Goal: Task Accomplishment & Management: Use online tool/utility

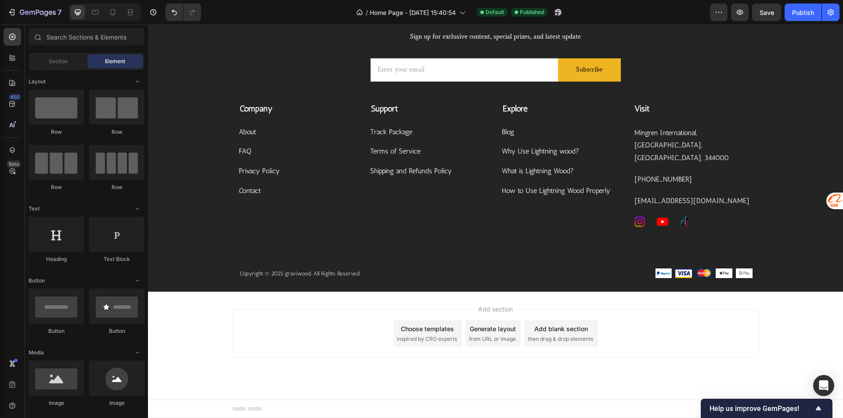
scroll to position [2207, 0]
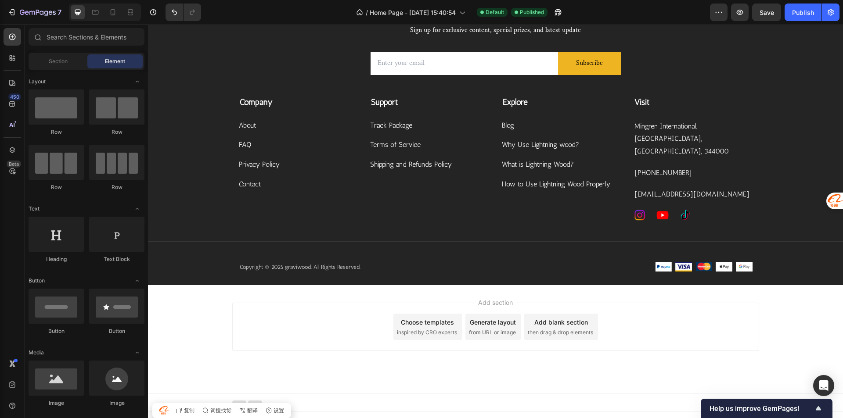
click at [299, 370] on div "Add section Choose templates inspired by CRO experts Generate layout from URL o…" at bounding box center [495, 339] width 695 height 108
click at [299, 368] on div "Add section Choose templates inspired by CRO experts Generate layout from URL o…" at bounding box center [495, 339] width 695 height 108
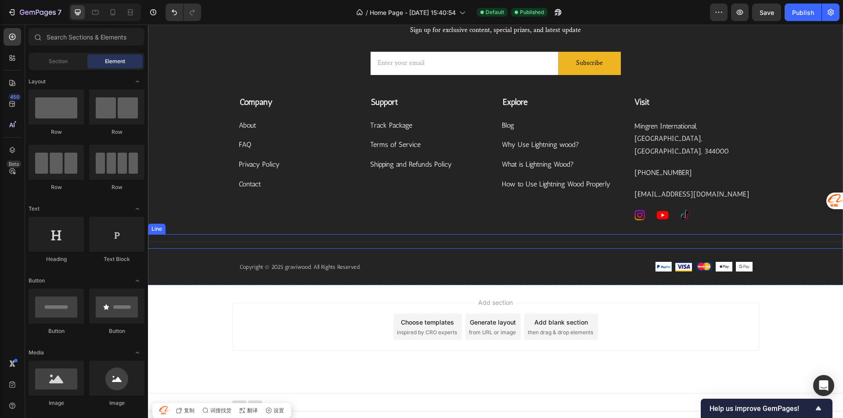
click at [321, 230] on div "Subscribe Today Heading Sign up for exclusive content, special prizes, and late…" at bounding box center [495, 141] width 695 height 290
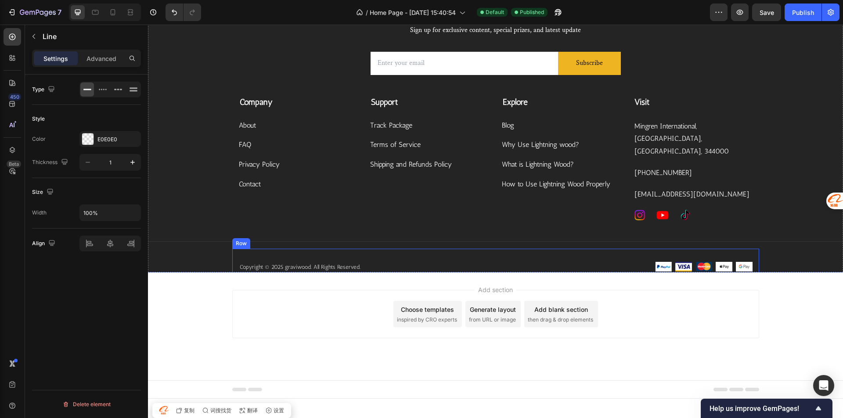
scroll to position [1997, 0]
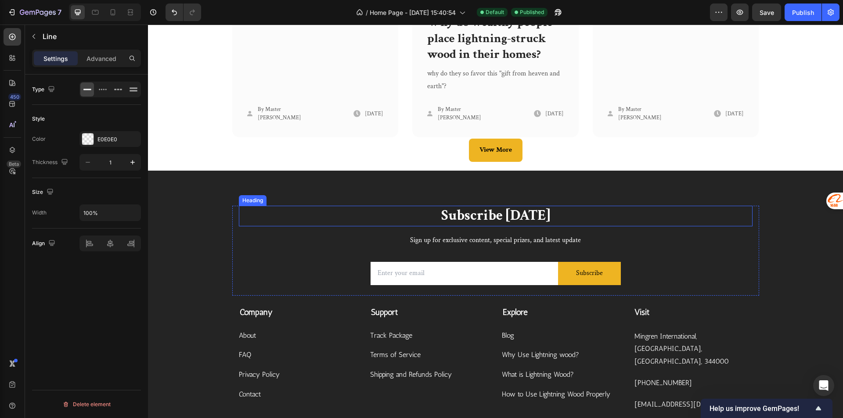
click at [684, 211] on p "Subscribe [DATE]" at bounding box center [496, 216] width 512 height 19
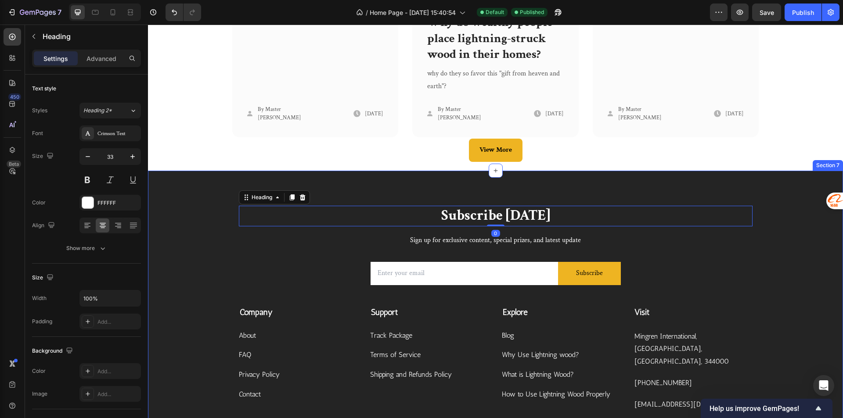
click at [780, 217] on div "Subscribe Today Heading 0 Sign up for exclusive content, special prizes, and la…" at bounding box center [495, 351] width 695 height 290
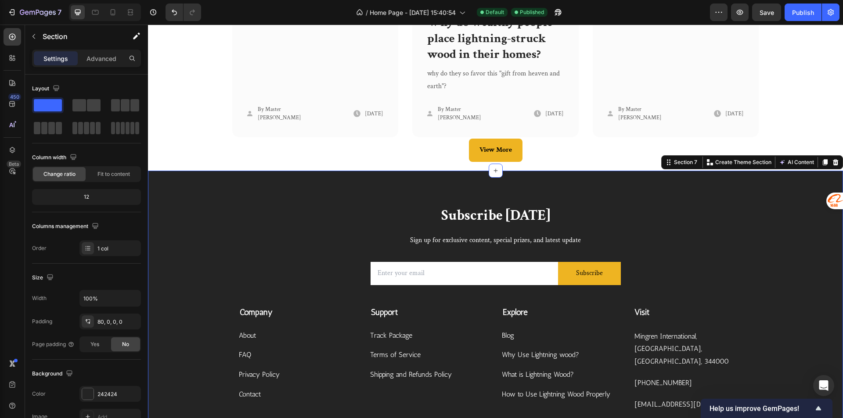
copy body "Header Blogs Heading Image Why use Lightning Wood? Text block A mysterious gift…"
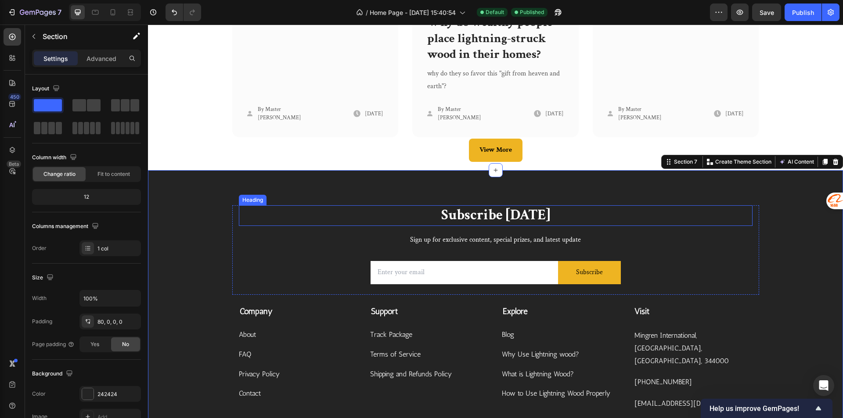
click at [679, 216] on p "Subscribe [DATE]" at bounding box center [496, 215] width 512 height 19
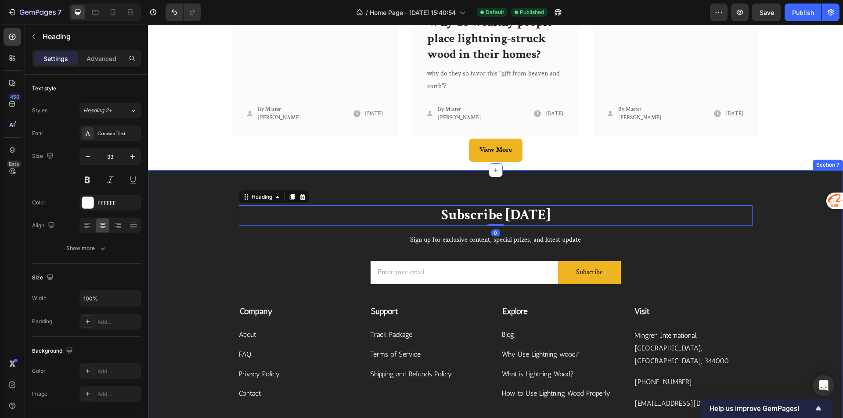
click at [761, 209] on div "Subscribe Today Heading 0 Sign up for exclusive content, special prizes, and la…" at bounding box center [495, 350] width 695 height 290
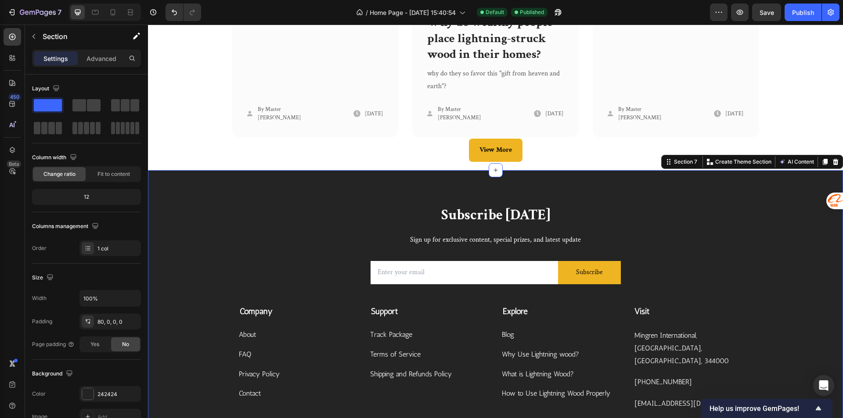
click at [761, 209] on div "Subscribe Today Heading Sign up for exclusive content, special prizes, and late…" at bounding box center [495, 350] width 695 height 290
copy body "Header Blogs Heading Image Why use Lightning Wood? Text block A mysterious gift…"
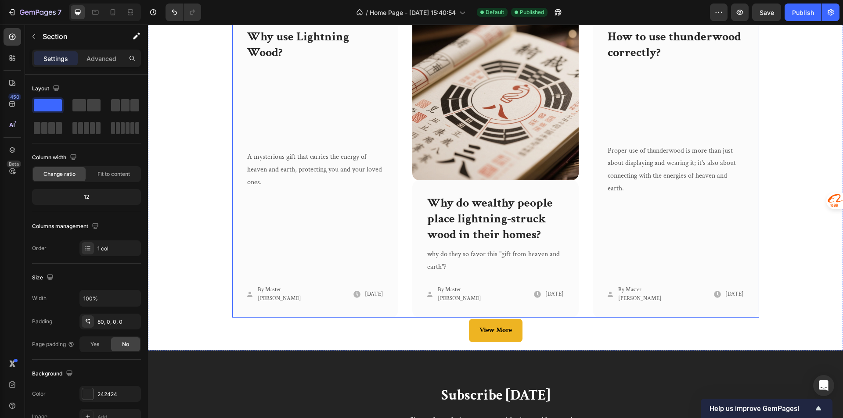
scroll to position [1800, 0]
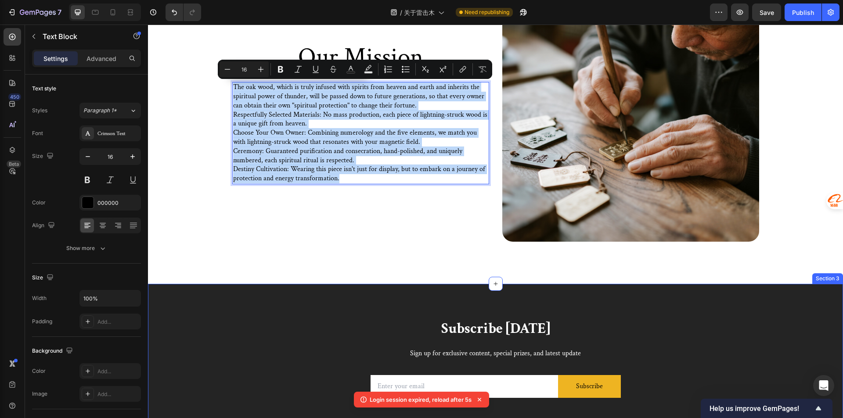
click at [378, 322] on p "Subscribe Today" at bounding box center [496, 329] width 512 height 19
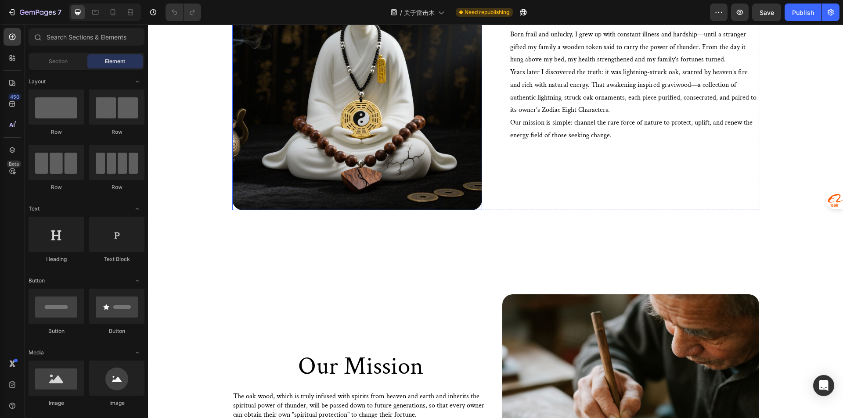
scroll to position [176, 0]
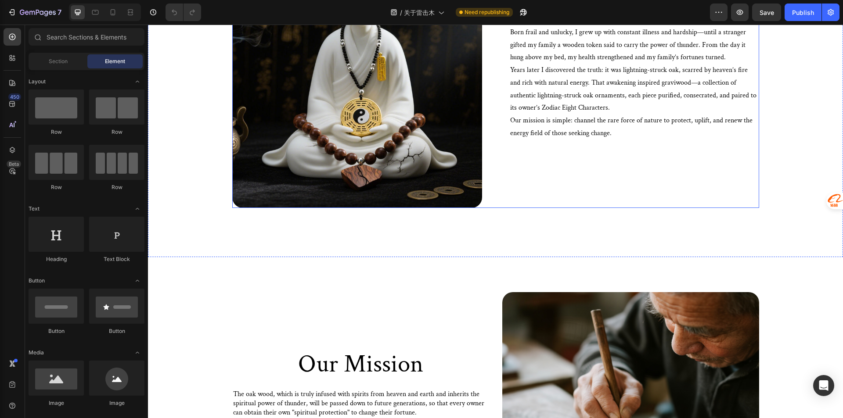
click at [495, 160] on div "Image Born frail and unlucky, I grew up with constant illness and hardship—unti…" at bounding box center [495, 83] width 527 height 250
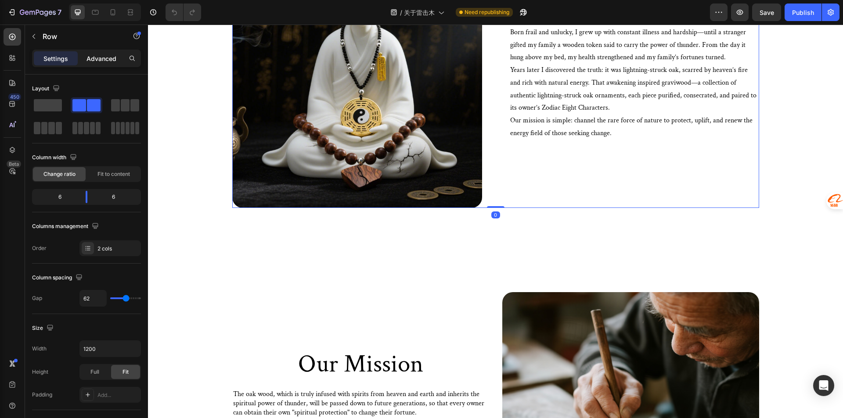
click at [99, 60] on p "Advanced" at bounding box center [101, 58] width 30 height 9
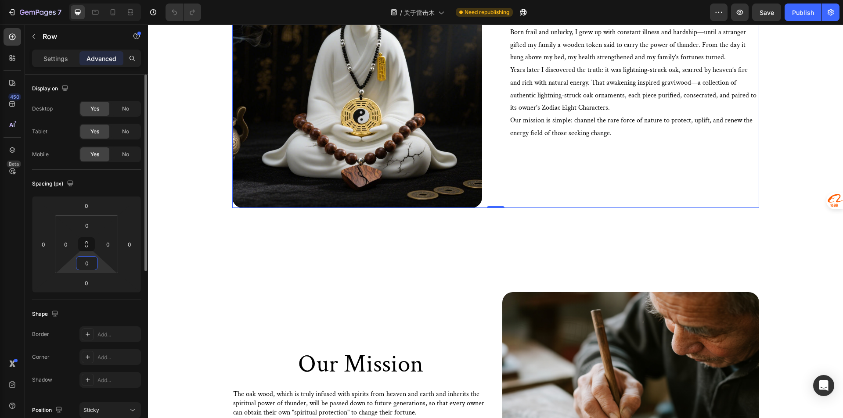
click at [90, 260] on input "0" at bounding box center [87, 263] width 18 height 13
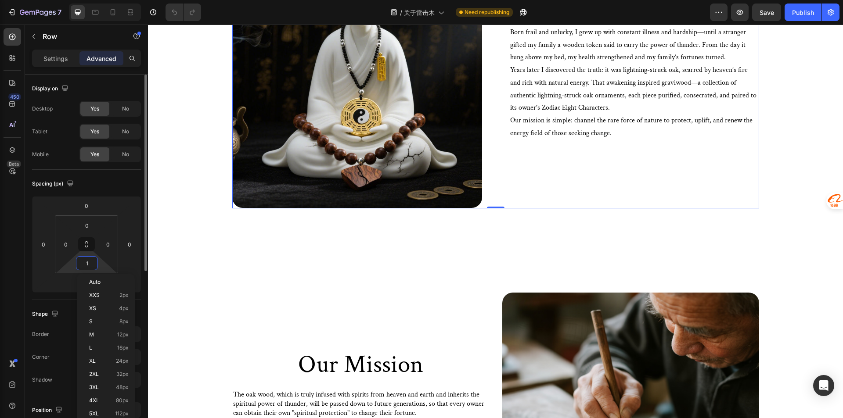
type input "0"
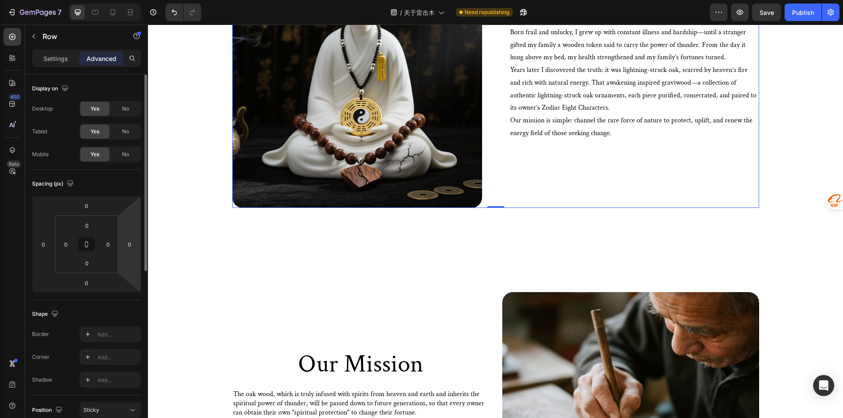
click at [137, 0] on html "7 Version history / 关于雷击木 Need republishing Preview Save Publish 450 Beta Secti…" at bounding box center [421, 0] width 843 height 0
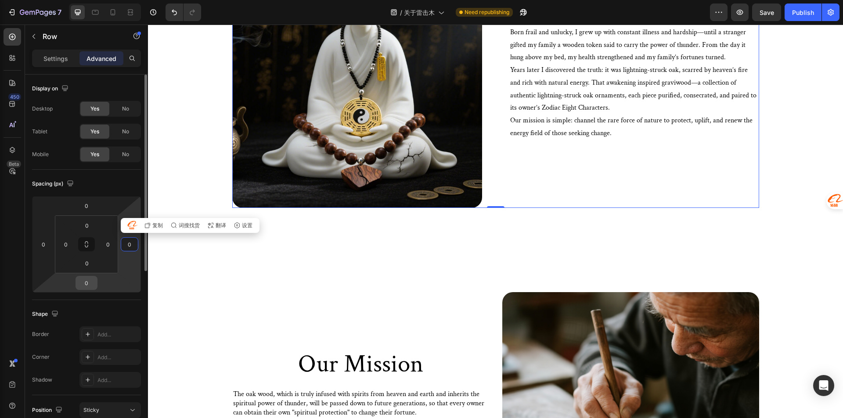
click at [94, 282] on input "0" at bounding box center [87, 283] width 18 height 13
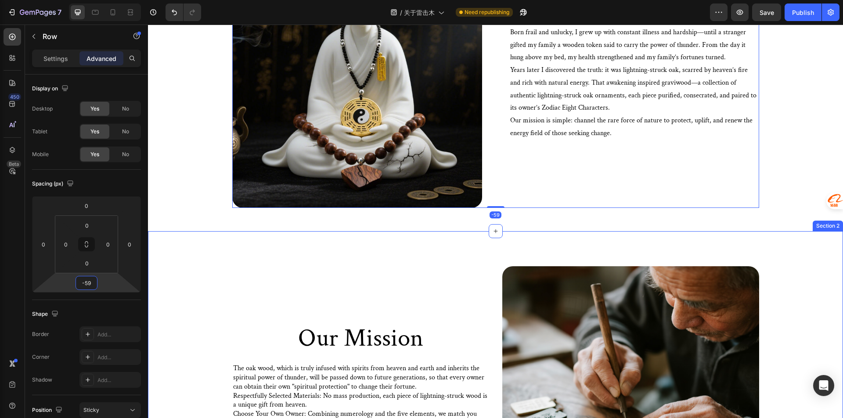
type input "-60"
click at [467, 262] on div "Our Mission Heading The oak wood, which is truly infused with spirits from heav…" at bounding box center [495, 398] width 695 height 334
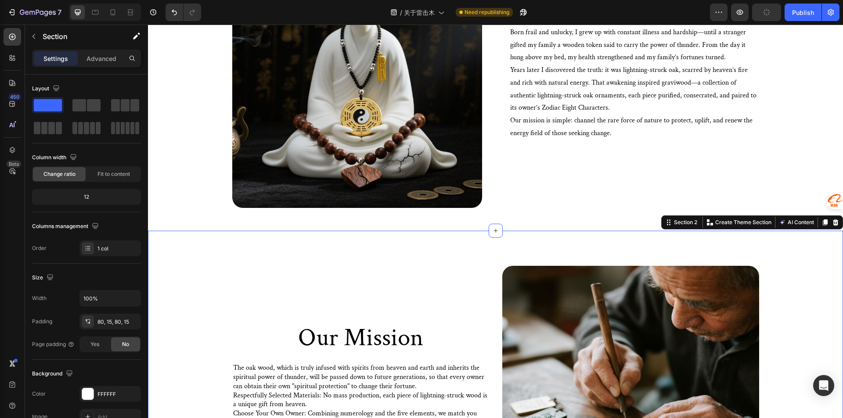
click at [99, 60] on p "Advanced" at bounding box center [101, 58] width 30 height 9
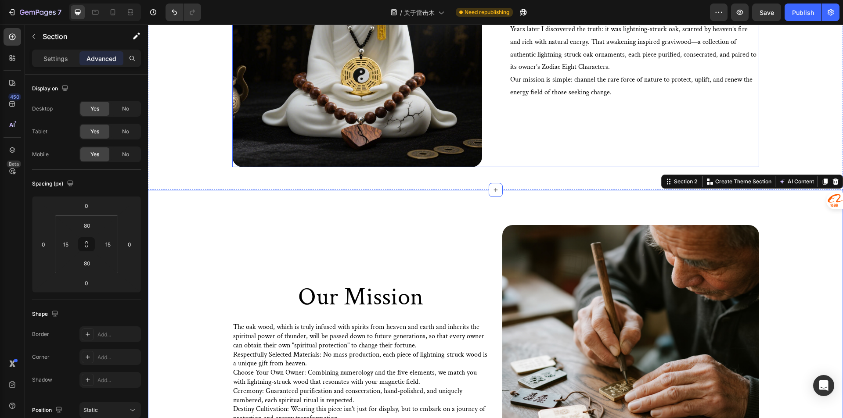
scroll to position [220, 0]
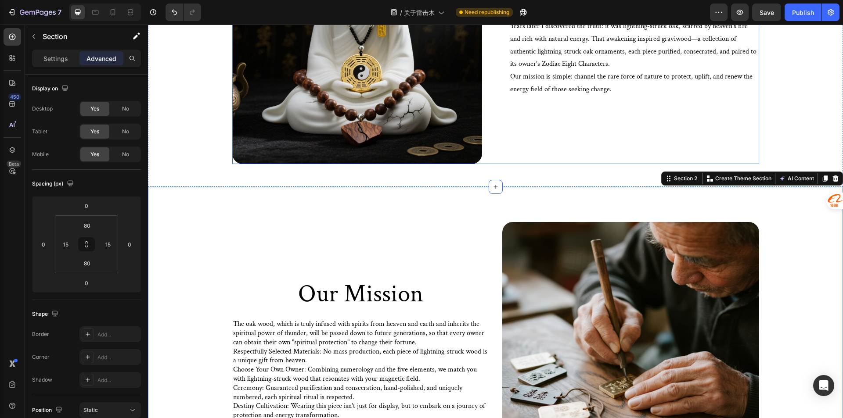
click at [519, 150] on div "Born frail and unlucky, I grew up with constant illness and hardship—until a st…" at bounding box center [634, 39] width 250 height 250
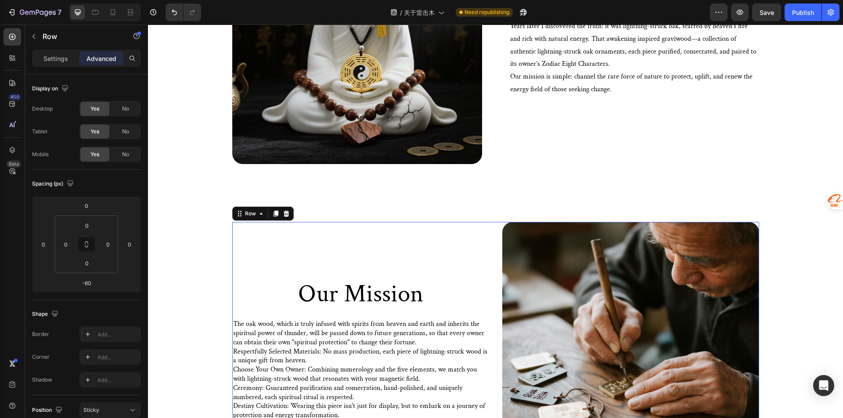
click at [431, 255] on div "Our Mission Heading The oak wood, which is truly infused with spirits from heav…" at bounding box center [360, 350] width 257 height 257
click at [430, 239] on div "Our Mission Heading The oak wood, which is truly infused with spirits from heav…" at bounding box center [360, 350] width 257 height 257
click at [87, 287] on input "16" at bounding box center [87, 283] width 18 height 13
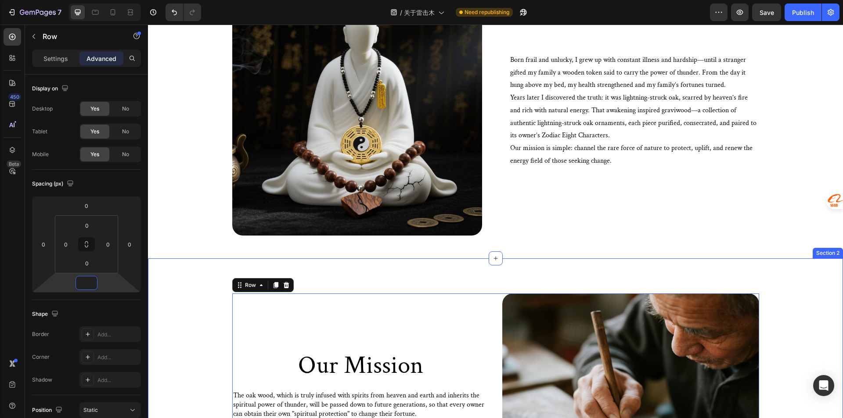
scroll to position [132, 0]
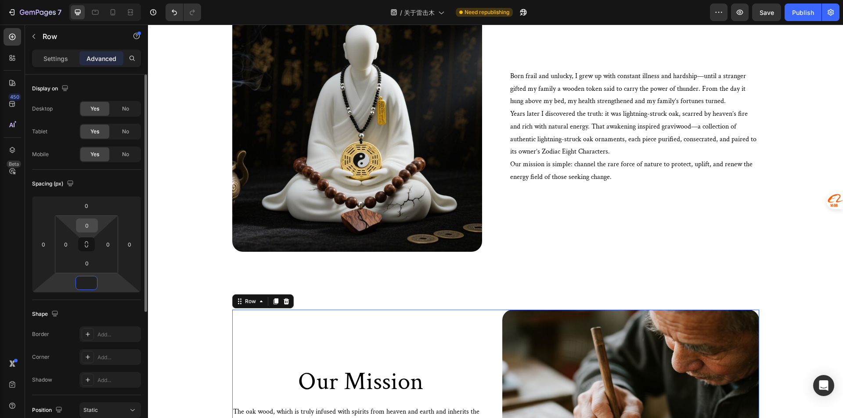
type input "0"
click at [97, 225] on div "0" at bounding box center [87, 226] width 22 height 14
click at [90, 202] on input "0" at bounding box center [87, 205] width 18 height 13
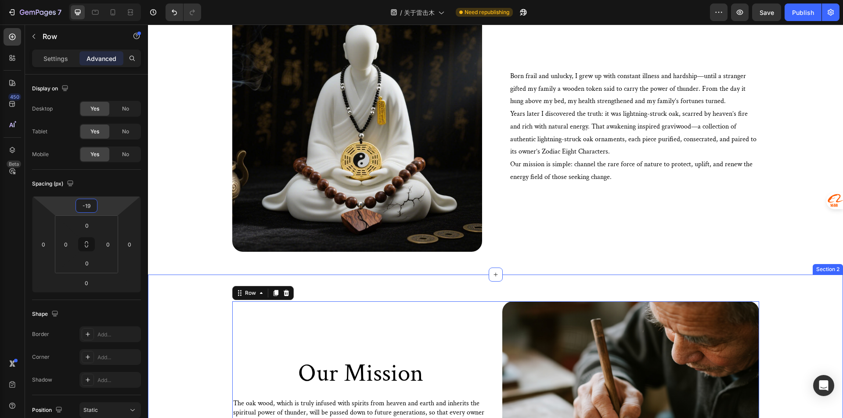
type input "-20"
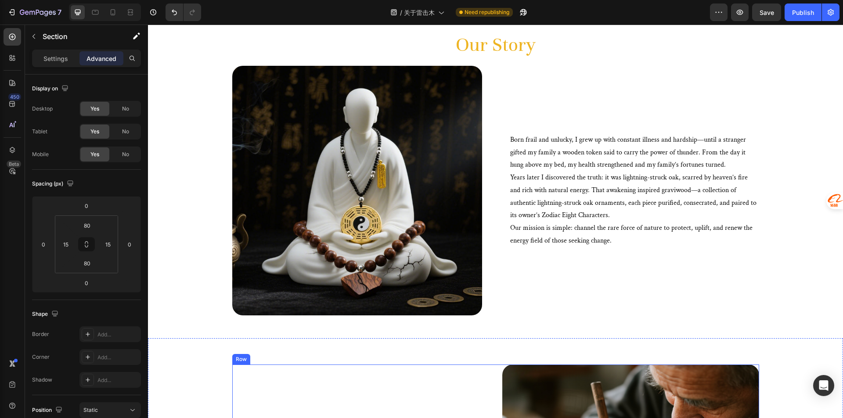
scroll to position [0, 0]
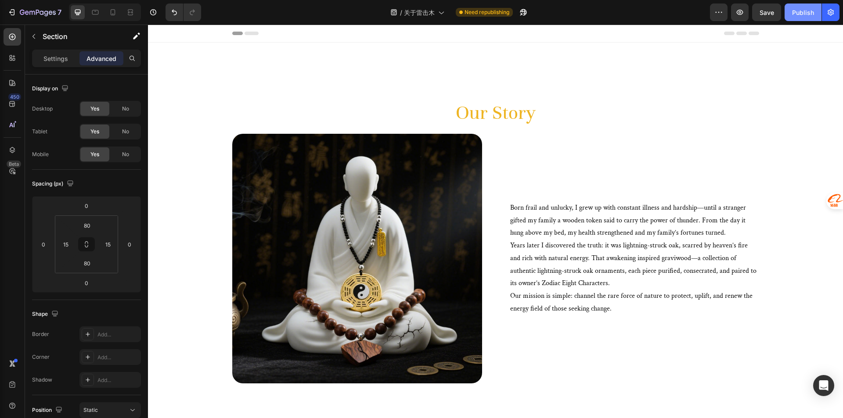
click at [799, 16] on div "Publish" at bounding box center [803, 12] width 22 height 9
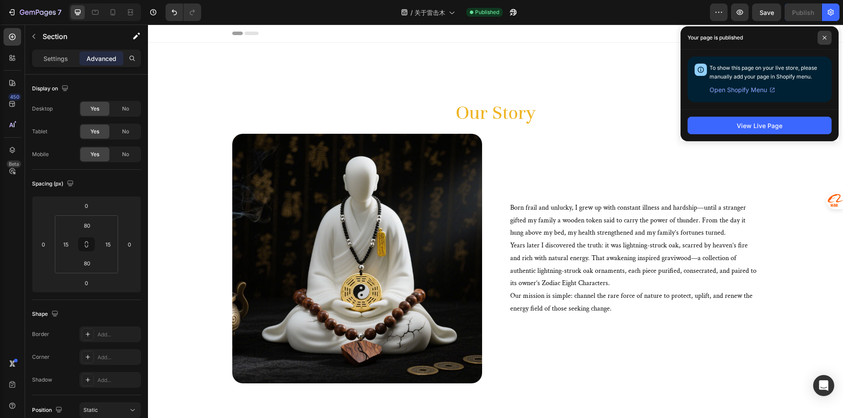
click at [825, 36] on icon at bounding box center [824, 38] width 4 height 4
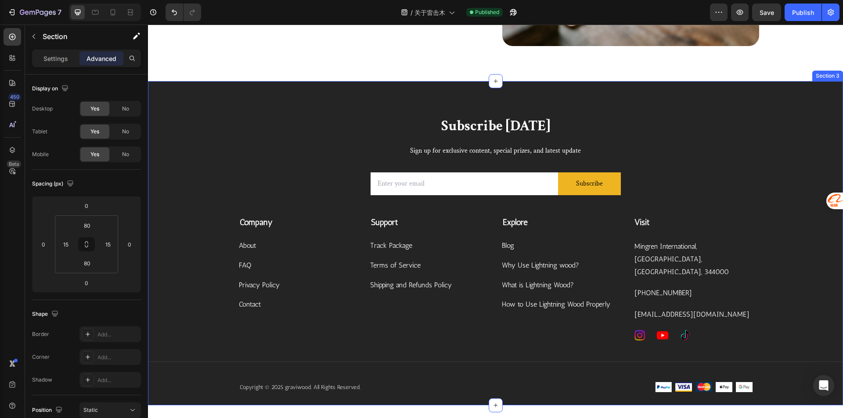
scroll to position [659, 0]
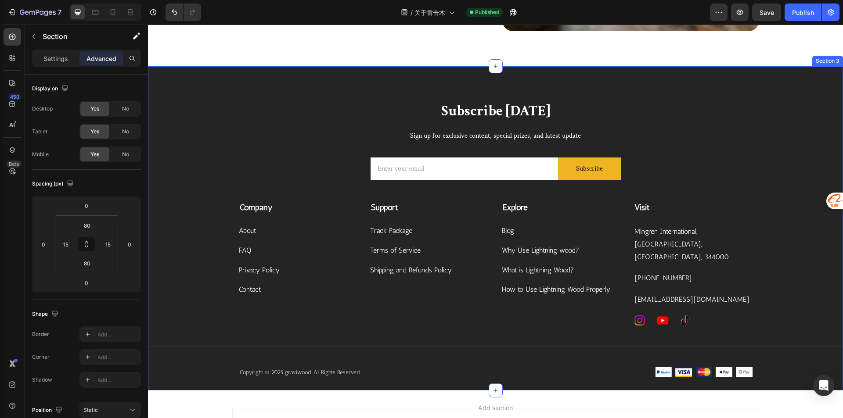
click at [786, 110] on div "Subscribe Today Heading Sign up for exclusive content, special prizes, and late…" at bounding box center [495, 246] width 695 height 290
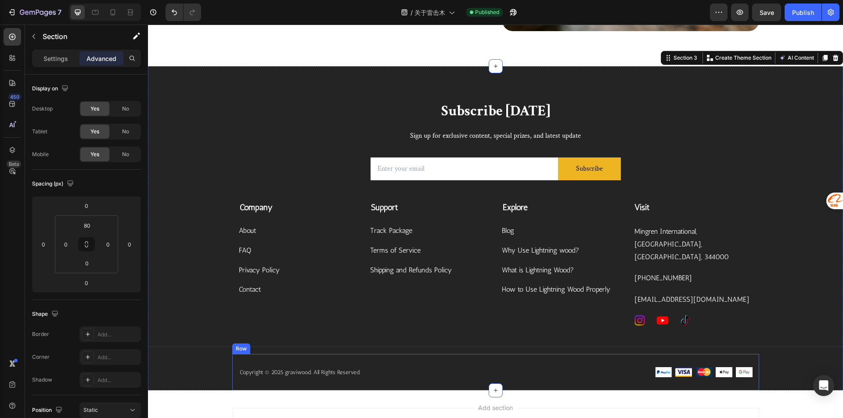
click at [602, 354] on div "Copyright © 2025 graviwood. All Rights Reserved. Text block Image Image Image I…" at bounding box center [495, 372] width 527 height 37
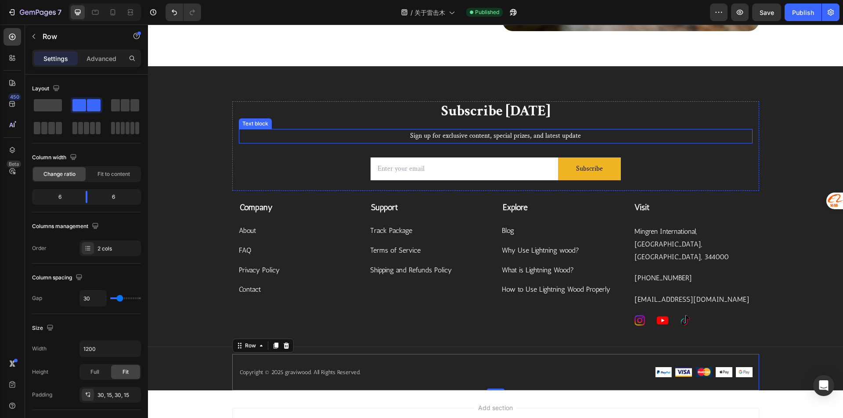
click at [688, 130] on p "Sign up for exclusive content, special prizes, and latest update" at bounding box center [496, 136] width 512 height 13
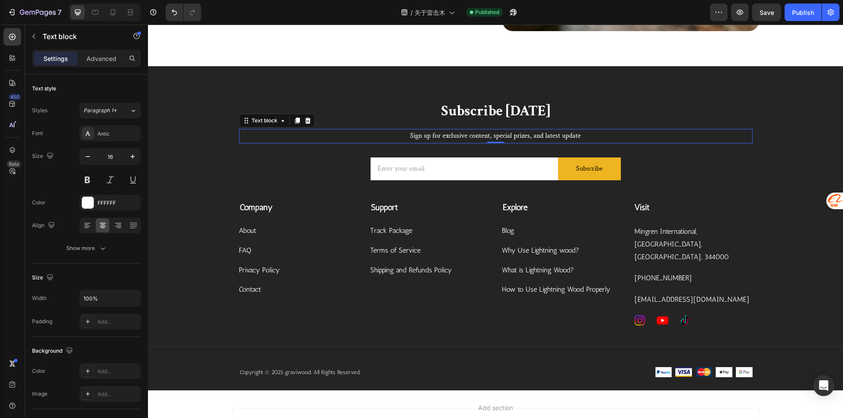
click at [797, 142] on div "Subscribe Today Heading Sign up for exclusive content, special prizes, and late…" at bounding box center [495, 246] width 695 height 290
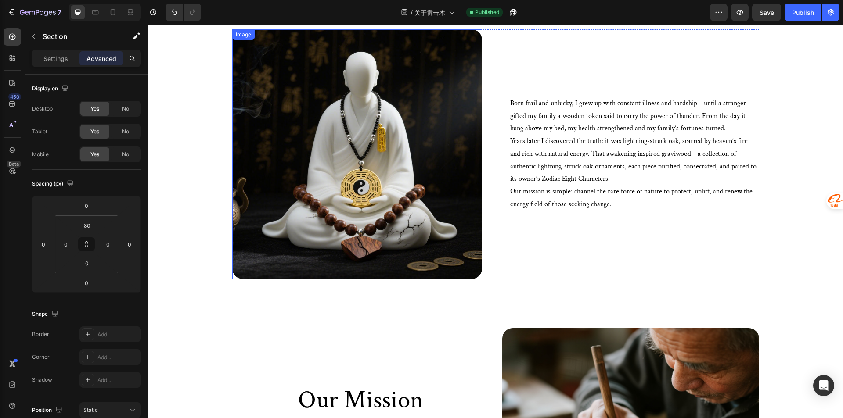
scroll to position [43, 0]
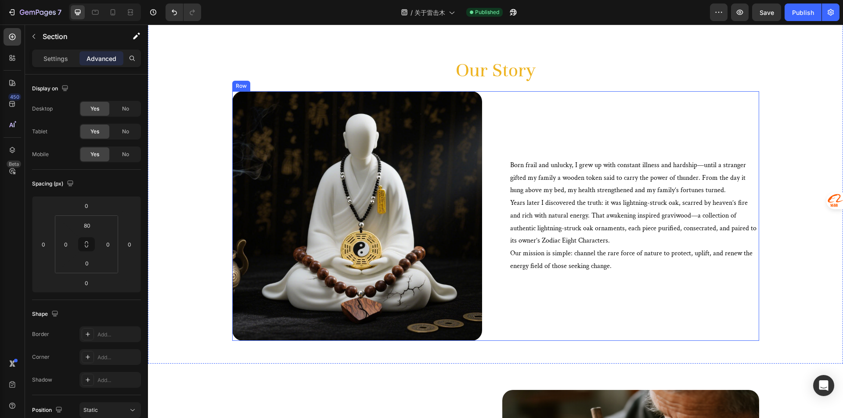
click at [488, 215] on div "Image Born frail and unlucky, I grew up with constant illness and hardship—unti…" at bounding box center [495, 216] width 527 height 250
click at [67, 58] on p "Settings" at bounding box center [55, 58] width 25 height 9
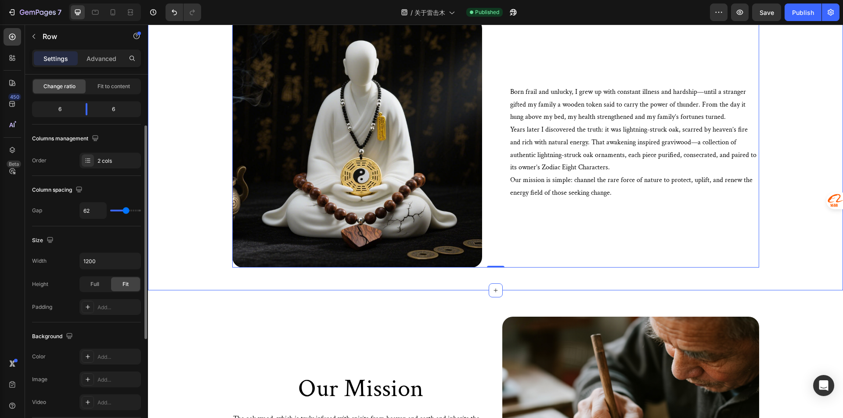
scroll to position [174, 0]
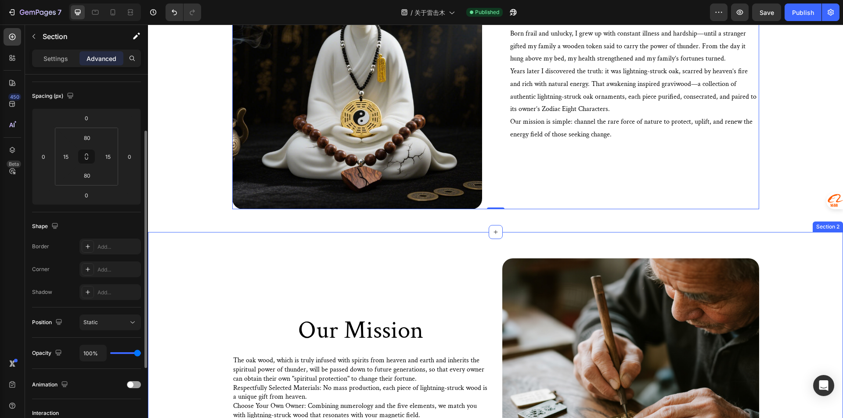
click at [465, 250] on div "Our Mission Heading The oak wood, which is truly infused with spirits from heav…" at bounding box center [495, 391] width 695 height 318
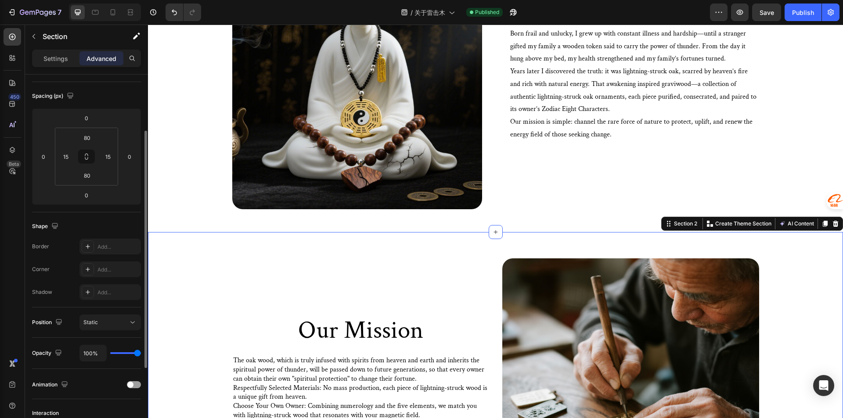
scroll to position [0, 0]
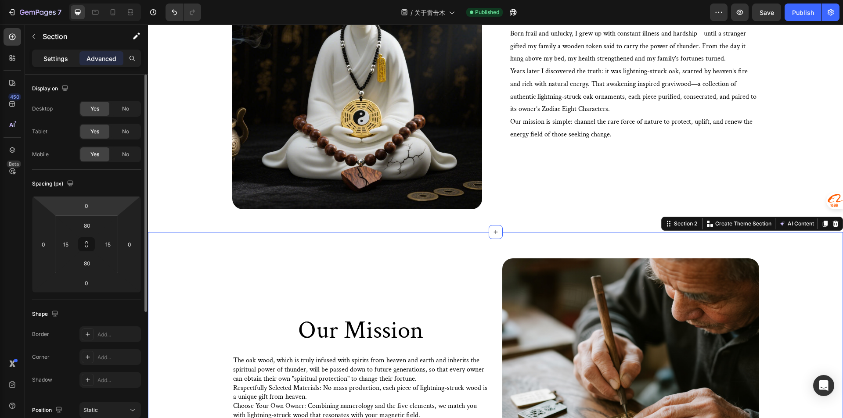
click at [63, 55] on p "Settings" at bounding box center [55, 58] width 25 height 9
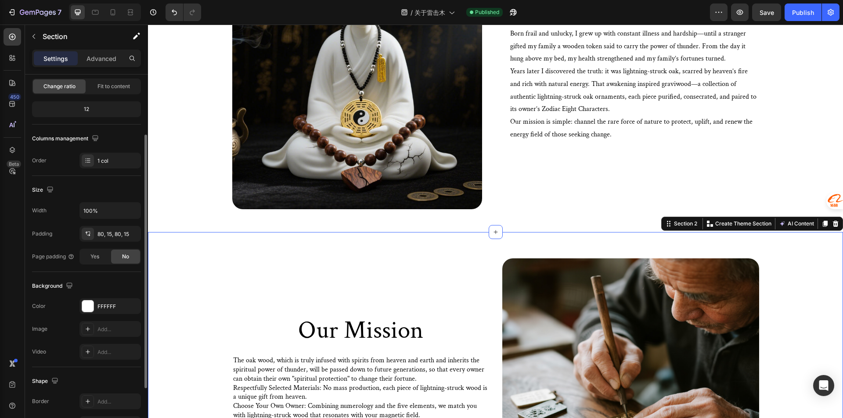
scroll to position [167, 0]
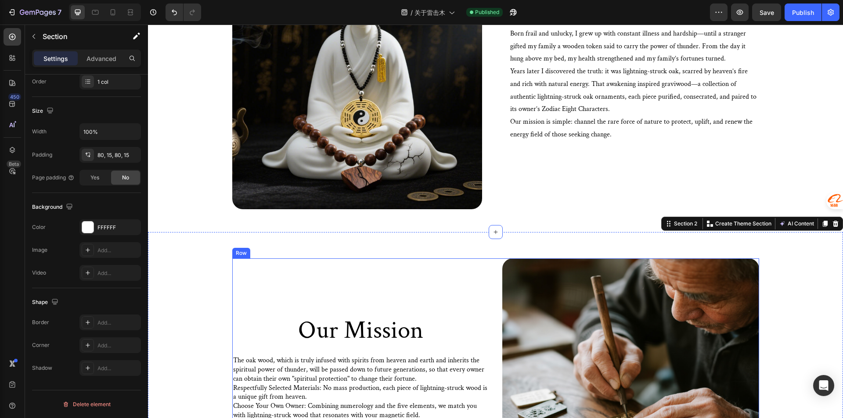
click at [493, 277] on div "Our Mission Heading The oak wood, which is truly infused with spirits from heav…" at bounding box center [495, 387] width 527 height 257
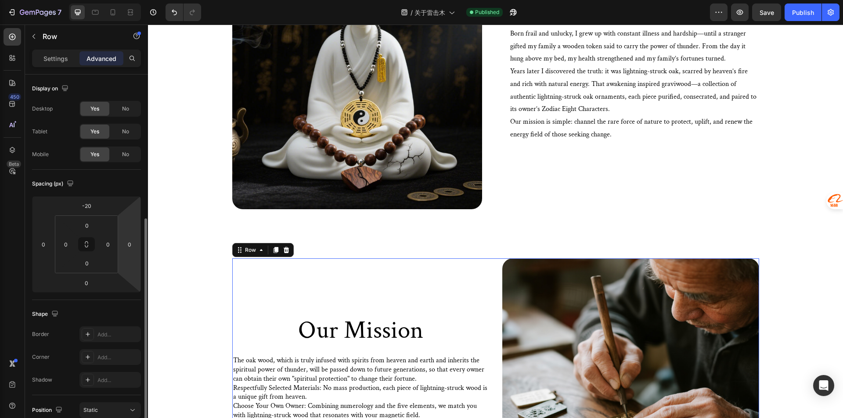
scroll to position [88, 0]
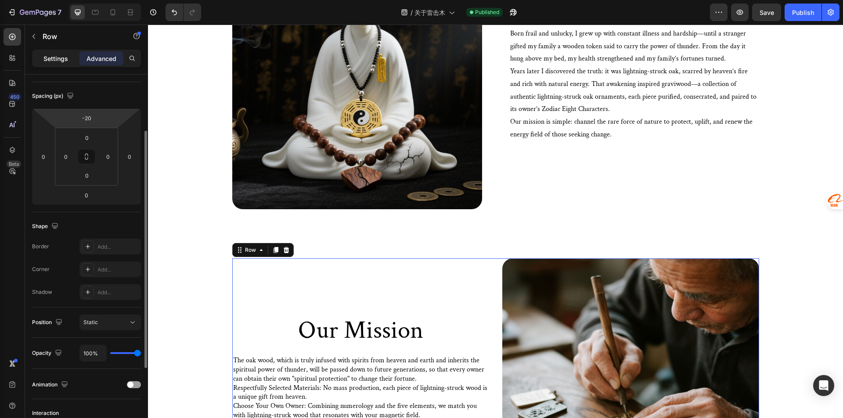
click at [58, 65] on div "Settings" at bounding box center [56, 58] width 44 height 14
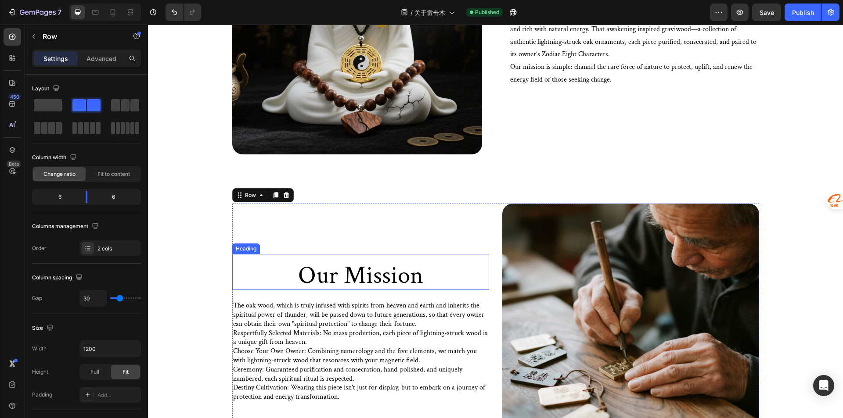
scroll to position [262, 0]
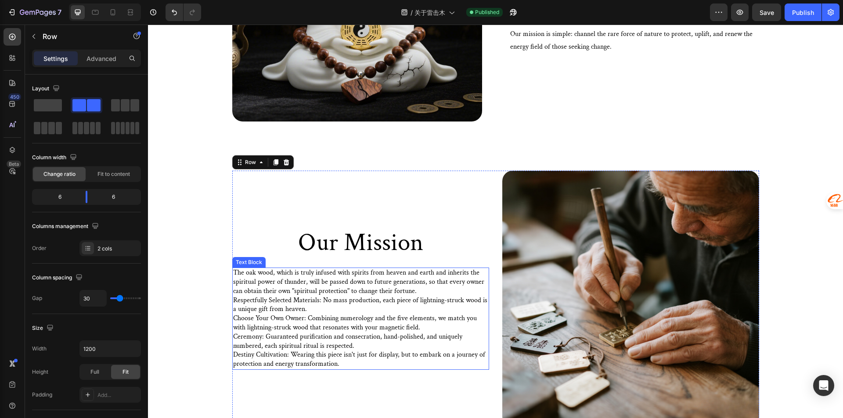
click at [421, 297] on p "Respectfully Selected Materials: No mass production, each piece of lightning-st…" at bounding box center [360, 332] width 255 height 73
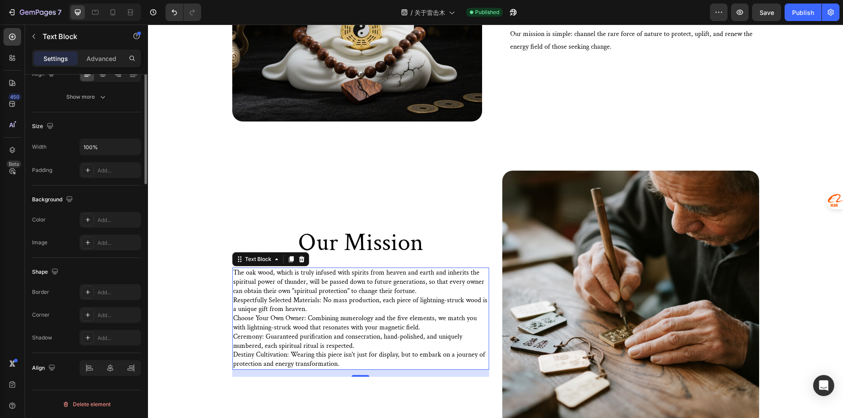
scroll to position [0, 0]
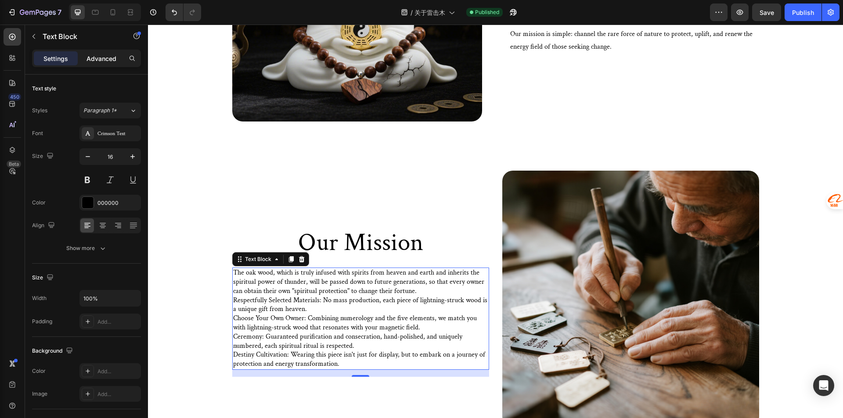
click at [100, 58] on p "Advanced" at bounding box center [101, 58] width 30 height 9
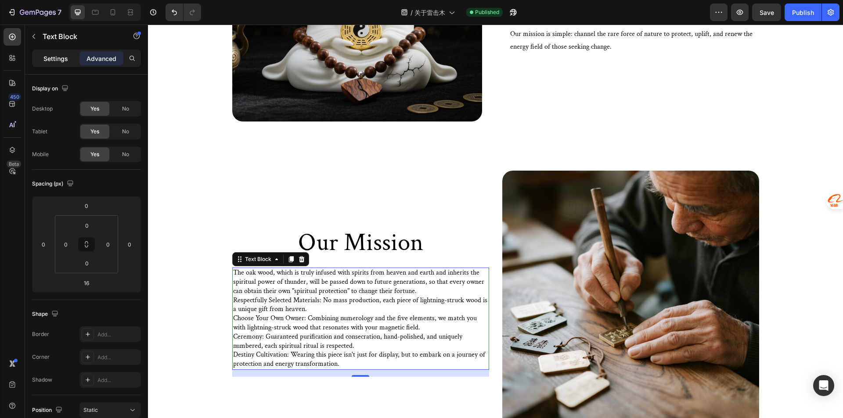
click at [63, 60] on p "Settings" at bounding box center [55, 58] width 25 height 9
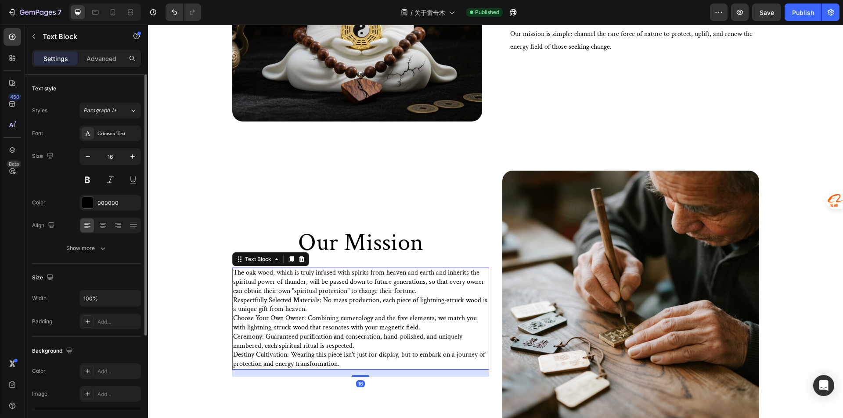
scroll to position [88, 0]
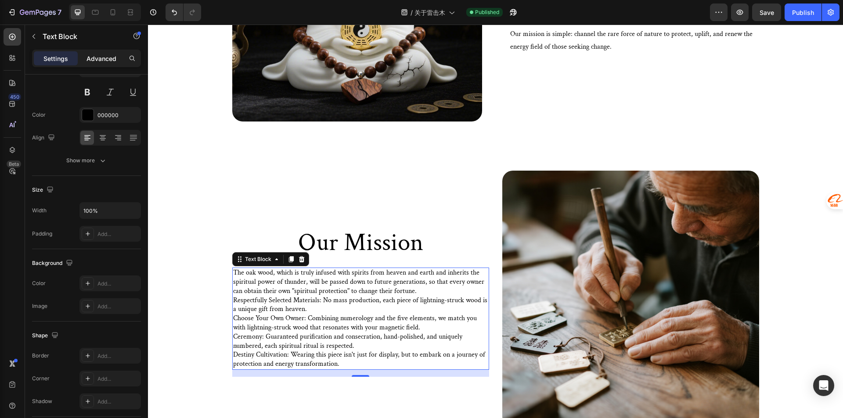
click at [90, 64] on div "Advanced" at bounding box center [101, 58] width 44 height 14
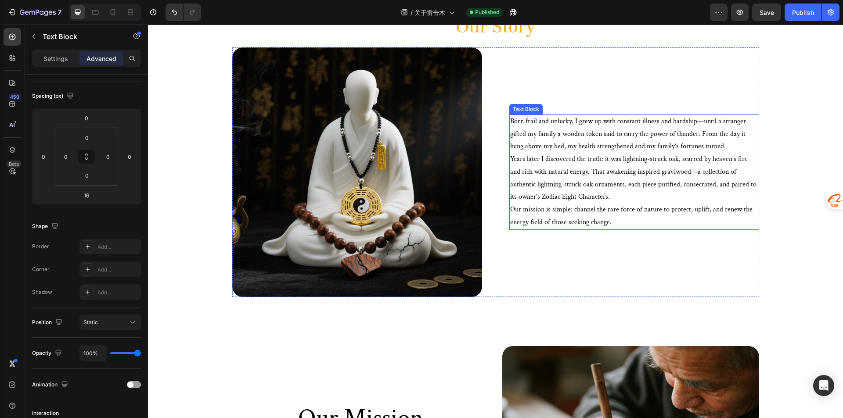
scroll to position [262, 0]
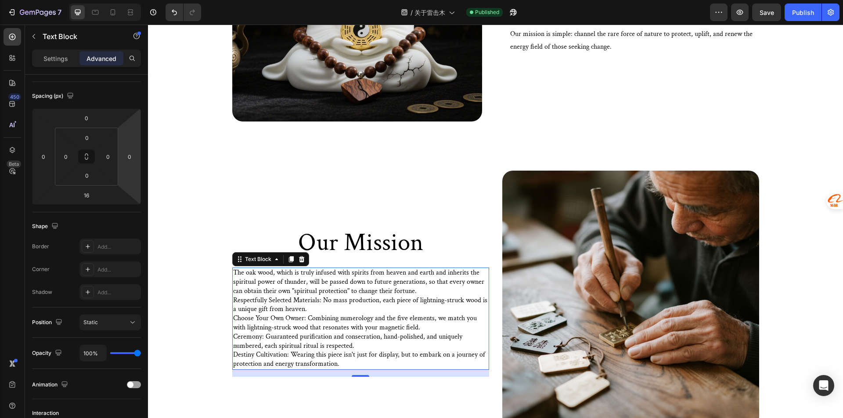
click at [432, 289] on p "The oak wood, which is truly infused with spirits from heaven and earth and inh…" at bounding box center [360, 282] width 255 height 27
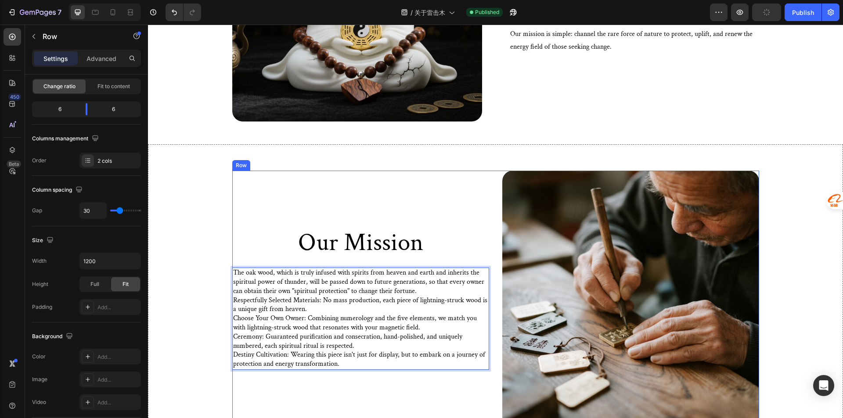
click at [431, 187] on div "Our Mission Heading The oak wood, which is truly infused with spirits from heav…" at bounding box center [360, 299] width 257 height 257
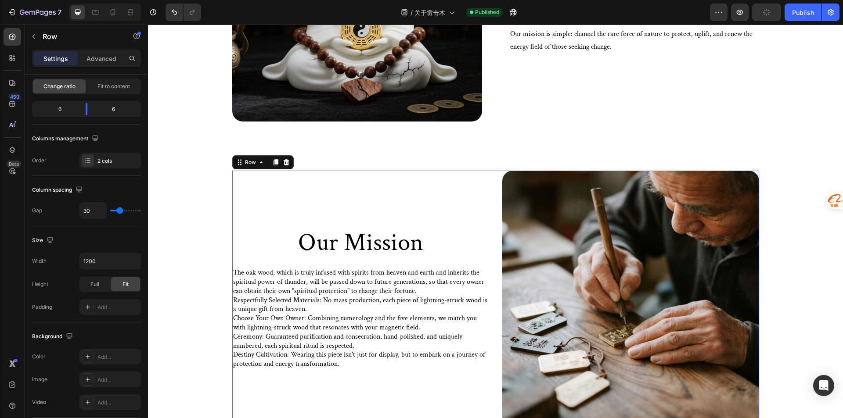
scroll to position [0, 0]
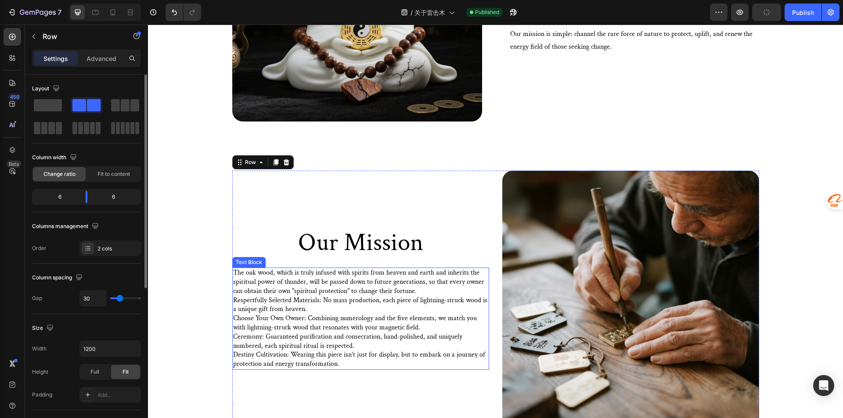
click at [461, 315] on p "Respectfully Selected Materials: No mass production, each piece of lightning-st…" at bounding box center [360, 332] width 255 height 73
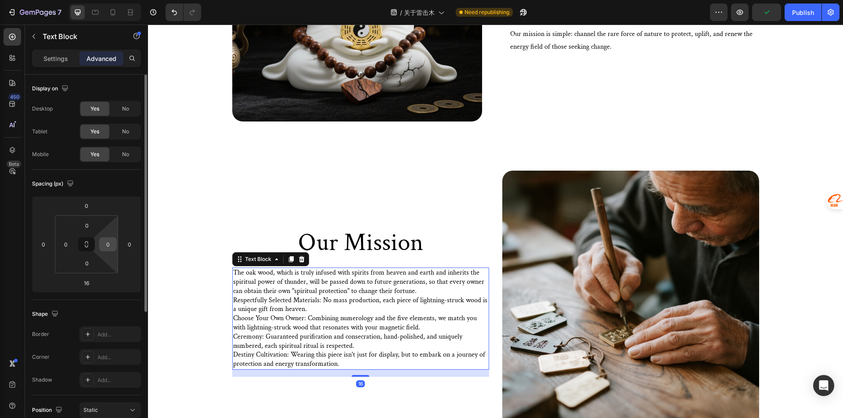
click at [113, 245] on input "0" at bounding box center [107, 244] width 13 height 13
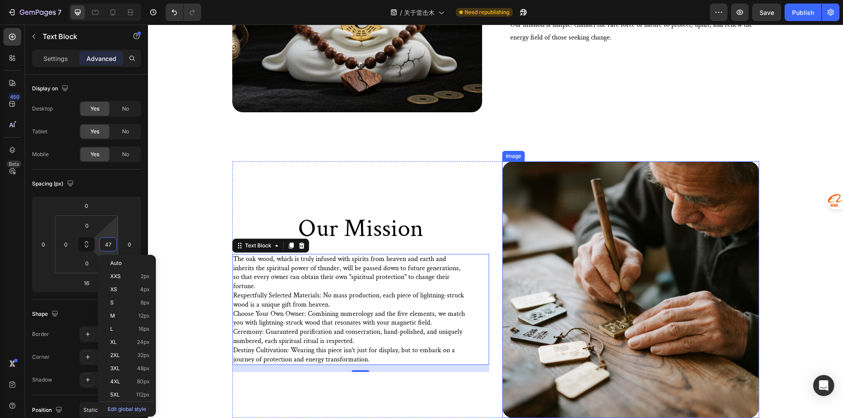
scroll to position [306, 0]
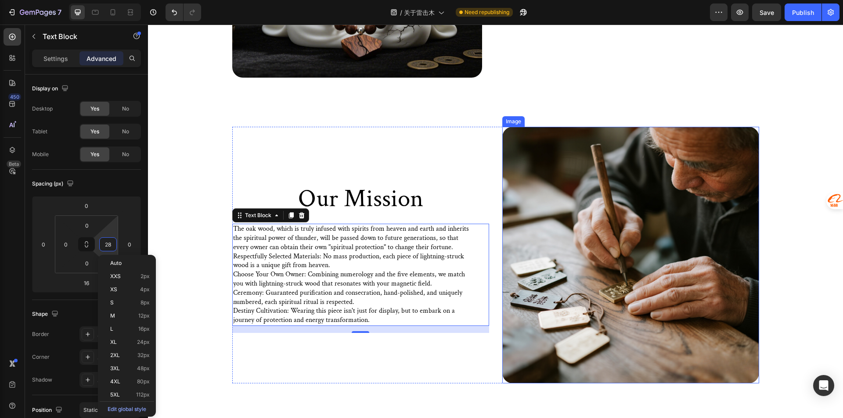
type input "27"
click at [469, 210] on h2 "Our Mission" at bounding box center [360, 198] width 257 height 29
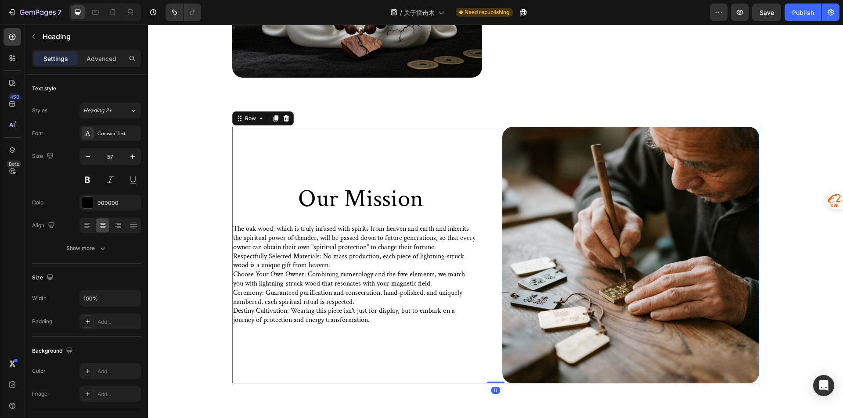
click at [239, 375] on div "Our Mission Heading The oak wood, which is truly infused with spirits from heav…" at bounding box center [360, 255] width 257 height 257
click at [371, 209] on h2 "Our Mission" at bounding box center [360, 198] width 257 height 29
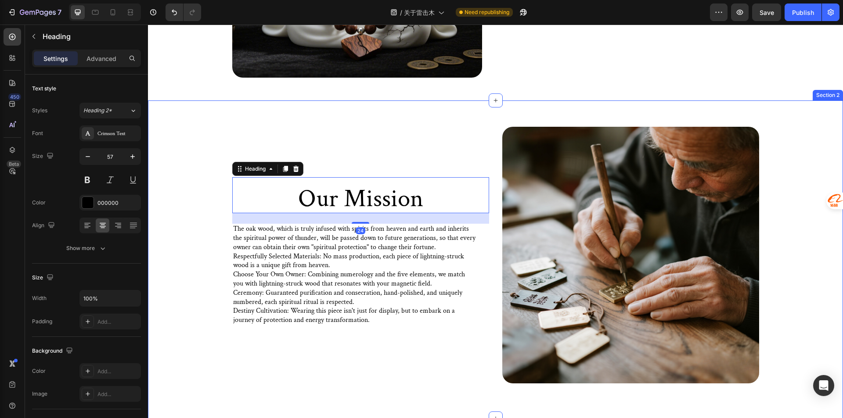
click at [451, 123] on div "Our Mission Heading 24 The oak wood, which is truly infused with spirits from h…" at bounding box center [495, 260] width 695 height 318
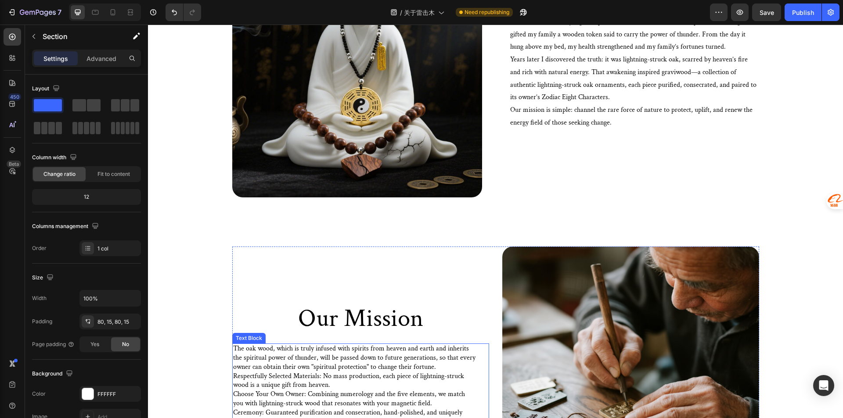
scroll to position [0, 0]
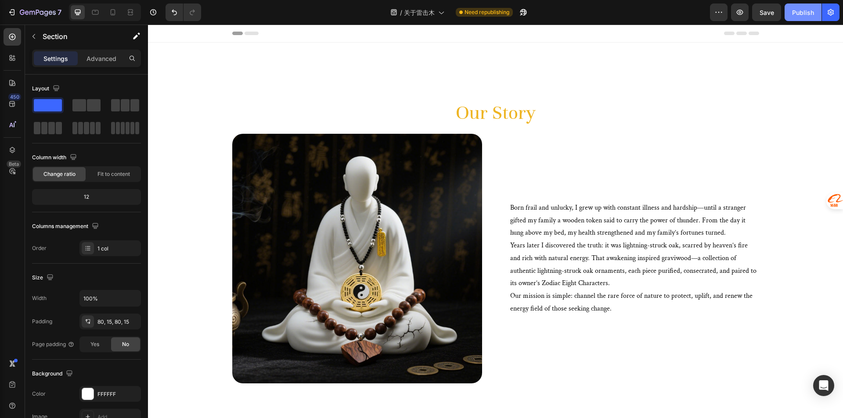
click at [814, 16] on button "Publish" at bounding box center [803, 13] width 37 height 18
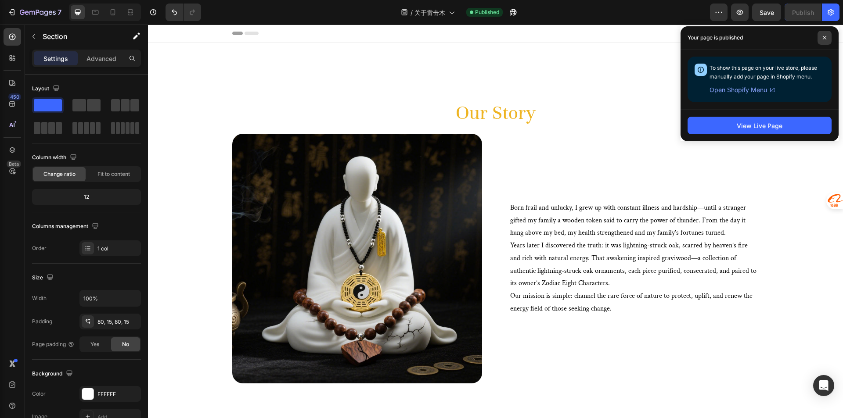
click at [827, 37] on span at bounding box center [825, 38] width 14 height 14
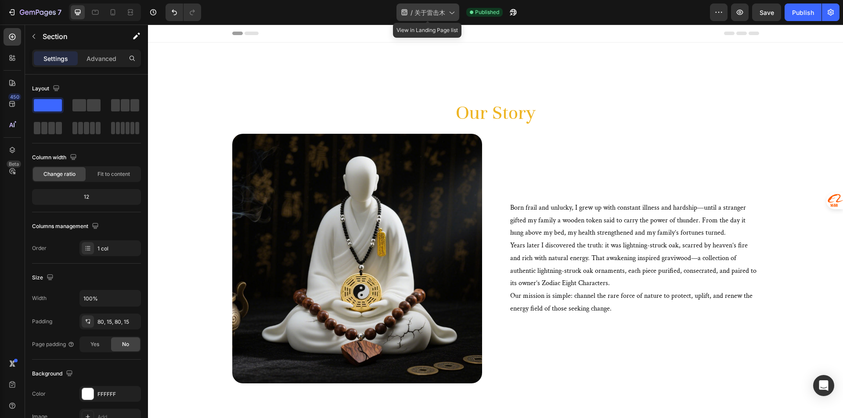
click at [442, 14] on span "关于雷击木" at bounding box center [429, 12] width 31 height 9
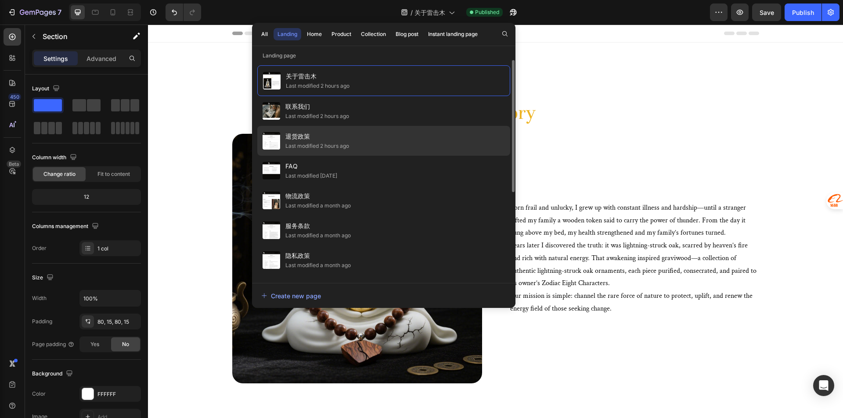
scroll to position [44, 0]
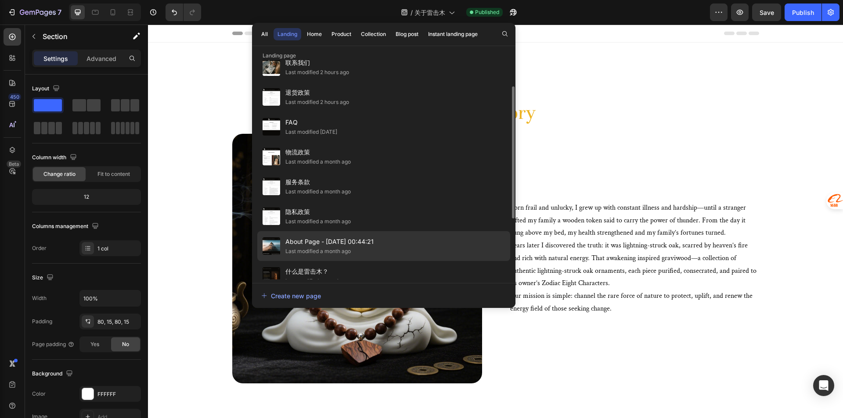
click at [333, 241] on span "About Page - [DATE] 00:44:21" at bounding box center [329, 242] width 88 height 11
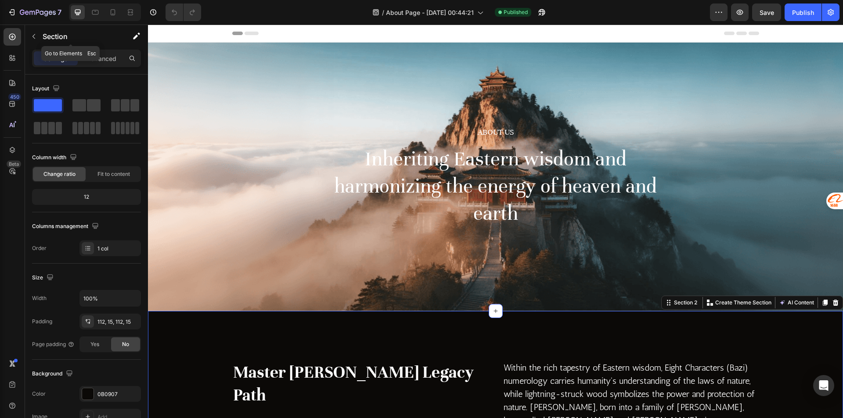
click at [36, 31] on button "button" at bounding box center [34, 36] width 14 height 14
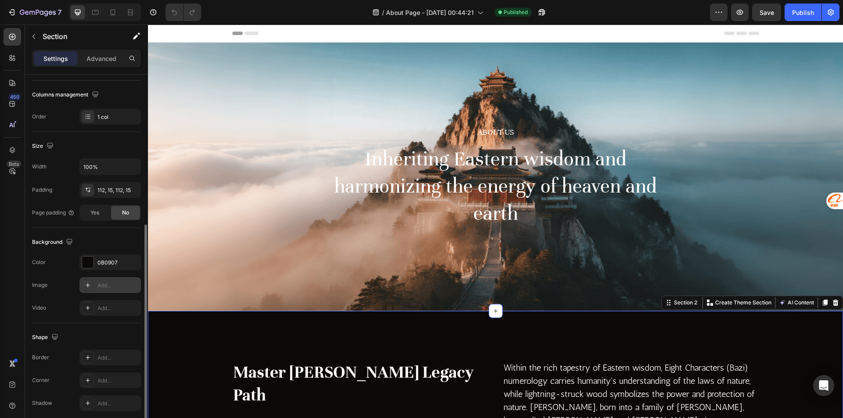
scroll to position [167, 0]
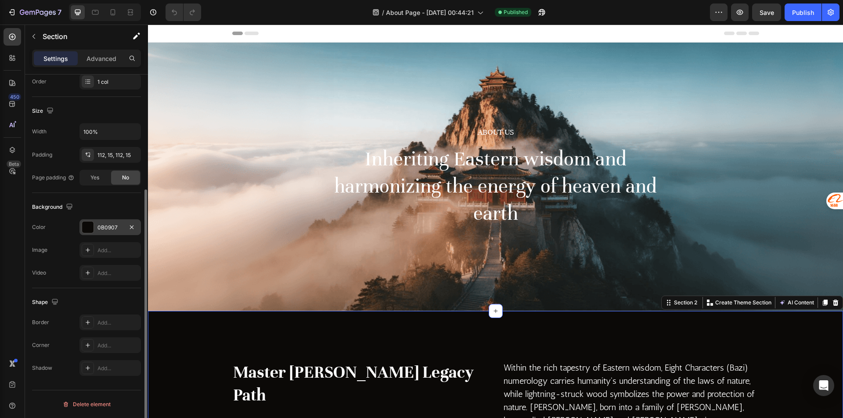
click at [106, 224] on div "0B0907" at bounding box center [109, 228] width 25 height 8
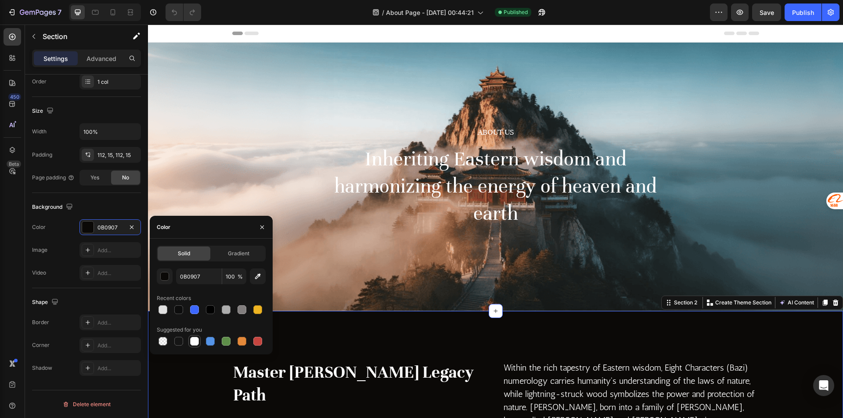
click at [193, 343] on div at bounding box center [194, 341] width 9 height 9
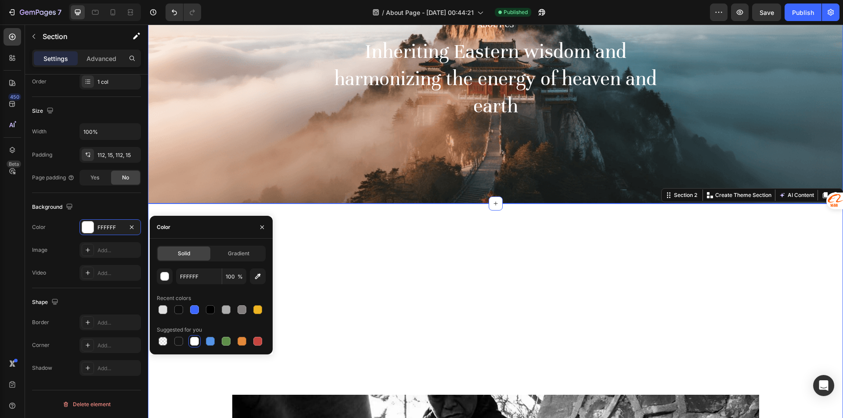
scroll to position [132, 0]
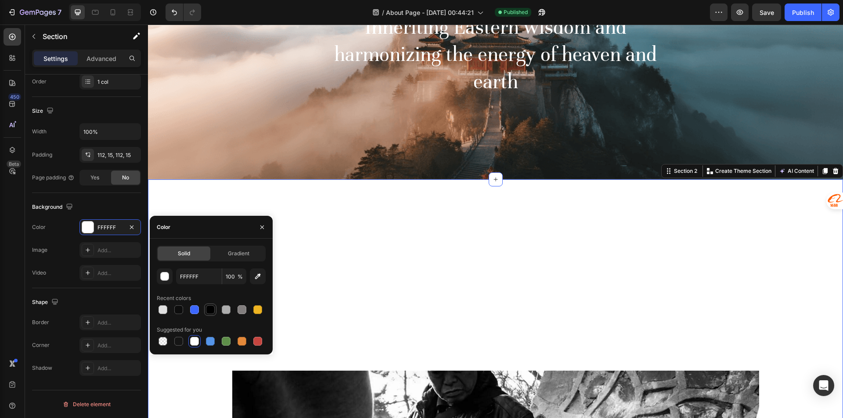
click at [210, 311] on div at bounding box center [210, 310] width 9 height 9
type input "000000"
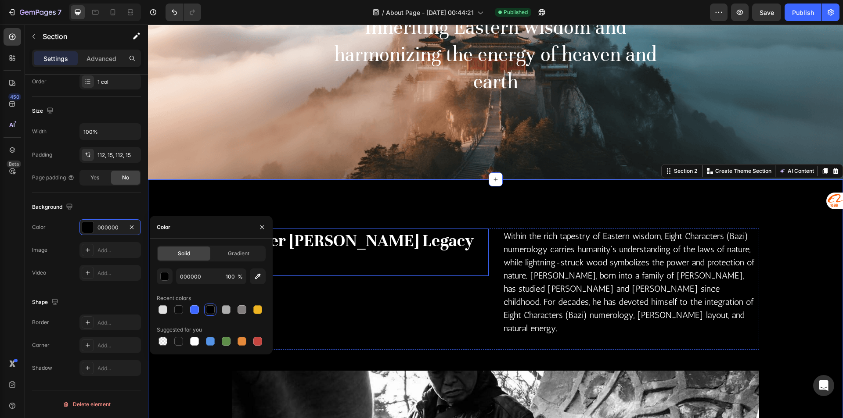
click at [364, 239] on h2 "Master [PERSON_NAME] Legacy Path" at bounding box center [360, 252] width 256 height 47
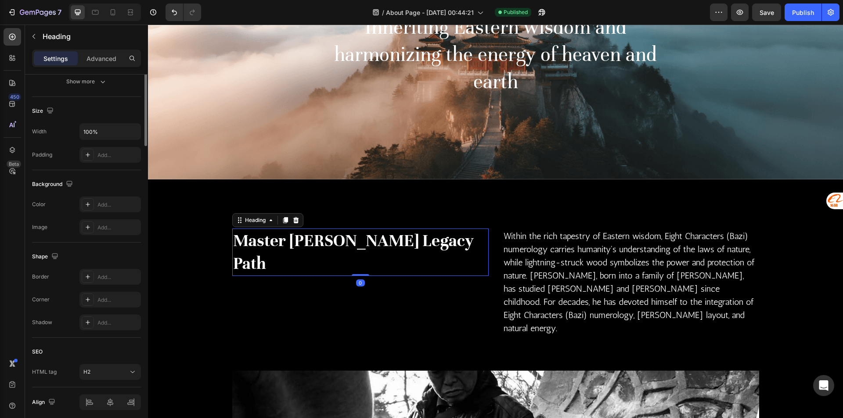
scroll to position [0, 0]
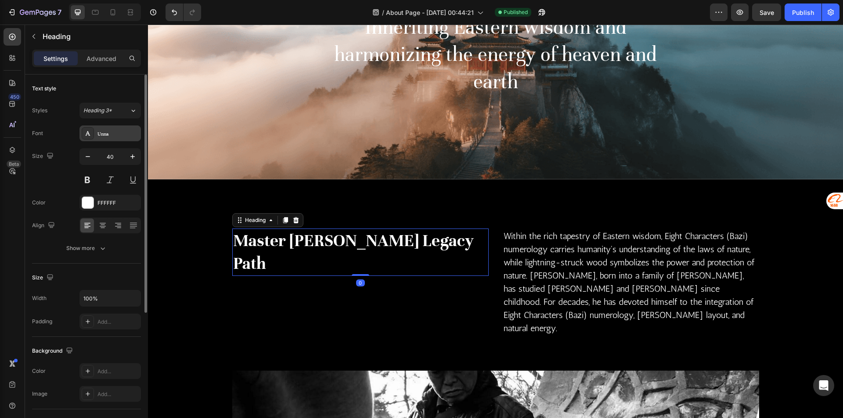
drag, startPoint x: 95, startPoint y: 132, endPoint x: 0, endPoint y: 140, distance: 94.8
click at [95, 132] on div "Unna" at bounding box center [109, 134] width 61 height 16
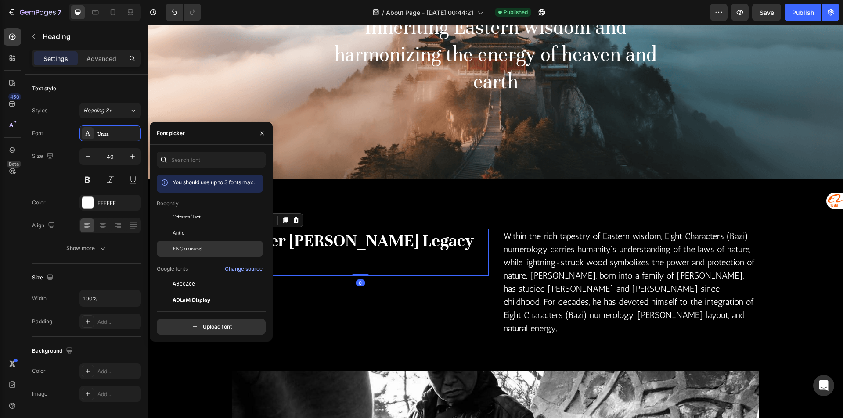
click at [193, 249] on span "EB Garamond" at bounding box center [187, 249] width 29 height 8
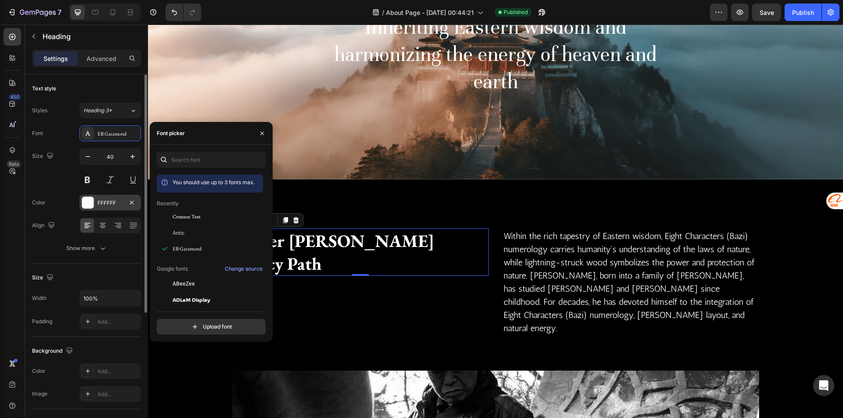
click at [102, 200] on div "FFFFFF" at bounding box center [109, 203] width 25 height 8
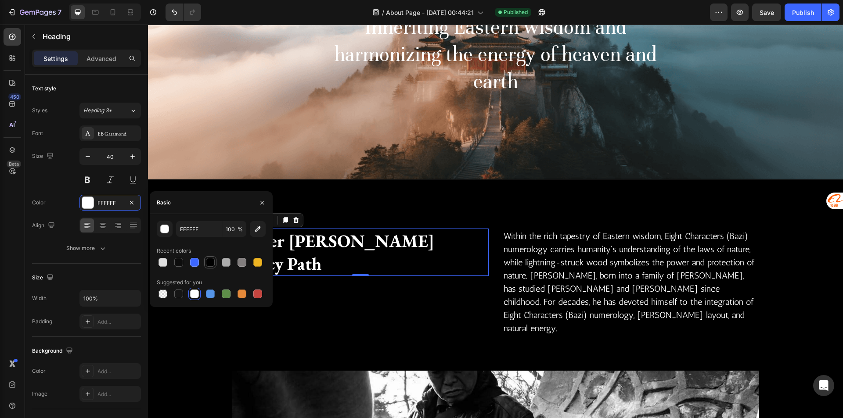
click at [209, 263] on div at bounding box center [210, 262] width 9 height 9
type input "000000"
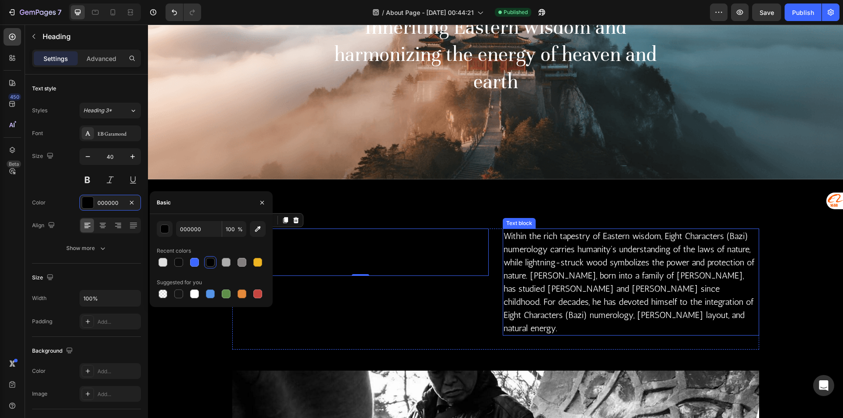
click at [544, 262] on p "Within the rich tapestry of Eastern wisdom, Eight Characters (Bazi) numerology …" at bounding box center [631, 282] width 255 height 105
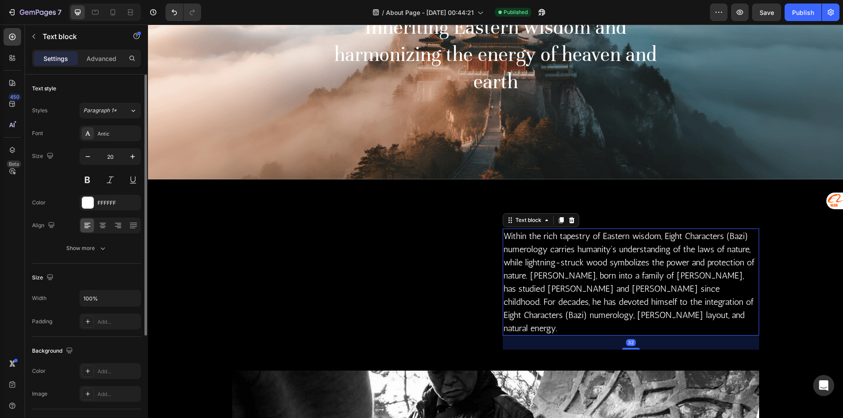
click at [98, 144] on div "Font Antic Size 20 Color FFFFFF Align Show more" at bounding box center [86, 191] width 109 height 131
click at [98, 137] on div "Antic" at bounding box center [117, 134] width 41 height 8
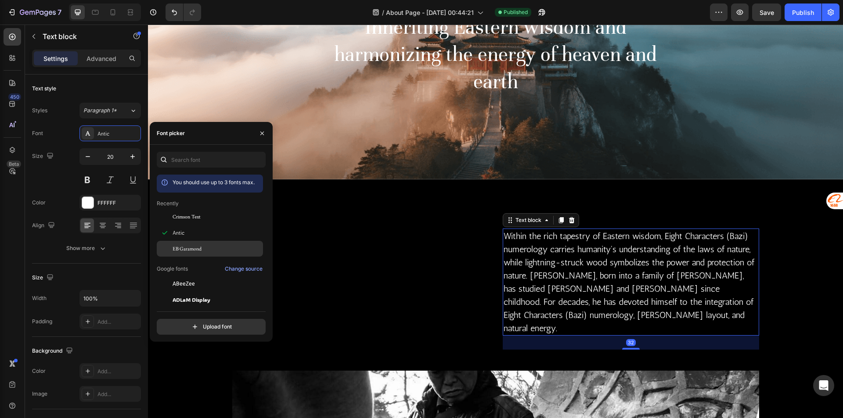
click at [175, 248] on span "EB Garamond" at bounding box center [187, 249] width 29 height 8
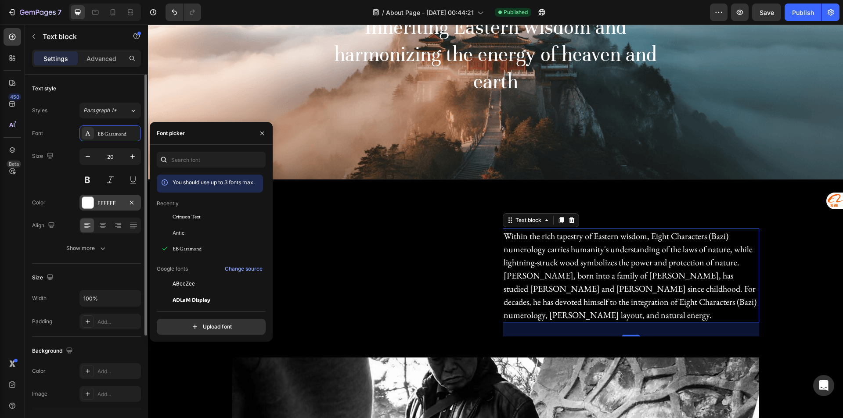
click at [113, 206] on div "FFFFFF" at bounding box center [109, 203] width 25 height 8
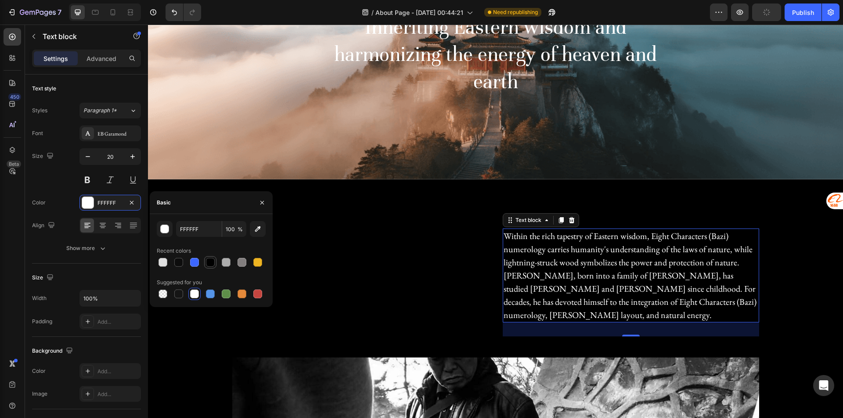
click at [210, 267] on div at bounding box center [210, 262] width 9 height 9
type input "000000"
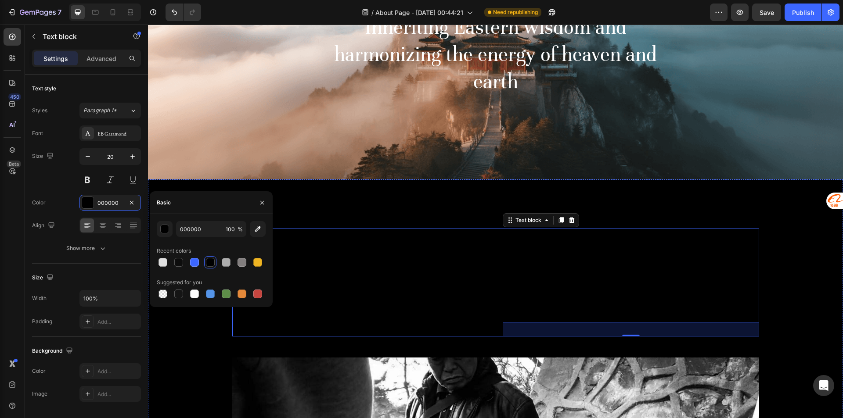
click at [374, 306] on div "Master Zhao's Legacy Path Heading" at bounding box center [360, 283] width 256 height 108
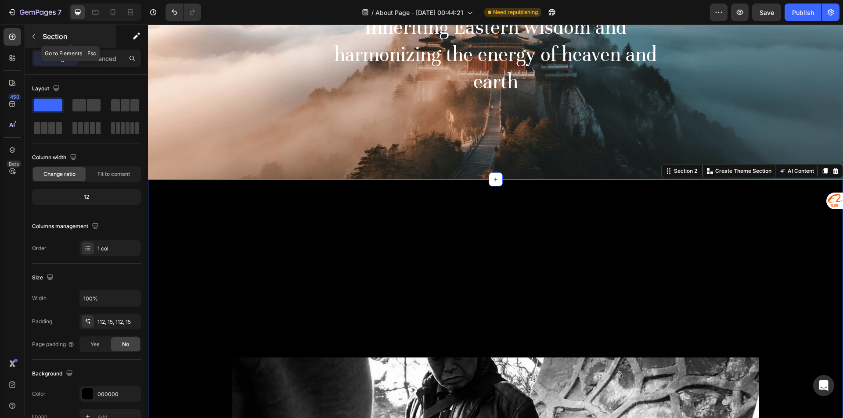
click at [39, 42] on button "button" at bounding box center [34, 36] width 14 height 14
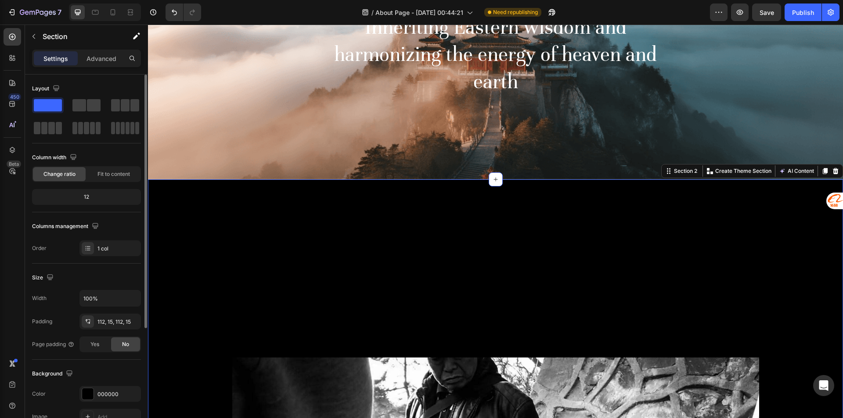
scroll to position [167, 0]
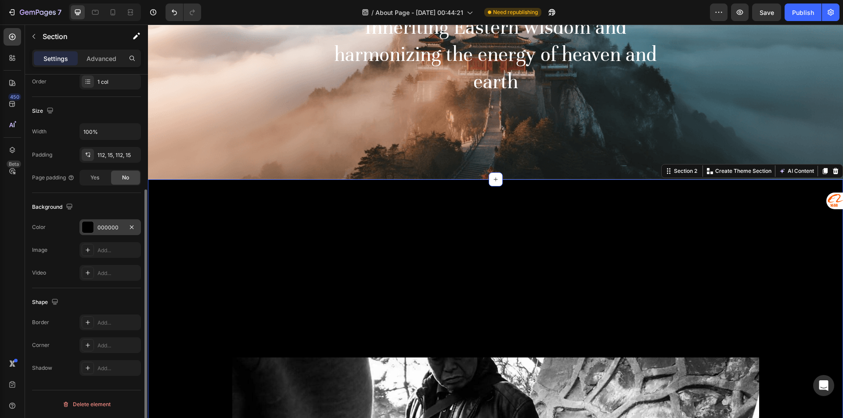
click at [94, 229] on div at bounding box center [88, 227] width 12 height 12
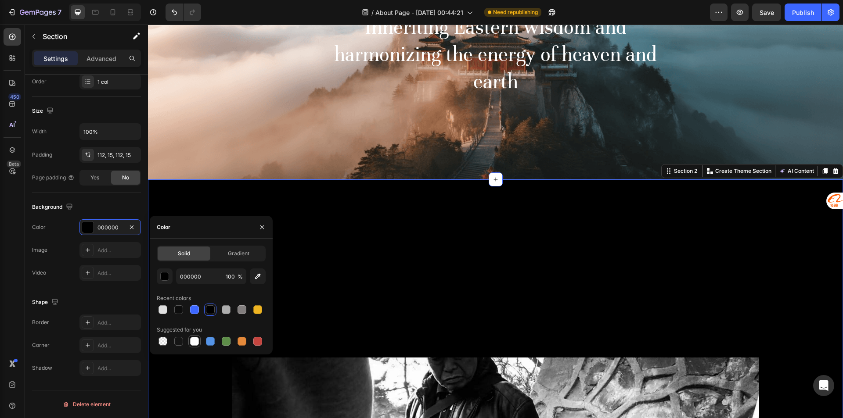
click at [196, 342] on div at bounding box center [194, 341] width 9 height 9
type input "FFFFFF"
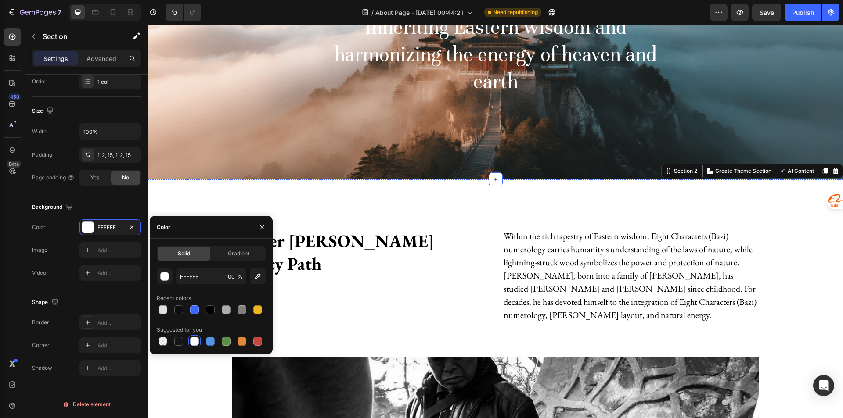
click at [346, 292] on div "Master Zhao's Legacy Path Heading" at bounding box center [360, 283] width 256 height 108
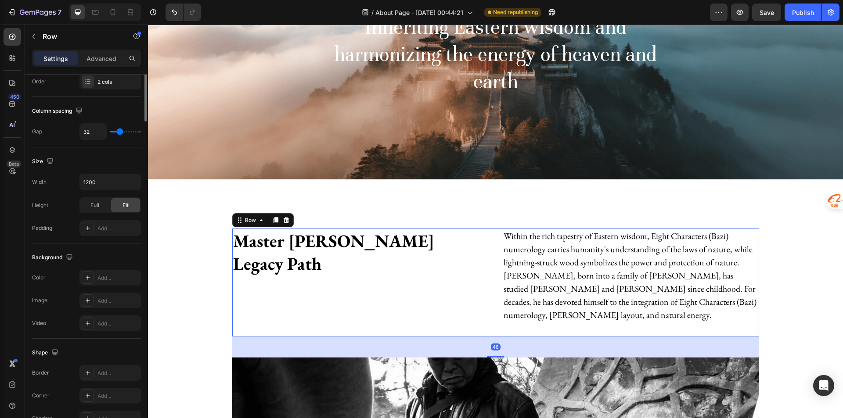
scroll to position [0, 0]
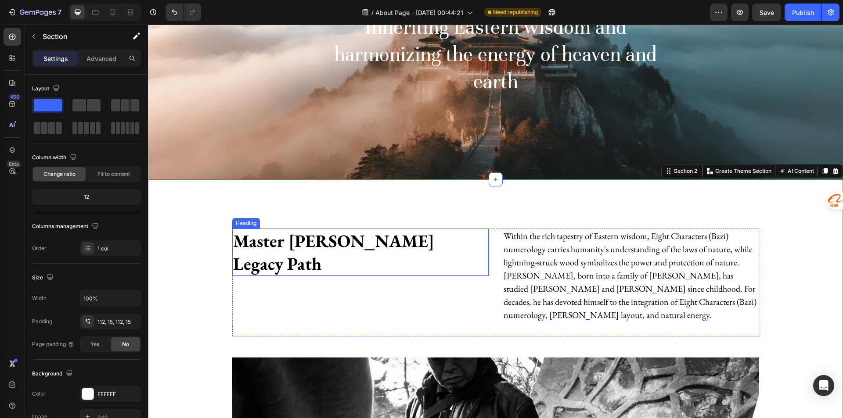
click at [378, 233] on h2 "Master Zhao's Legacy Path" at bounding box center [360, 252] width 256 height 47
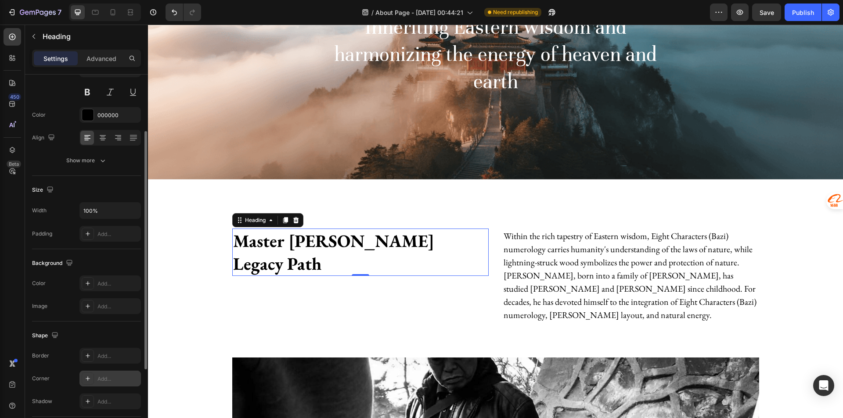
scroll to position [201, 0]
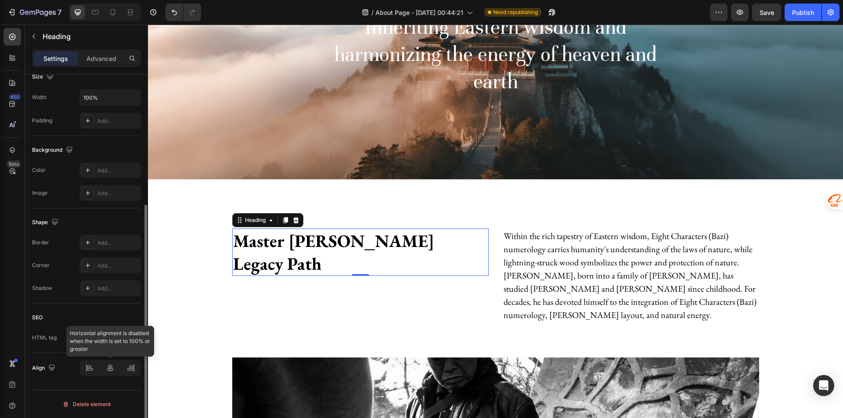
click at [113, 368] on div at bounding box center [109, 368] width 61 height 16
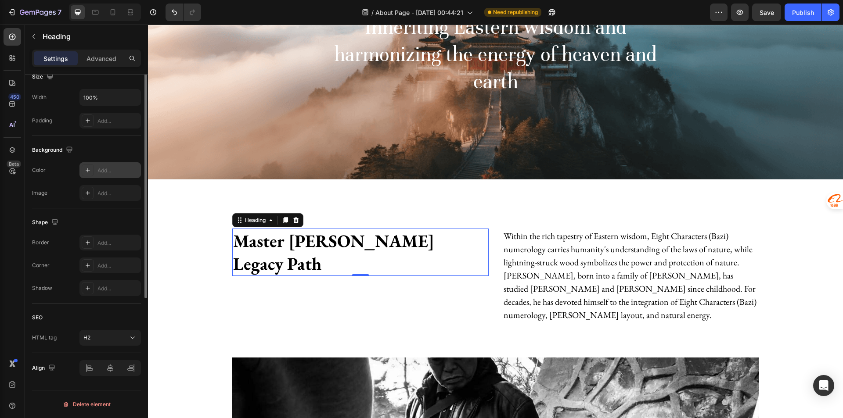
scroll to position [113, 0]
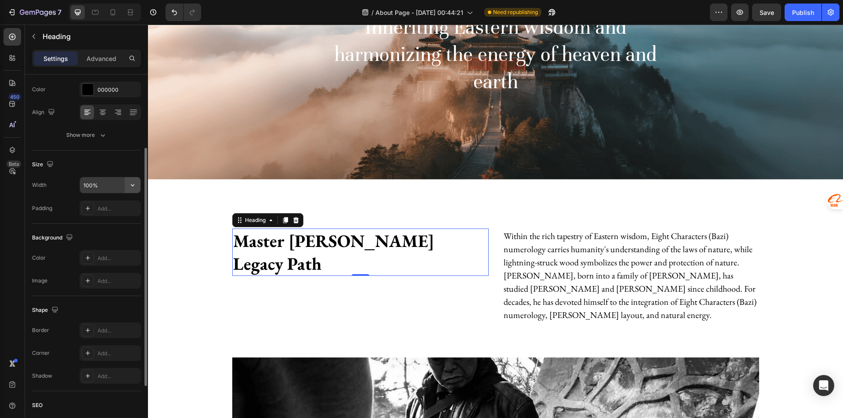
click at [138, 190] on button "button" at bounding box center [133, 185] width 16 height 16
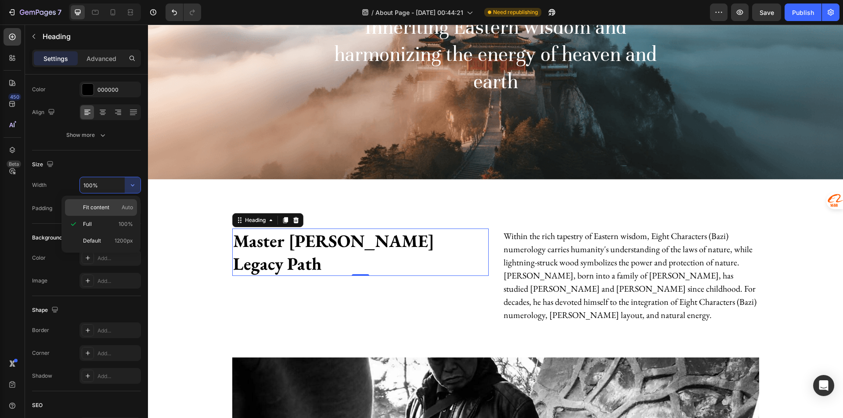
click at [119, 207] on p "Fit content Auto" at bounding box center [108, 208] width 50 height 8
type input "Auto"
click at [288, 241] on h2 "Master Zhao's Legacy Path" at bounding box center [360, 252] width 256 height 47
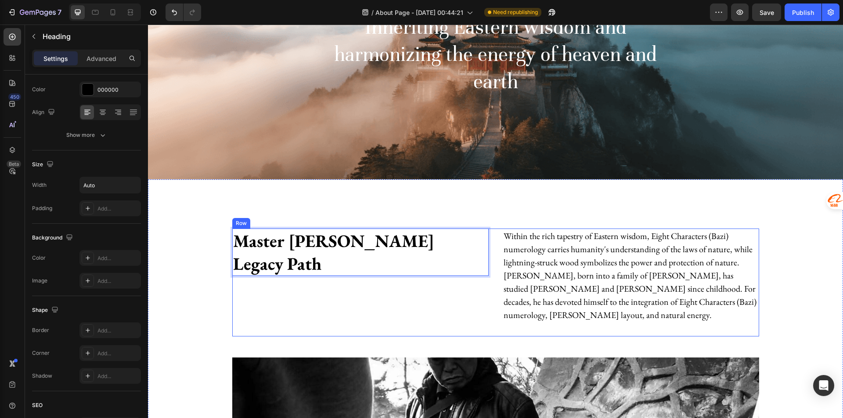
click at [398, 292] on div "Master Zhao's Legacy Path Heading 0" at bounding box center [360, 283] width 256 height 108
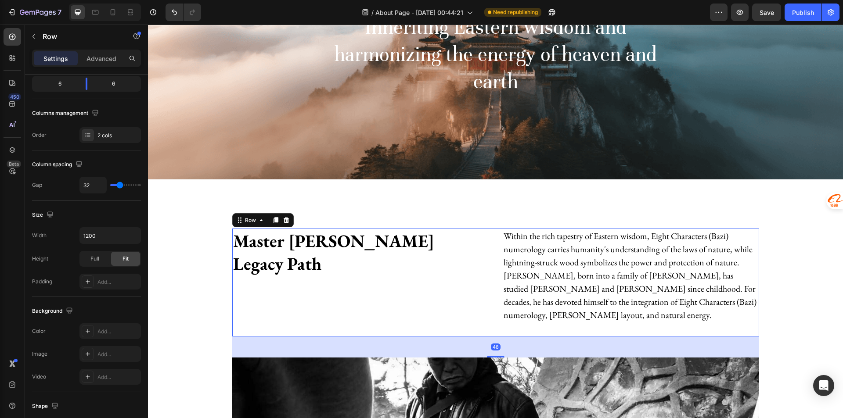
scroll to position [0, 0]
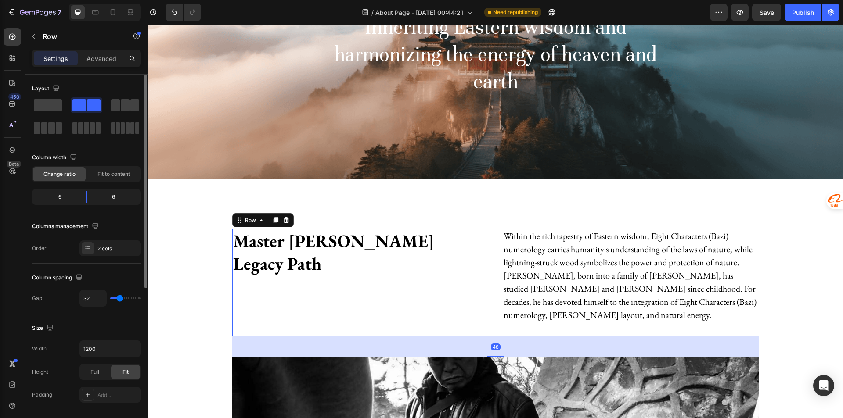
click at [400, 253] on div "Master Zhao's Legacy Path Heading" at bounding box center [360, 283] width 256 height 108
click at [391, 247] on p "Master Zhao's Legacy Path" at bounding box center [360, 253] width 255 height 46
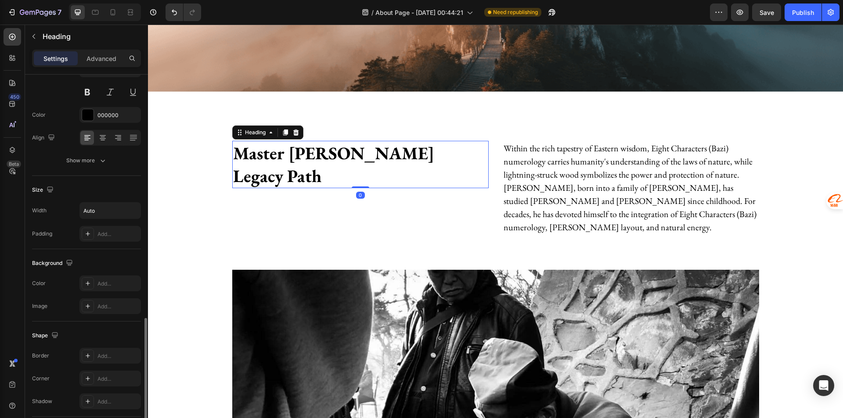
scroll to position [201, 0]
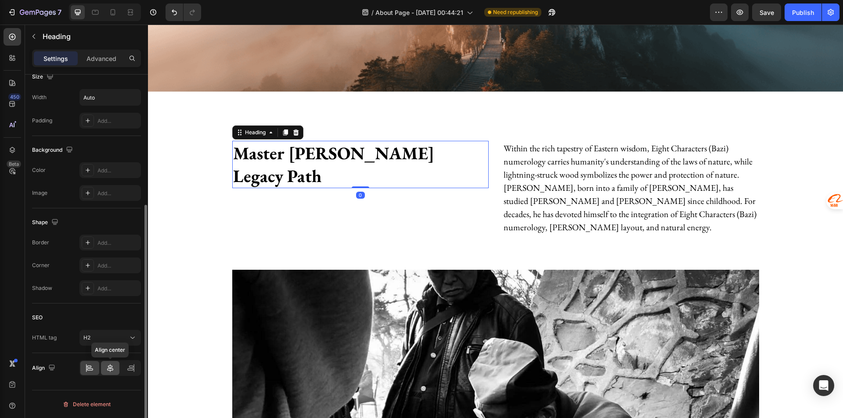
click at [109, 370] on icon at bounding box center [110, 368] width 9 height 9
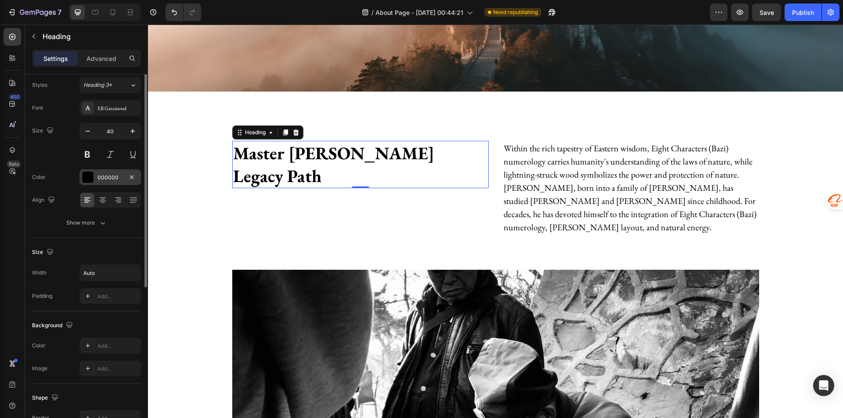
scroll to position [0, 0]
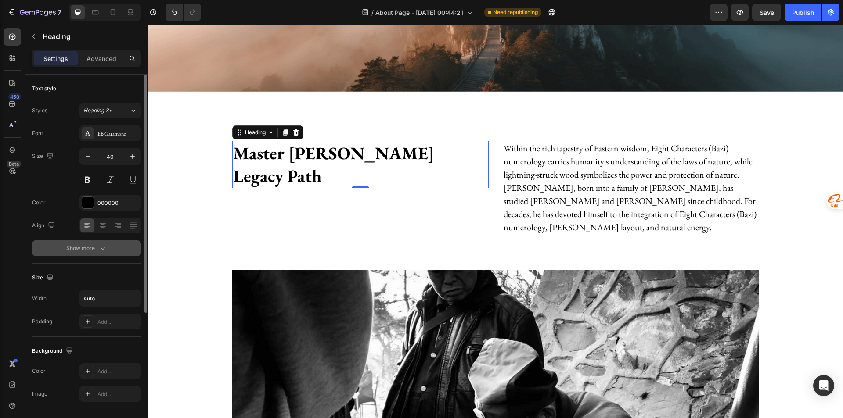
click at [101, 245] on icon "button" at bounding box center [102, 248] width 9 height 9
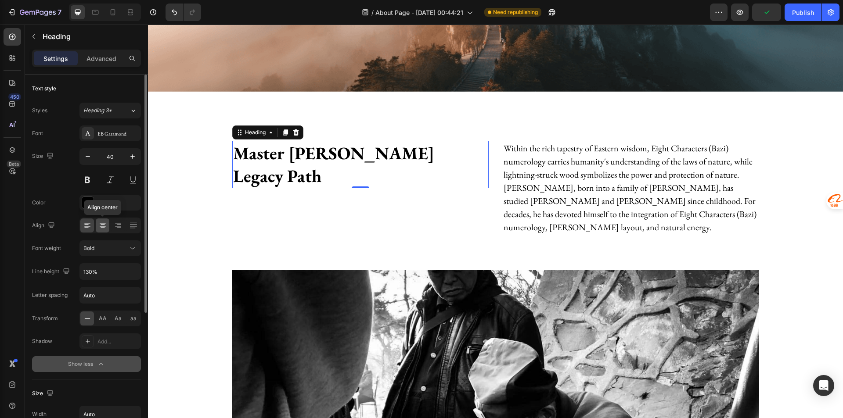
click at [104, 226] on icon at bounding box center [102, 225] width 9 height 9
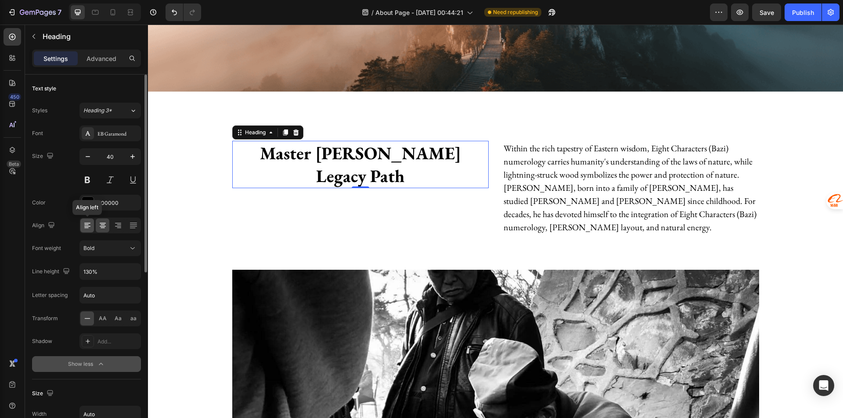
click at [83, 222] on icon at bounding box center [87, 225] width 9 height 9
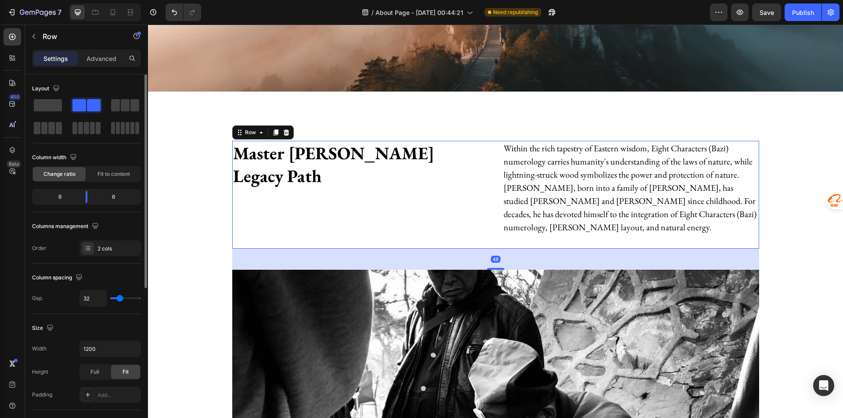
click at [281, 216] on div "Master Zhao's Legacy Path Heading" at bounding box center [360, 195] width 256 height 108
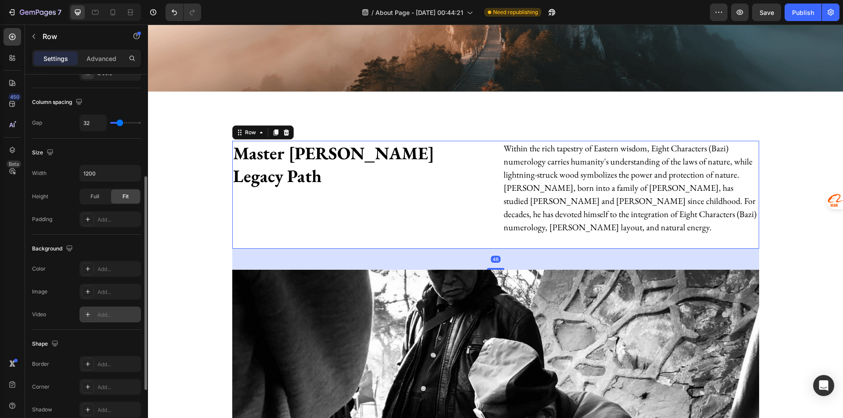
scroll to position [267, 0]
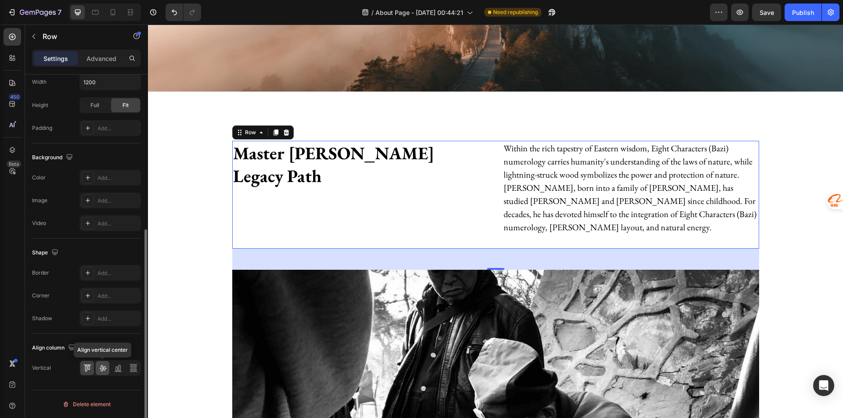
click at [104, 362] on div at bounding box center [103, 368] width 14 height 14
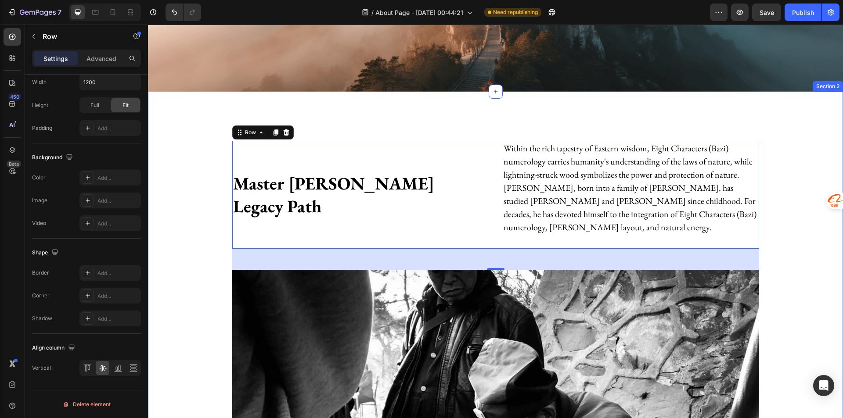
click at [366, 127] on div "Master Zhao's Legacy Path Heading Within the rich tapestry of Eastern wisdom, E…" at bounding box center [495, 381] width 695 height 579
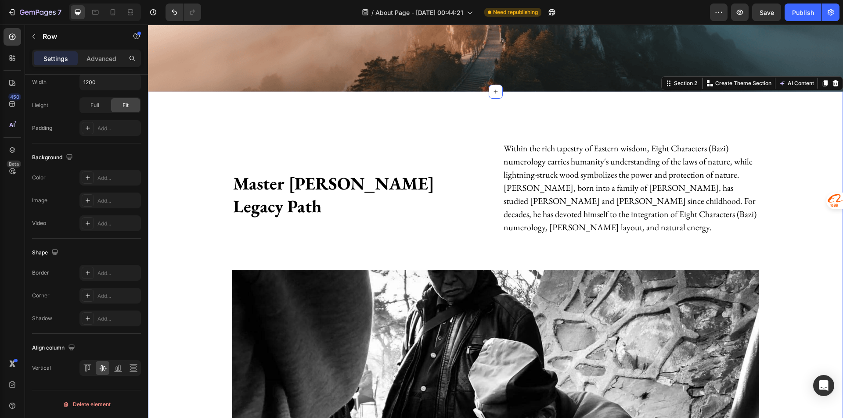
scroll to position [0, 0]
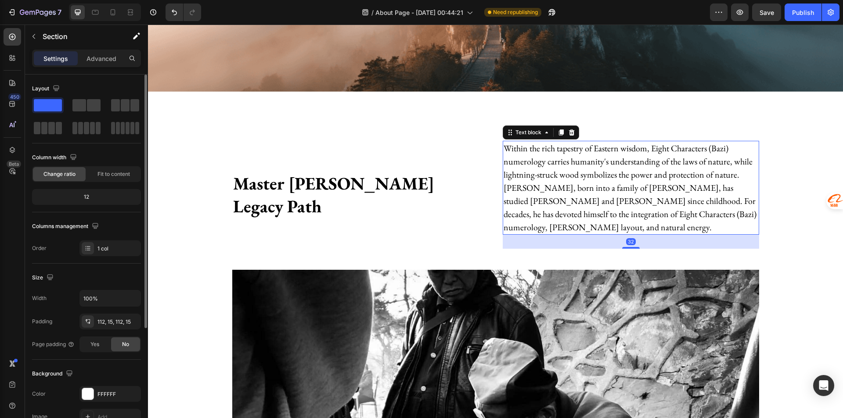
click at [542, 185] on p "Within the rich tapestry of Eastern wisdom, Eight Characters (Bazi) numerology …" at bounding box center [631, 188] width 255 height 92
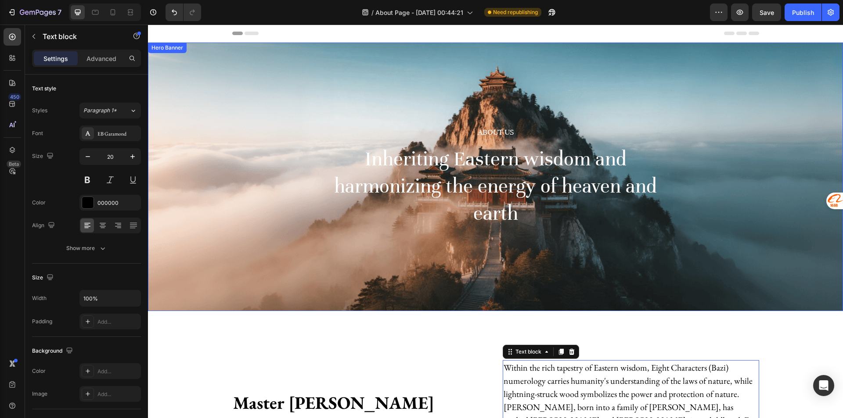
click at [580, 262] on div "About Us Heading Inheriting Eastern wisdom and harmonizing the energy of heaven…" at bounding box center [495, 177] width 695 height 269
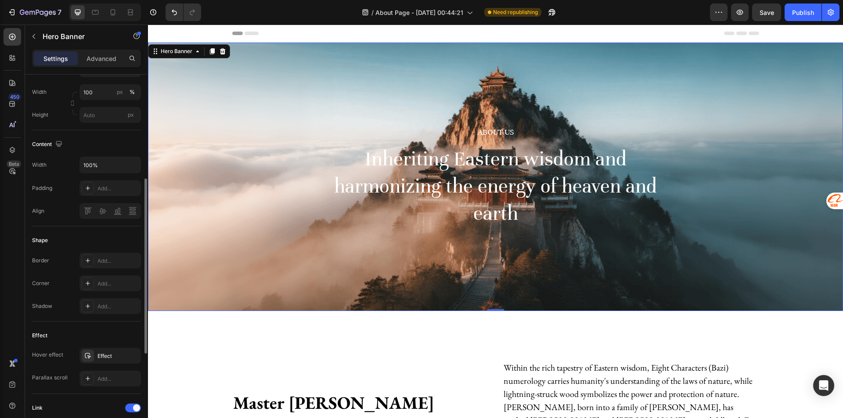
scroll to position [88, 0]
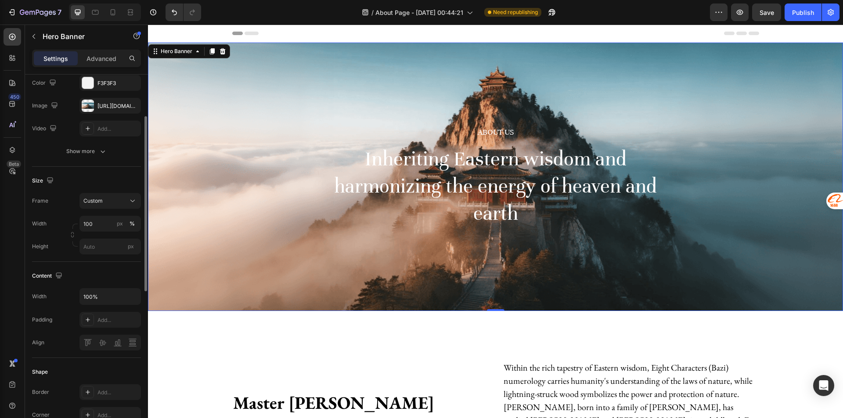
click at [101, 67] on div "Settings Advanced" at bounding box center [86, 62] width 123 height 25
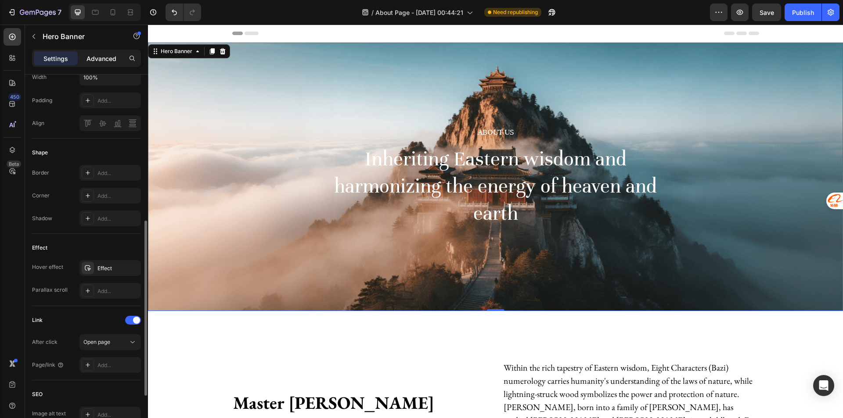
click at [94, 53] on div "Advanced" at bounding box center [101, 58] width 44 height 14
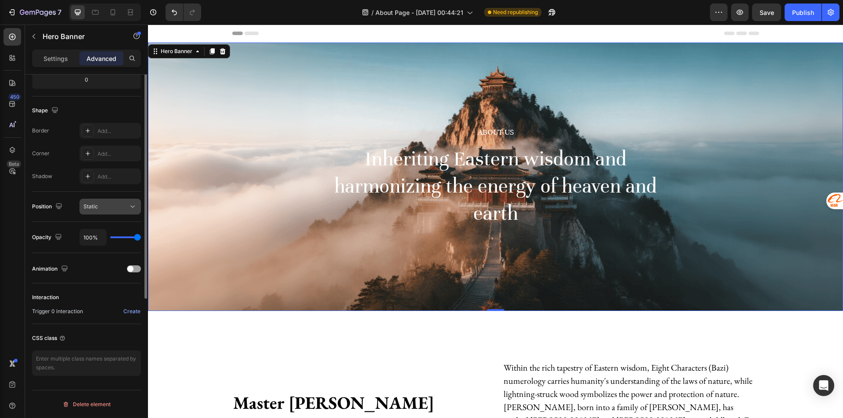
scroll to position [116, 0]
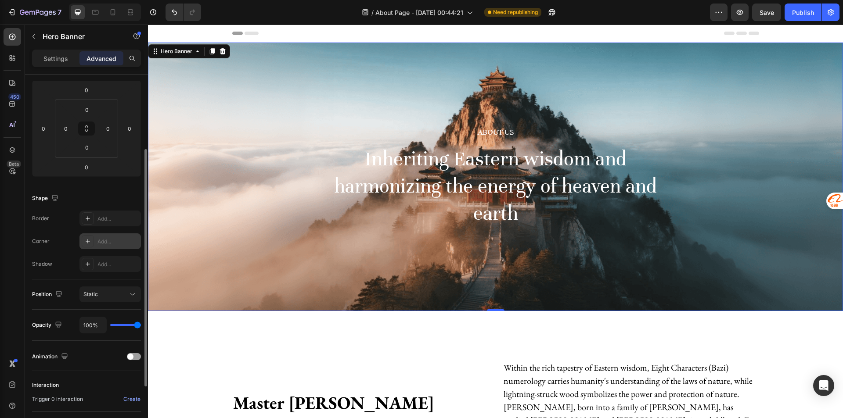
click at [103, 242] on div "Add..." at bounding box center [117, 242] width 41 height 8
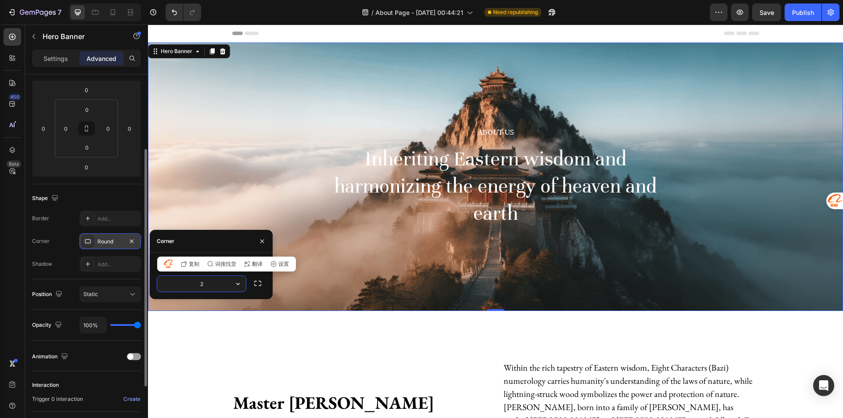
type input "24"
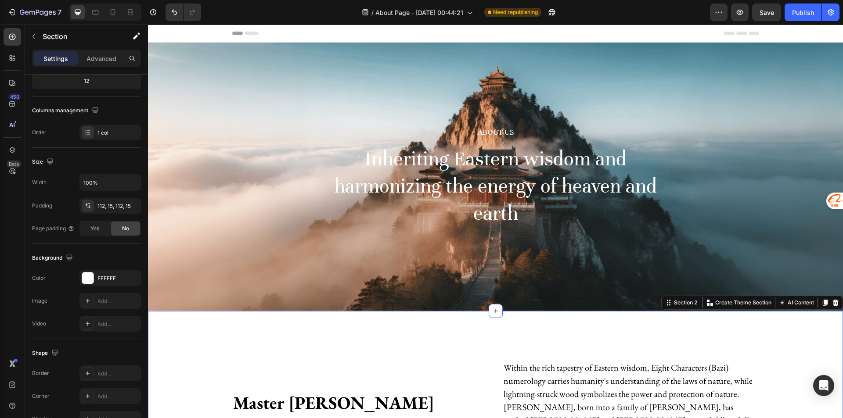
scroll to position [0, 0]
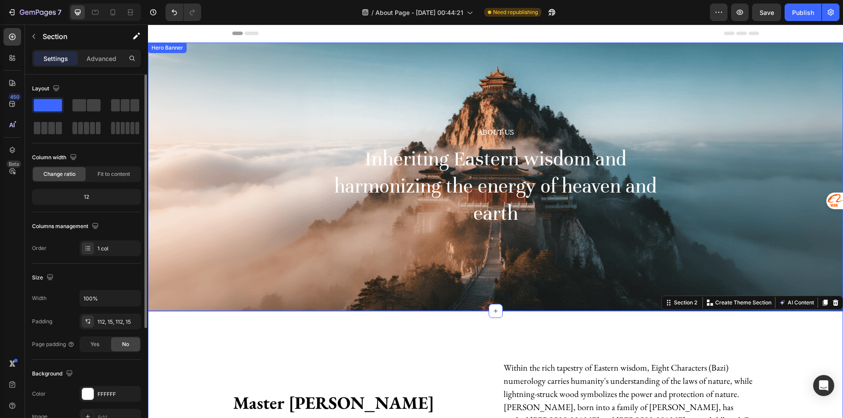
click at [295, 266] on div "About Us Heading Inheriting Eastern wisdom and harmonizing the energy of heaven…" at bounding box center [495, 177] width 695 height 269
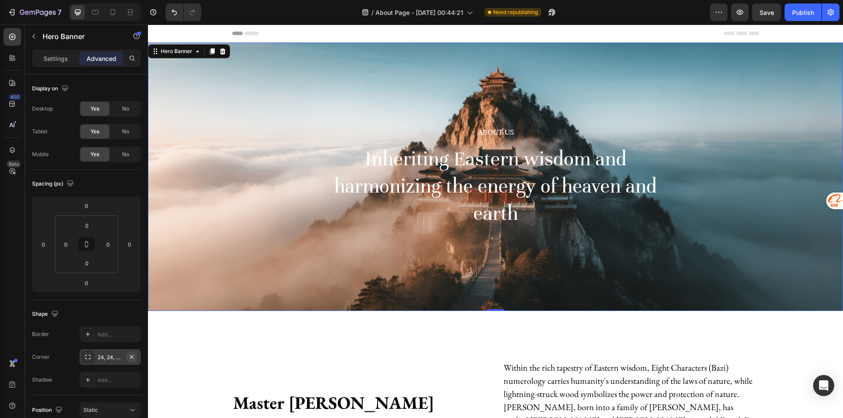
click at [133, 360] on icon "button" at bounding box center [131, 357] width 7 height 7
click at [59, 63] on div "Settings" at bounding box center [56, 58] width 44 height 14
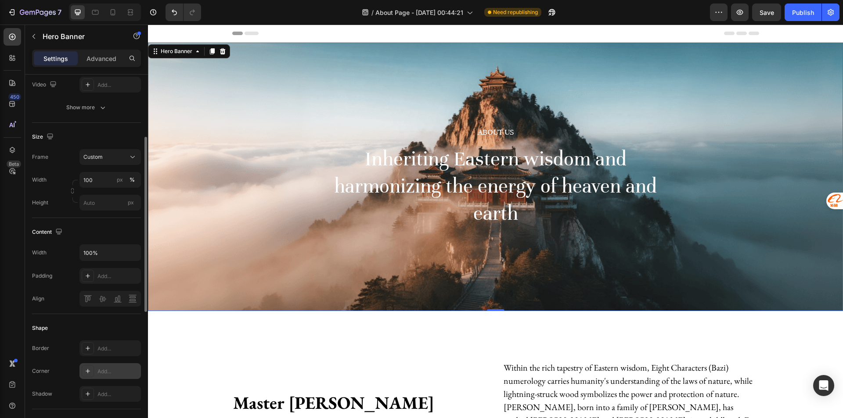
scroll to position [176, 0]
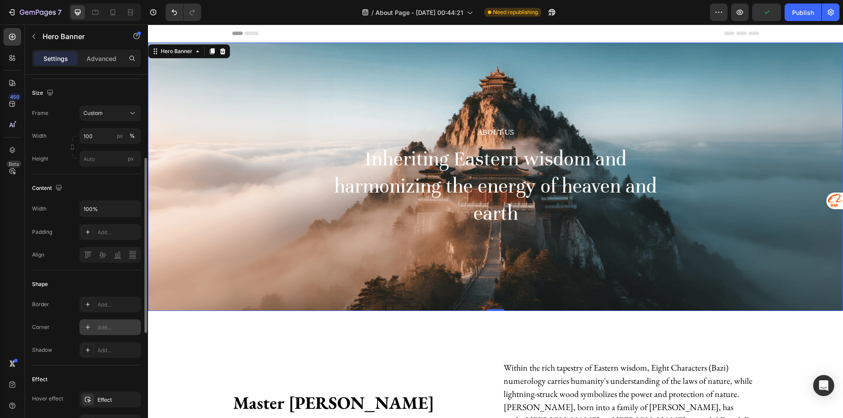
click at [102, 330] on div "Add..." at bounding box center [117, 328] width 41 height 8
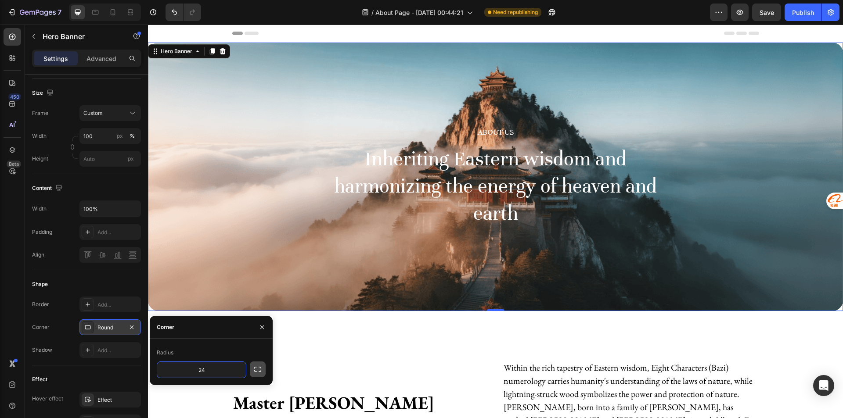
click at [256, 365] on button "button" at bounding box center [258, 370] width 16 height 16
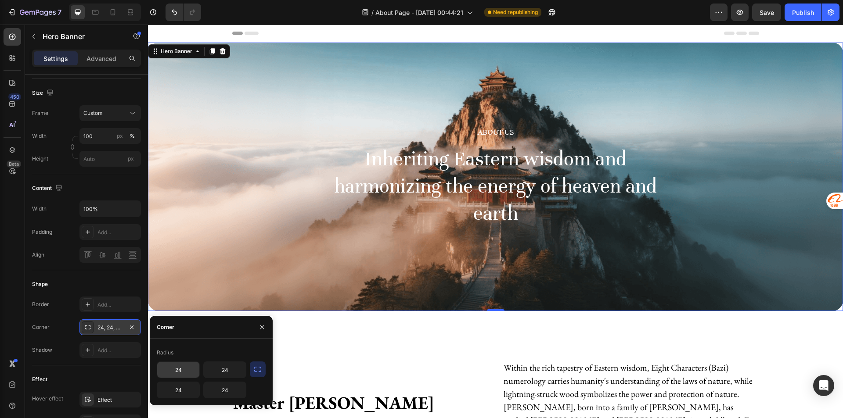
click at [181, 374] on input "24" at bounding box center [178, 370] width 42 height 16
type input "0"
click at [223, 371] on input "24" at bounding box center [225, 370] width 42 height 16
type input "0"
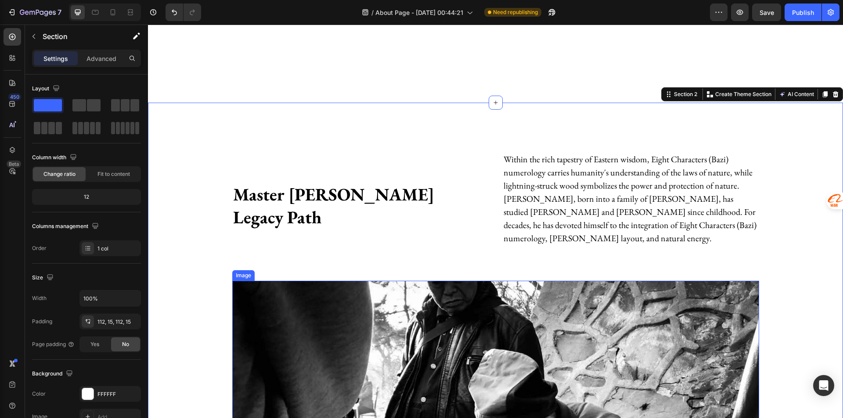
scroll to position [307, 0]
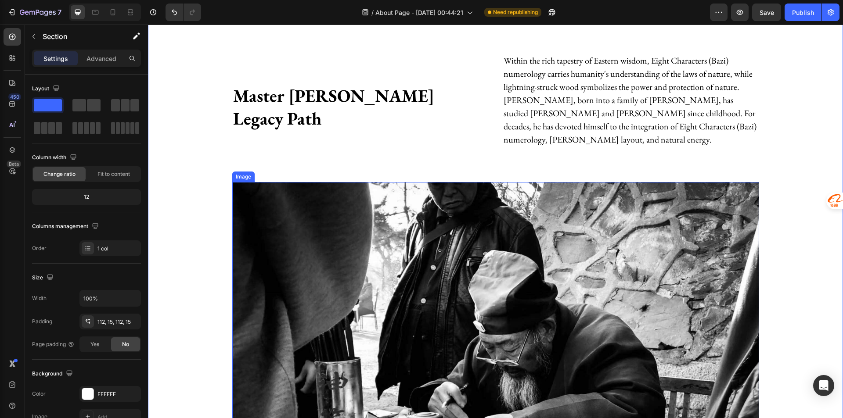
click at [443, 238] on img at bounding box center [495, 357] width 527 height 351
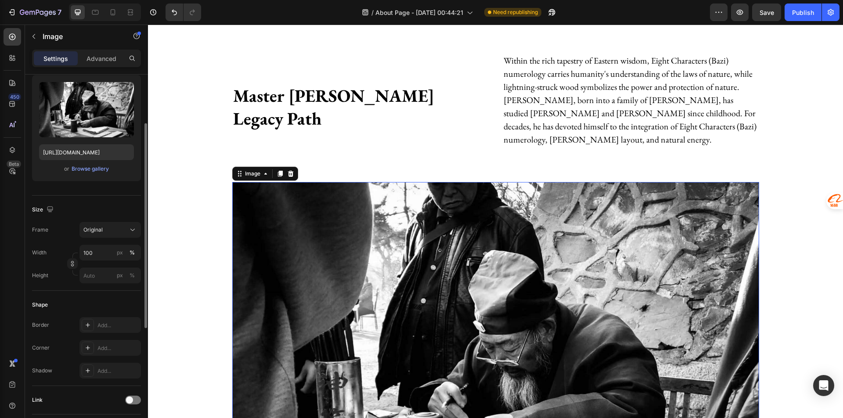
scroll to position [176, 0]
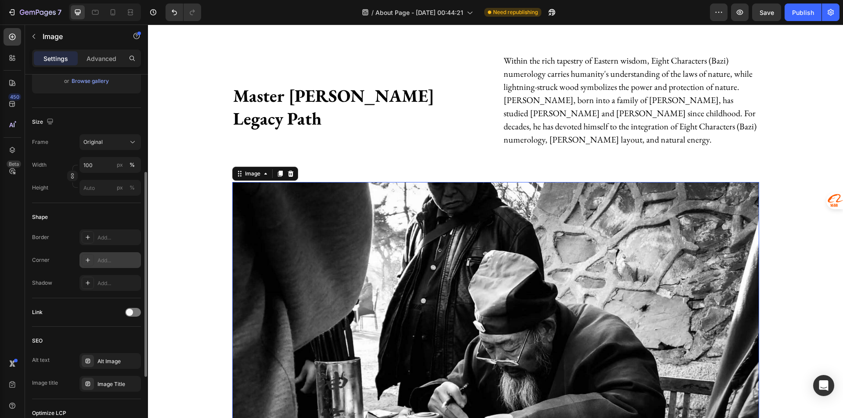
click at [106, 259] on div "Add..." at bounding box center [117, 261] width 41 height 8
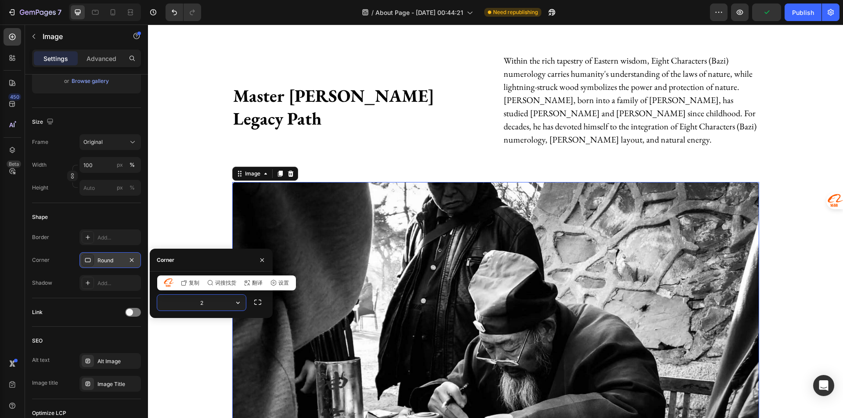
type input "24"
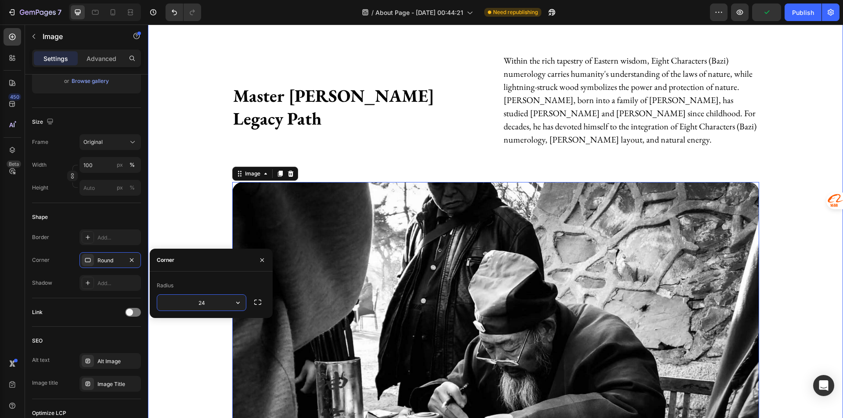
click at [198, 223] on div "Master Zhao's Legacy Path Heading Within the rich tapestry of Eastern wisdom, E…" at bounding box center [496, 293] width 682 height 480
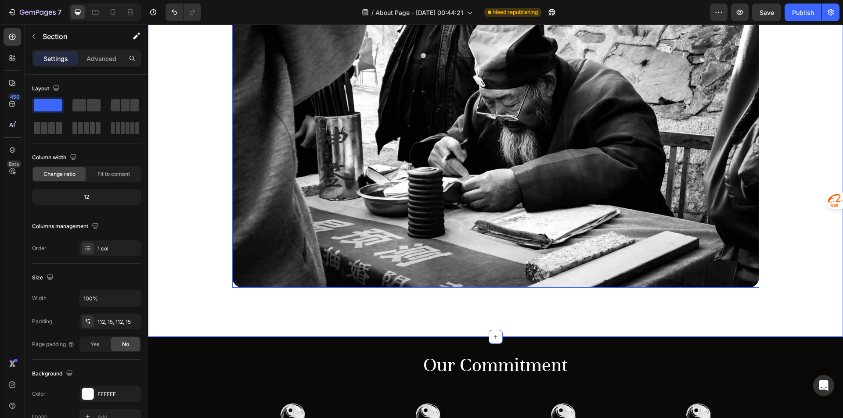
scroll to position [615, 0]
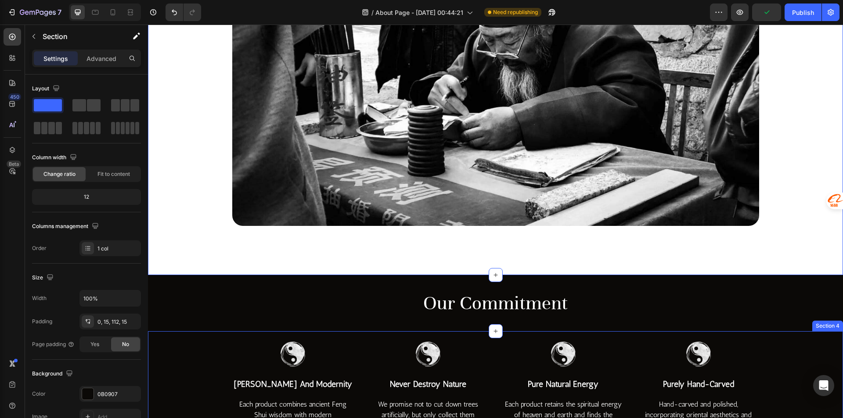
click at [197, 355] on div "Image feng shui and modernity Text block Each product combines ancient Feng Shu…" at bounding box center [496, 387] width 682 height 112
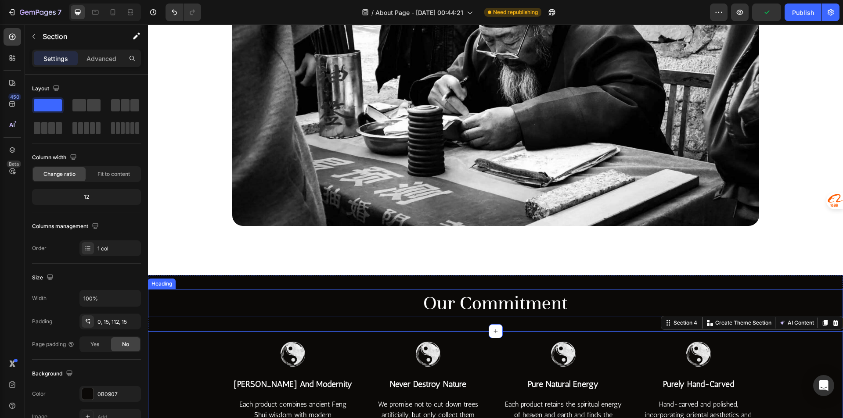
click at [191, 299] on div "Our Commitment" at bounding box center [495, 303] width 695 height 28
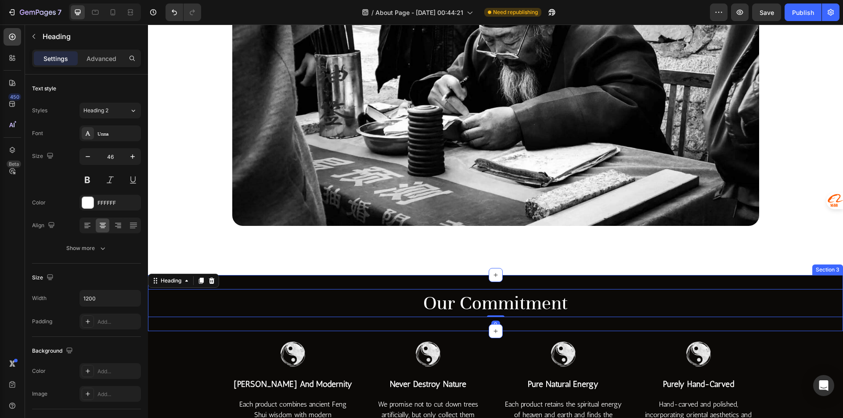
click at [247, 284] on div "Our Commitment Heading 0 Section 3" at bounding box center [495, 303] width 695 height 56
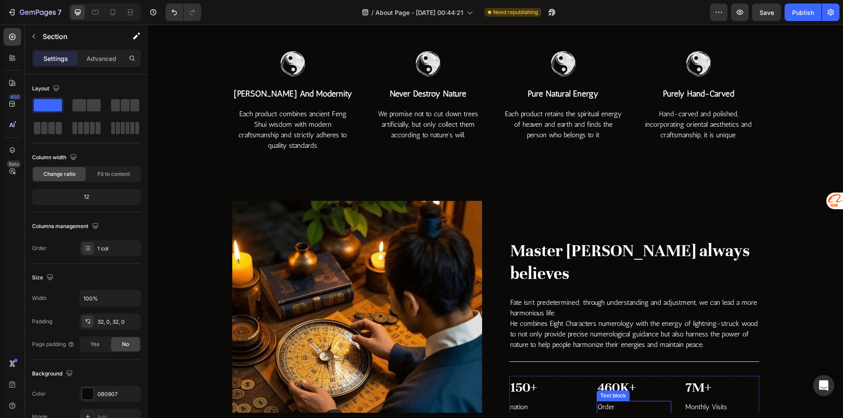
scroll to position [1010, 0]
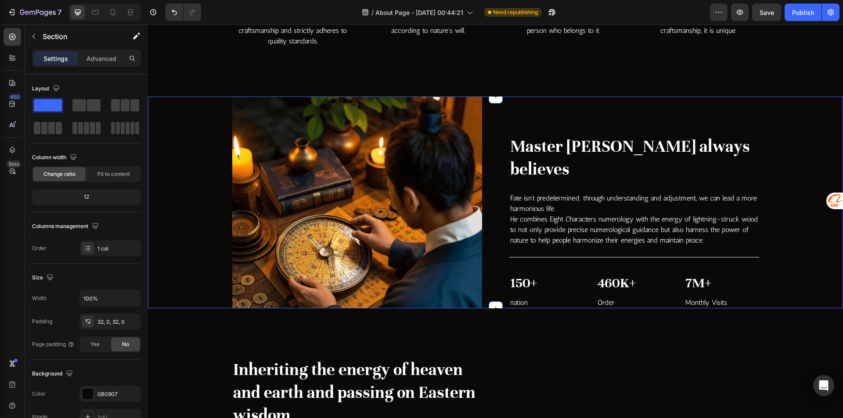
click at [790, 260] on div "Image Master Zhao always believes Heading Fate isn't predetermined; through und…" at bounding box center [496, 222] width 682 height 250
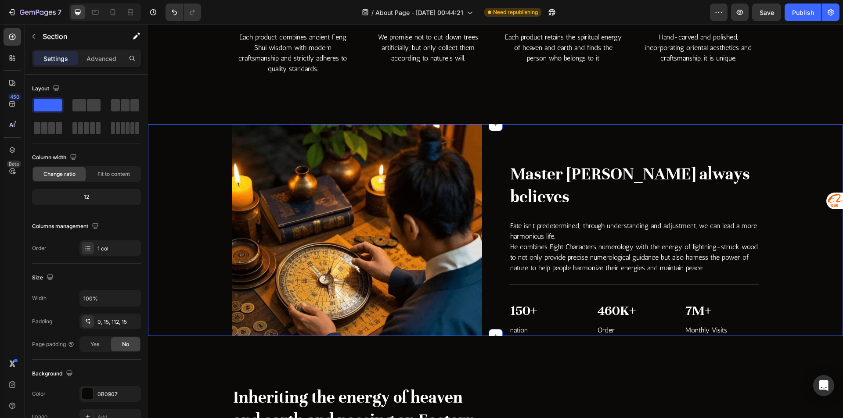
scroll to position [790, 0]
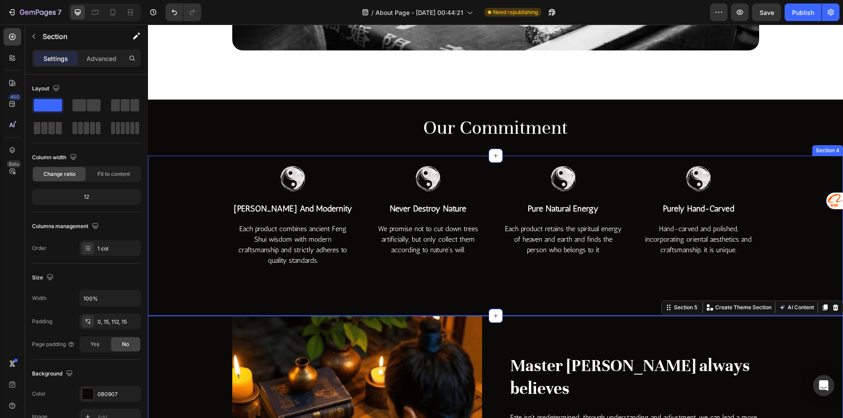
click at [159, 244] on div "Image feng shui and modernity Text block Each product combines ancient Feng Shu…" at bounding box center [496, 212] width 682 height 112
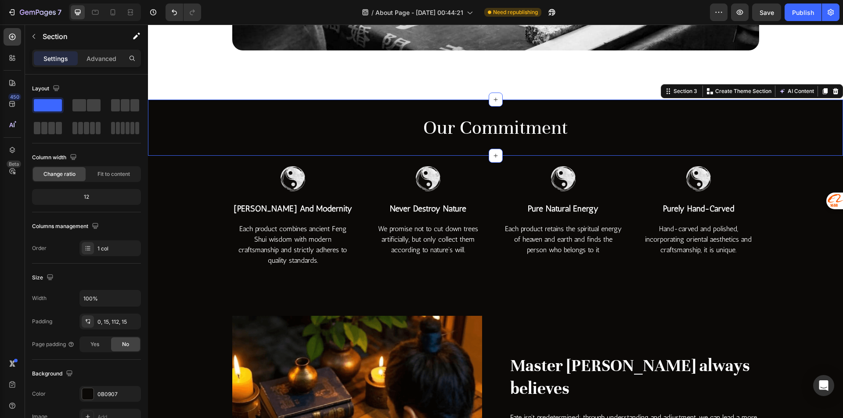
click at [332, 101] on div "Our Commitment Heading Section 3 You can create reusable sections Create Theme …" at bounding box center [495, 128] width 695 height 56
click at [40, 35] on button "button" at bounding box center [34, 36] width 14 height 14
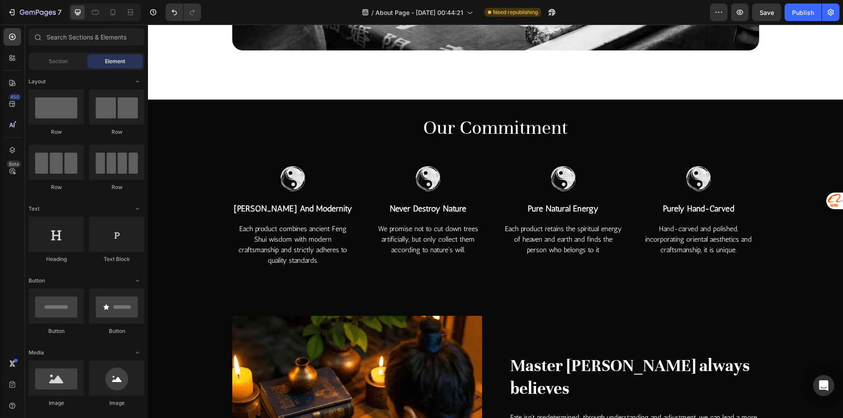
click at [67, 53] on div "Section Element" at bounding box center [87, 62] width 116 height 18
click at [67, 54] on div "Section Element" at bounding box center [87, 62] width 116 height 18
click at [57, 64] on span "Section" at bounding box center [58, 62] width 19 height 8
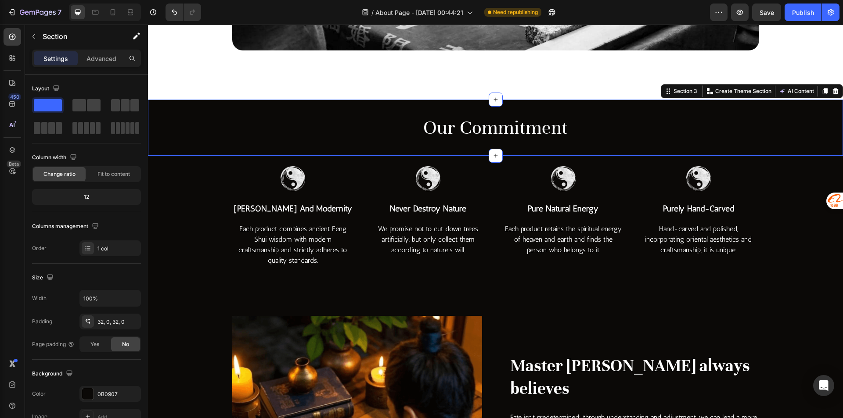
click at [193, 111] on div "Our Commitment Heading Section 3 You can create reusable sections Create Theme …" at bounding box center [495, 128] width 695 height 56
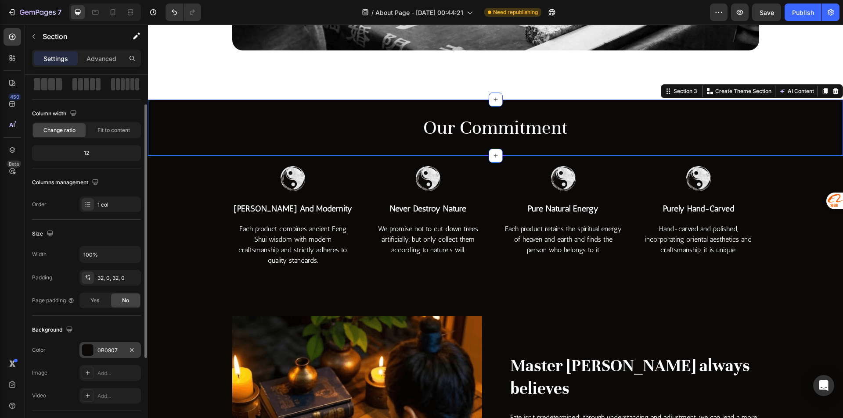
scroll to position [88, 0]
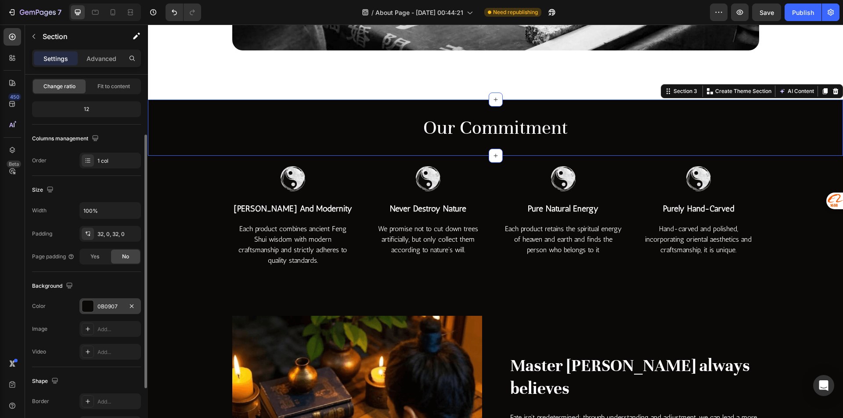
click at [108, 305] on div "0B0907" at bounding box center [109, 307] width 25 height 8
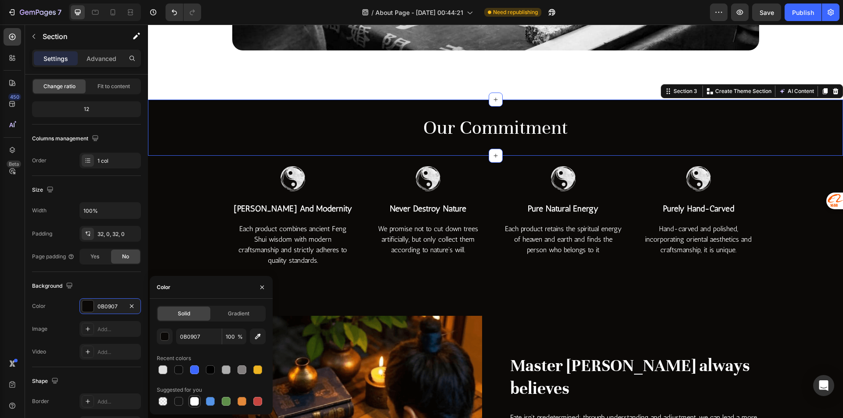
click at [195, 400] on div at bounding box center [194, 401] width 9 height 9
type input "FFFFFF"
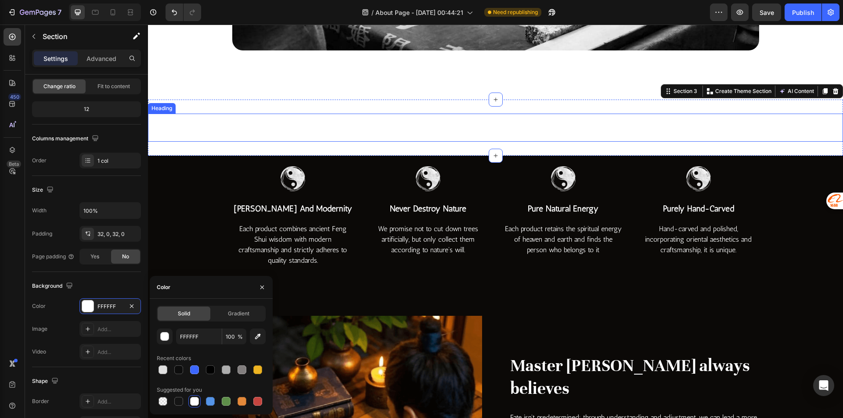
click at [418, 122] on h2 "Our Commitment" at bounding box center [495, 128] width 527 height 28
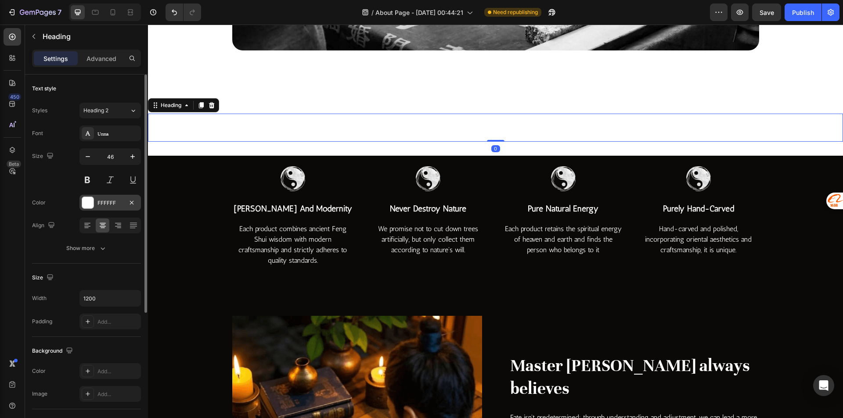
click at [86, 200] on div at bounding box center [87, 202] width 11 height 11
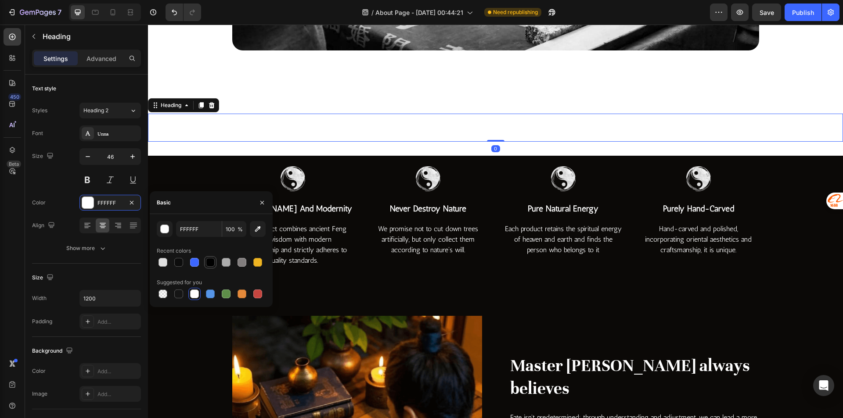
click at [211, 264] on div at bounding box center [210, 262] width 9 height 9
type input "000000"
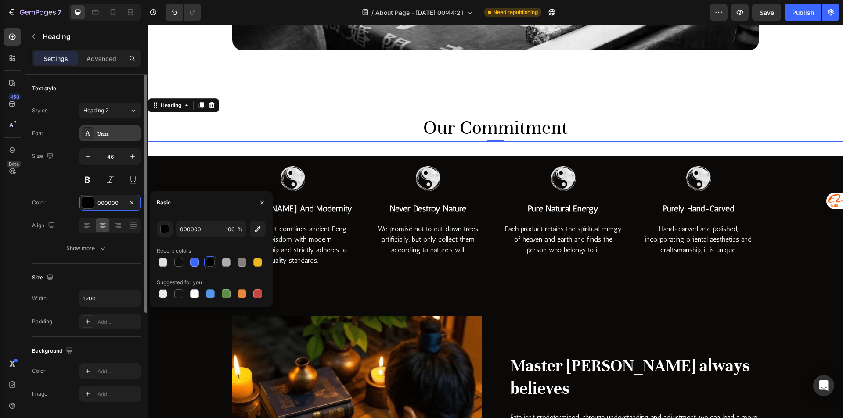
click at [105, 130] on div "Unna" at bounding box center [117, 134] width 41 height 8
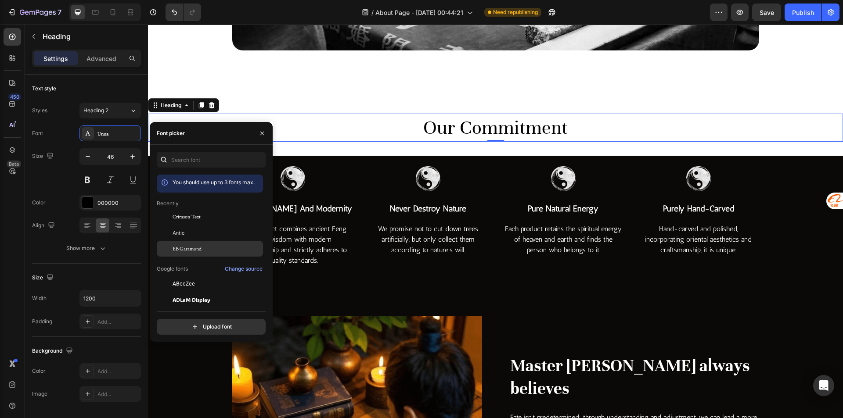
click at [200, 253] on div "EB Garamond" at bounding box center [210, 249] width 106 height 16
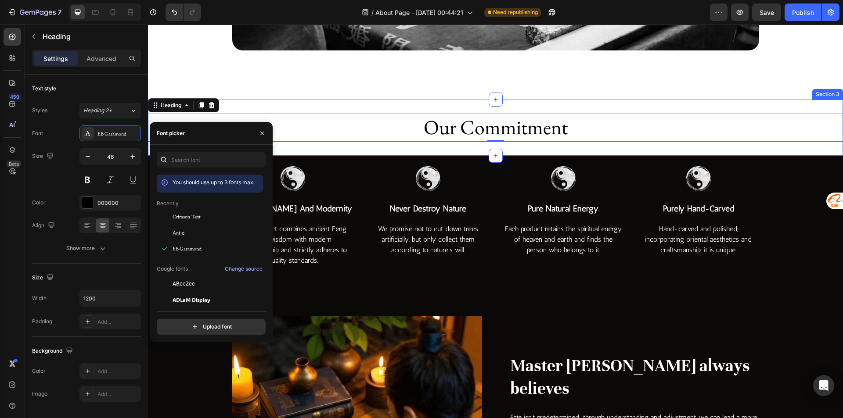
click at [675, 150] on div "Our Commitment Heading 0 Section 3" at bounding box center [495, 128] width 695 height 56
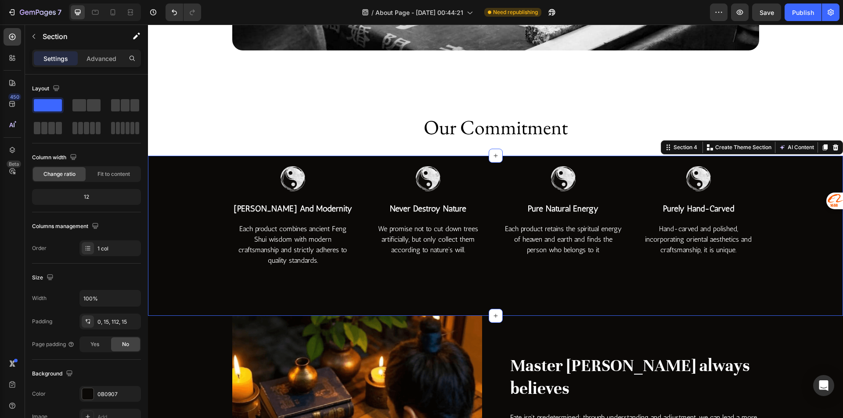
click at [196, 203] on div "Image feng shui and modernity Text block Each product combines ancient Feng Shu…" at bounding box center [496, 212] width 682 height 112
click at [259, 214] on p "feng shui and modernity" at bounding box center [292, 209] width 119 height 13
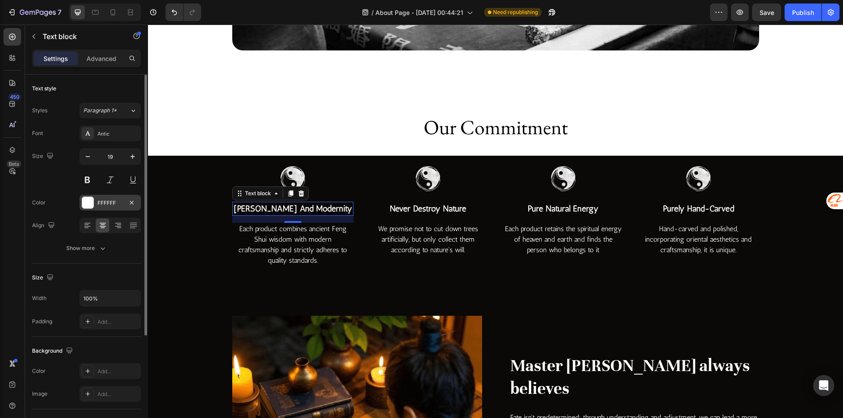
click at [110, 206] on div "FFFFFF" at bounding box center [109, 203] width 25 height 8
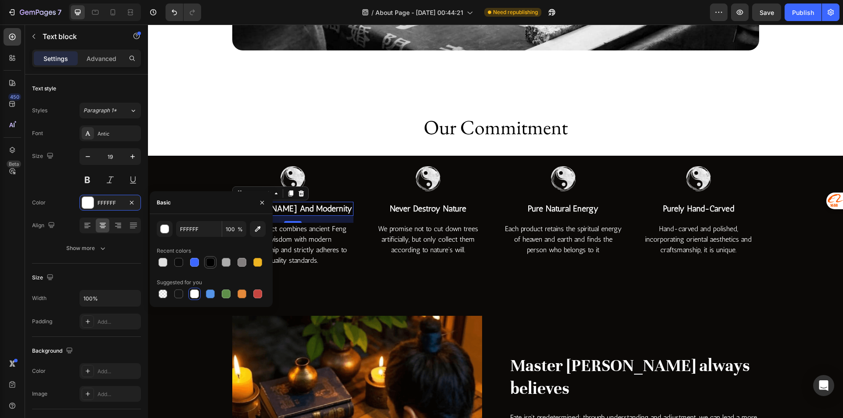
click at [207, 259] on div at bounding box center [210, 262] width 9 height 9
type input "000000"
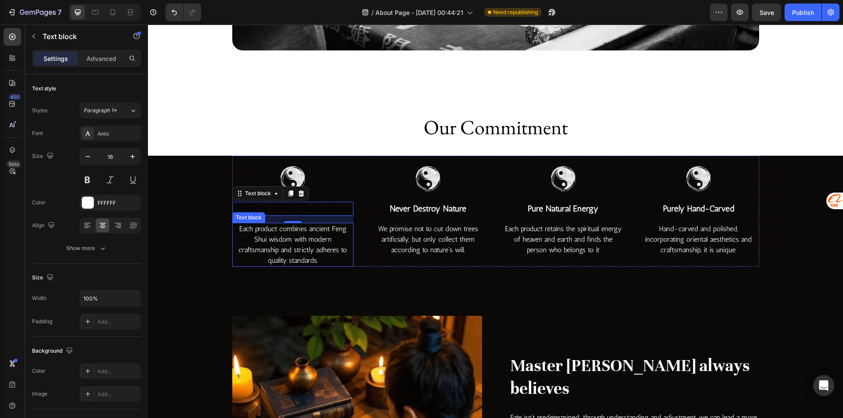
click at [303, 242] on p "Each product combines ancient Feng Shui wisdom with modern craftsmanship and st…" at bounding box center [292, 245] width 119 height 42
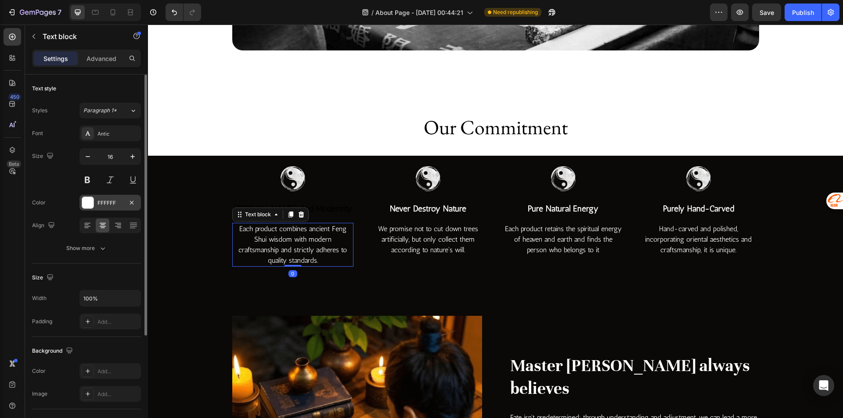
drag, startPoint x: 115, startPoint y: 205, endPoint x: 135, endPoint y: 208, distance: 20.9
click at [115, 205] on div "FFFFFF" at bounding box center [109, 203] width 25 height 8
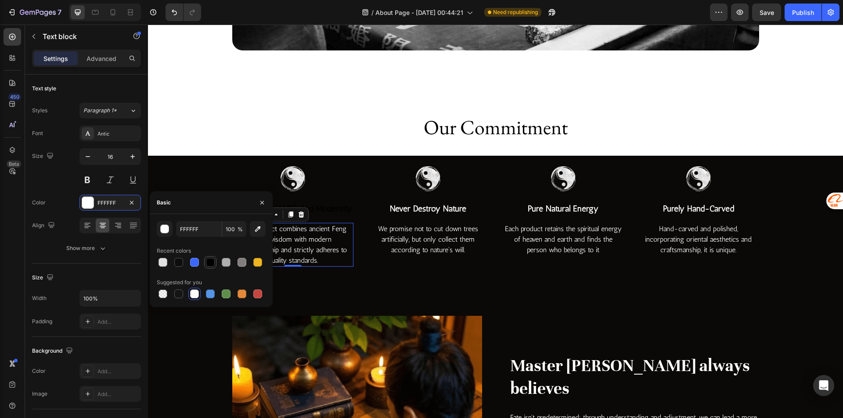
click at [211, 267] on div at bounding box center [210, 262] width 11 height 11
type input "000000"
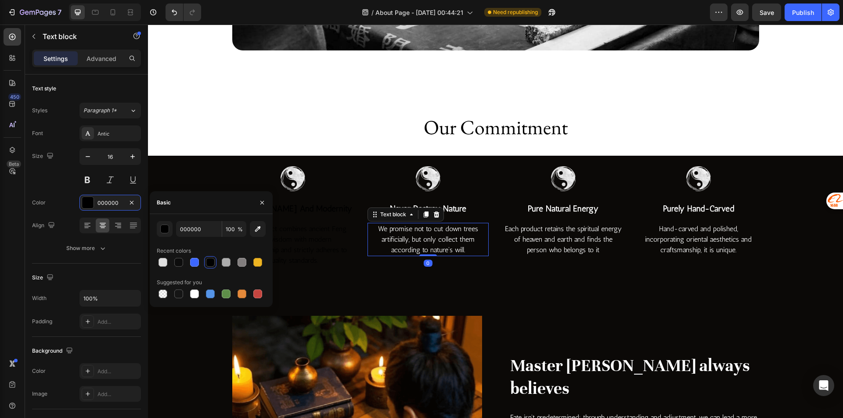
click at [415, 242] on p "We promise not to cut down trees artificially, but only collect them according …" at bounding box center [427, 240] width 119 height 32
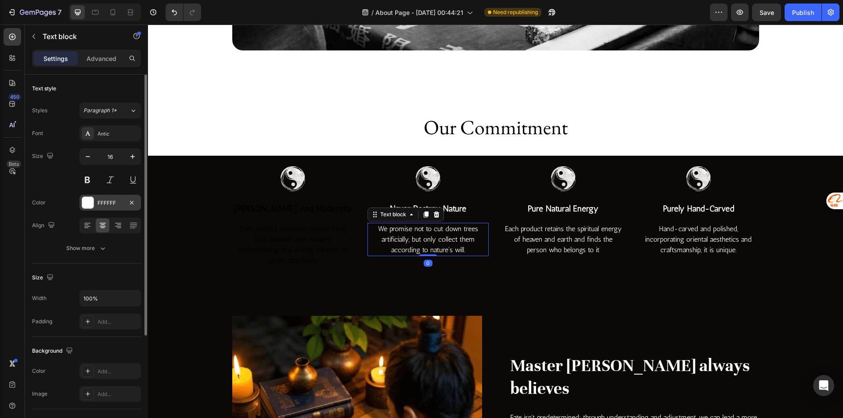
click at [94, 204] on div "FFFFFF" at bounding box center [109, 203] width 61 height 16
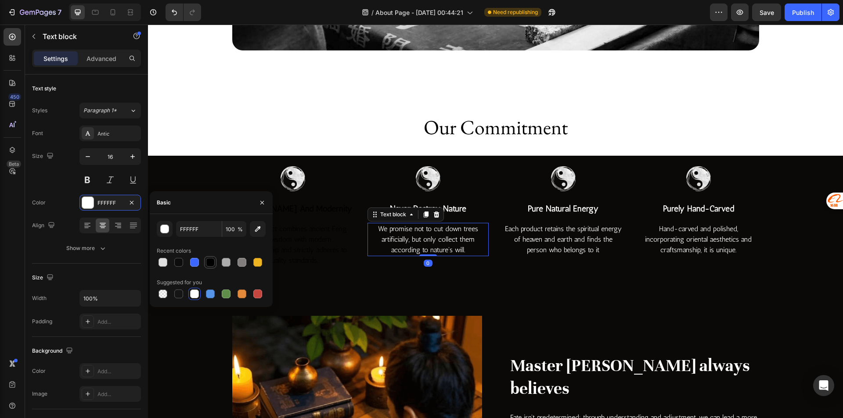
click at [209, 257] on div at bounding box center [210, 262] width 11 height 11
type input "000000"
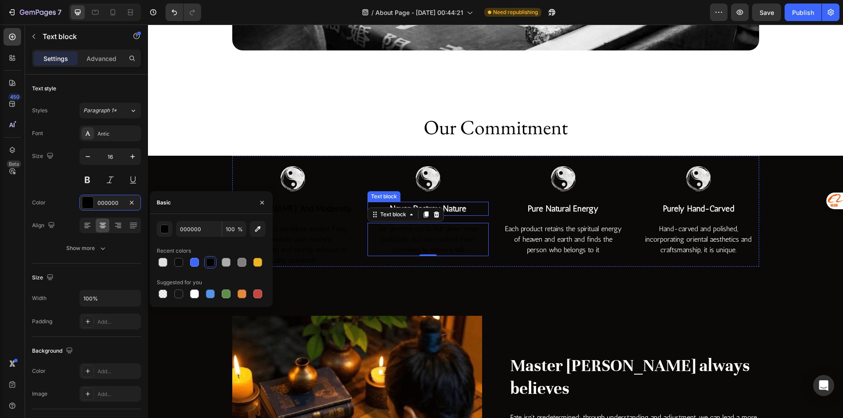
click at [448, 209] on p "never destroy nature" at bounding box center [427, 209] width 119 height 13
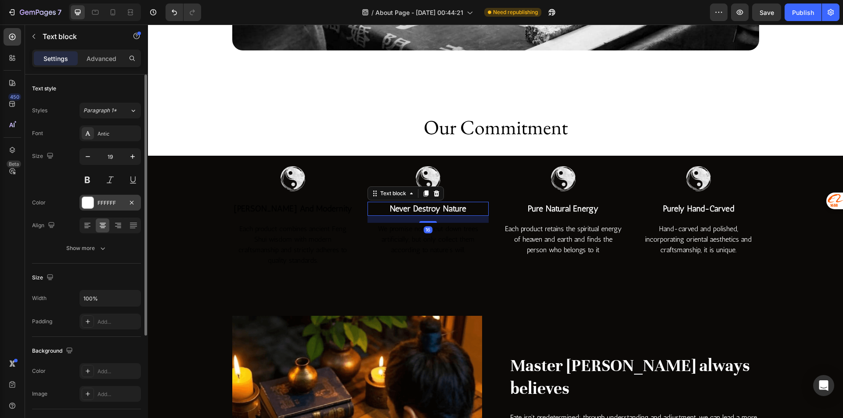
click at [105, 204] on div "FFFFFF" at bounding box center [109, 203] width 25 height 8
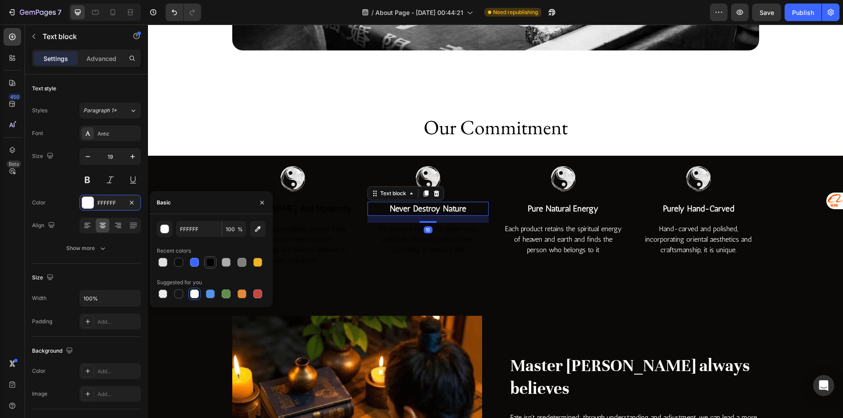
click at [213, 259] on div at bounding box center [210, 262] width 9 height 9
type input "000000"
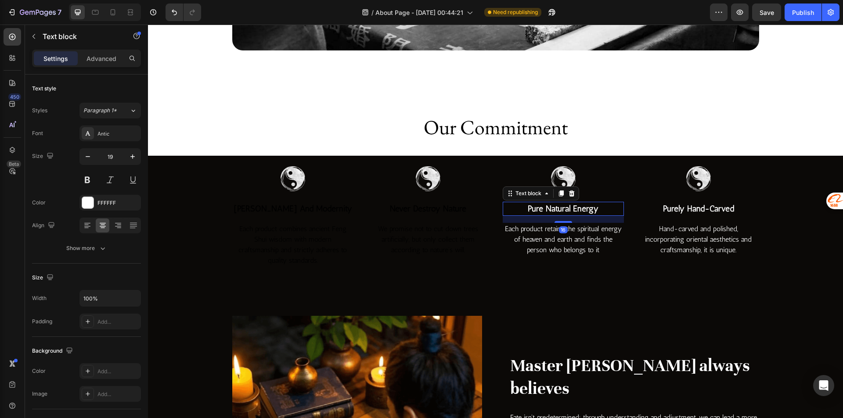
click at [562, 212] on p "pure natural energy" at bounding box center [563, 209] width 119 height 13
click at [115, 222] on icon at bounding box center [118, 225] width 9 height 9
click at [98, 224] on icon at bounding box center [102, 225] width 9 height 9
click at [110, 204] on div "FFFFFF" at bounding box center [109, 203] width 25 height 8
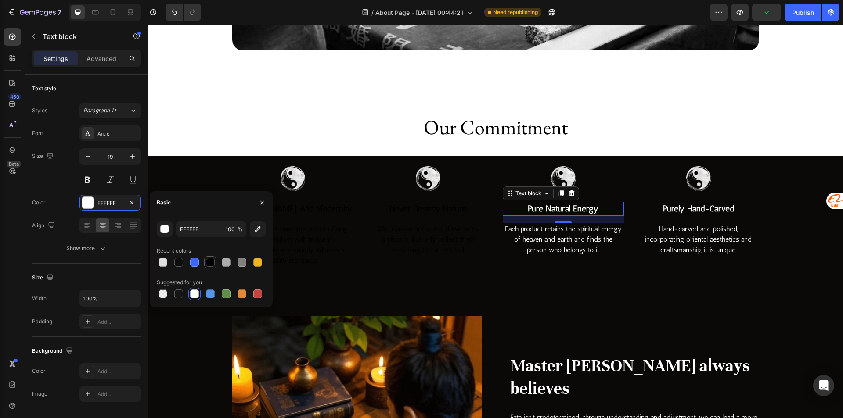
click at [215, 263] on div at bounding box center [210, 262] width 11 height 11
type input "000000"
click at [551, 232] on p "Each product retains the spiritual energy of heaven and earth and finds the per…" at bounding box center [563, 240] width 119 height 32
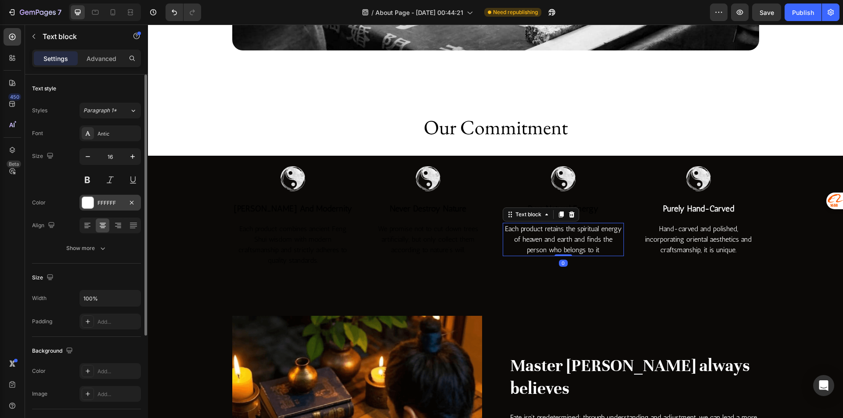
click at [104, 202] on div "FFFFFF" at bounding box center [109, 203] width 25 height 8
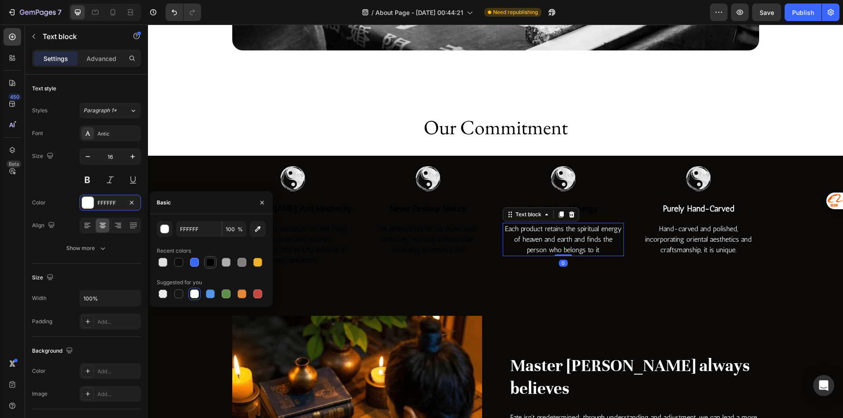
click at [208, 265] on div at bounding box center [210, 262] width 9 height 9
type input "000000"
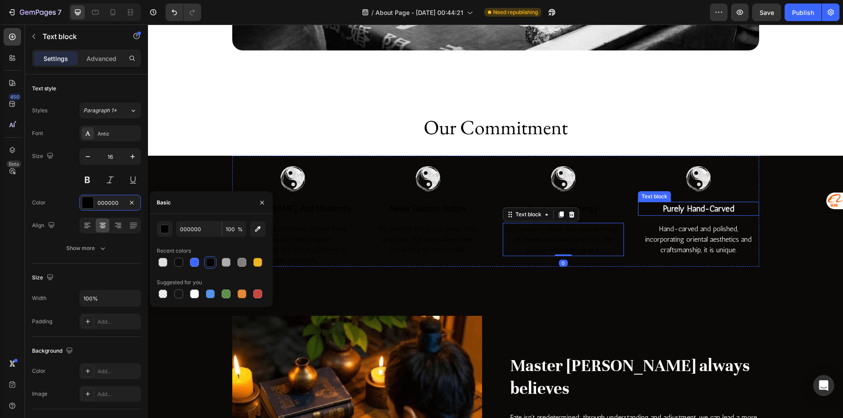
click at [707, 209] on p "purely hand-carved" at bounding box center [698, 209] width 119 height 13
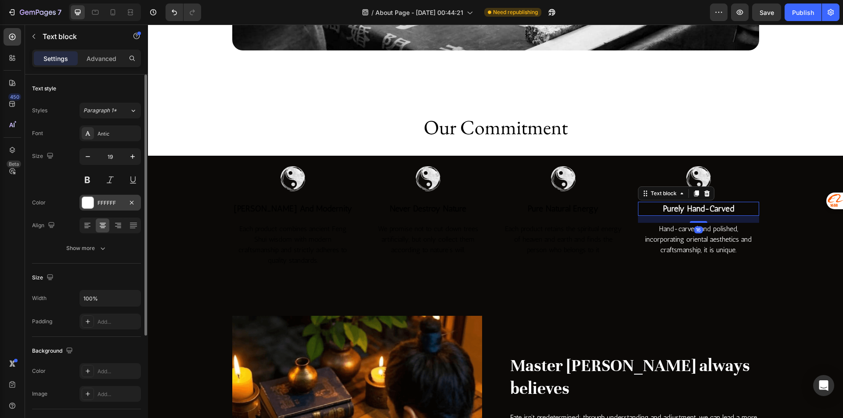
click at [105, 206] on div "FFFFFF" at bounding box center [109, 203] width 25 height 8
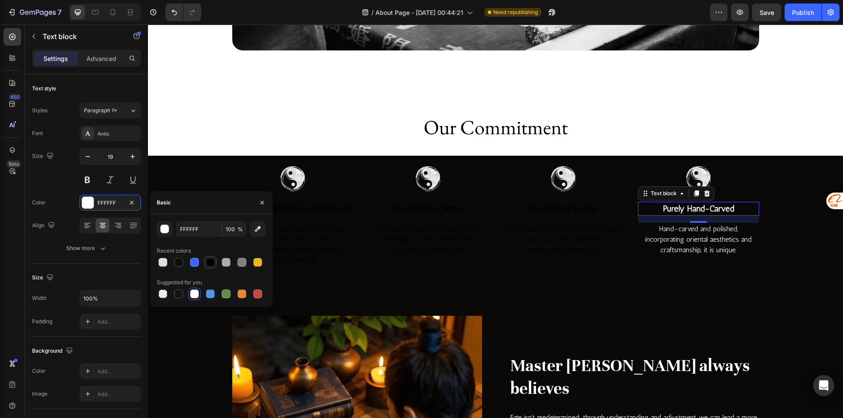
click at [215, 259] on div at bounding box center [210, 262] width 11 height 11
type input "000000"
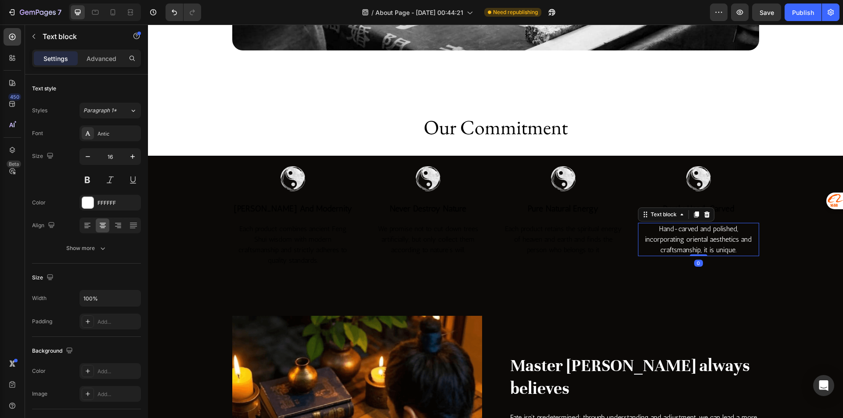
click at [693, 239] on p "Hand-carved and polished, incorporating oriental aesthetics and craftsmanship, …" at bounding box center [698, 240] width 119 height 32
click at [108, 210] on div "FFFFFF" at bounding box center [109, 203] width 61 height 16
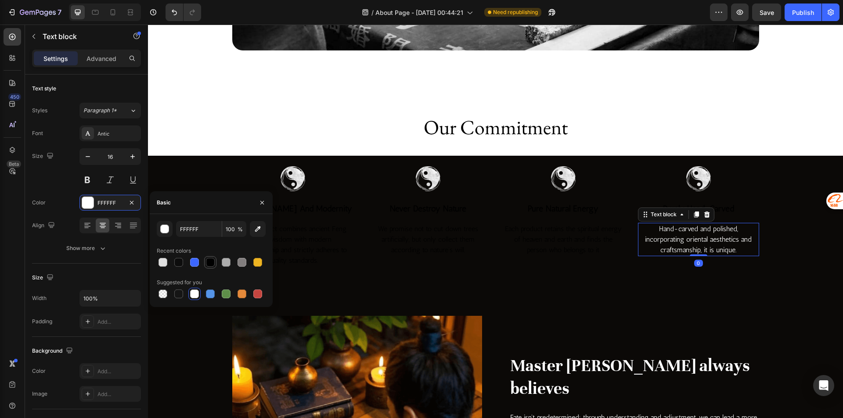
click at [211, 263] on div at bounding box center [210, 262] width 9 height 9
type input "000000"
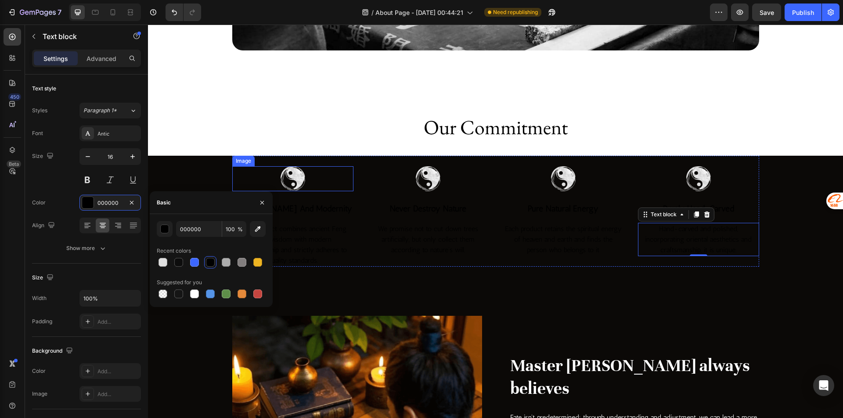
click at [285, 180] on img at bounding box center [293, 178] width 25 height 25
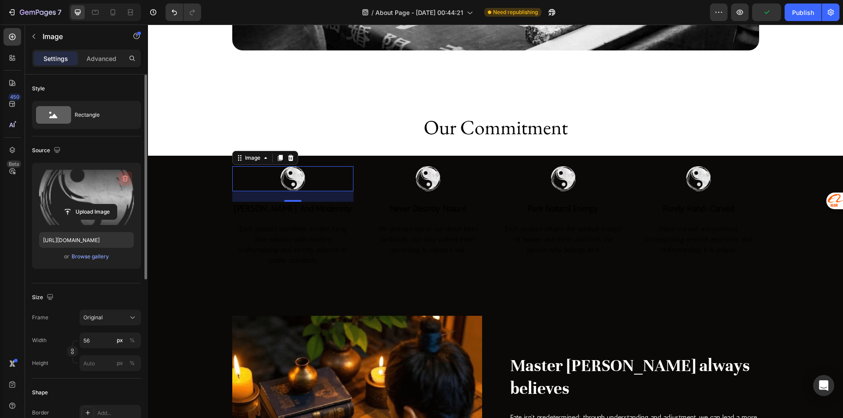
click at [122, 178] on icon "button" at bounding box center [125, 178] width 9 height 9
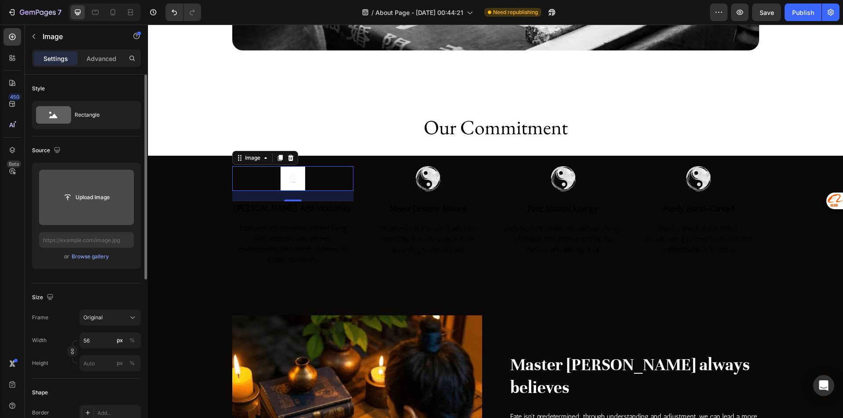
click at [90, 209] on input "file" at bounding box center [86, 197] width 95 height 55
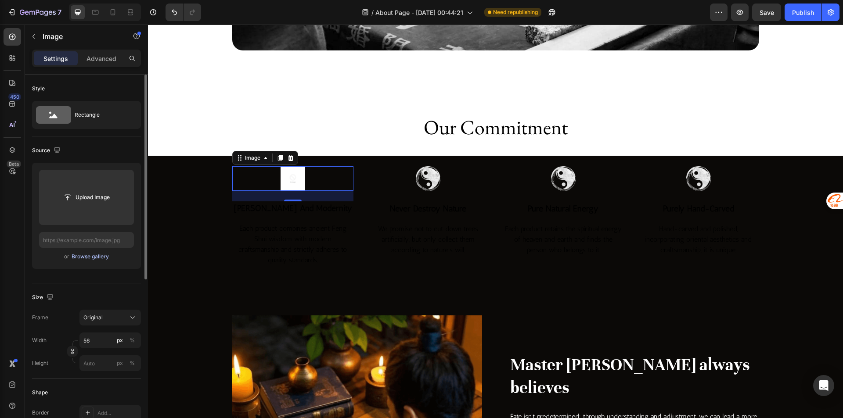
click at [91, 256] on div "Browse gallery" at bounding box center [90, 257] width 37 height 8
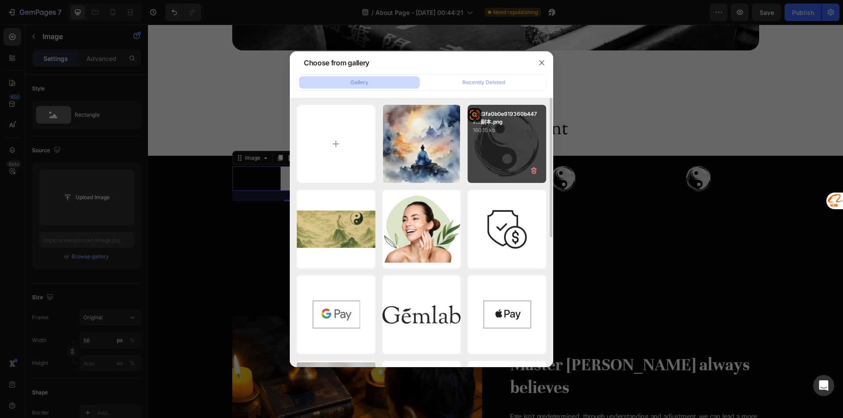
click at [494, 153] on div "e5d3fa0b0e919360b4477...副本.png 160.15 kb" at bounding box center [507, 144] width 79 height 79
type input "https://cdn.shopify.com/s/files/1/0585/2679/3774/files/gempages_578689885427204…"
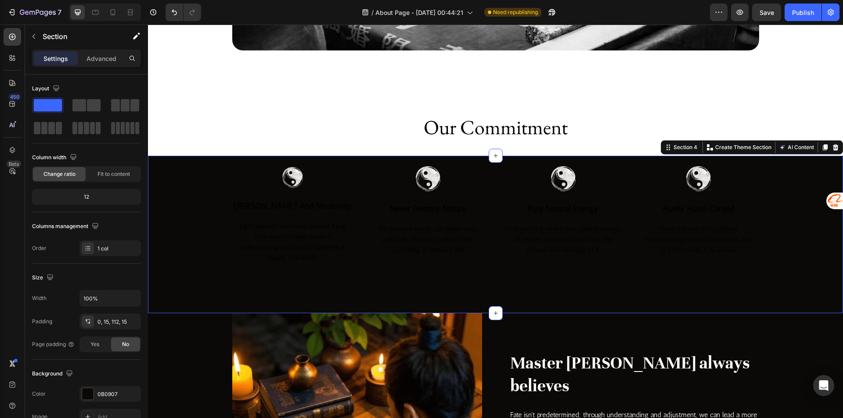
click at [178, 186] on div "Image feng shui and modernity Text block Each product combines ancient Feng Shu…" at bounding box center [496, 210] width 682 height 109
click at [173, 183] on div "Image feng shui and modernity Text block Each product combines ancient Feng Shu…" at bounding box center [496, 210] width 682 height 109
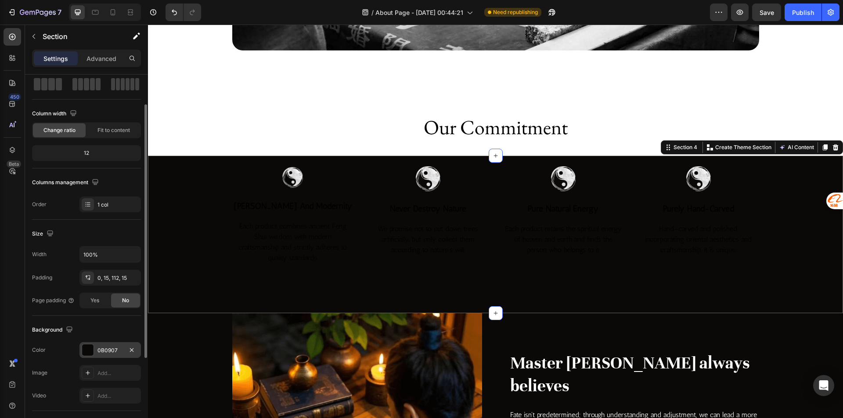
click at [109, 346] on div "0B0907" at bounding box center [109, 350] width 61 height 16
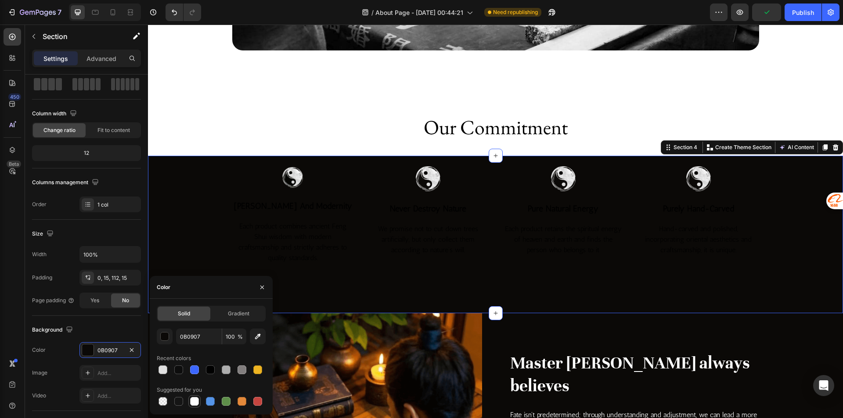
drag, startPoint x: 193, startPoint y: 402, endPoint x: 129, endPoint y: 287, distance: 132.1
click at [193, 402] on div at bounding box center [194, 401] width 9 height 9
type input "FFFFFF"
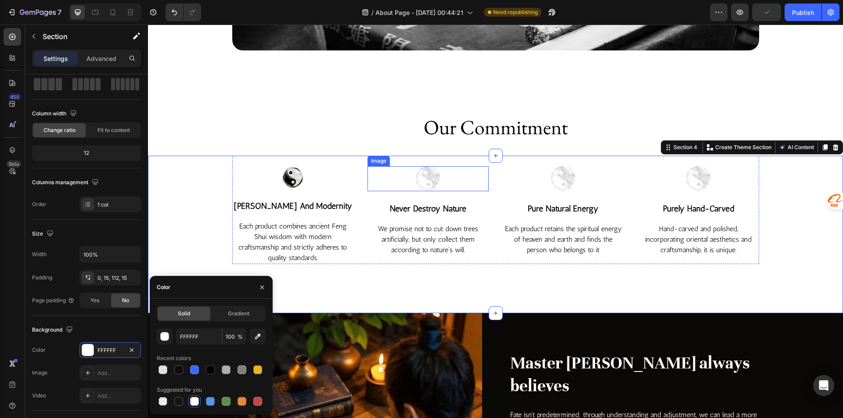
click at [421, 173] on img at bounding box center [428, 178] width 25 height 25
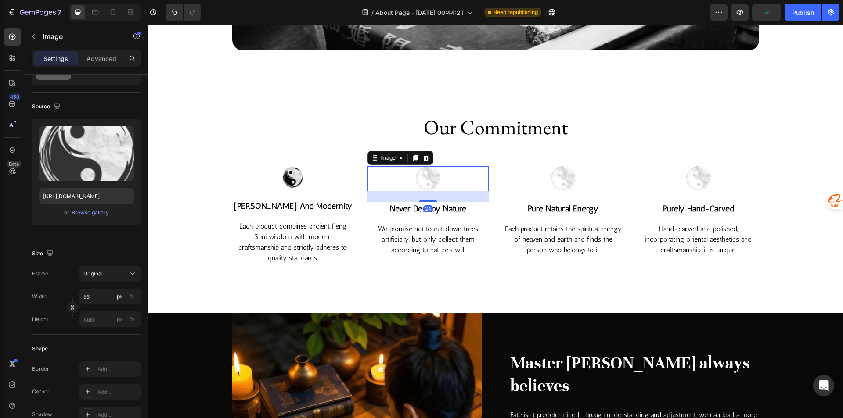
scroll to position [0, 0]
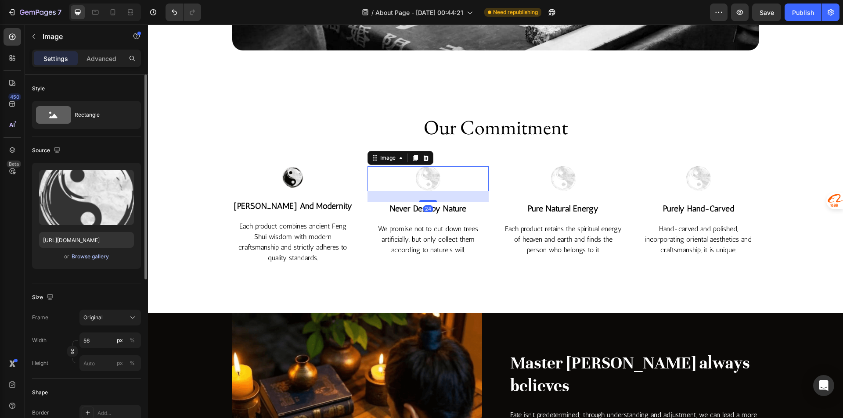
click at [95, 261] on button "Browse gallery" at bounding box center [90, 256] width 38 height 9
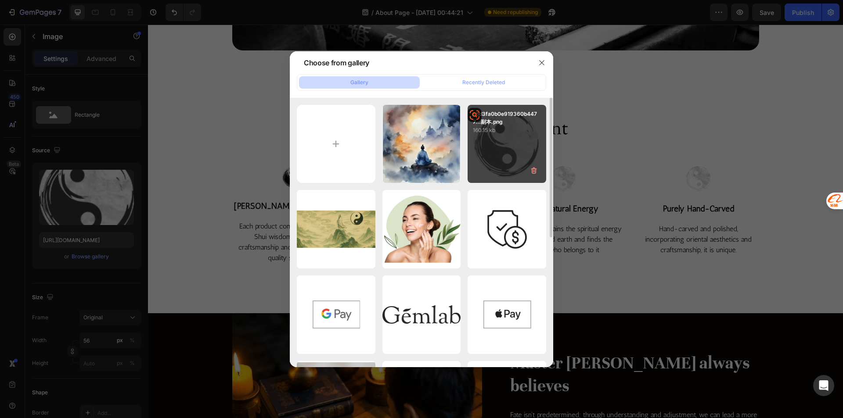
click at [489, 138] on div "e5d3fa0b0e919360b4477...副本.png 160.15 kb" at bounding box center [507, 144] width 79 height 79
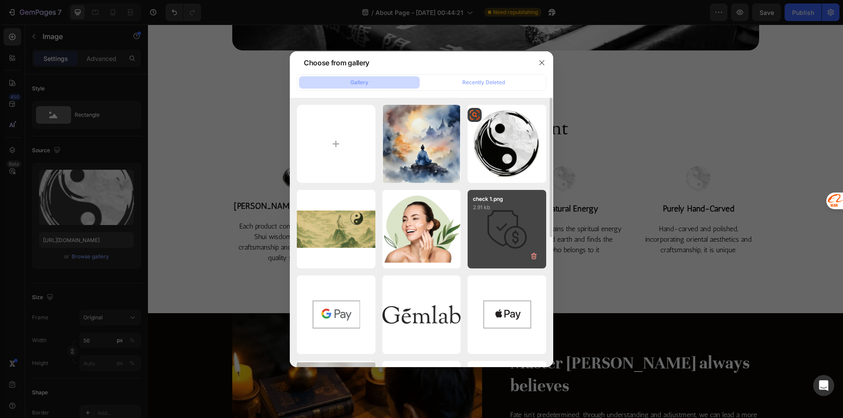
type input "https://cdn.shopify.com/s/files/1/0585/2679/3774/files/gempages_578689885427204…"
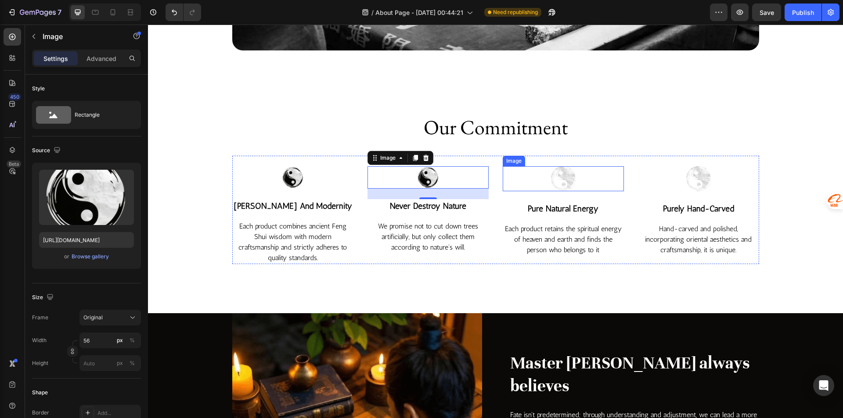
click at [555, 177] on img at bounding box center [563, 178] width 25 height 25
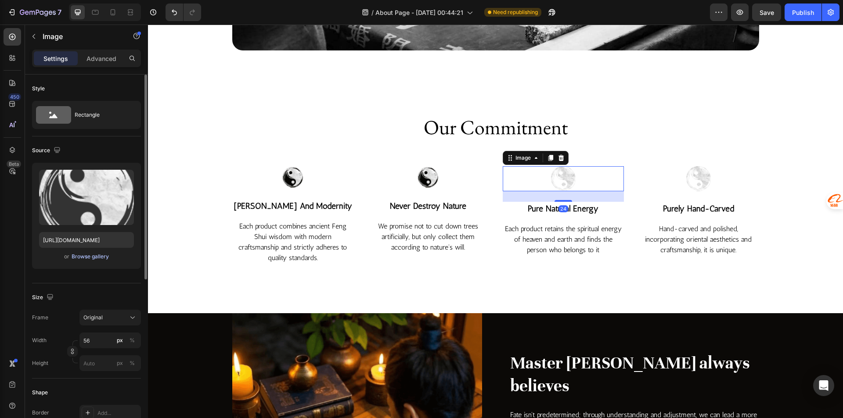
click at [99, 256] on div "Browse gallery" at bounding box center [90, 257] width 37 height 8
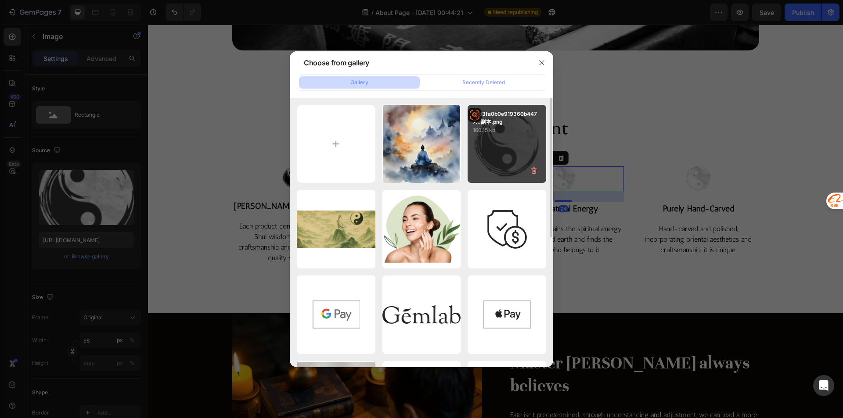
click at [502, 167] on div "e5d3fa0b0e919360b4477...副本.png 160.15 kb" at bounding box center [507, 144] width 79 height 79
type input "https://cdn.shopify.com/s/files/1/0585/2679/3774/files/gempages_578689885427204…"
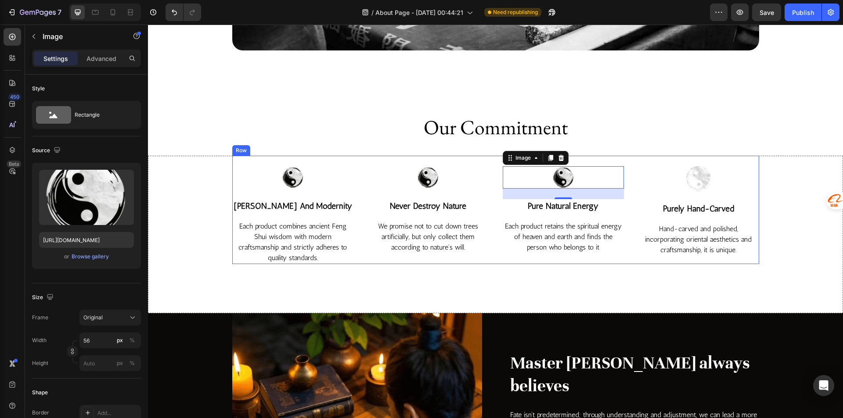
click at [695, 183] on img at bounding box center [698, 178] width 25 height 25
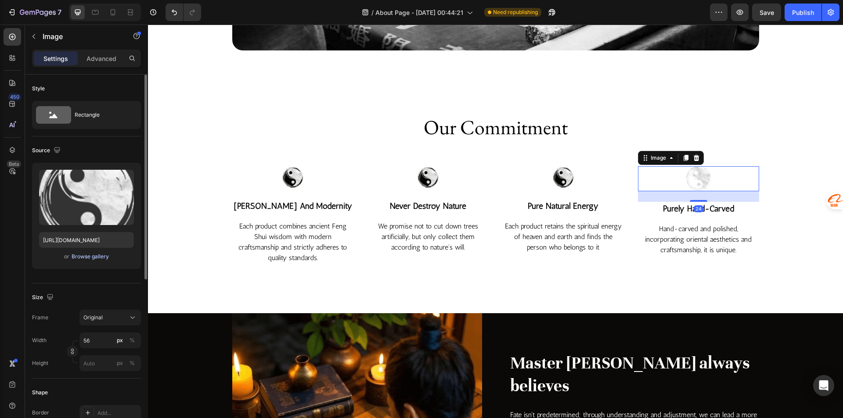
click at [94, 259] on div "Browse gallery" at bounding box center [90, 257] width 37 height 8
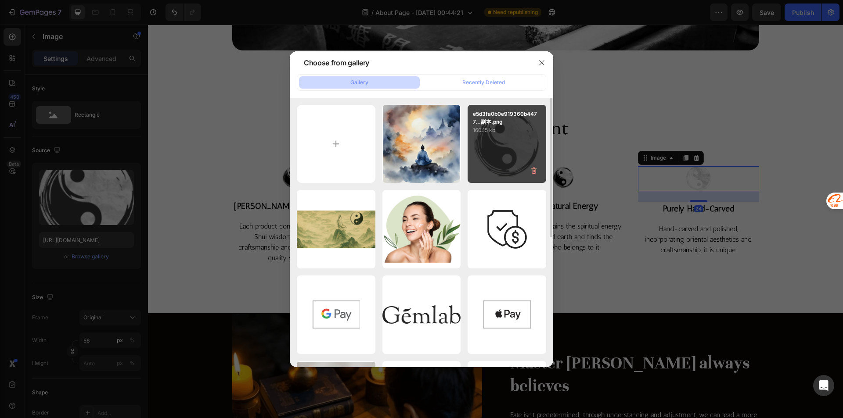
click at [520, 173] on div "e5d3fa0b0e919360b4477...副本.png 160.15 kb" at bounding box center [507, 144] width 79 height 79
type input "https://cdn.shopify.com/s/files/1/0585/2679/3774/files/gempages_578689885427204…"
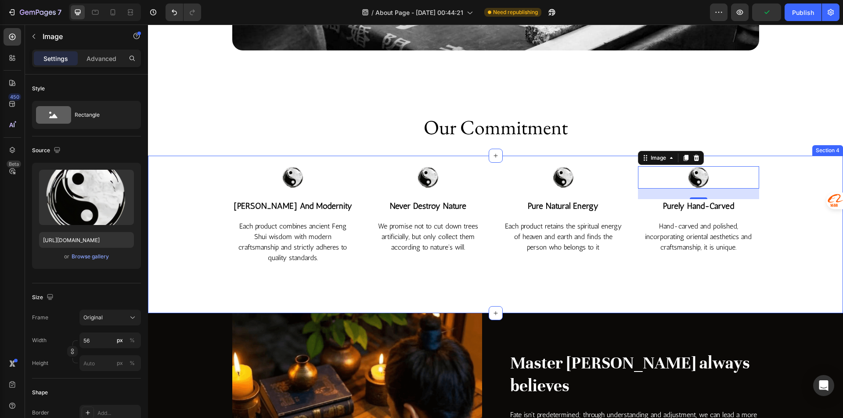
click at [760, 196] on div "Image feng shui and modernity Text block Each product combines ancient Feng Shu…" at bounding box center [496, 210] width 682 height 109
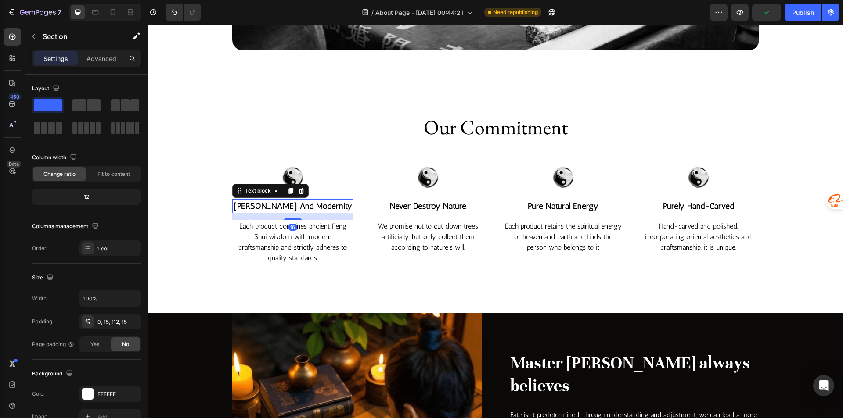
click at [274, 207] on p "feng shui and modernity" at bounding box center [292, 206] width 119 height 13
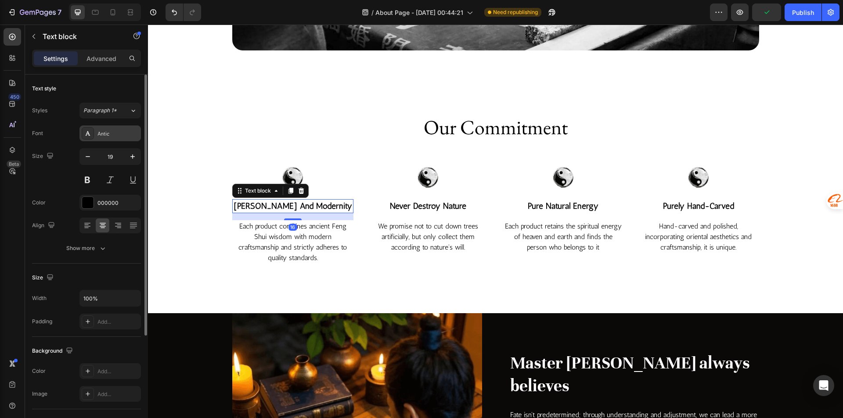
click at [97, 137] on div "Antic" at bounding box center [109, 134] width 61 height 16
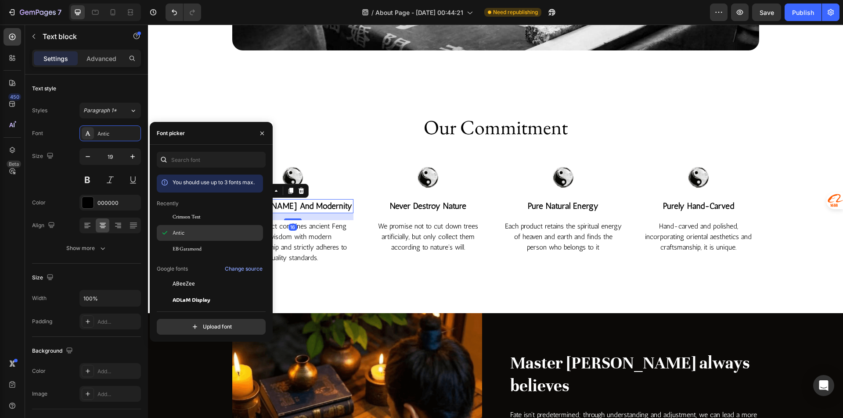
click at [199, 247] on span "EB Garamond" at bounding box center [187, 249] width 29 height 8
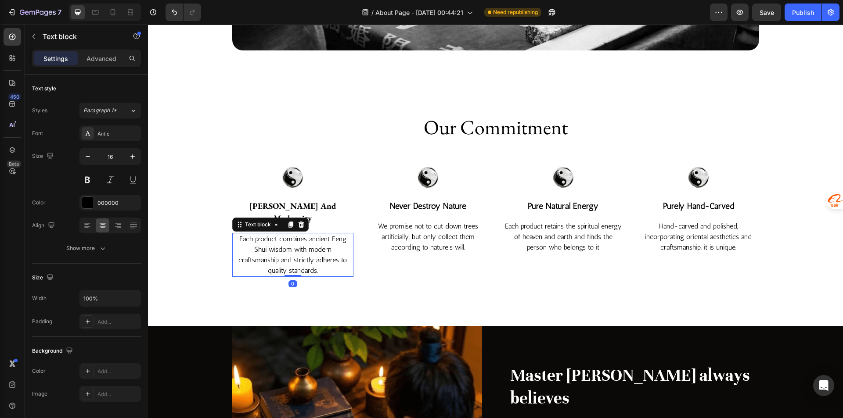
click at [313, 245] on p "Each product combines ancient Feng Shui wisdom with modern craftsmanship and st…" at bounding box center [292, 255] width 119 height 42
click at [112, 132] on div "Antic" at bounding box center [117, 134] width 41 height 8
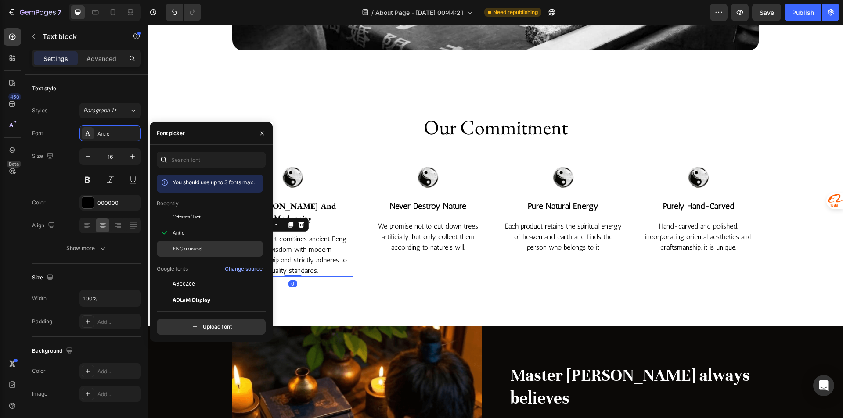
click at [219, 252] on div "EB Garamond" at bounding box center [217, 249] width 89 height 8
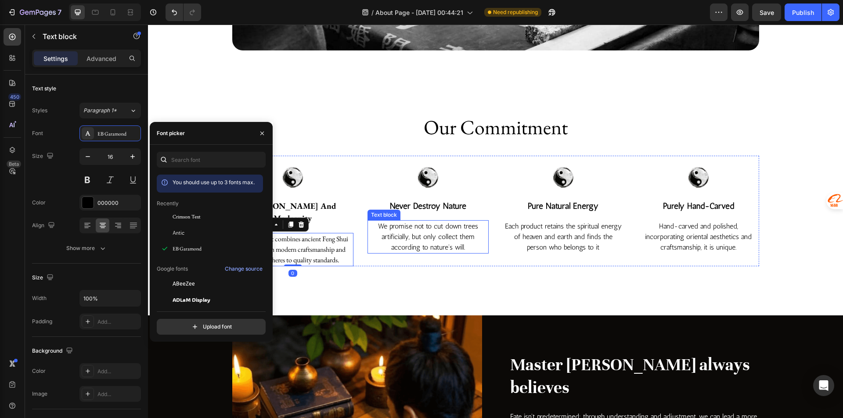
click at [449, 237] on p "We promise not to cut down trees artificially, but only collect them according …" at bounding box center [427, 237] width 119 height 32
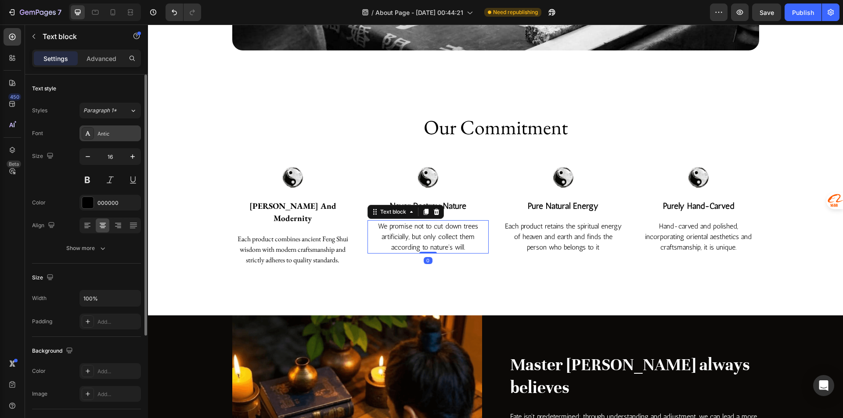
drag, startPoint x: 101, startPoint y: 127, endPoint x: 0, endPoint y: 142, distance: 101.7
click at [101, 127] on div "Antic" at bounding box center [109, 134] width 61 height 16
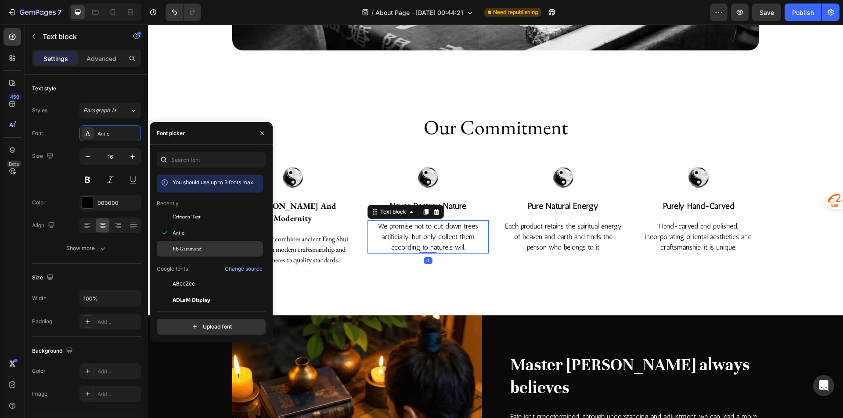
click at [182, 243] on div "EB Garamond" at bounding box center [210, 249] width 106 height 16
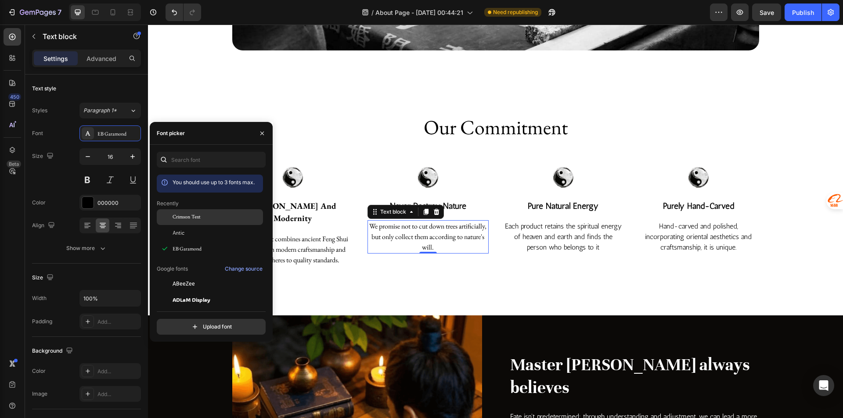
click at [223, 211] on div "Crimson Text" at bounding box center [210, 217] width 106 height 16
click at [311, 241] on p "Each product combines ancient Feng Shui wisdom with modern craftsmanship and st…" at bounding box center [292, 250] width 119 height 32
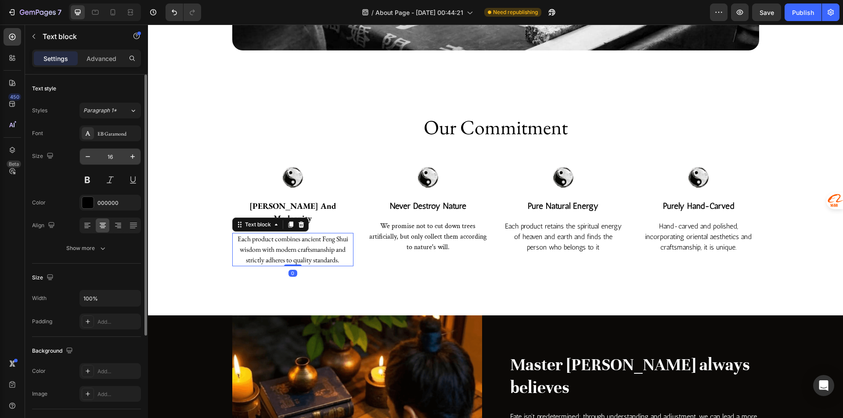
drag, startPoint x: 100, startPoint y: 134, endPoint x: 136, endPoint y: 165, distance: 47.0
click at [100, 134] on div "EB Garamond" at bounding box center [117, 134] width 41 height 8
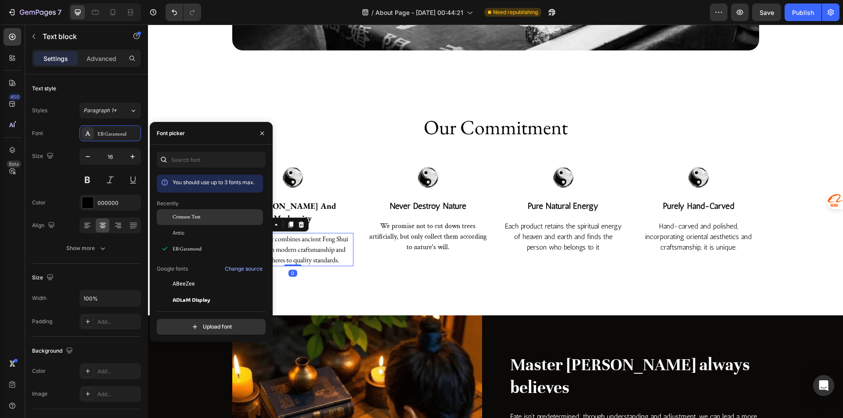
click at [206, 218] on div "Crimson Text" at bounding box center [217, 217] width 89 height 8
click at [317, 210] on p "feng shui and modernity" at bounding box center [292, 212] width 119 height 25
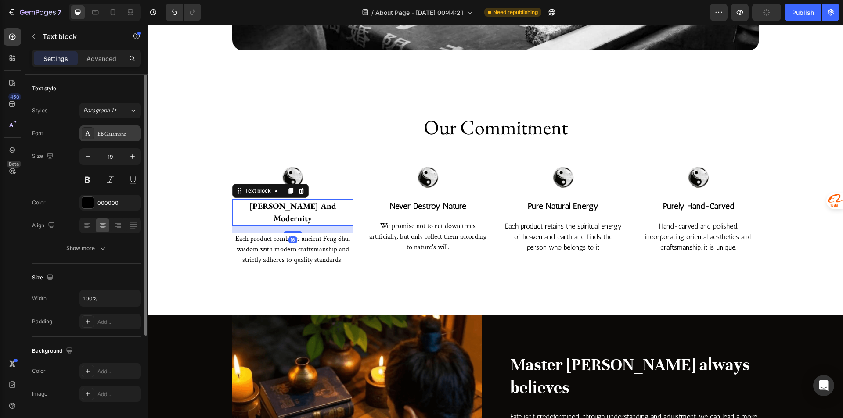
click at [94, 133] on div "EB Garamond" at bounding box center [109, 134] width 61 height 16
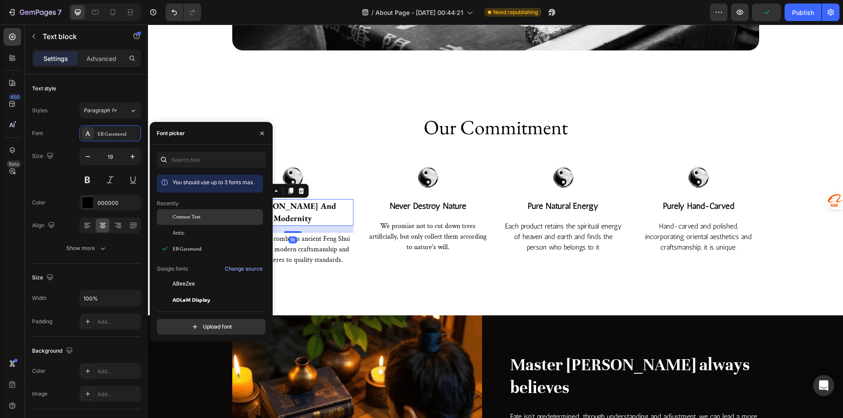
click at [190, 215] on span "Crimson Text" at bounding box center [187, 217] width 28 height 8
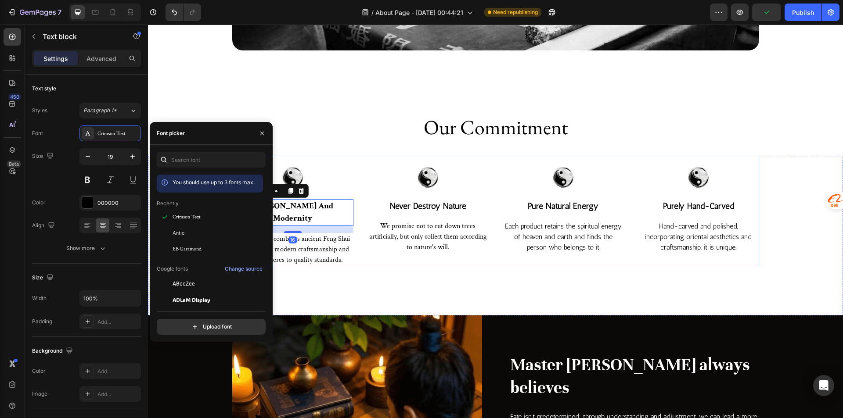
click at [449, 205] on p "never destroy nature" at bounding box center [427, 206] width 119 height 13
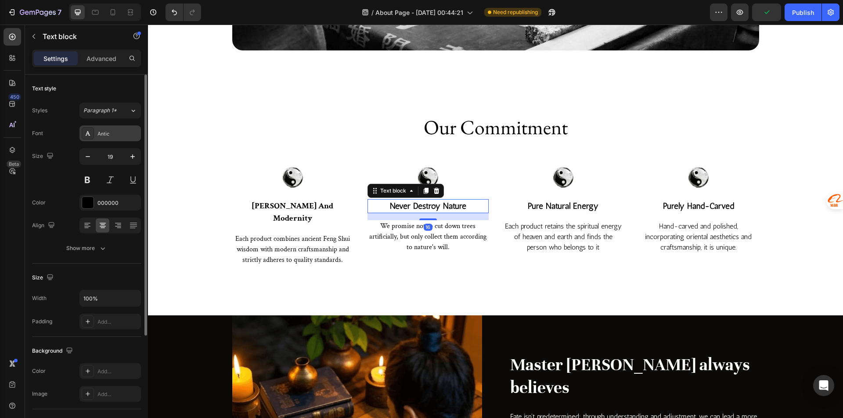
click at [113, 130] on div "Antic" at bounding box center [117, 134] width 41 height 8
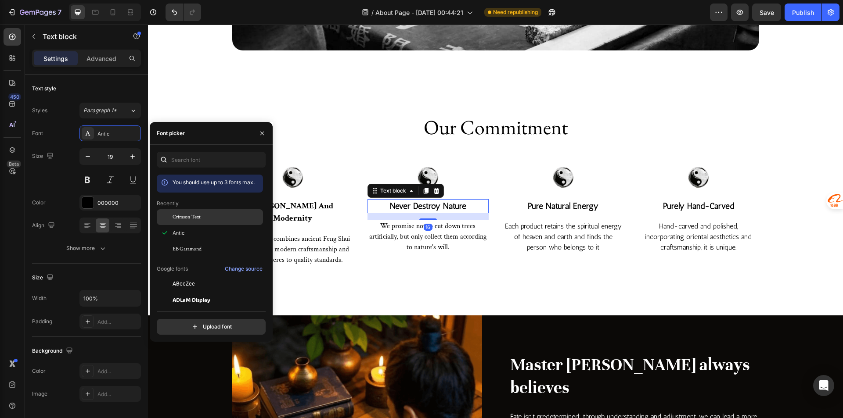
click at [221, 222] on div "Crimson Text" at bounding box center [210, 217] width 106 height 16
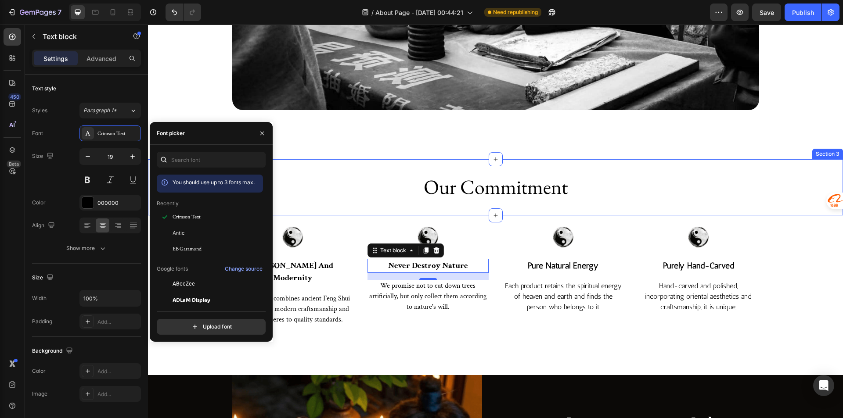
scroll to position [659, 0]
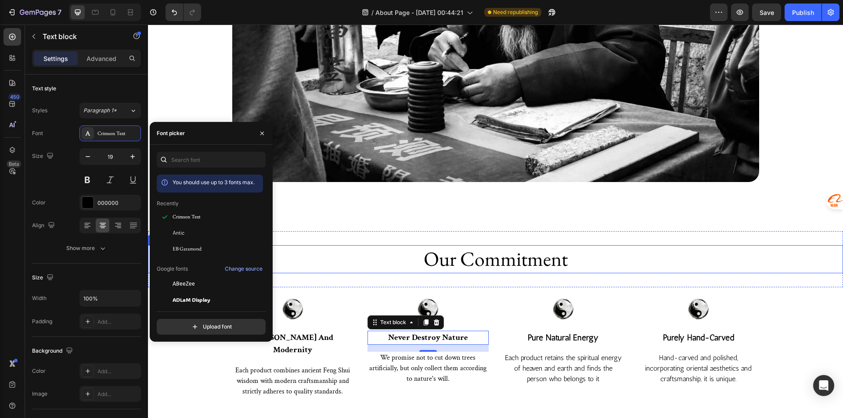
click at [482, 256] on h2 "Our Commitment" at bounding box center [495, 259] width 527 height 28
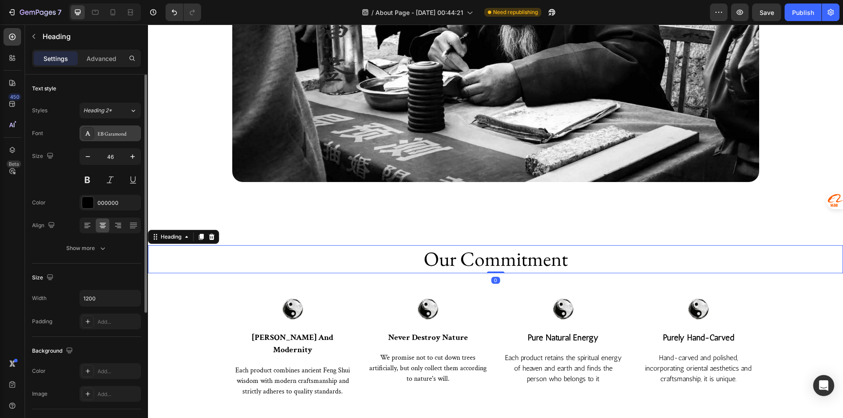
click at [101, 126] on div "EB Garamond" at bounding box center [109, 134] width 61 height 16
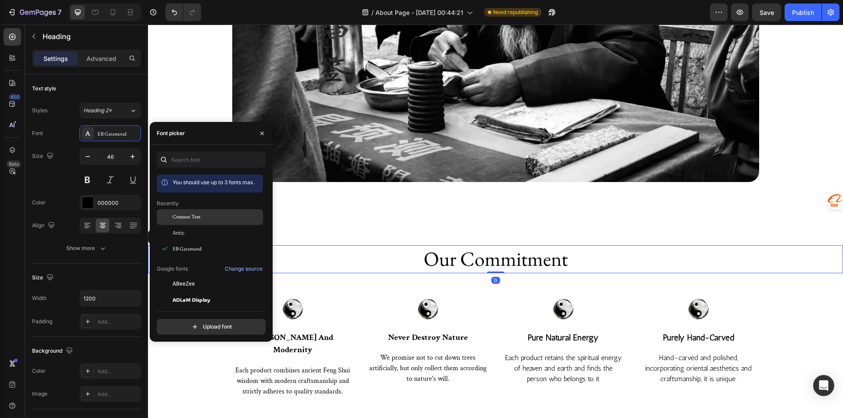
click at [186, 219] on span "Crimson Text" at bounding box center [187, 217] width 28 height 8
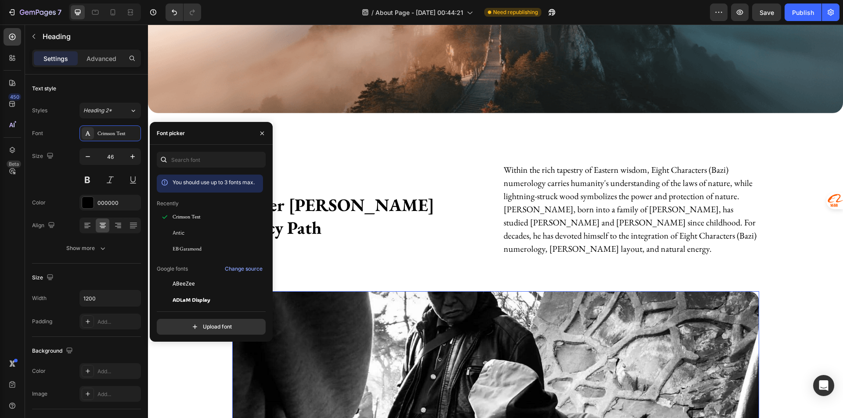
scroll to position [88, 0]
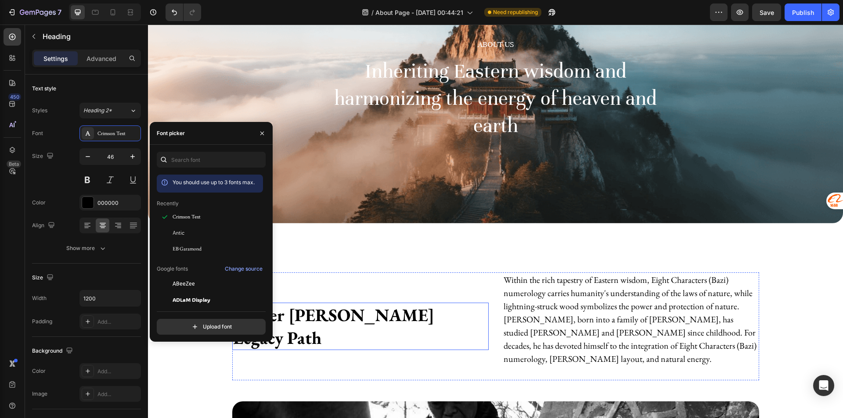
click at [406, 324] on h2 "Master Zhao's Legacy Path" at bounding box center [360, 326] width 256 height 47
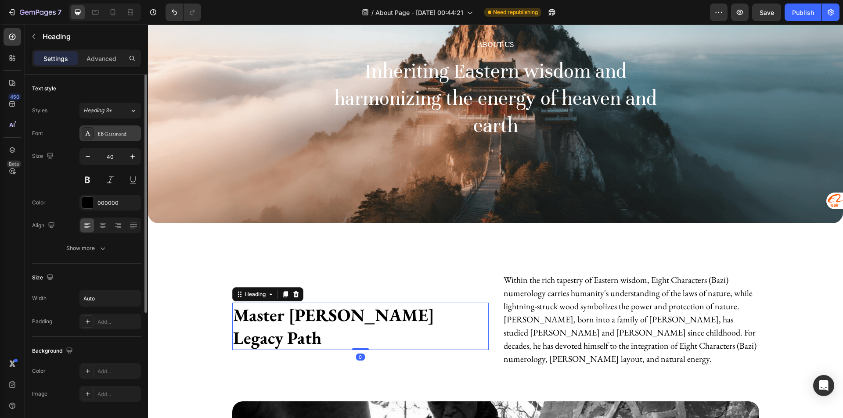
click at [117, 133] on div "EB Garamond" at bounding box center [117, 134] width 41 height 8
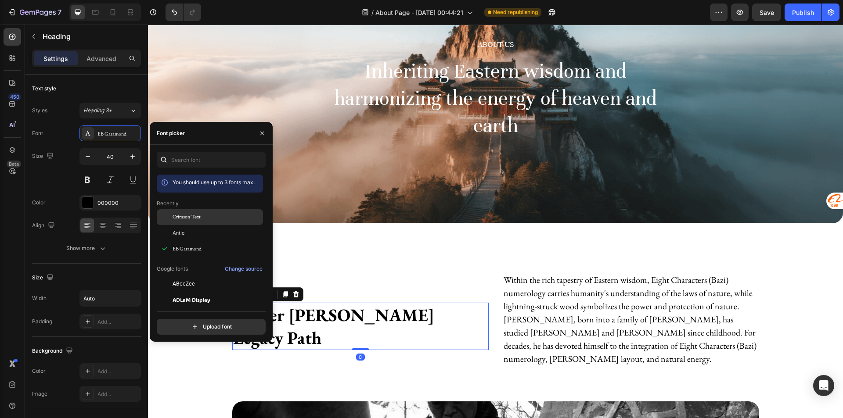
click at [201, 217] on span "Crimson Text" at bounding box center [187, 217] width 28 height 8
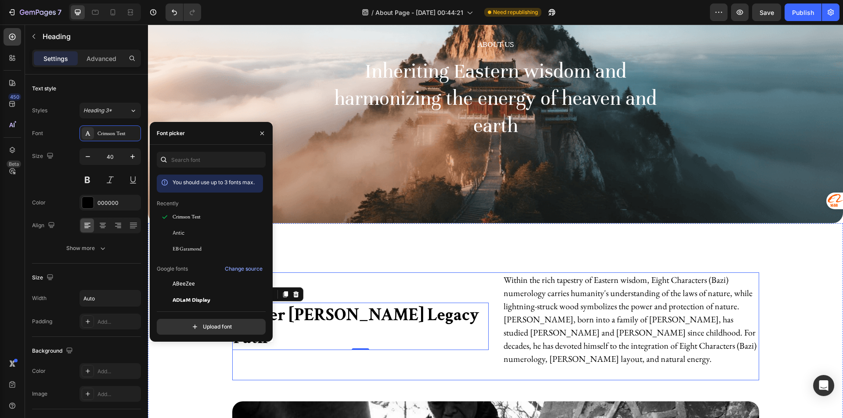
click at [524, 304] on p "Within the rich tapestry of Eastern wisdom, Eight Characters (Bazi) numerology …" at bounding box center [631, 320] width 255 height 92
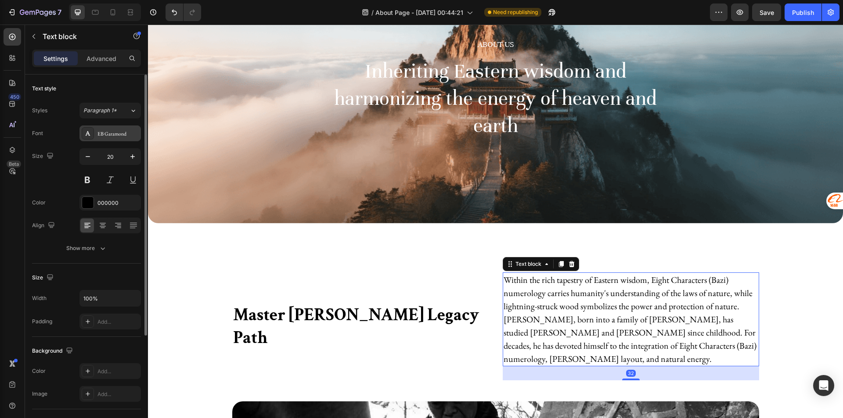
click at [109, 139] on div "EB Garamond" at bounding box center [109, 134] width 61 height 16
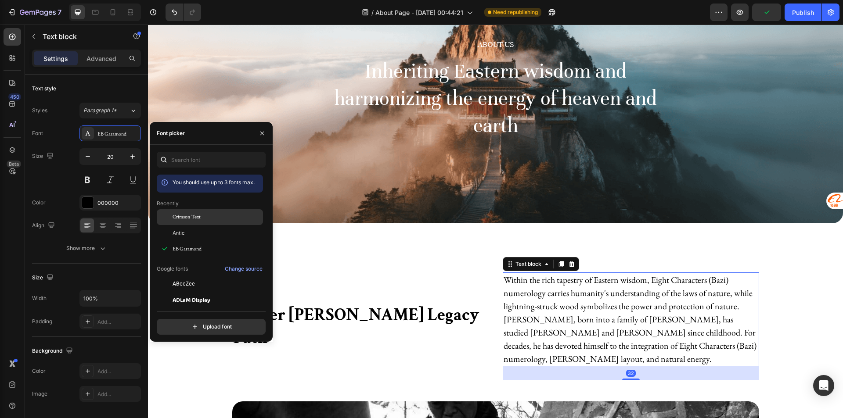
click at [193, 212] on div "Crimson Text" at bounding box center [210, 217] width 106 height 16
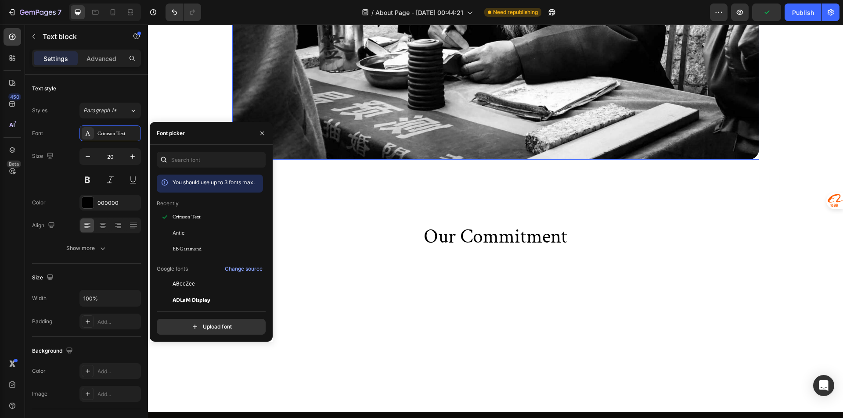
scroll to position [746, 0]
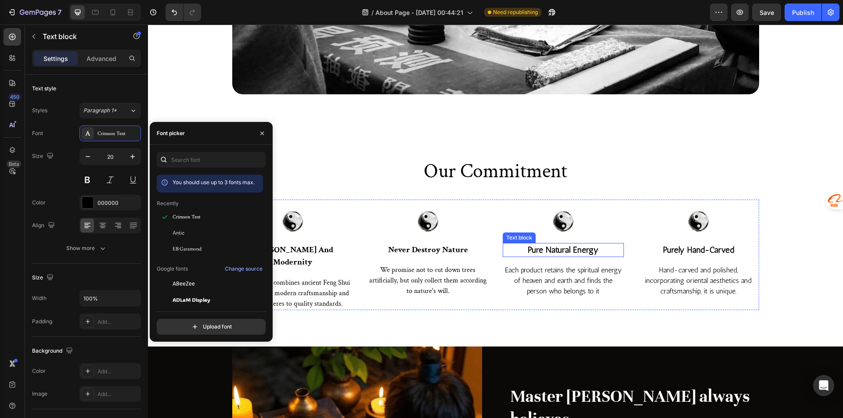
click at [541, 250] on p "pure natural energy" at bounding box center [563, 250] width 119 height 13
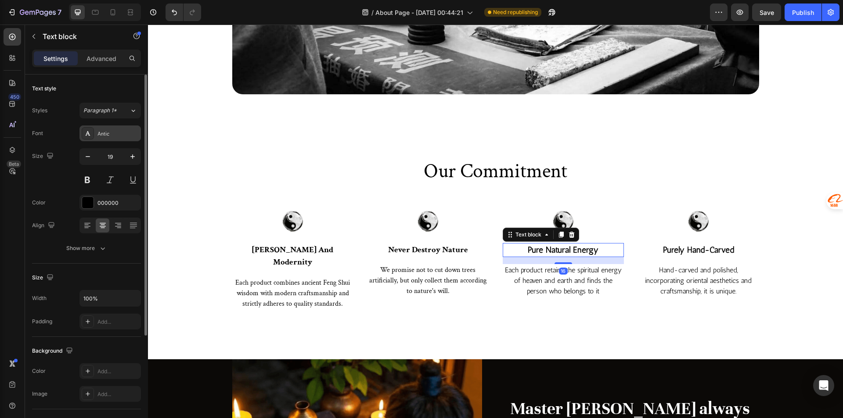
click at [101, 139] on div "Antic" at bounding box center [109, 134] width 61 height 16
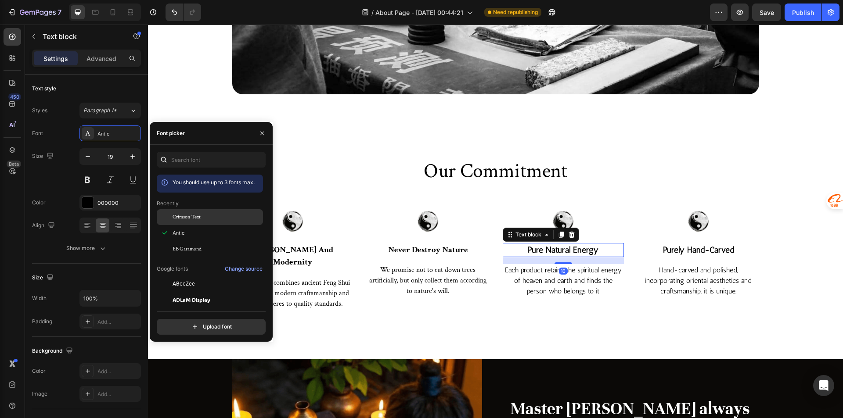
drag, startPoint x: 186, startPoint y: 215, endPoint x: 235, endPoint y: 219, distance: 48.9
click at [186, 215] on span "Crimson Text" at bounding box center [187, 217] width 28 height 8
click at [551, 274] on p "Each product retains the spiritual energy of heaven and earth and finds the per…" at bounding box center [563, 281] width 119 height 32
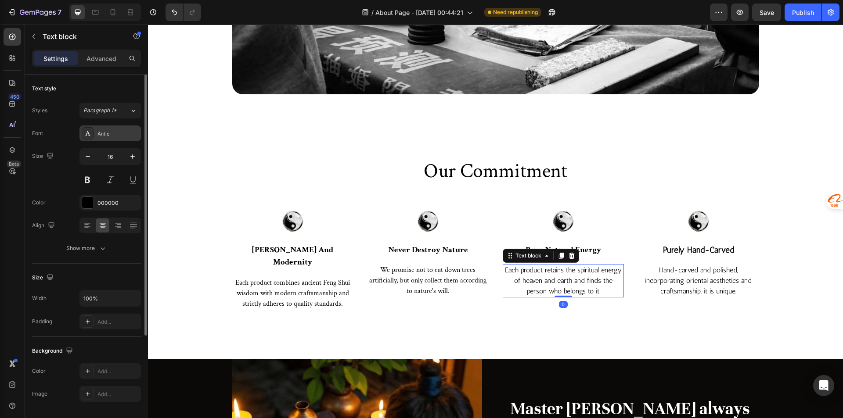
click at [105, 129] on div "Antic" at bounding box center [109, 134] width 61 height 16
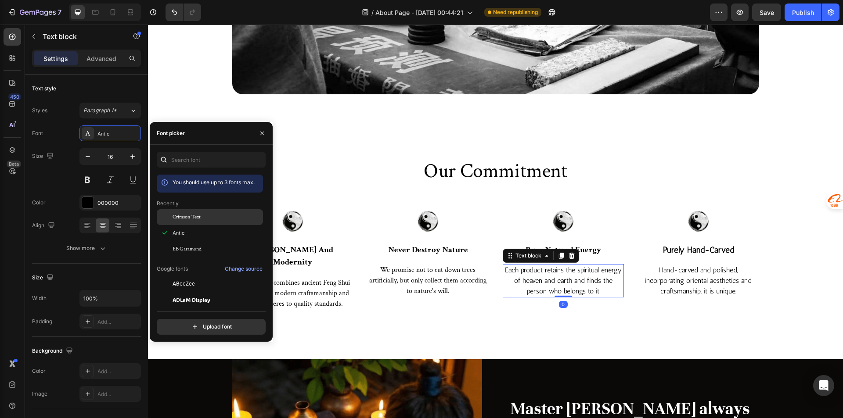
click at [196, 213] on div "Crimson Text" at bounding box center [210, 217] width 106 height 16
click at [650, 250] on p "purely hand-carved" at bounding box center [698, 250] width 119 height 13
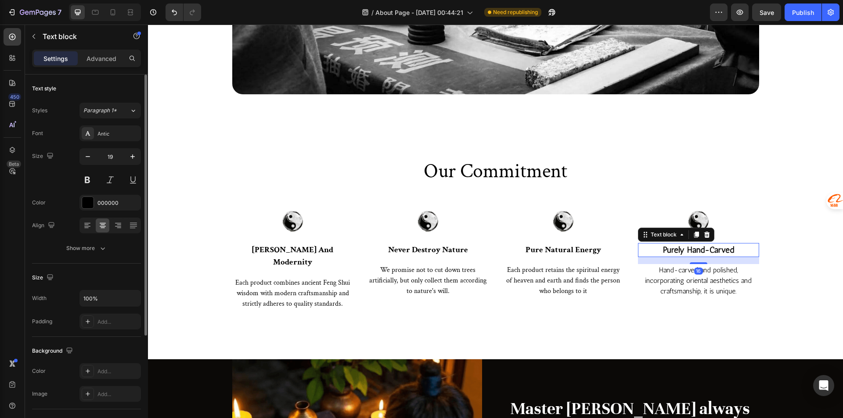
click at [114, 124] on div "Styles Paragraph 1* Font Antic Size 19 Color 000000 Align Show more" at bounding box center [86, 180] width 109 height 154
click at [112, 129] on div "Antic" at bounding box center [109, 134] width 61 height 16
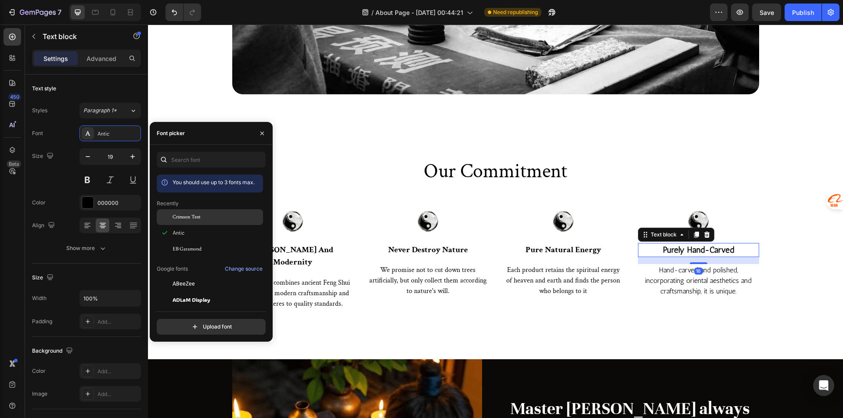
click at [196, 215] on span "Crimson Text" at bounding box center [187, 217] width 28 height 8
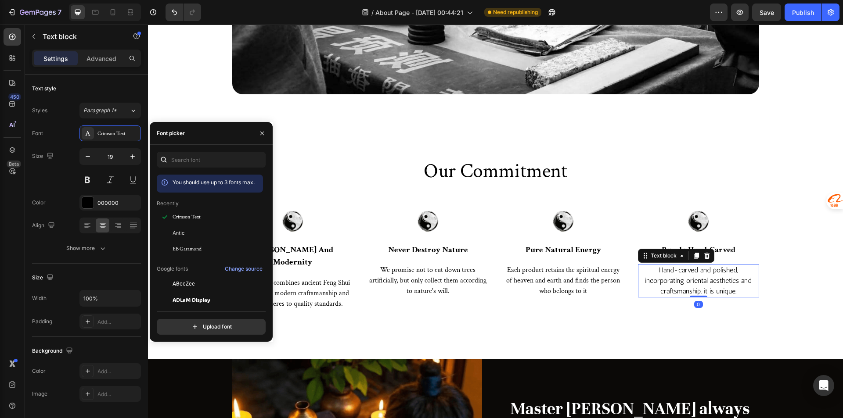
click at [673, 273] on p "Hand-carved and polished, incorporating oriental aesthetics and craftsmanship, …" at bounding box center [698, 281] width 119 height 32
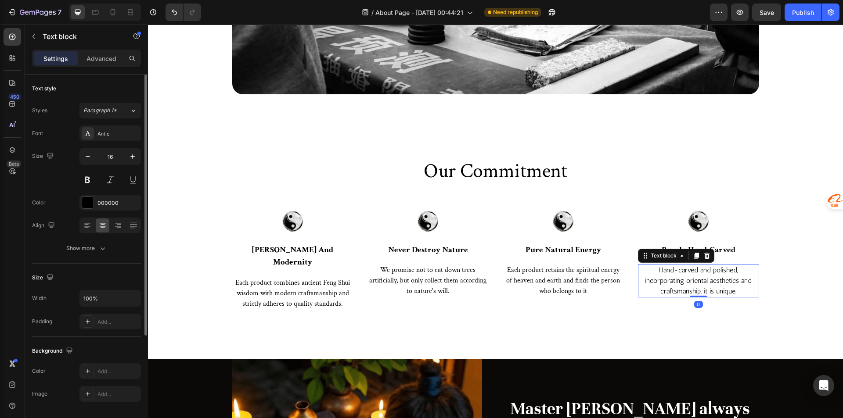
click at [113, 142] on div "Font Antic Size 16 Color 000000 Align Show more" at bounding box center [86, 191] width 109 height 131
click at [122, 140] on div "Antic" at bounding box center [109, 134] width 61 height 16
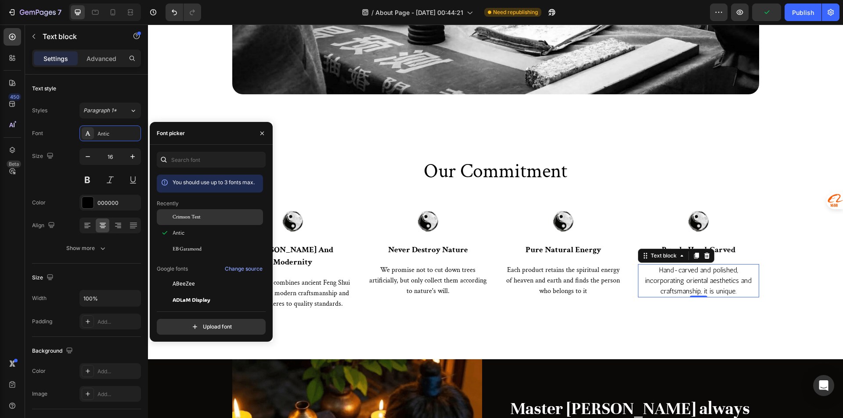
click at [173, 215] on span "Crimson Text" at bounding box center [187, 217] width 28 height 8
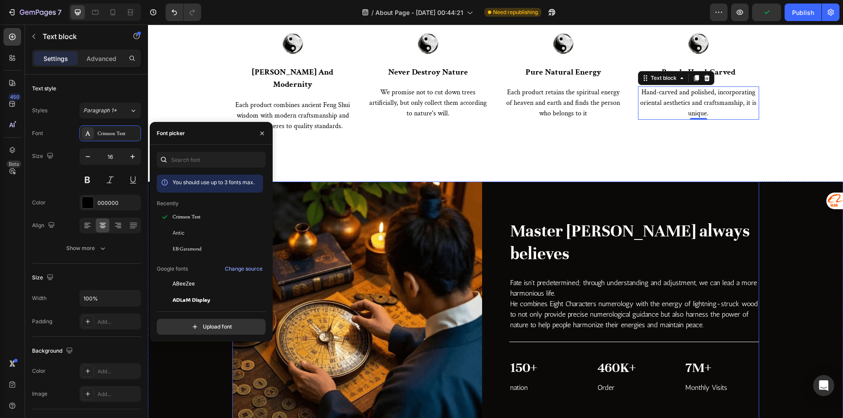
scroll to position [966, 0]
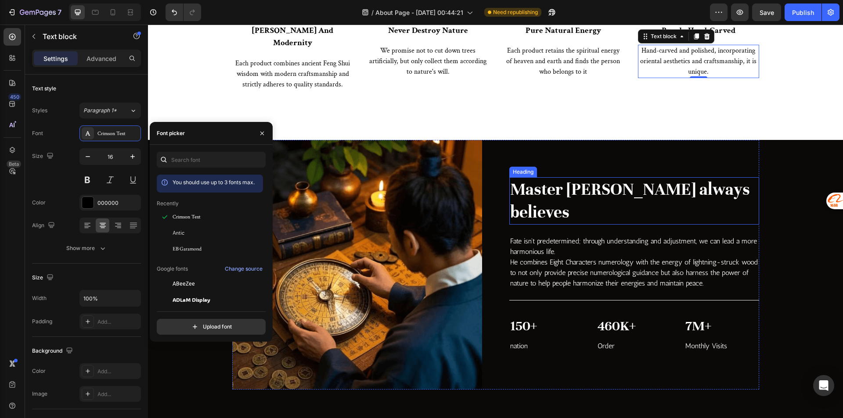
click at [719, 184] on h2 "Master Zhao always believes" at bounding box center [634, 200] width 250 height 47
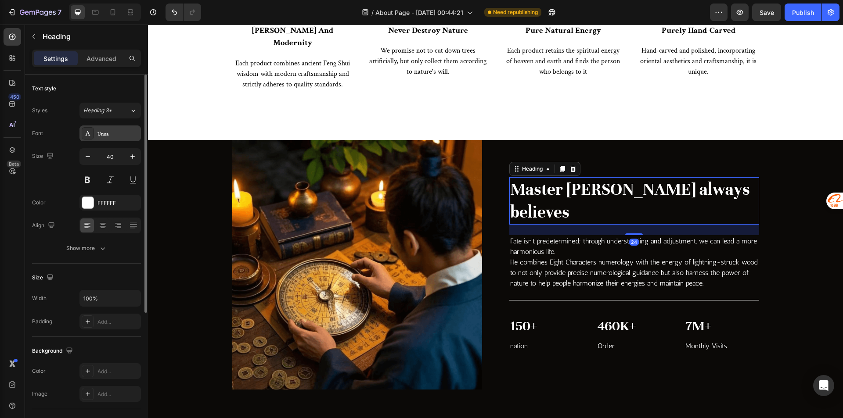
click at [110, 129] on div "Unna" at bounding box center [109, 134] width 61 height 16
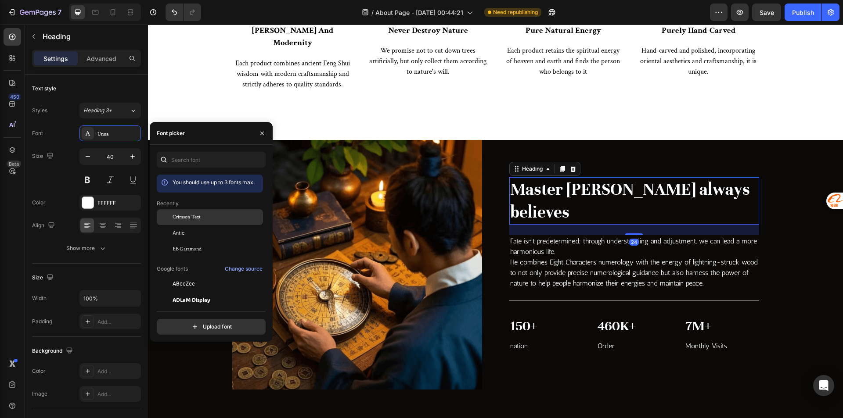
click at [184, 216] on span "Crimson Text" at bounding box center [187, 217] width 28 height 8
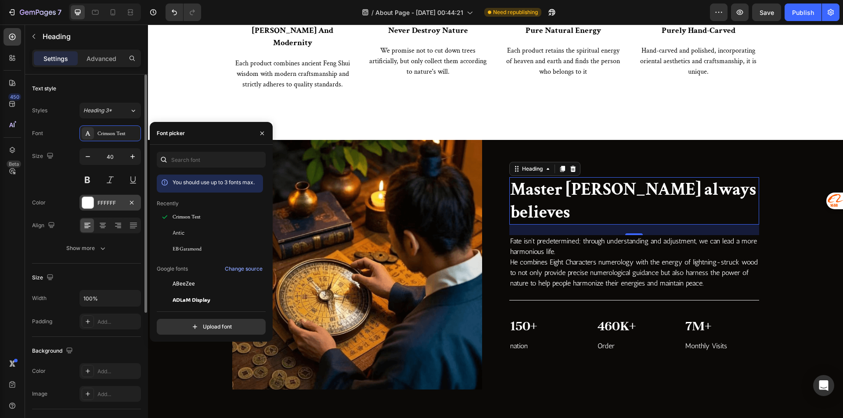
click at [101, 203] on div "FFFFFF" at bounding box center [109, 203] width 25 height 8
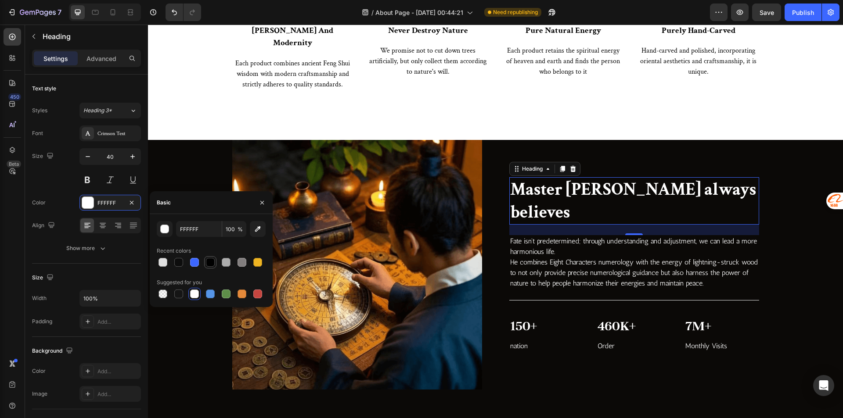
click at [214, 260] on div at bounding box center [210, 262] width 9 height 9
type input "000000"
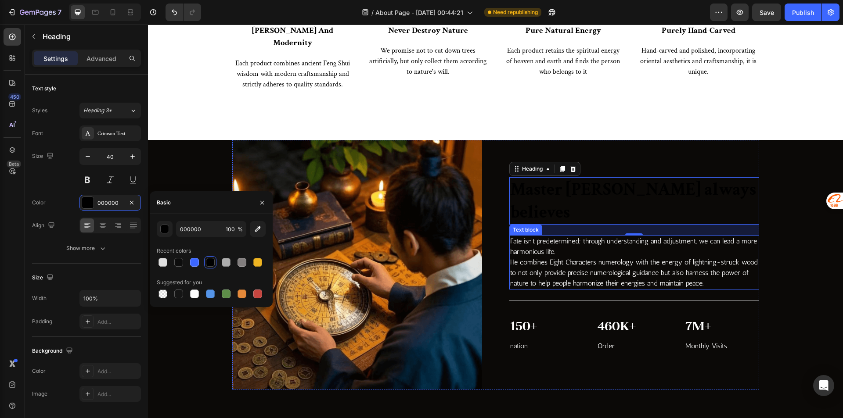
click at [605, 236] on p "Fate isn't predetermined; through understanding and adjustment, we can lead a m…" at bounding box center [634, 246] width 248 height 21
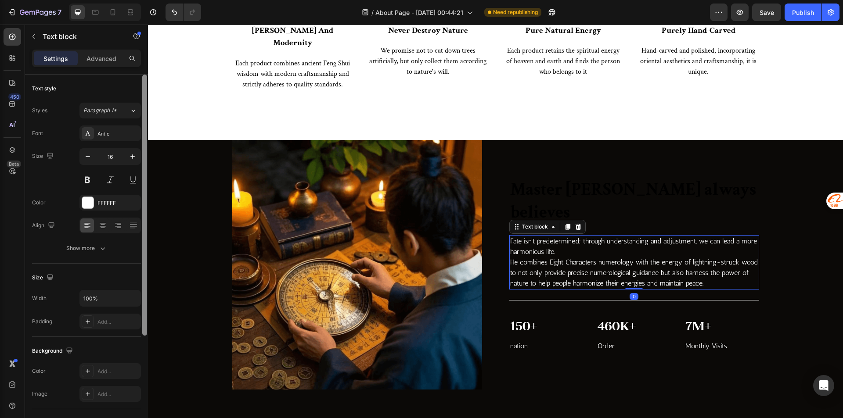
drag, startPoint x: 107, startPoint y: 205, endPoint x: 143, endPoint y: 216, distance: 37.9
click at [107, 205] on div "FFFFFF" at bounding box center [117, 203] width 41 height 8
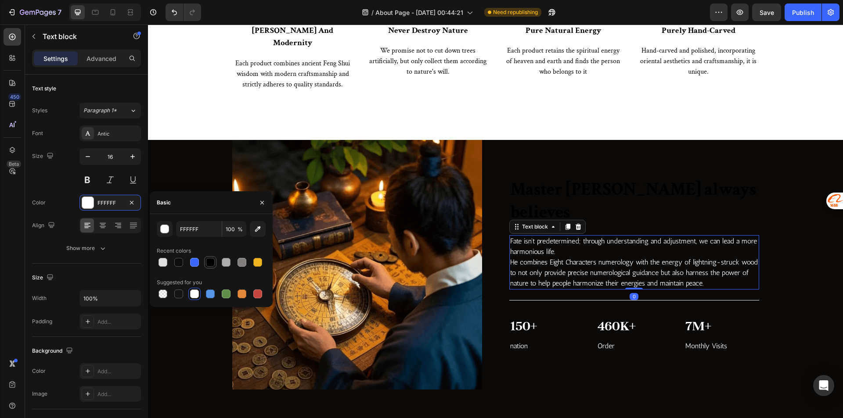
click at [213, 265] on div at bounding box center [210, 262] width 9 height 9
type input "000000"
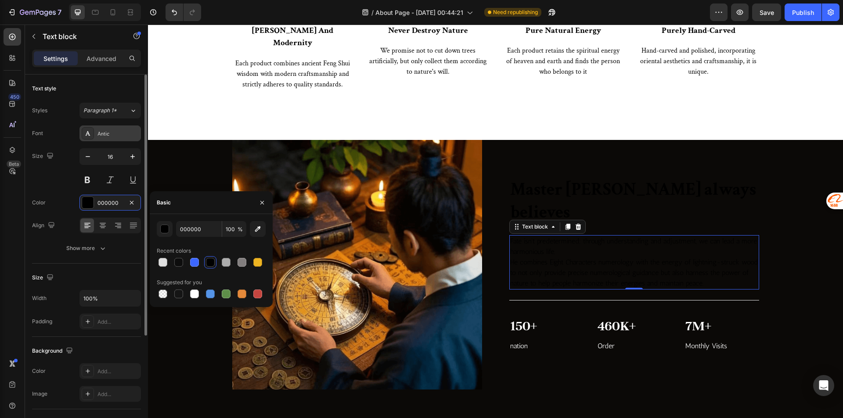
click at [112, 136] on div "Antic" at bounding box center [117, 134] width 41 height 8
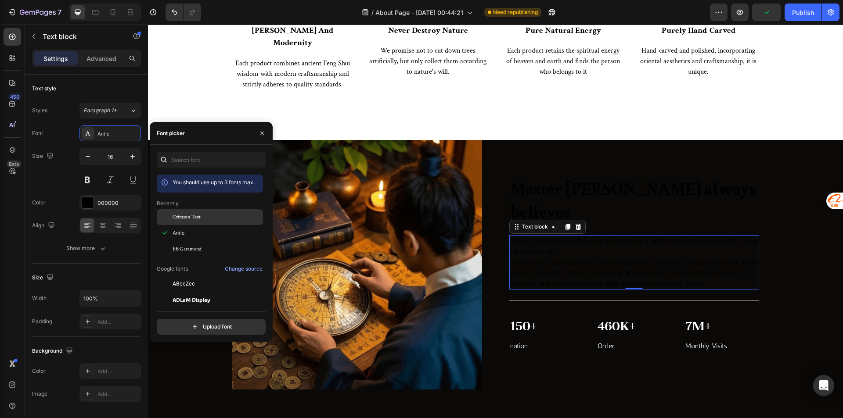
click at [200, 219] on span "Crimson Text" at bounding box center [187, 217] width 28 height 8
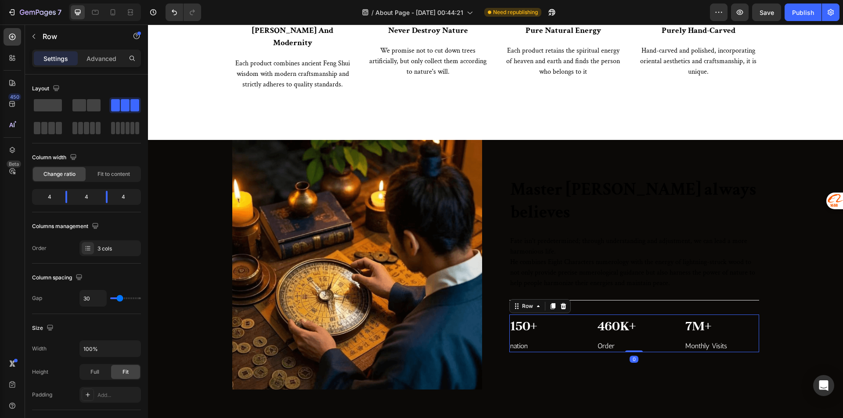
click at [584, 315] on div "150+ Heading nation Text block 460K+ Heading Order Text block 7M+ Heading Month…" at bounding box center [634, 334] width 250 height 38
click at [96, 54] on p "Advanced" at bounding box center [101, 58] width 30 height 9
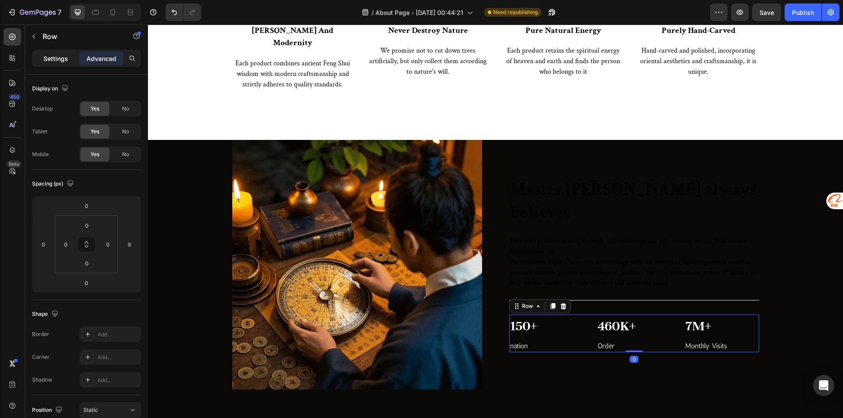
click at [61, 62] on p "Settings" at bounding box center [55, 58] width 25 height 9
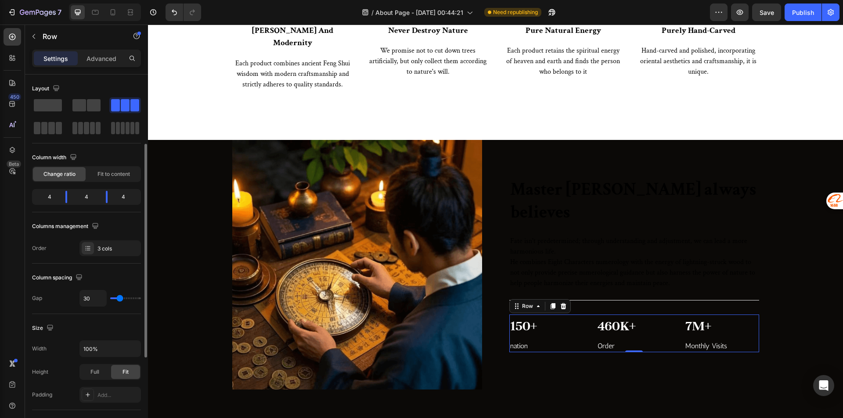
scroll to position [44, 0]
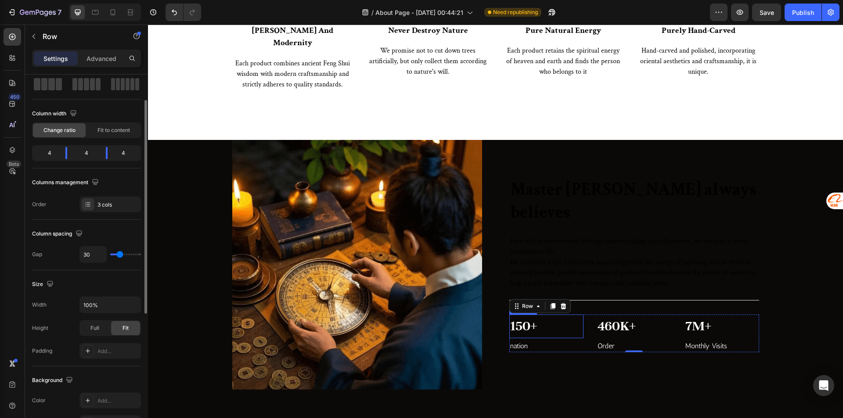
click at [527, 316] on p "150+" at bounding box center [546, 327] width 73 height 22
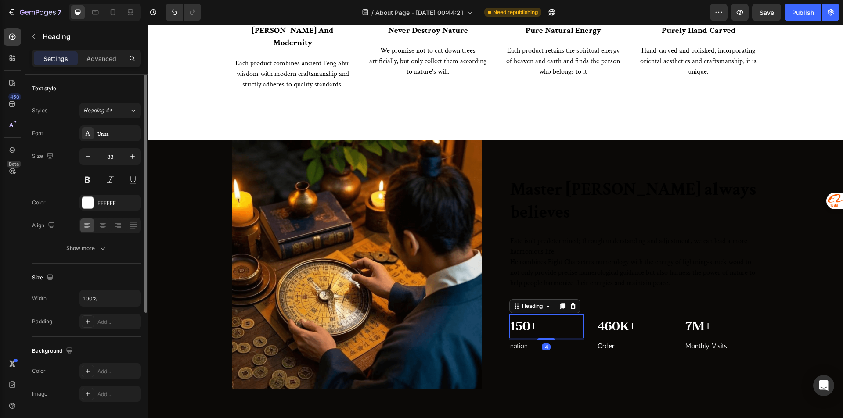
click at [101, 195] on div "Font Unna Size 33 Color FFFFFF Align Show more" at bounding box center [86, 191] width 109 height 131
click at [106, 205] on div "FFFFFF" at bounding box center [109, 203] width 25 height 8
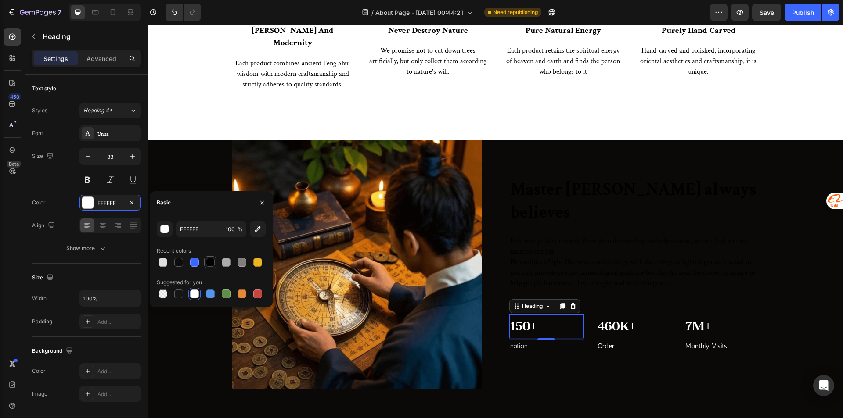
click at [209, 263] on div at bounding box center [210, 262] width 9 height 9
type input "000000"
click at [105, 140] on div "Unna" at bounding box center [109, 134] width 61 height 16
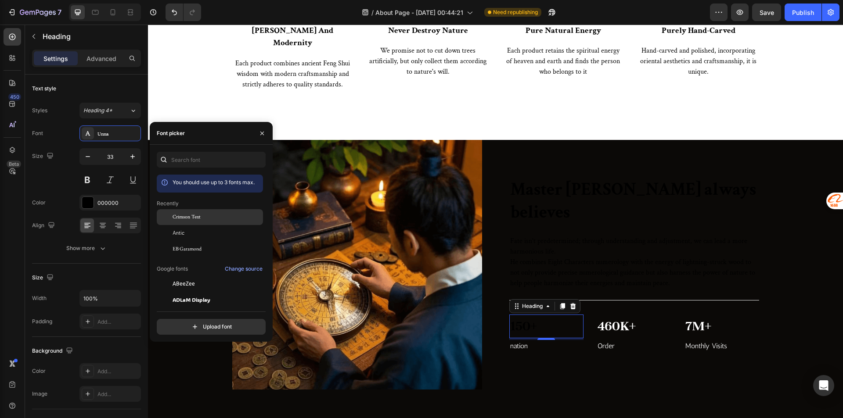
click at [193, 214] on span "Crimson Text" at bounding box center [187, 217] width 28 height 8
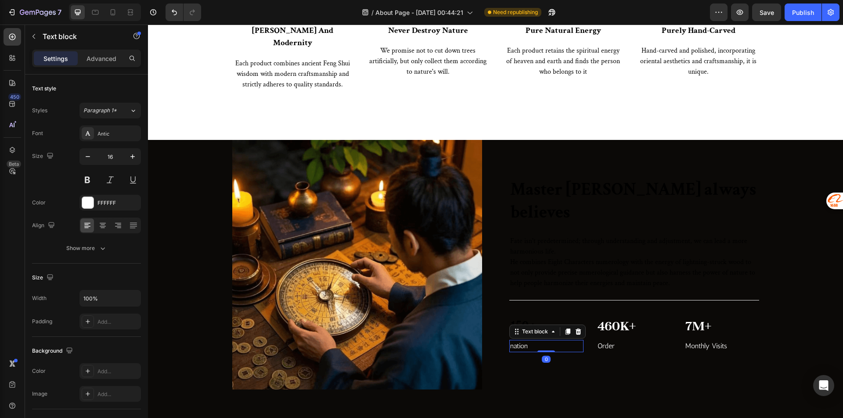
click at [530, 341] on p "nation" at bounding box center [546, 346] width 73 height 11
click at [108, 138] on div "Antic" at bounding box center [109, 134] width 61 height 16
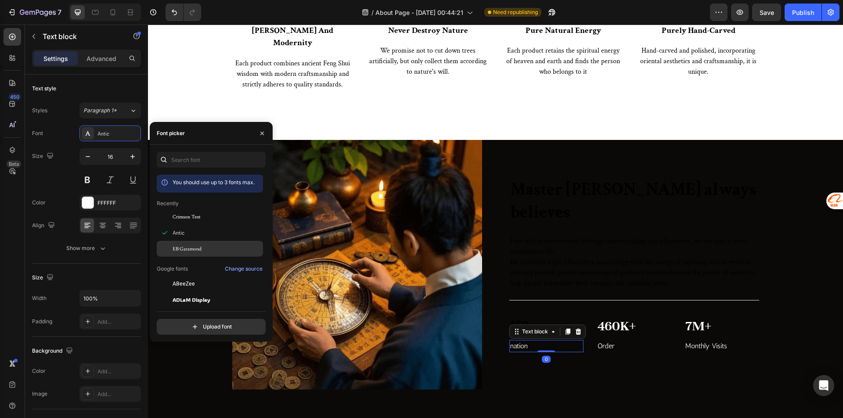
click at [196, 245] on div "EB Garamond" at bounding box center [210, 249] width 106 height 16
click at [193, 216] on span "Crimson Text" at bounding box center [187, 217] width 28 height 8
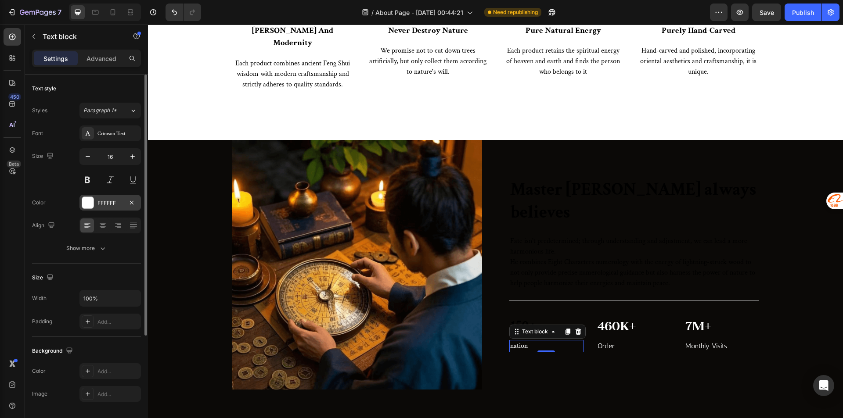
click at [116, 202] on div "FFFFFF" at bounding box center [109, 203] width 25 height 8
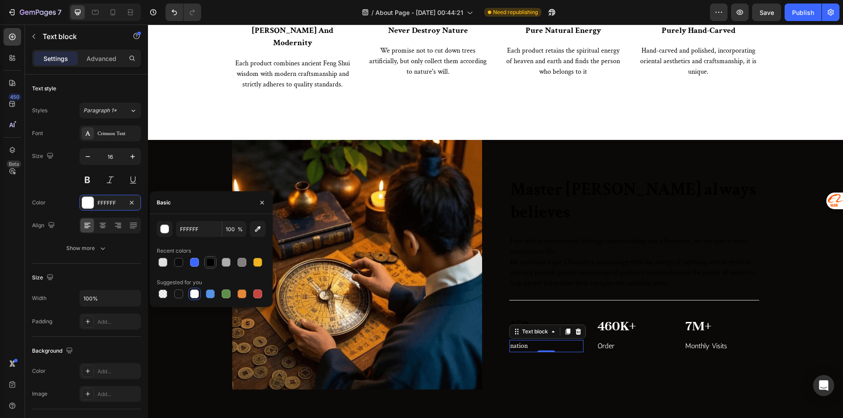
click at [205, 264] on div at bounding box center [210, 262] width 11 height 11
type input "000000"
click at [598, 316] on p "460K+" at bounding box center [634, 327] width 73 height 22
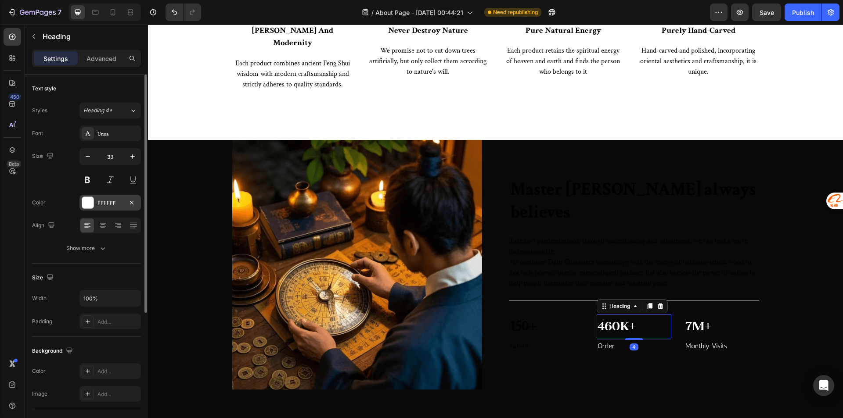
click at [105, 202] on div "FFFFFF" at bounding box center [109, 203] width 25 height 8
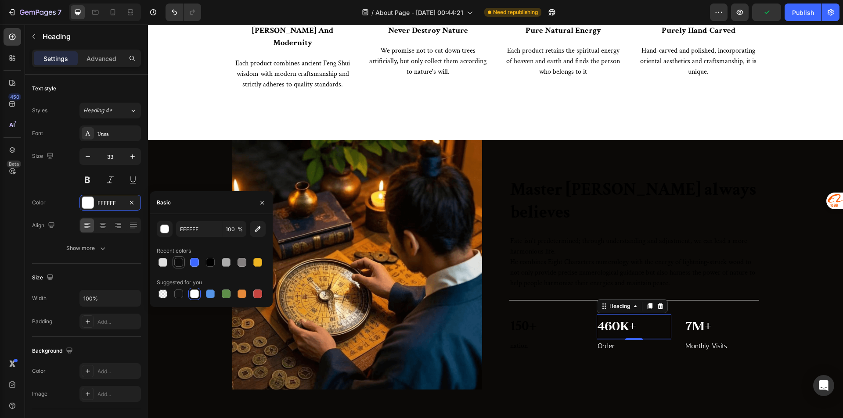
click at [175, 261] on div at bounding box center [178, 262] width 9 height 9
click at [209, 264] on div at bounding box center [210, 262] width 9 height 9
type input "000000"
click at [97, 139] on div "Unna" at bounding box center [109, 134] width 61 height 16
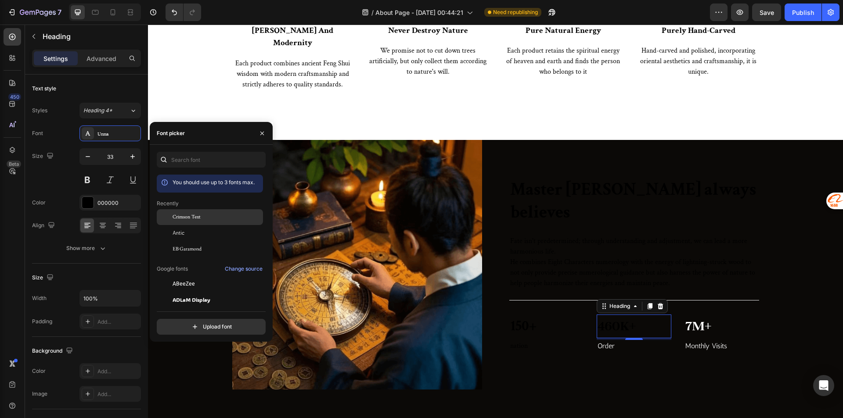
click at [188, 216] on span "Crimson Text" at bounding box center [187, 217] width 28 height 8
click at [610, 341] on p "Order" at bounding box center [634, 346] width 73 height 11
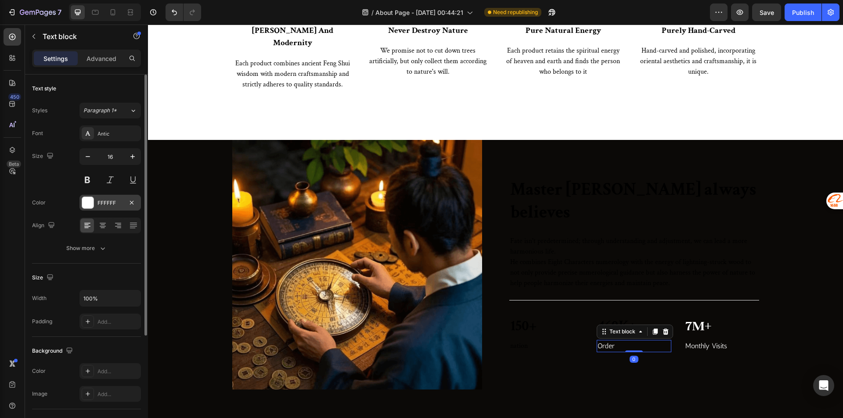
click at [119, 209] on div "FFFFFF" at bounding box center [109, 203] width 61 height 16
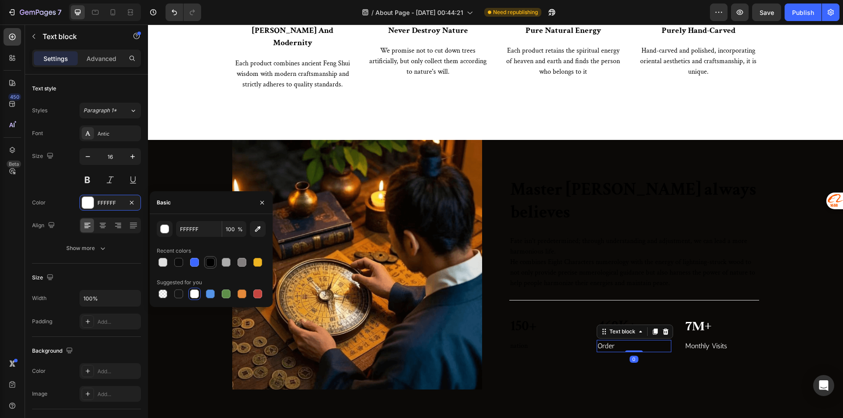
click at [208, 258] on div at bounding box center [210, 262] width 11 height 11
type input "000000"
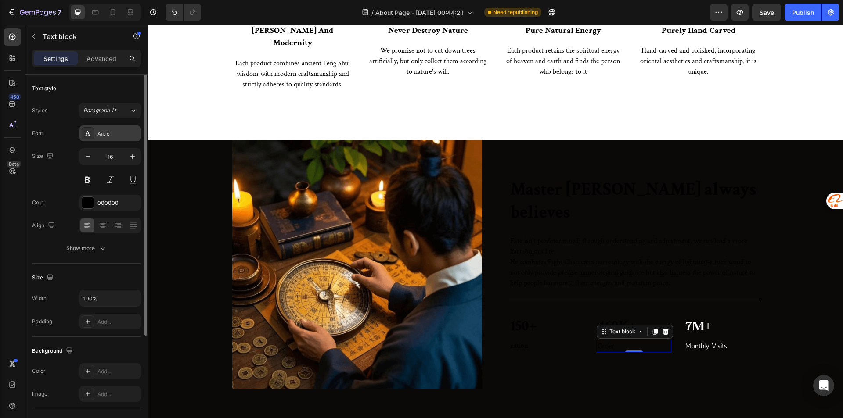
click at [102, 129] on div "Antic" at bounding box center [109, 134] width 61 height 16
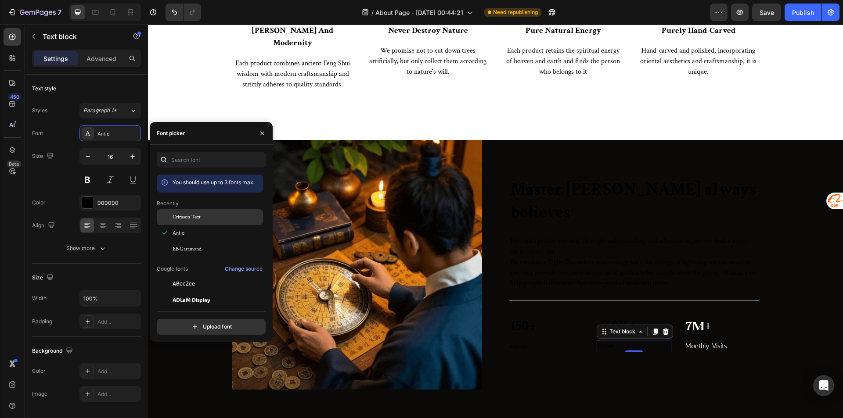
drag, startPoint x: 180, startPoint y: 215, endPoint x: 420, endPoint y: 277, distance: 247.4
click at [180, 215] on span "Crimson Text" at bounding box center [187, 217] width 28 height 8
click at [685, 316] on p "7M+" at bounding box center [721, 327] width 73 height 22
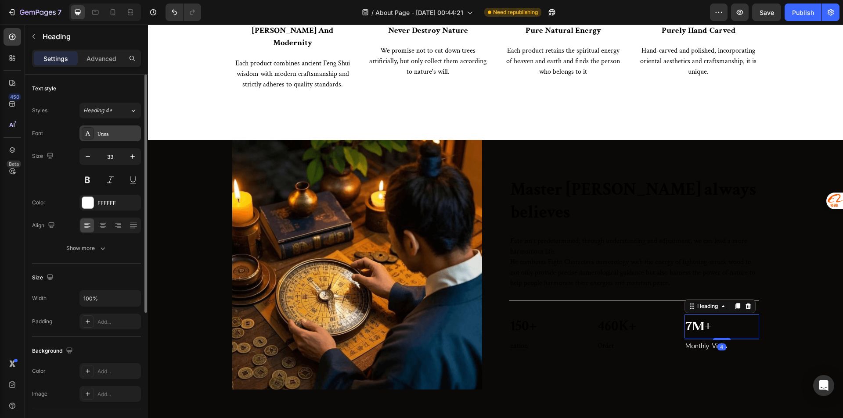
click at [103, 138] on div "Unna" at bounding box center [109, 134] width 61 height 16
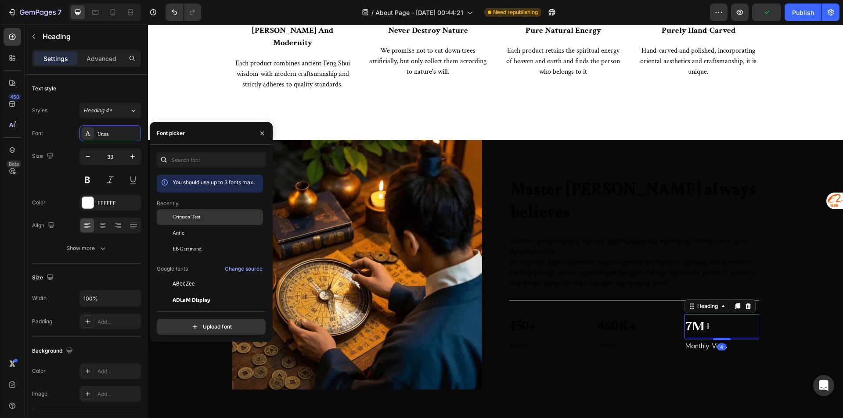
drag, startPoint x: 185, startPoint y: 216, endPoint x: 1, endPoint y: 189, distance: 185.9
click at [185, 216] on span "Crimson Text" at bounding box center [187, 217] width 28 height 8
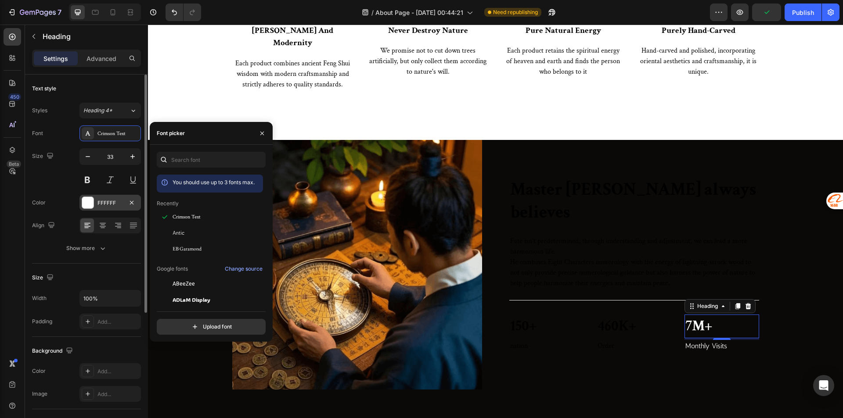
click at [101, 198] on div "FFFFFF" at bounding box center [109, 203] width 61 height 16
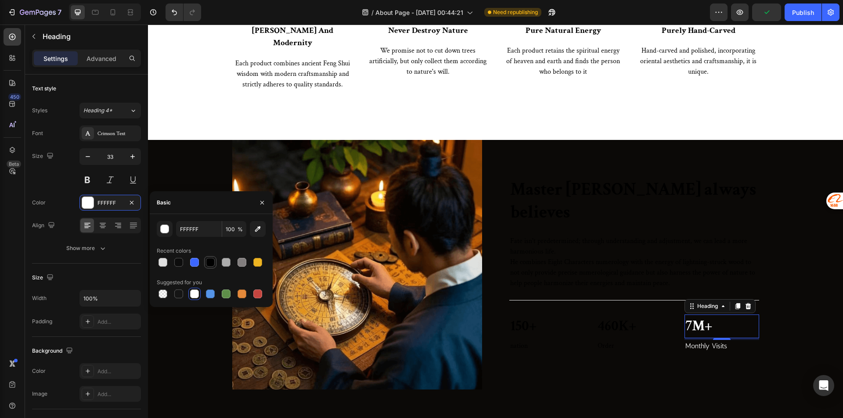
click at [206, 263] on div at bounding box center [210, 262] width 9 height 9
type input "000000"
click at [693, 341] on p "Monthly Visits" at bounding box center [721, 346] width 73 height 11
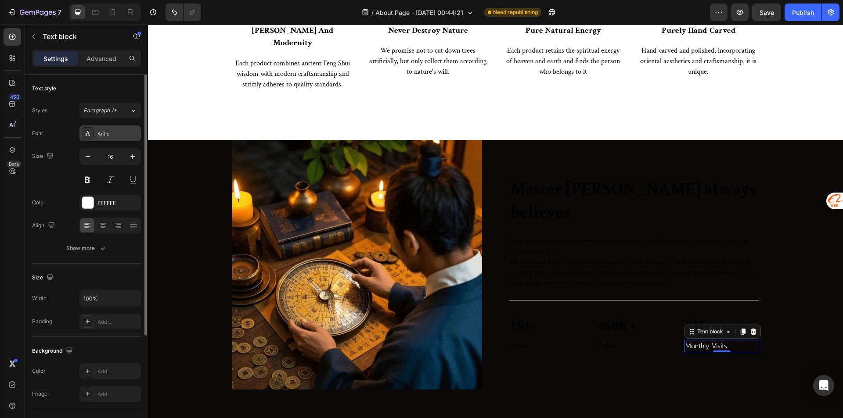
click at [92, 127] on div "Antic" at bounding box center [109, 134] width 61 height 16
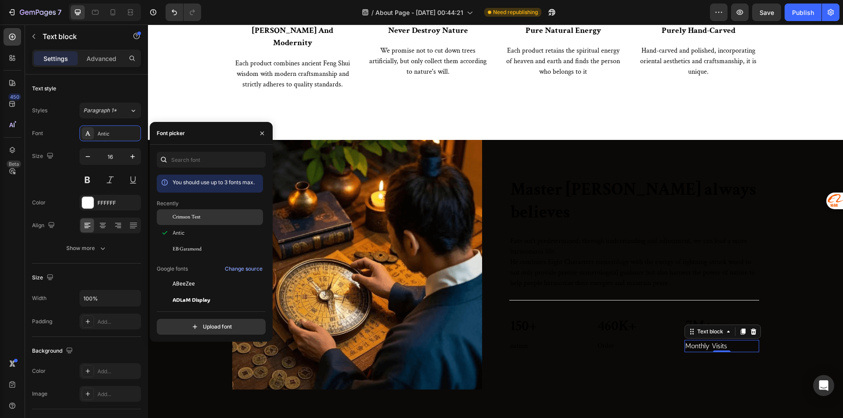
click at [191, 219] on span "Crimson Text" at bounding box center [187, 217] width 28 height 8
click at [108, 200] on div "FFFFFF" at bounding box center [109, 203] width 25 height 8
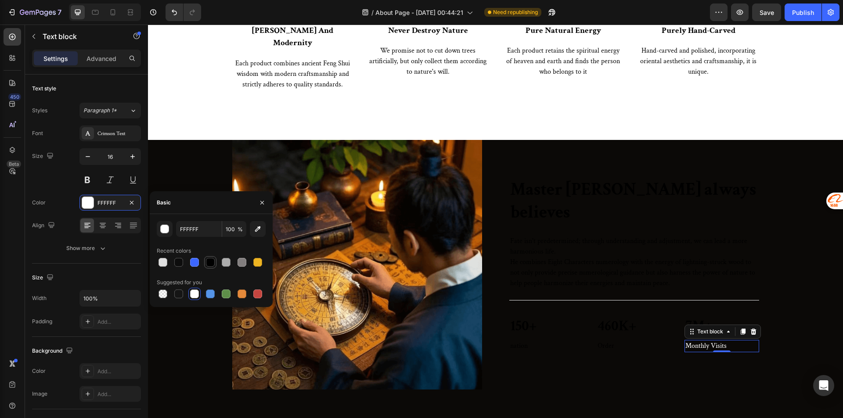
click at [215, 258] on div at bounding box center [210, 262] width 11 height 11
type input "000000"
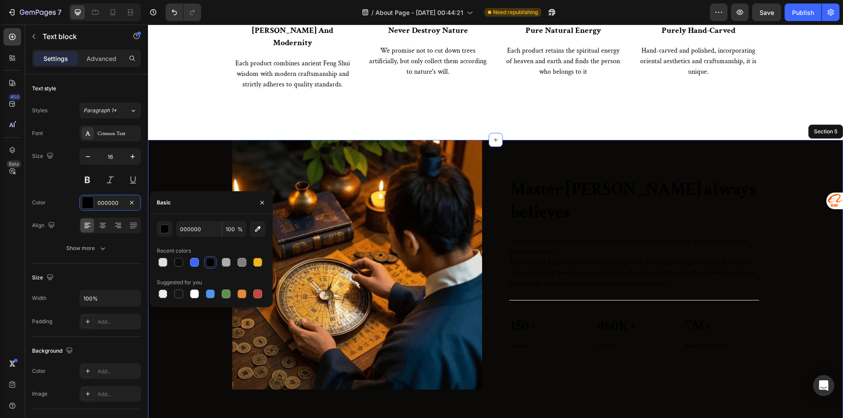
click at [682, 386] on div "Image Master Zhao always believes Heading Fate isn't predetermined; through und…" at bounding box center [495, 289] width 695 height 299
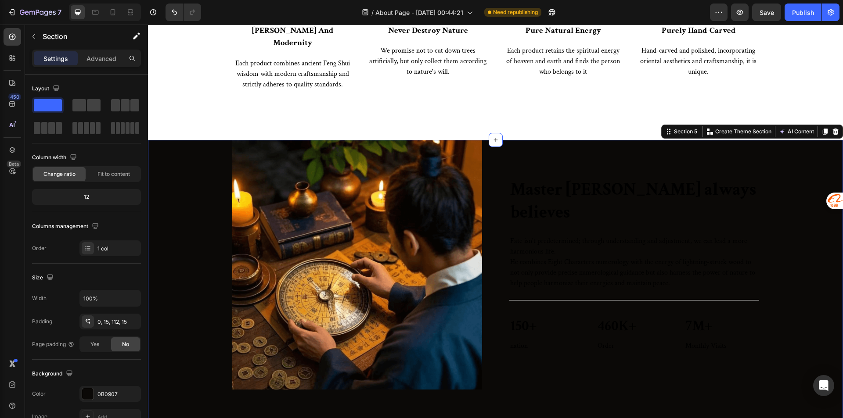
click at [784, 346] on div "Image Master Zhao always believes Heading Fate isn't predetermined; through und…" at bounding box center [496, 265] width 682 height 250
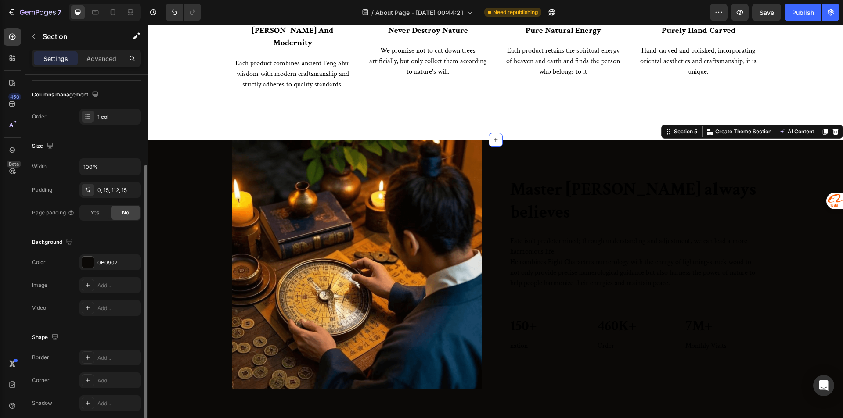
click at [100, 270] on div "The changes might be hidden by the video. Color 0B0907 Image Add... Video Add..." at bounding box center [86, 285] width 109 height 61
click at [100, 269] on div "0B0907" at bounding box center [109, 263] width 61 height 16
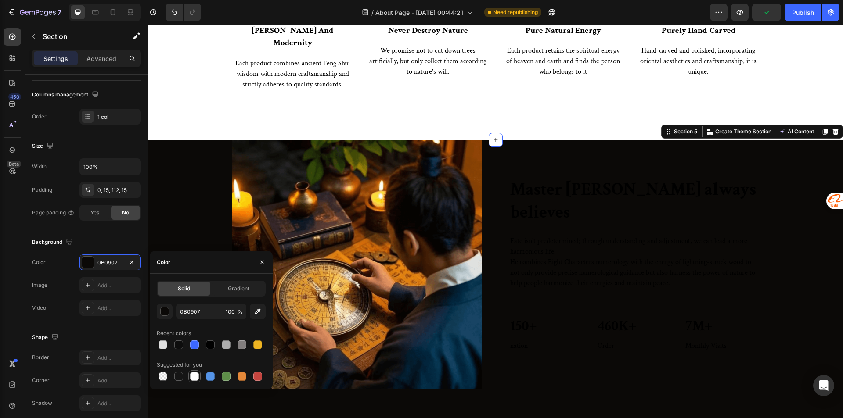
click at [195, 376] on div at bounding box center [194, 376] width 9 height 9
type input "FFFFFF"
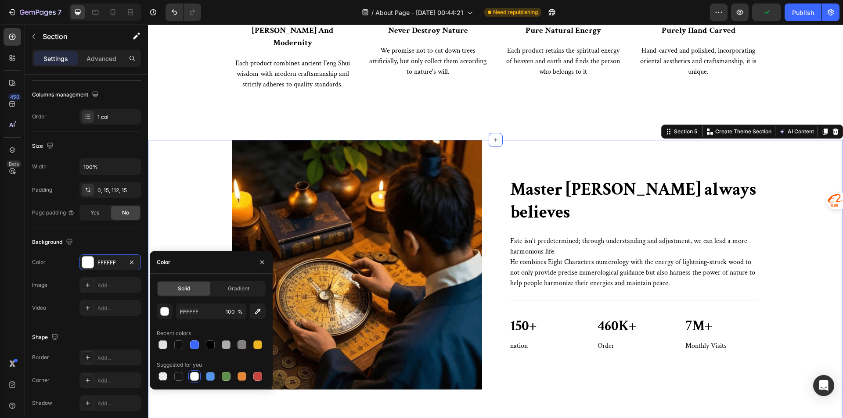
click at [195, 234] on div "Image Master Zhao always believes Heading Fate isn't predetermined; through und…" at bounding box center [496, 265] width 682 height 250
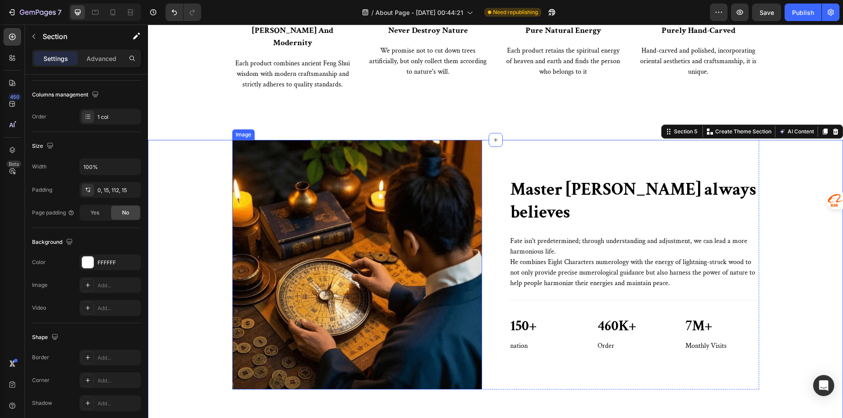
click at [390, 209] on img at bounding box center [357, 265] width 250 height 250
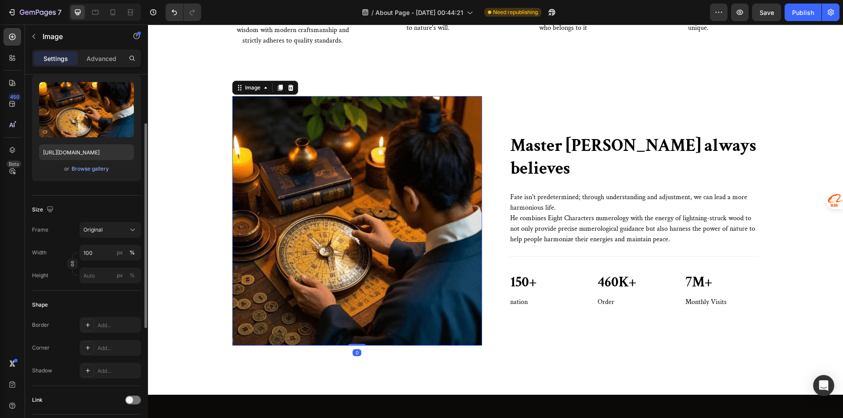
scroll to position [176, 0]
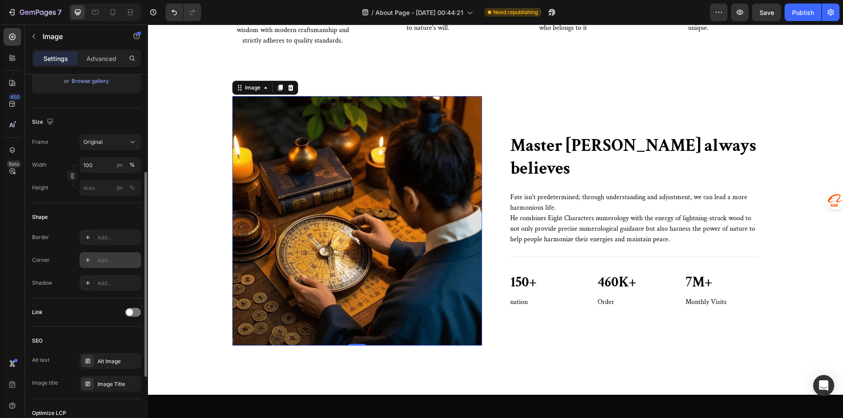
click at [98, 257] on div "Add..." at bounding box center [117, 261] width 41 height 8
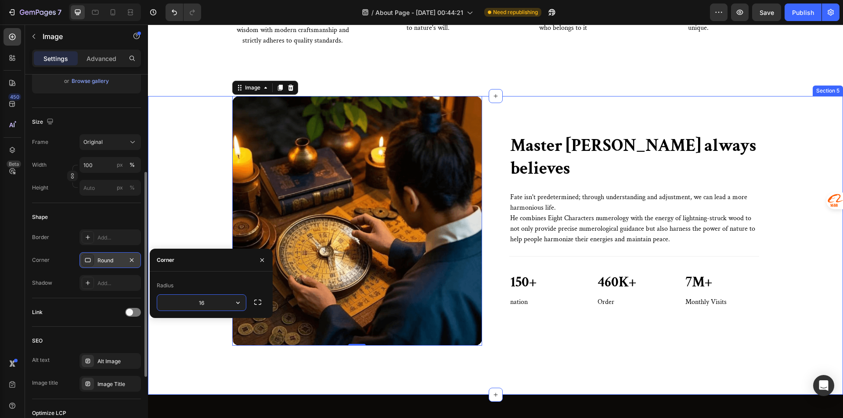
type input "1"
type input "24"
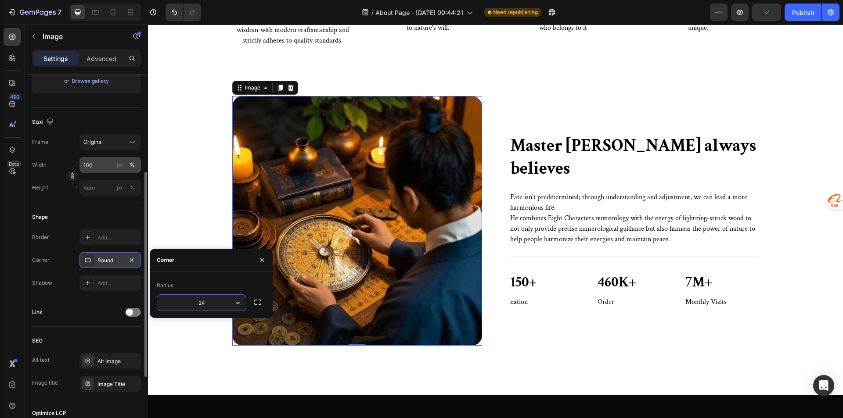
click at [136, 166] on button "%" at bounding box center [132, 165] width 11 height 11
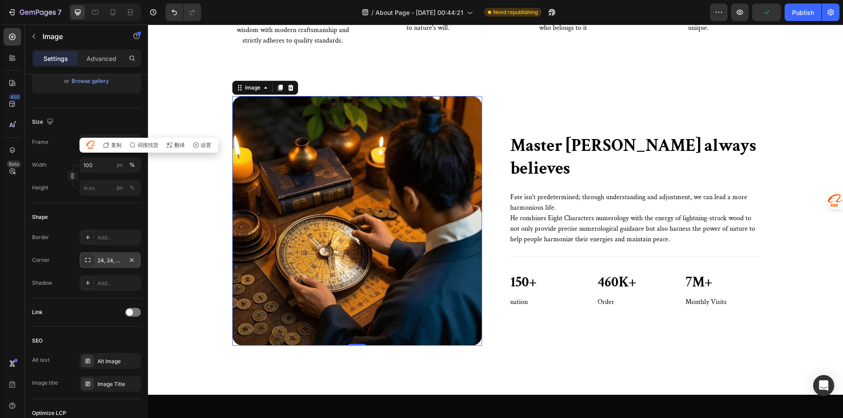
click at [186, 211] on div "Image 0 Master Zhao always believes Heading Fate isn't predetermined; through u…" at bounding box center [496, 221] width 682 height 250
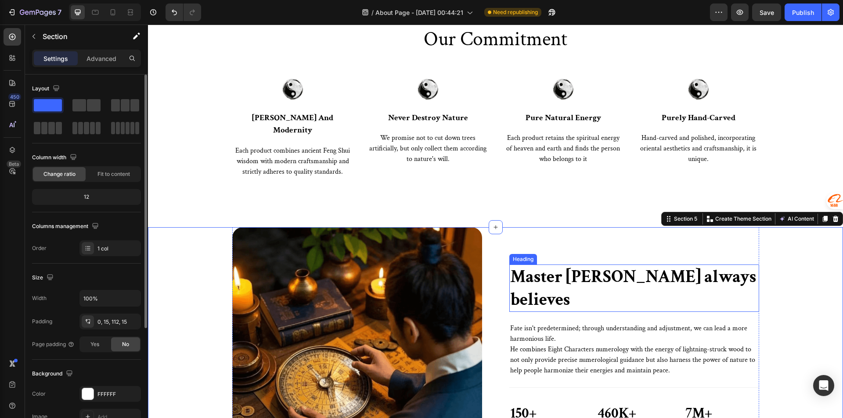
scroll to position [878, 0]
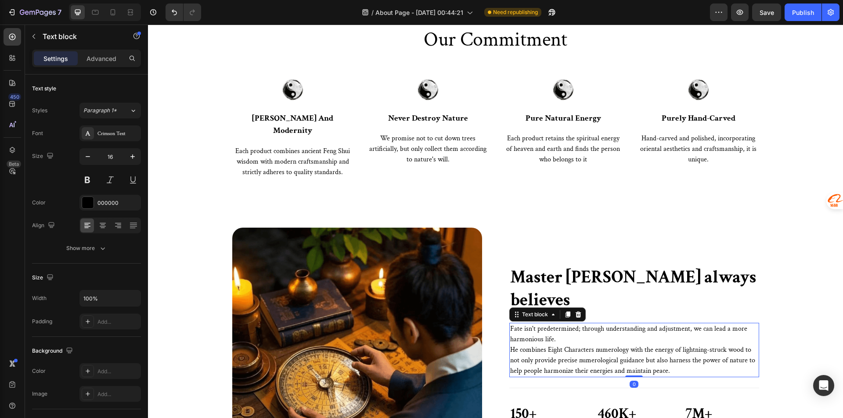
click at [569, 324] on p "Fate isn't predetermined; through understanding and adjustment, we can lead a m…" at bounding box center [634, 334] width 248 height 21
click at [598, 200] on div "Image feng shui and modernity Text block Each product combines ancient Feng Shu…" at bounding box center [495, 148] width 695 height 160
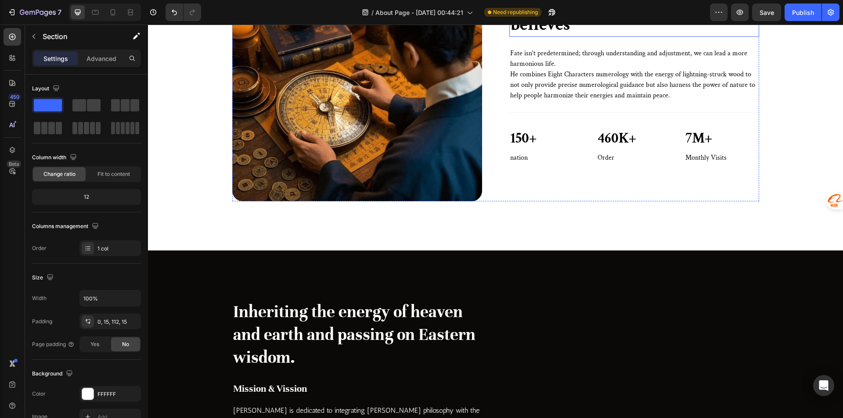
scroll to position [1361, 0]
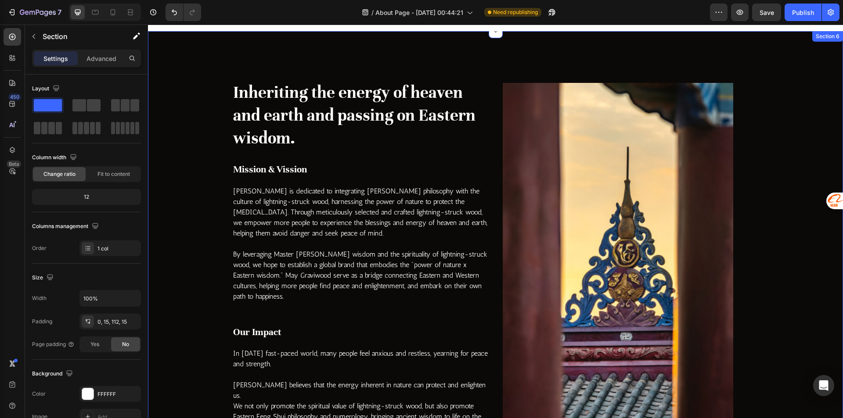
click at [178, 79] on div "Inheriting the energy of heaven and earth and passing on Eastern wisdom. Headin…" at bounding box center [495, 254] width 695 height 447
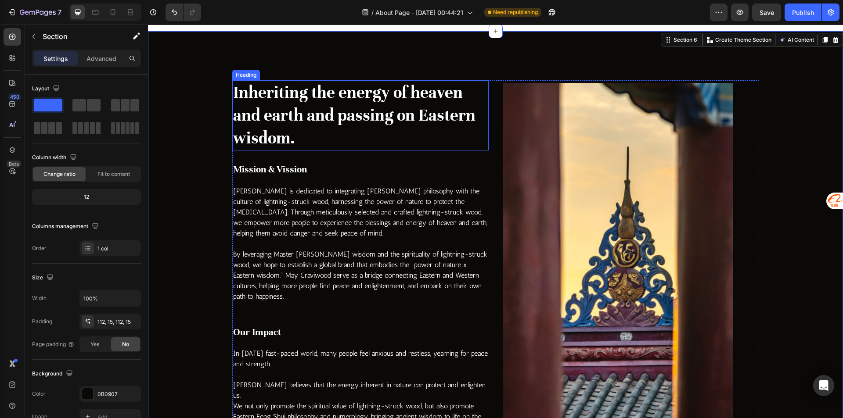
click at [350, 99] on h2 "Inheriting the energy of heaven and earth and passing on Eastern wisdom." at bounding box center [360, 115] width 256 height 70
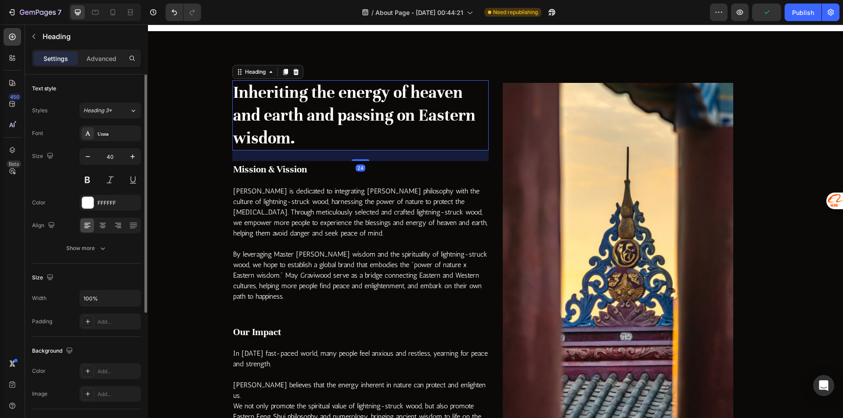
click at [116, 142] on div "Font Unna Size 40 Color FFFFFF Align Show more" at bounding box center [86, 191] width 109 height 131
click at [114, 137] on div "Unna" at bounding box center [117, 134] width 41 height 8
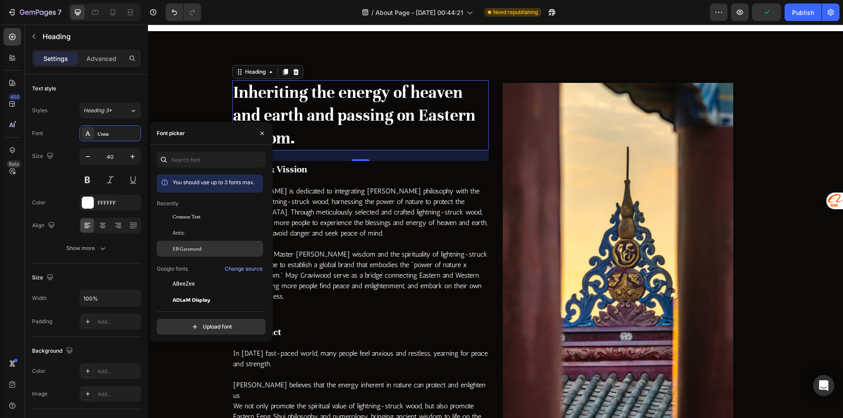
drag, startPoint x: 187, startPoint y: 249, endPoint x: 146, endPoint y: 168, distance: 90.9
click at [187, 249] on span "EB Garamond" at bounding box center [187, 249] width 29 height 8
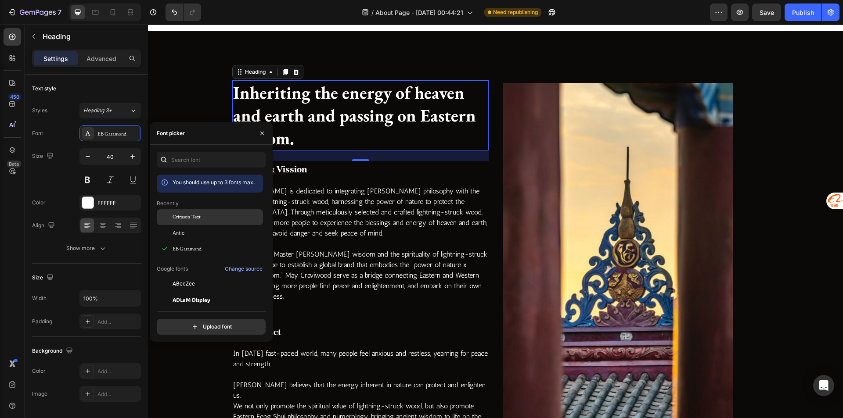
click at [195, 214] on span "Crimson Text" at bounding box center [187, 217] width 28 height 8
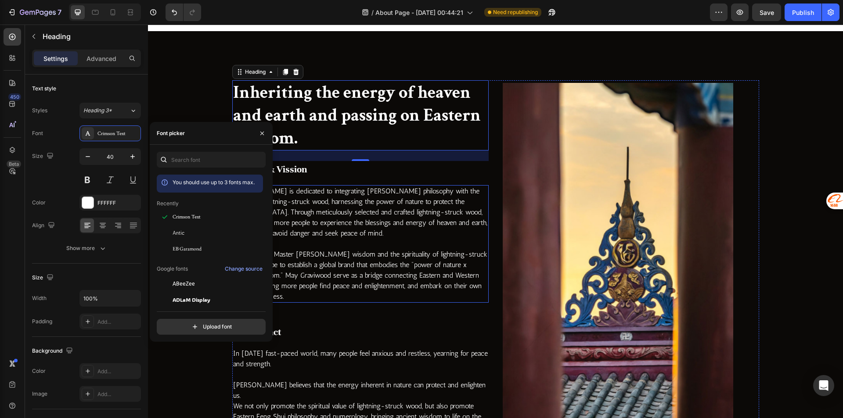
click at [341, 213] on p "Graviwood is dedicated to integrating Feng Shui philosophy with the culture of …" at bounding box center [360, 212] width 255 height 53
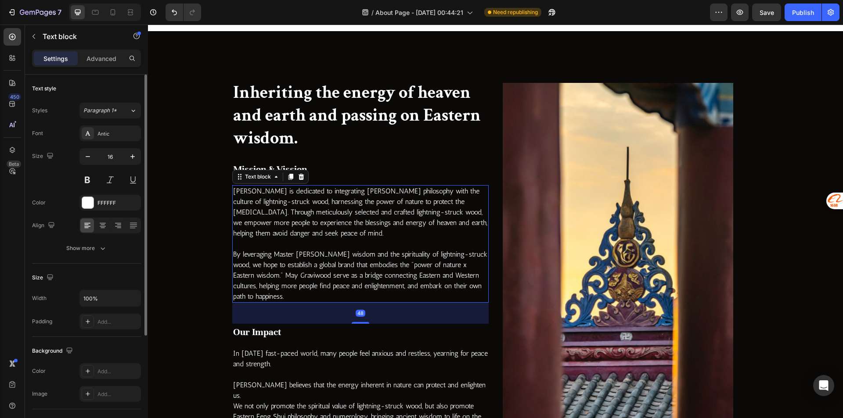
click at [94, 124] on div "Styles Paragraph 1* Font Antic Size 16 Color FFFFFF Align Show more" at bounding box center [86, 180] width 109 height 154
click at [98, 128] on div "Antic" at bounding box center [109, 134] width 61 height 16
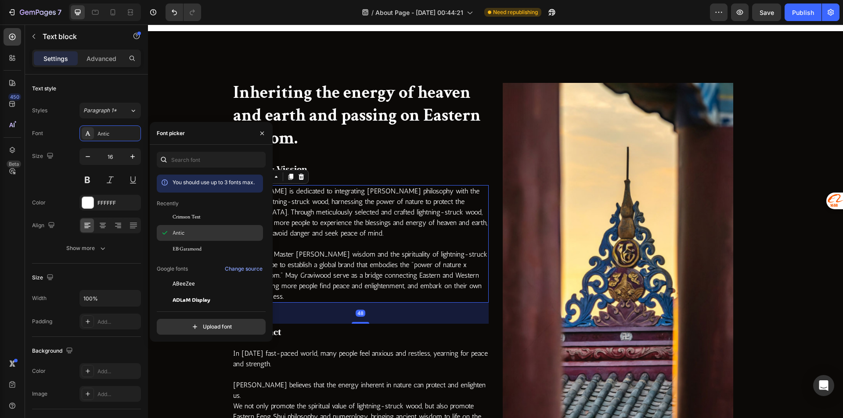
drag, startPoint x: 216, startPoint y: 222, endPoint x: 218, endPoint y: 227, distance: 4.9
click at [215, 222] on div "Crimson Text" at bounding box center [210, 217] width 106 height 16
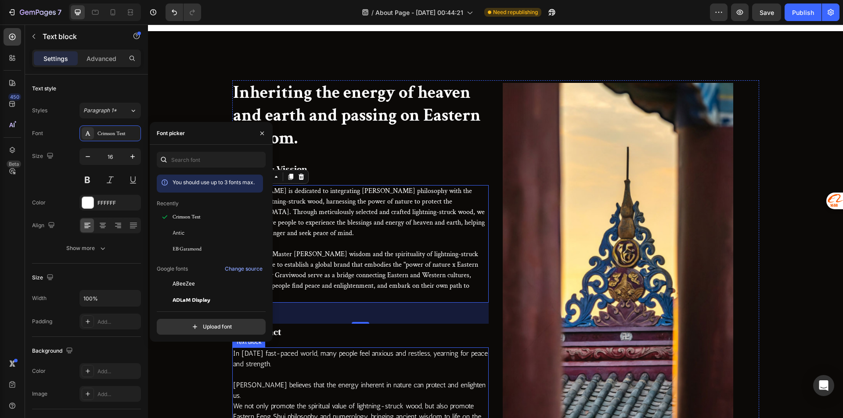
click at [355, 364] on p "In today's fast-paced world, many people feel anxious and restless, yearning fo…" at bounding box center [360, 359] width 255 height 21
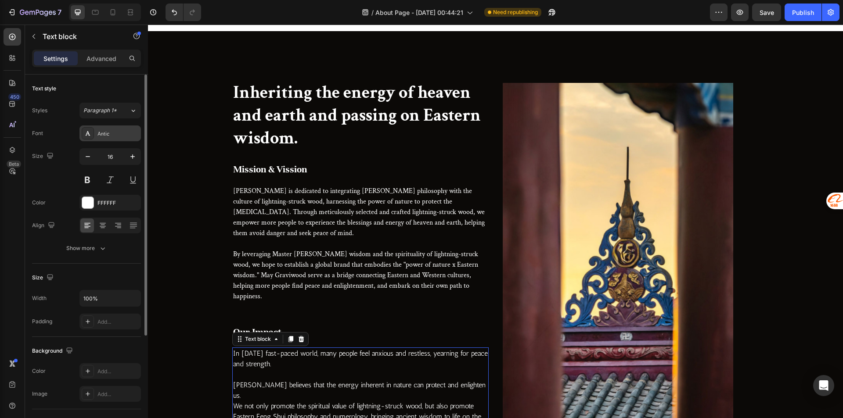
click at [121, 133] on div "Antic" at bounding box center [117, 134] width 41 height 8
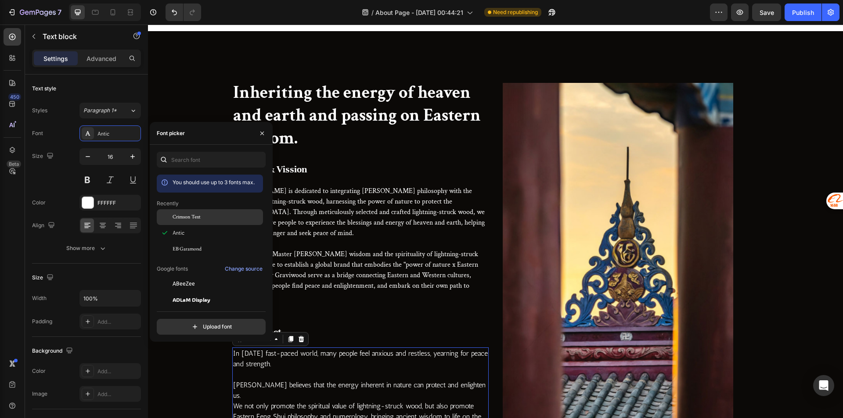
click at [187, 211] on div "Crimson Text" at bounding box center [210, 217] width 106 height 16
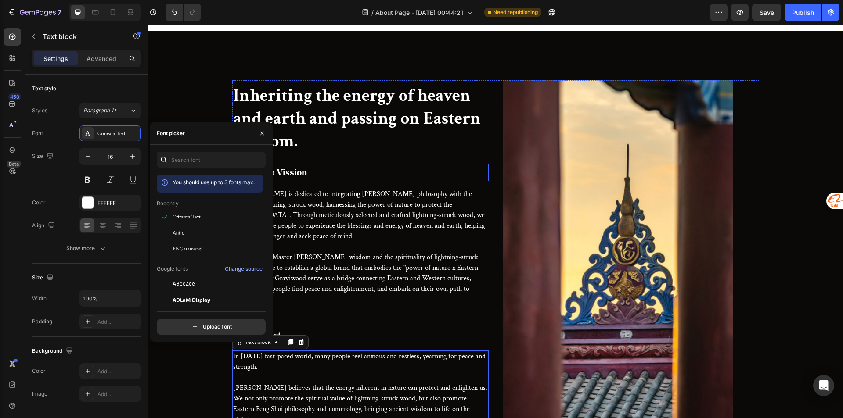
click at [302, 180] on p "Mission & Vission" at bounding box center [360, 172] width 255 height 15
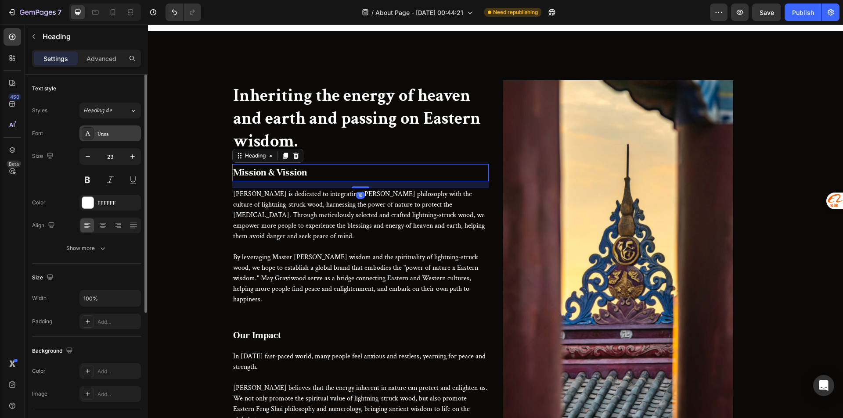
click at [118, 137] on div "Unna" at bounding box center [117, 134] width 41 height 8
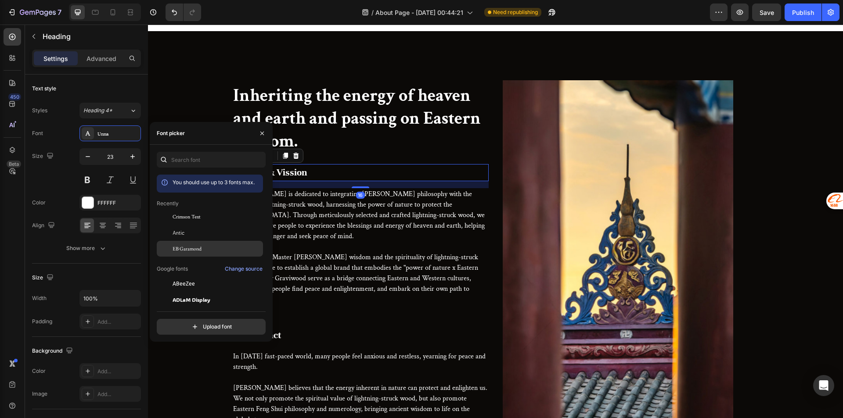
click at [212, 216] on div "Crimson Text" at bounding box center [217, 217] width 89 height 8
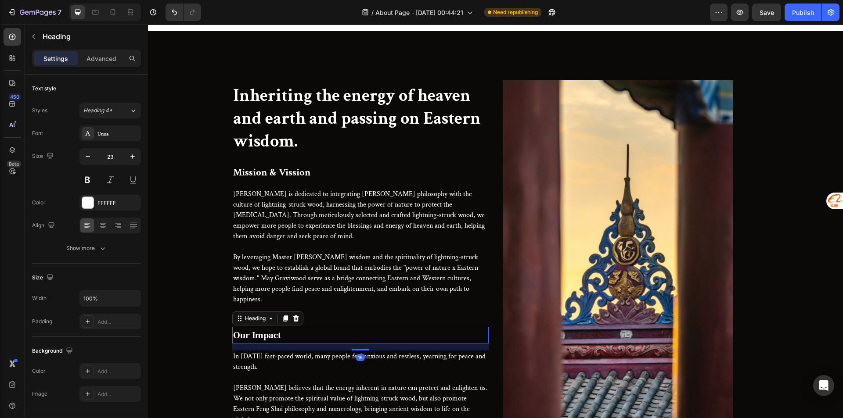
click at [324, 342] on p "Our Impact" at bounding box center [360, 335] width 255 height 15
click at [118, 133] on div "Unna" at bounding box center [117, 134] width 41 height 8
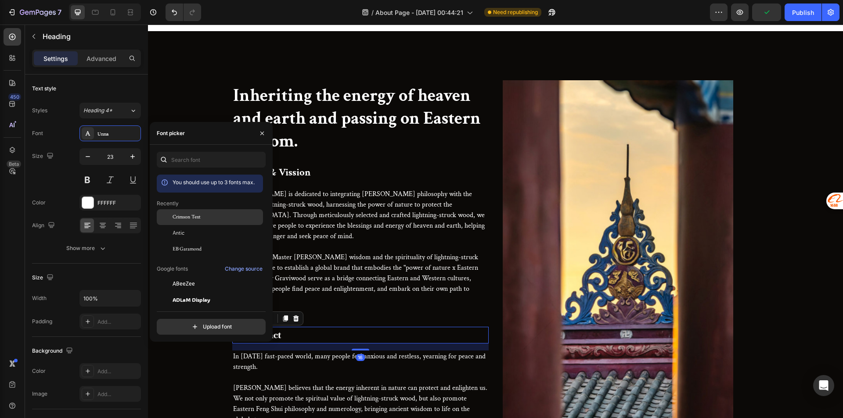
click at [187, 220] on span "Crimson Text" at bounding box center [187, 217] width 28 height 8
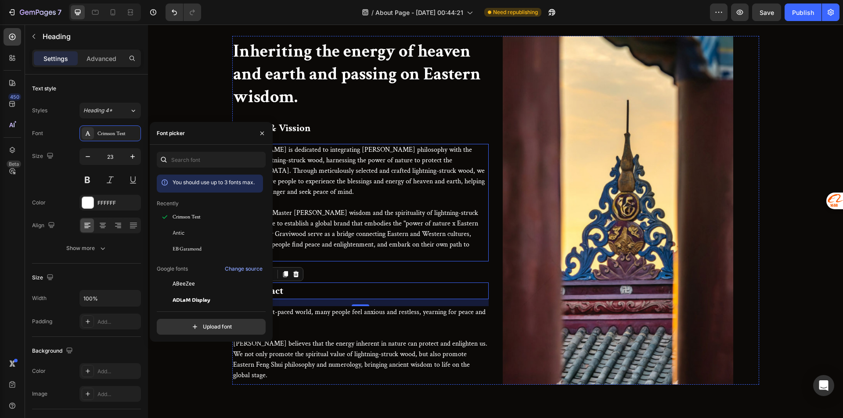
scroll to position [1405, 0]
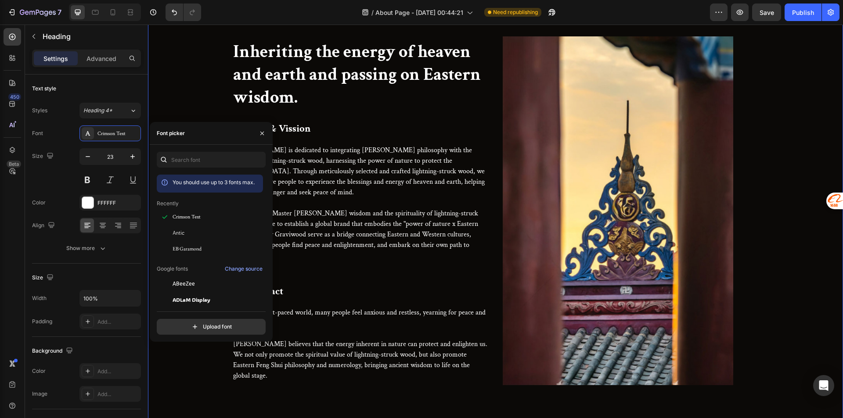
click at [199, 87] on div "Inheriting the energy of heaven and earth and passing on Eastern wisdom. Headin…" at bounding box center [496, 210] width 682 height 349
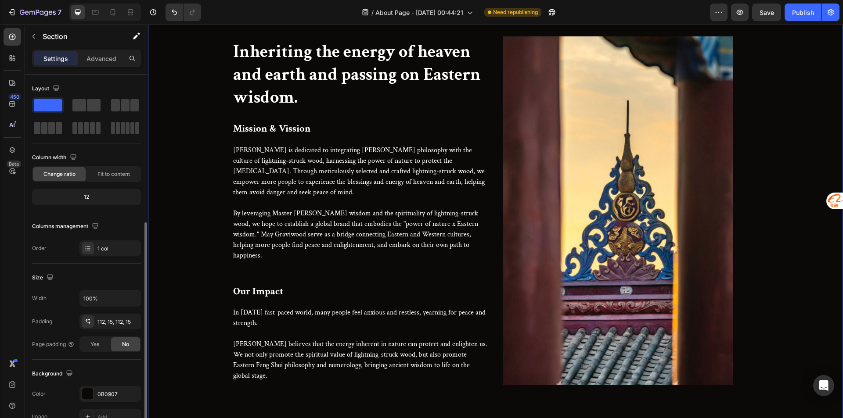
scroll to position [132, 0]
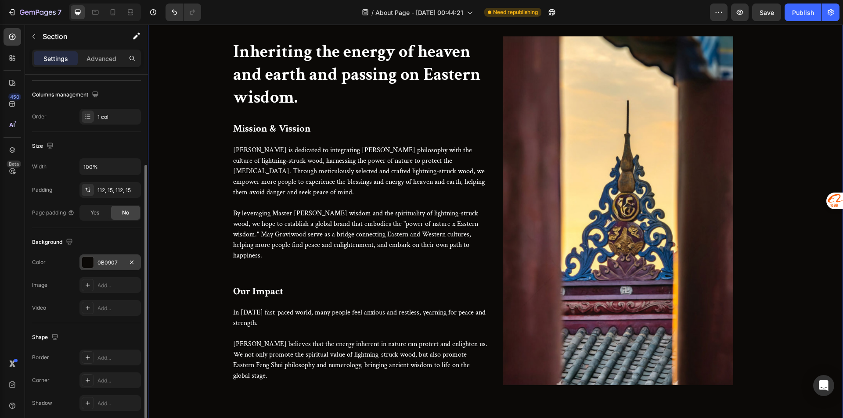
click at [123, 267] on div "0B0907" at bounding box center [109, 263] width 61 height 16
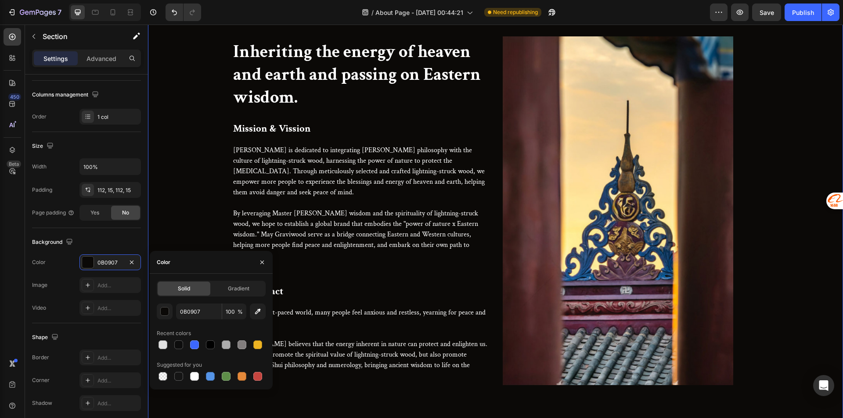
click at [196, 384] on div "Solid Gradient 0B0907 100 % Recent colors Suggested for you" at bounding box center [211, 332] width 123 height 116
click at [196, 378] on div at bounding box center [194, 376] width 9 height 9
type input "FFFFFF"
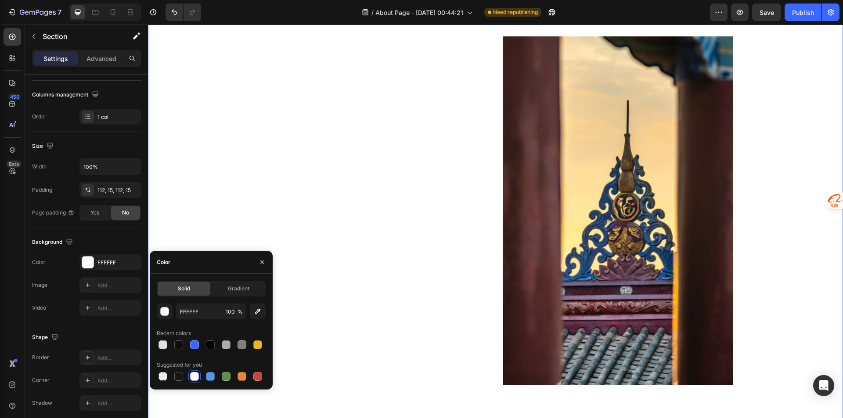
click at [157, 161] on div "Inheriting the energy of heaven and earth and passing on Eastern wisdom. Headin…" at bounding box center [496, 210] width 682 height 349
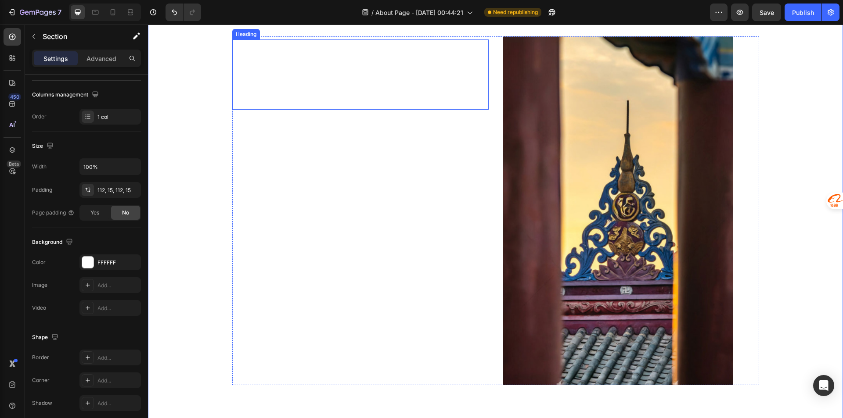
click at [301, 99] on h2 "Inheriting the energy of heaven and earth and passing on Eastern wisdom." at bounding box center [360, 75] width 256 height 70
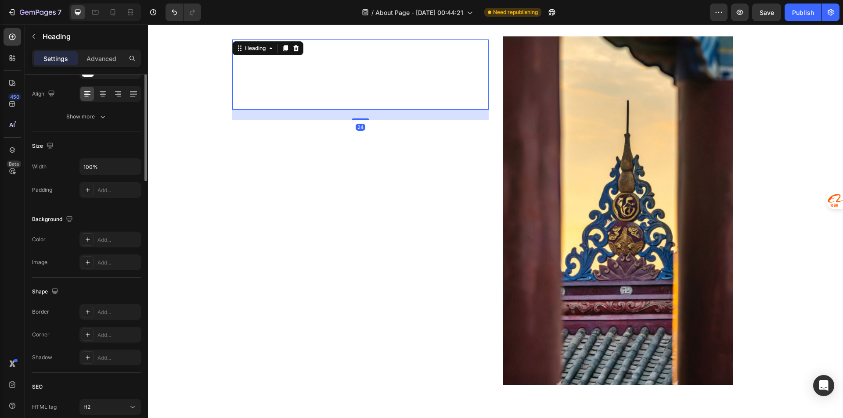
scroll to position [0, 0]
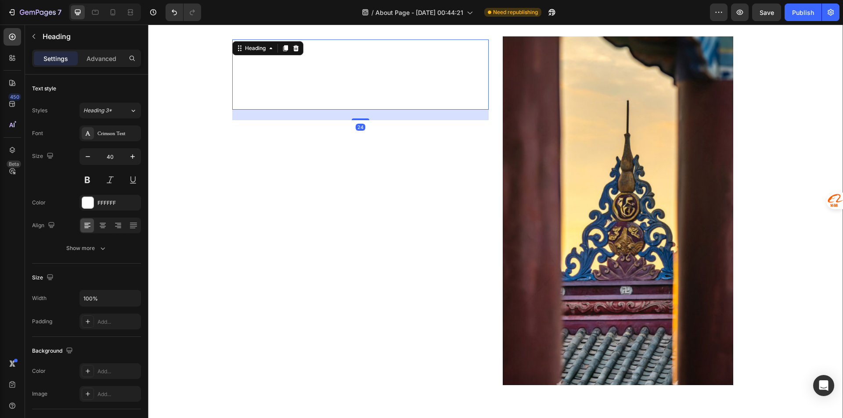
click at [205, 194] on div "Inheriting the energy of heaven and earth and passing on Eastern wisdom. Headin…" at bounding box center [496, 210] width 682 height 349
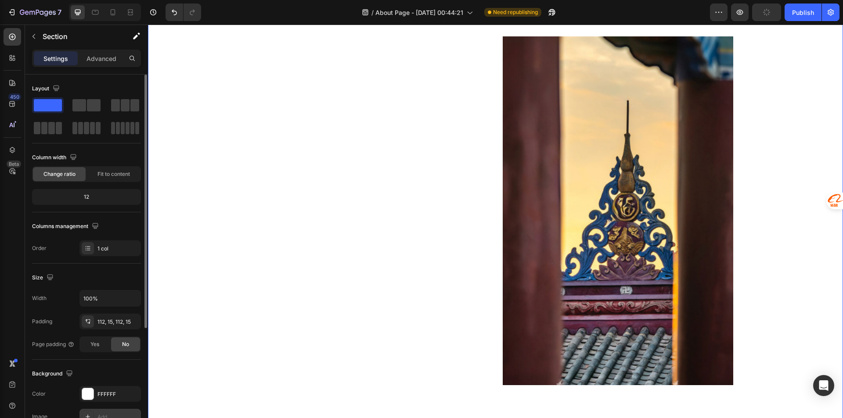
scroll to position [88, 0]
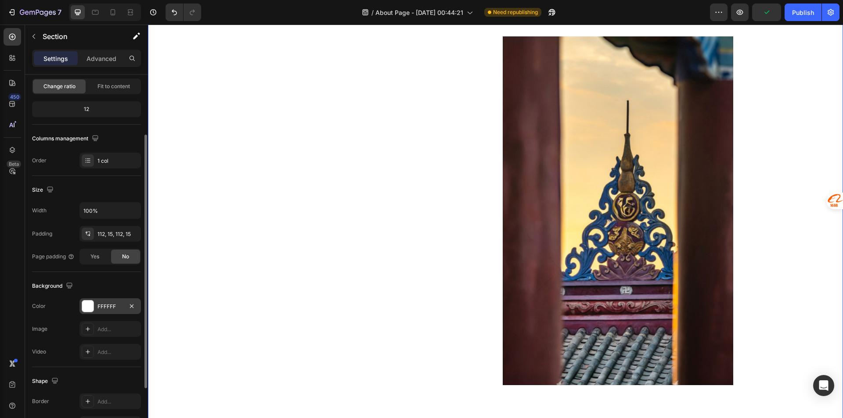
click at [115, 309] on div "FFFFFF" at bounding box center [109, 307] width 25 height 8
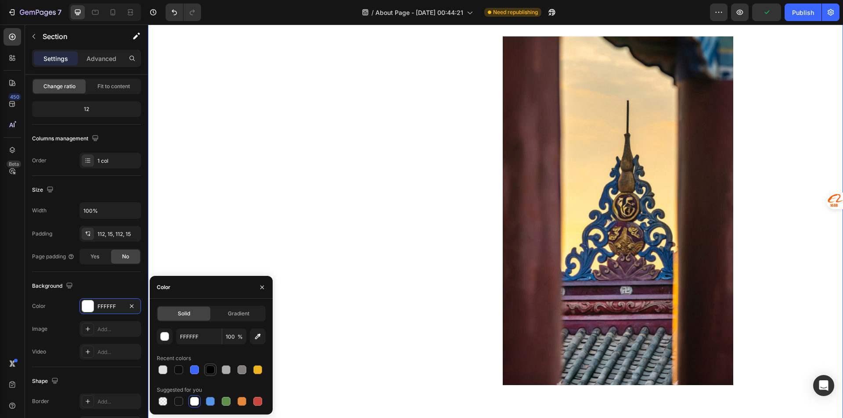
click at [216, 370] on div at bounding box center [210, 370] width 12 height 12
type input "000000"
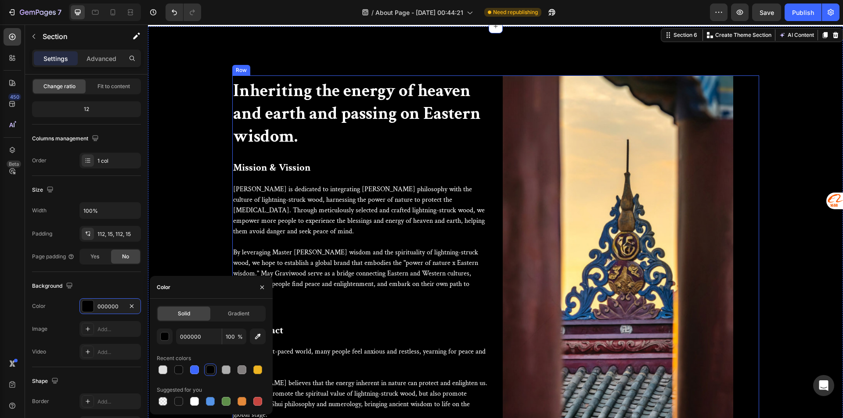
scroll to position [1317, 0]
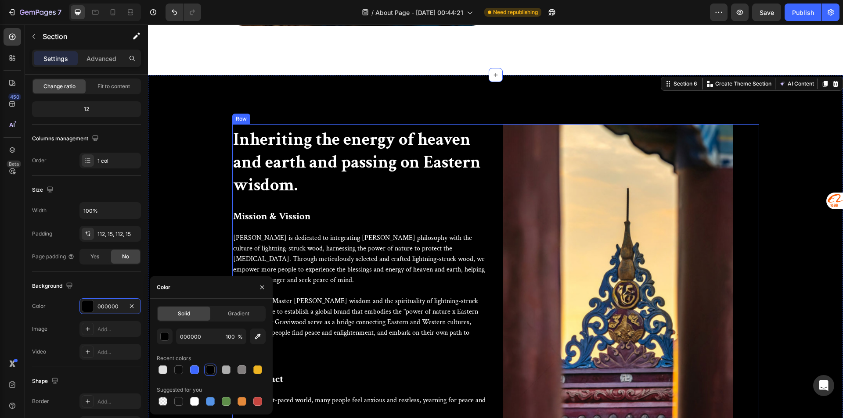
click at [308, 182] on h2 "Inheriting the energy of heaven and earth and passing on Eastern wisdom." at bounding box center [360, 162] width 256 height 70
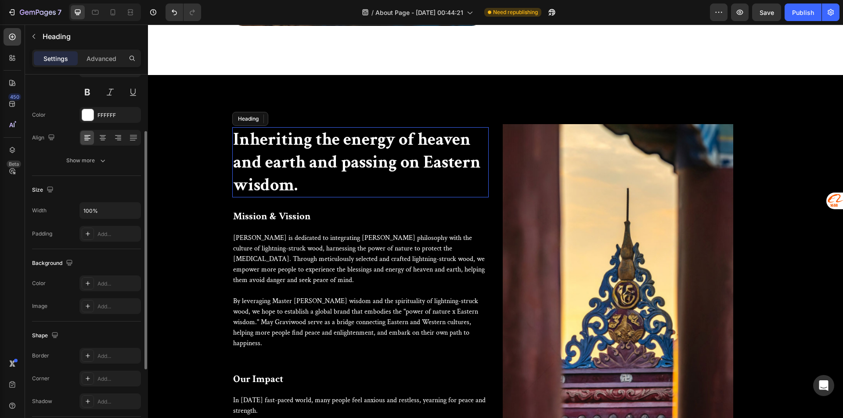
scroll to position [0, 0]
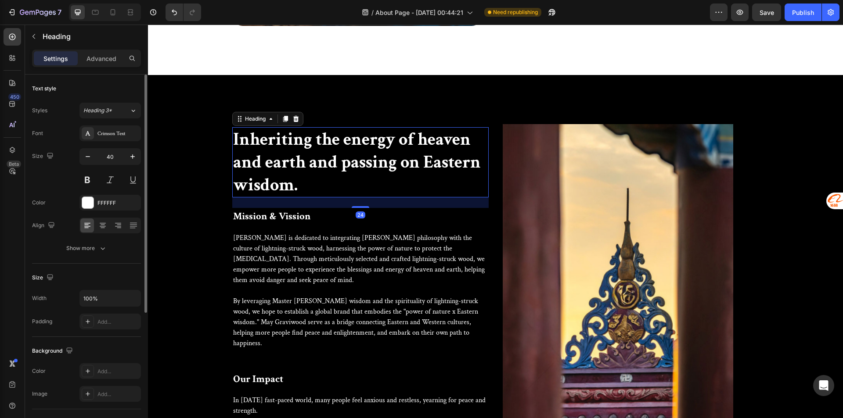
click at [100, 212] on div "Font Crimson Text Size 40 Color FFFFFF Align Show more" at bounding box center [86, 191] width 109 height 131
click at [105, 205] on div "FFFFFF" at bounding box center [109, 203] width 25 height 8
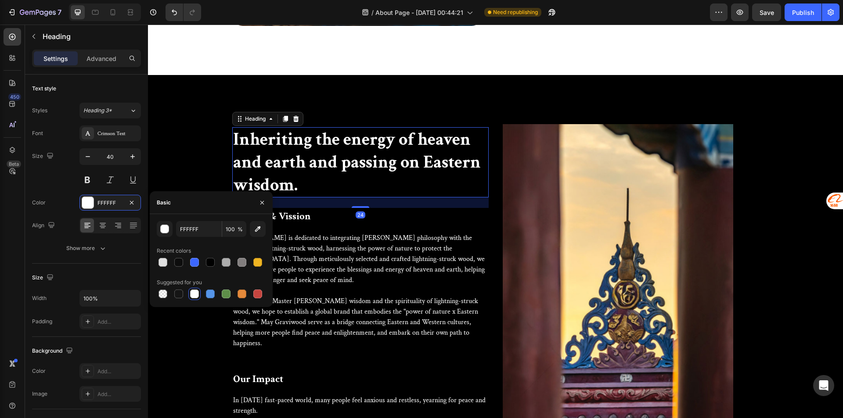
click at [217, 262] on div at bounding box center [211, 262] width 109 height 12
click at [216, 261] on div at bounding box center [210, 262] width 12 height 12
type input "000000"
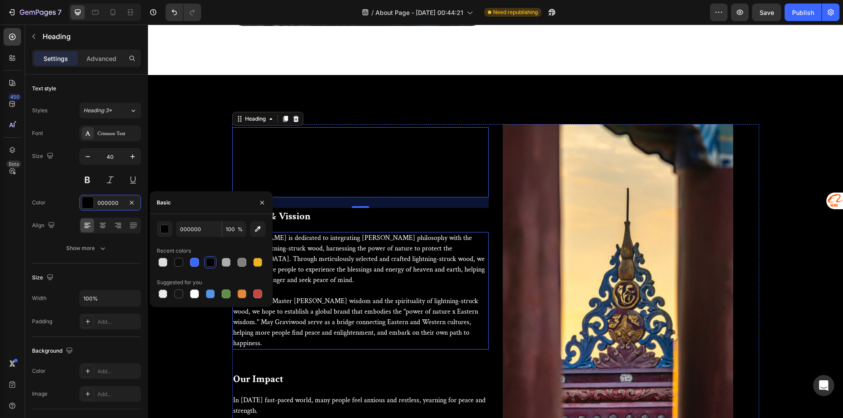
click at [309, 224] on p "Mission & Vission" at bounding box center [360, 216] width 255 height 15
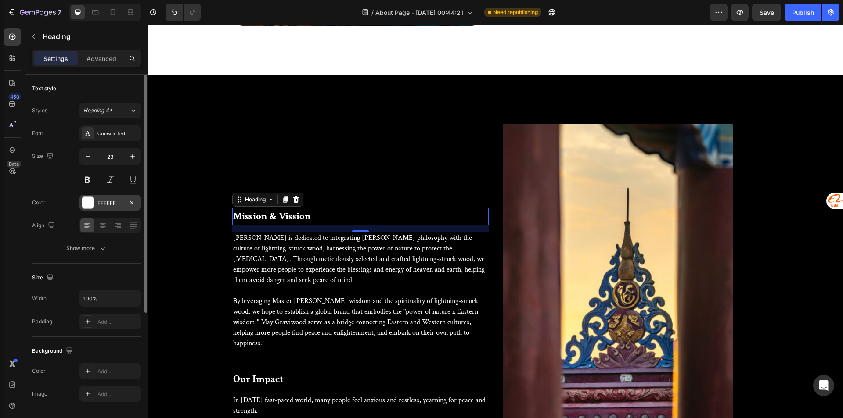
click at [105, 205] on div "FFFFFF" at bounding box center [109, 203] width 25 height 8
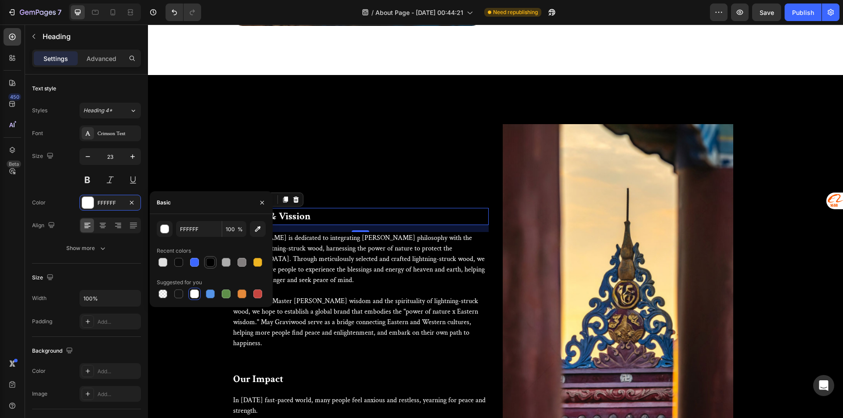
click at [210, 262] on div at bounding box center [210, 262] width 9 height 9
type input "000000"
click at [287, 271] on p "Graviwood is dedicated to integrating Feng Shui philosophy with the culture of …" at bounding box center [360, 259] width 255 height 53
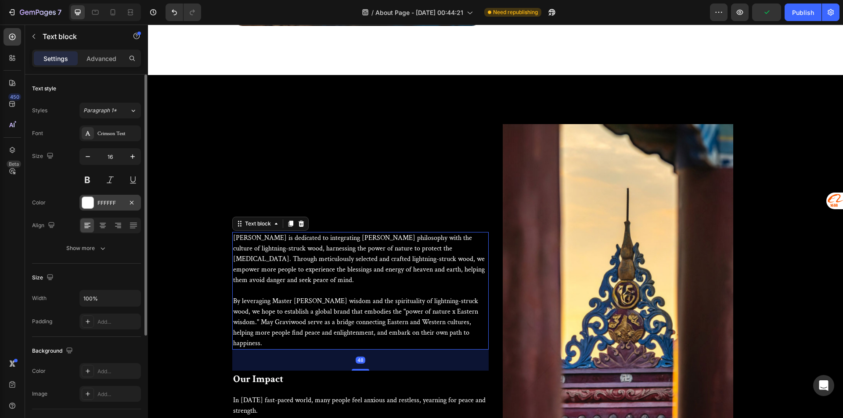
click at [102, 201] on div "FFFFFF" at bounding box center [109, 203] width 25 height 8
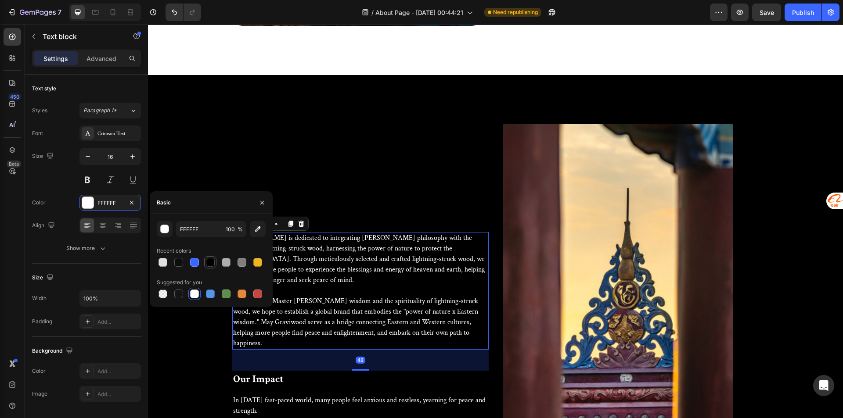
click at [207, 265] on div at bounding box center [210, 262] width 9 height 9
type input "000000"
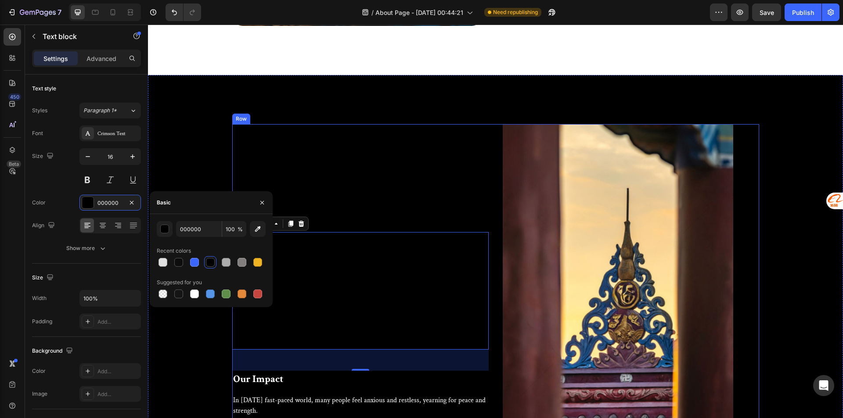
click at [308, 390] on div "Inheriting the energy of heaven and earth and passing on Eastern wisdom. Headin…" at bounding box center [360, 298] width 256 height 349
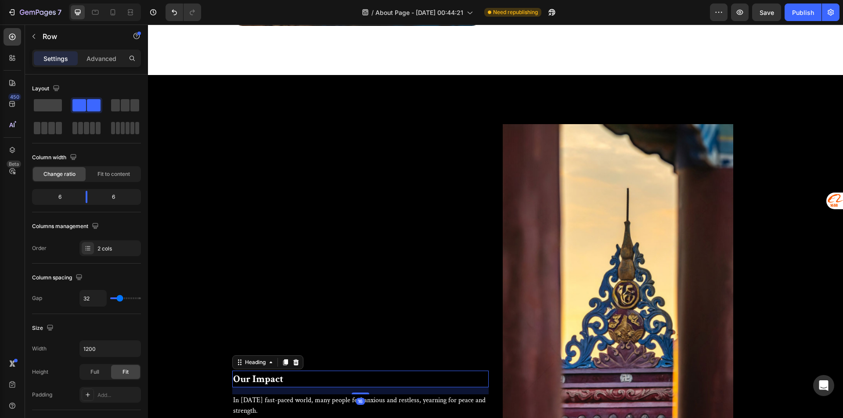
click at [284, 374] on p "Our Impact" at bounding box center [360, 379] width 255 height 15
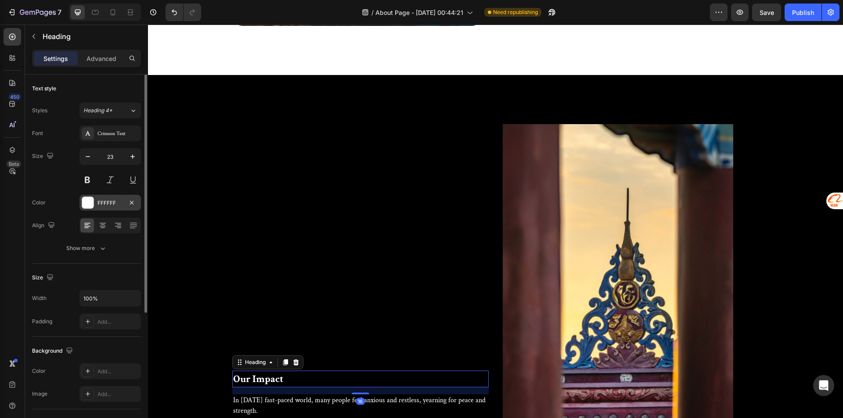
click at [108, 199] on div "FFFFFF" at bounding box center [109, 203] width 25 height 8
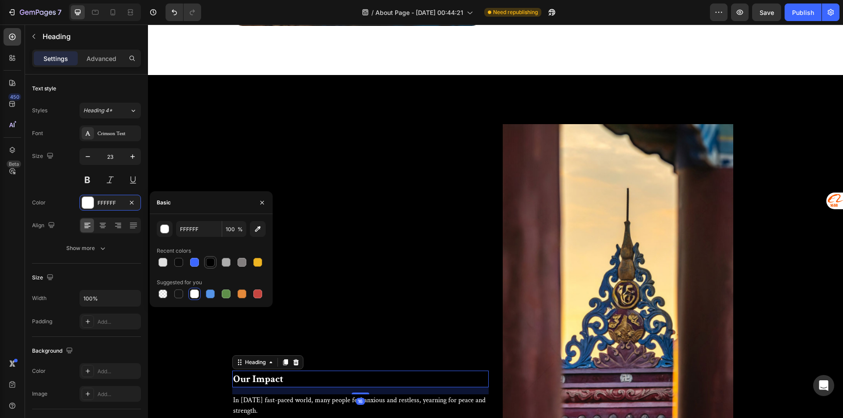
click at [211, 267] on div at bounding box center [210, 262] width 9 height 9
type input "000000"
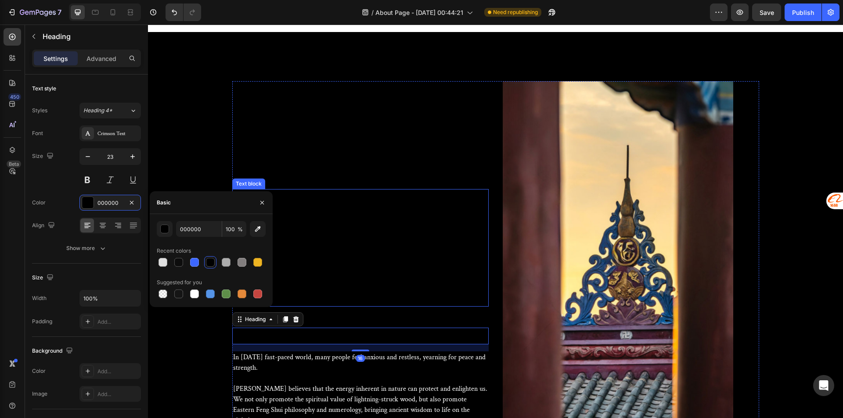
scroll to position [1361, 0]
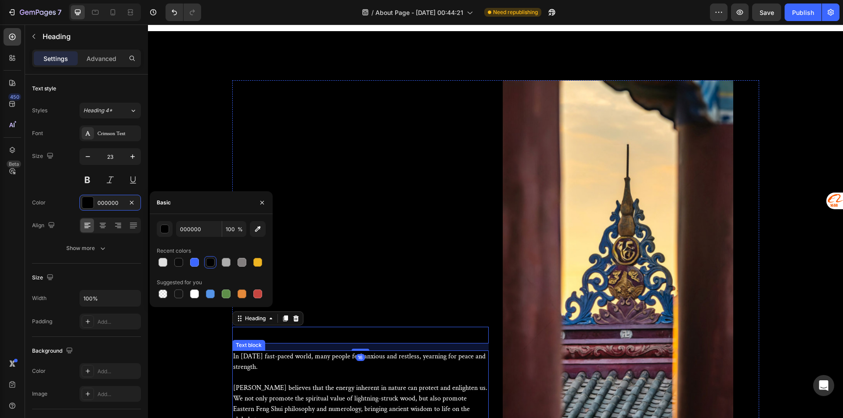
click at [318, 374] on p at bounding box center [360, 378] width 255 height 11
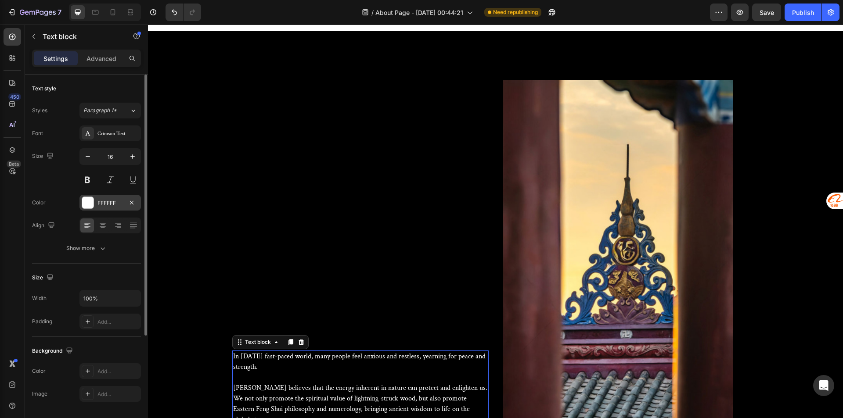
click at [103, 201] on div "FFFFFF" at bounding box center [109, 203] width 25 height 8
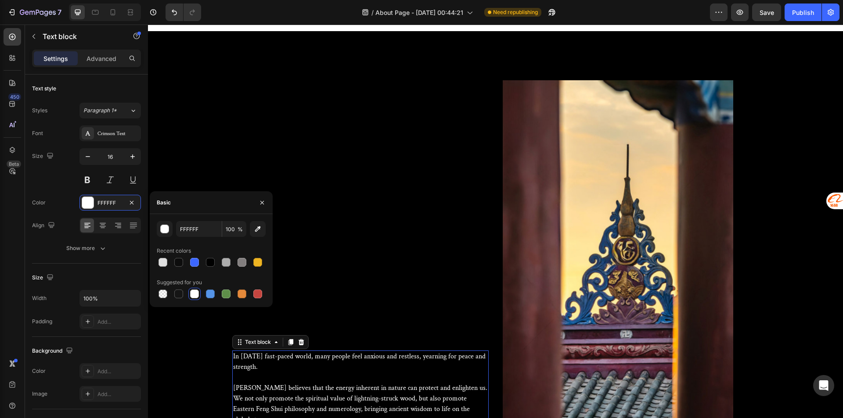
click at [203, 259] on div at bounding box center [211, 262] width 109 height 12
click at [206, 259] on div at bounding box center [210, 262] width 9 height 9
type input "000000"
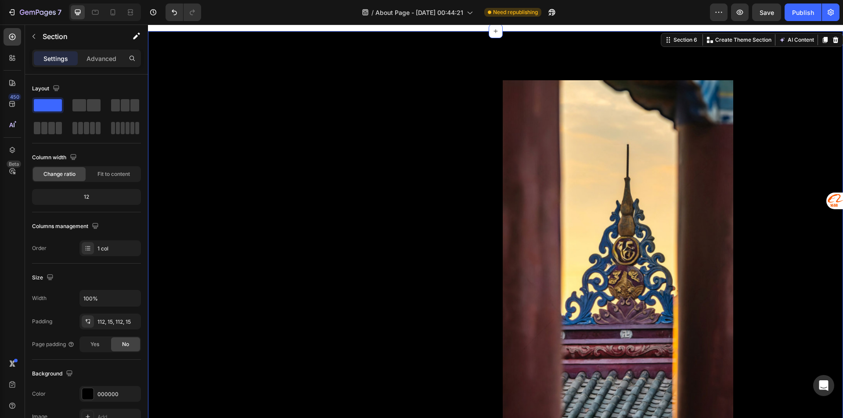
click at [220, 110] on div "Inheriting the energy of heaven and earth and passing on Eastern wisdom. Headin…" at bounding box center [496, 254] width 682 height 349
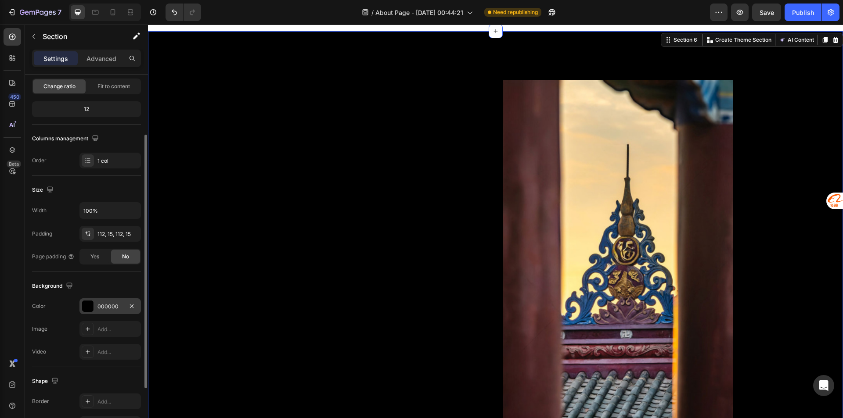
click at [104, 308] on div "000000" at bounding box center [109, 307] width 25 height 8
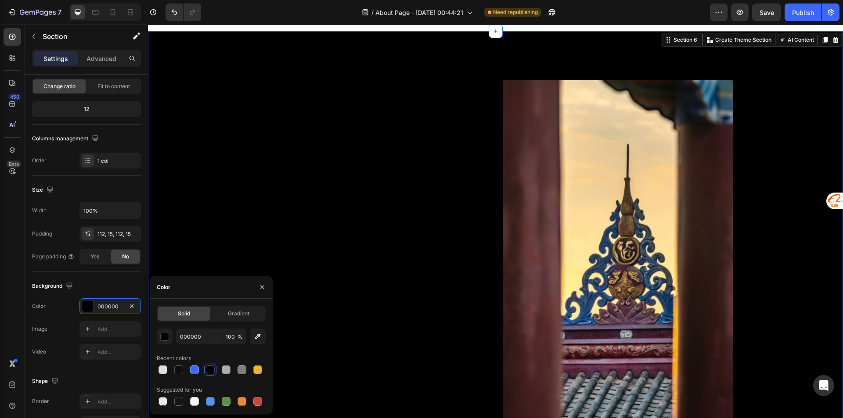
click at [197, 408] on div "Solid Gradient 000000 100 % Recent colors Suggested for you" at bounding box center [211, 357] width 123 height 116
click at [192, 406] on div at bounding box center [194, 401] width 9 height 9
type input "FFFFFF"
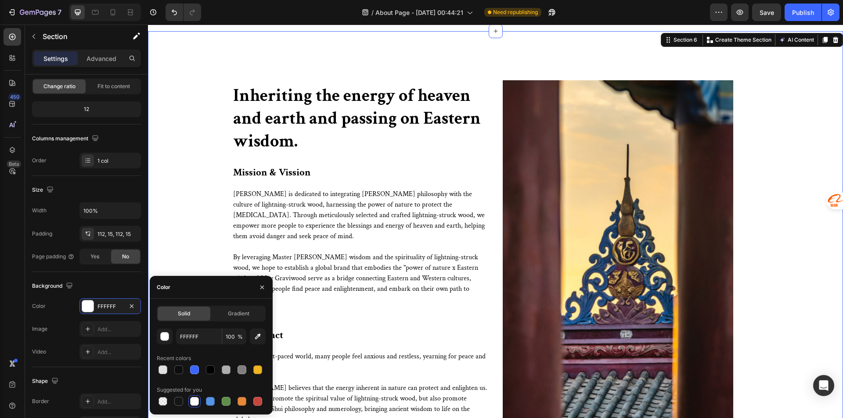
click at [205, 182] on div "Inheriting the energy of heaven and earth and passing on Eastern wisdom. Headin…" at bounding box center [496, 254] width 682 height 349
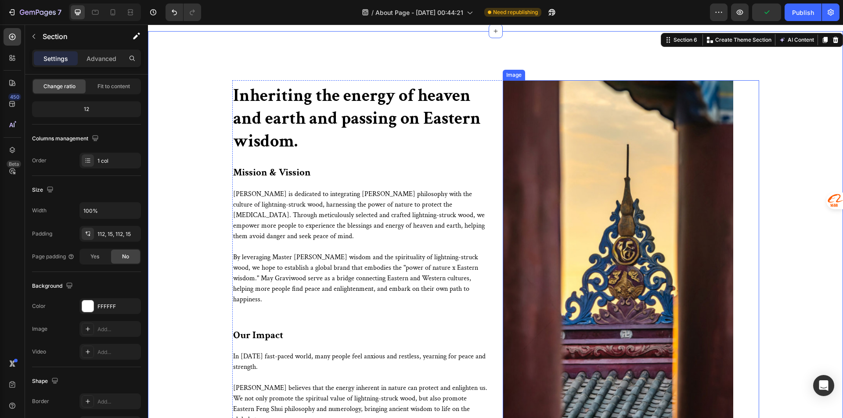
click at [530, 131] on img at bounding box center [618, 254] width 231 height 349
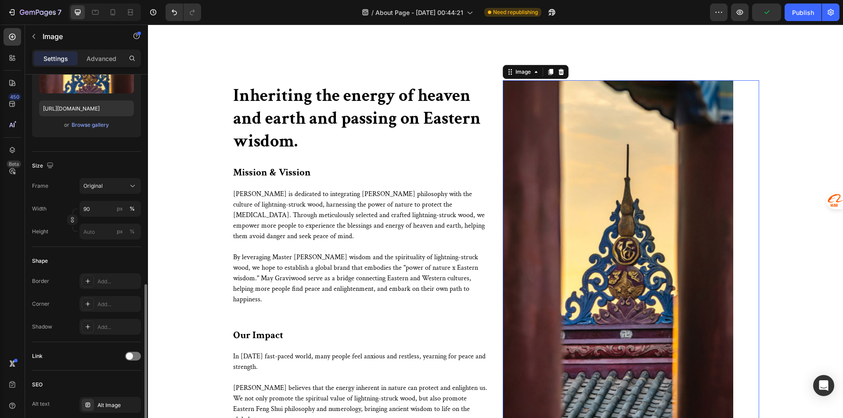
scroll to position [220, 0]
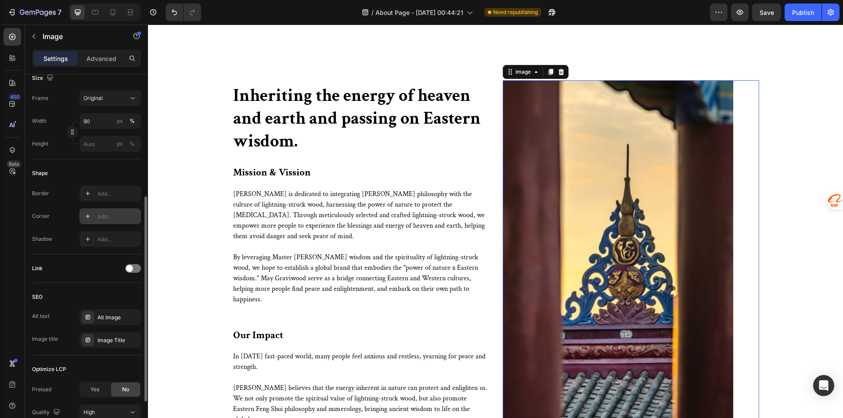
click at [97, 215] on div "Add..." at bounding box center [109, 217] width 61 height 16
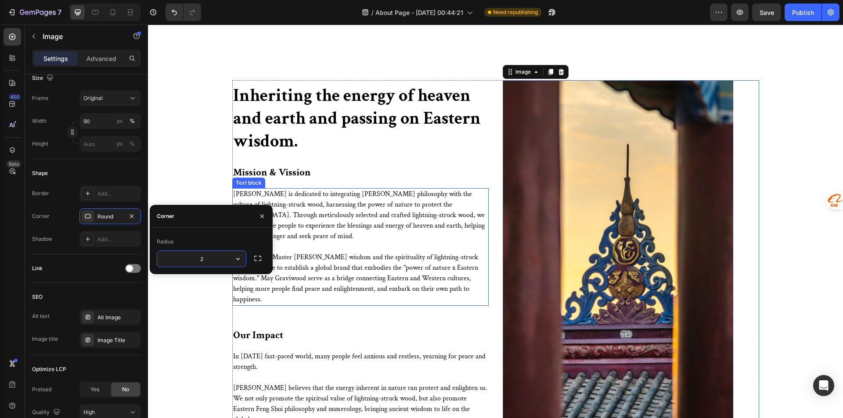
type input "24"
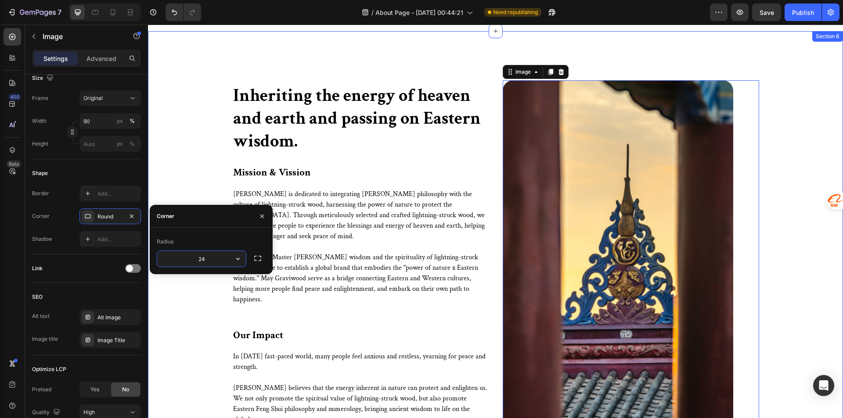
click at [774, 158] on div "Inheriting the energy of heaven and earth and passing on Eastern wisdom. Headin…" at bounding box center [496, 254] width 682 height 349
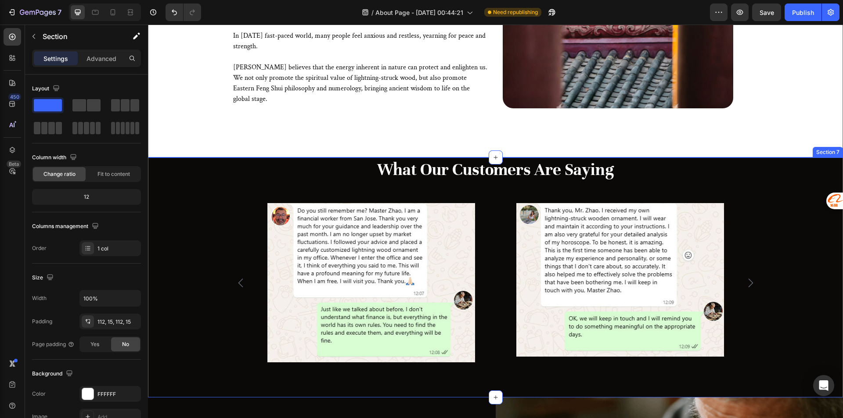
scroll to position [1756, 0]
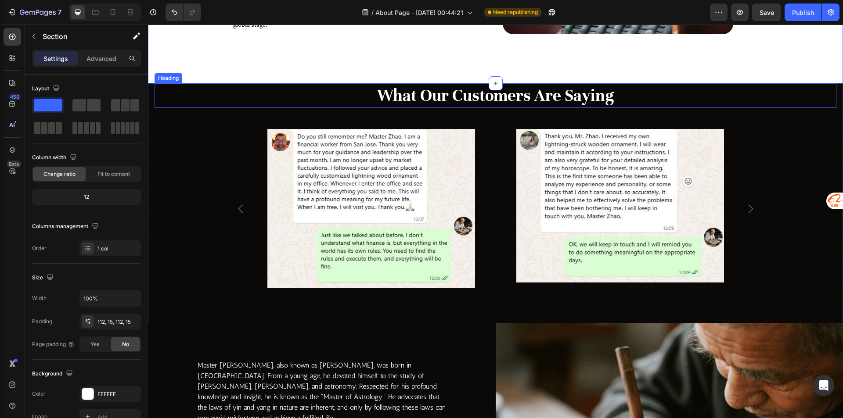
click at [444, 101] on p "What Our Customers Are Saying" at bounding box center [495, 95] width 680 height 23
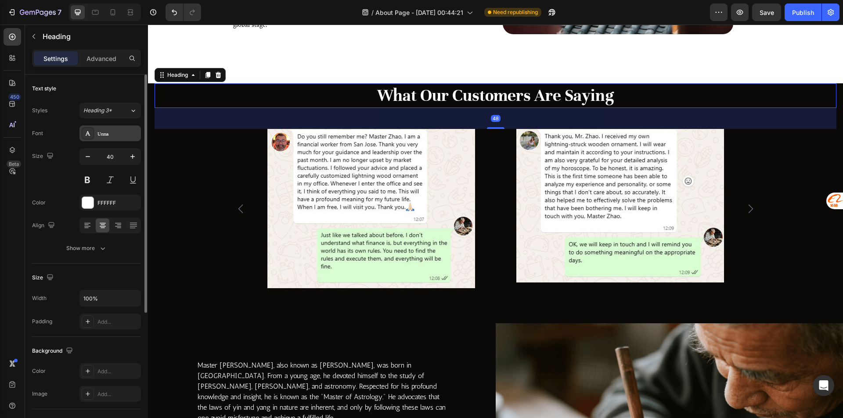
click at [112, 133] on div "Unna" at bounding box center [117, 134] width 41 height 8
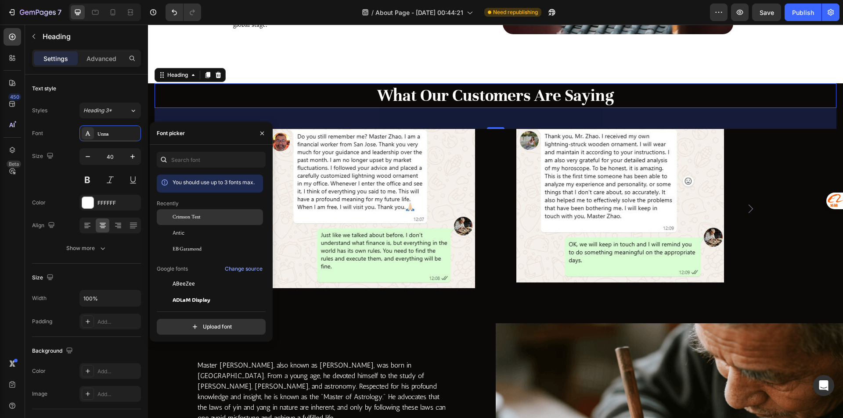
drag, startPoint x: 195, startPoint y: 219, endPoint x: 168, endPoint y: 215, distance: 27.6
click at [195, 219] on span "Crimson Text" at bounding box center [187, 217] width 28 height 8
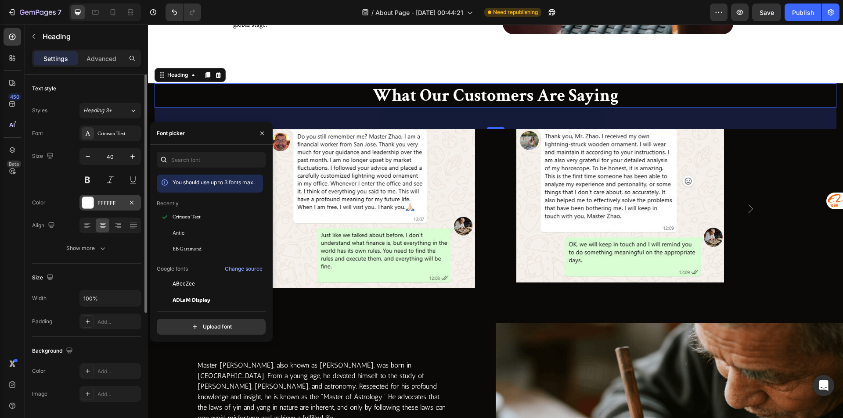
click at [101, 199] on div "FFFFFF" at bounding box center [109, 203] width 25 height 8
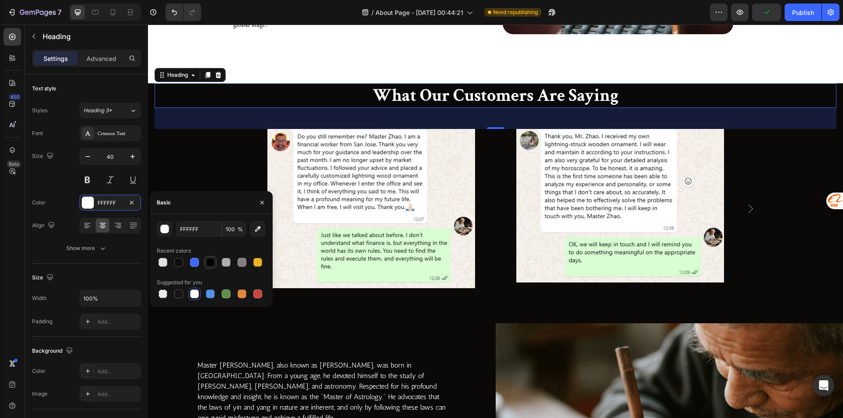
click at [214, 267] on div at bounding box center [210, 262] width 11 height 11
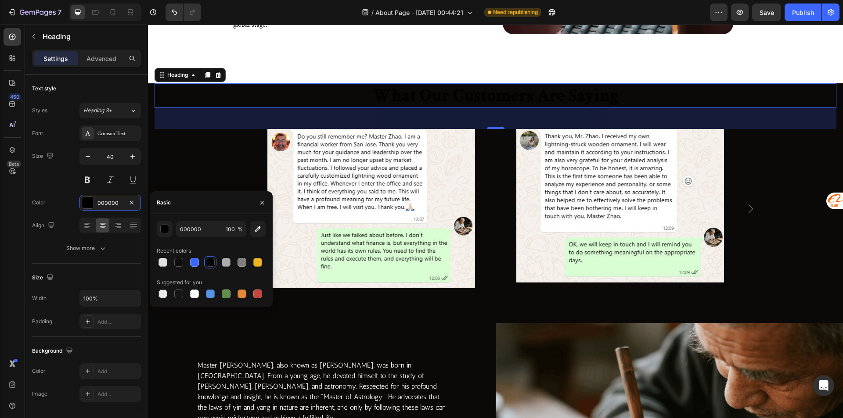
click at [202, 98] on p "What Our Customers Are Saying" at bounding box center [495, 95] width 680 height 23
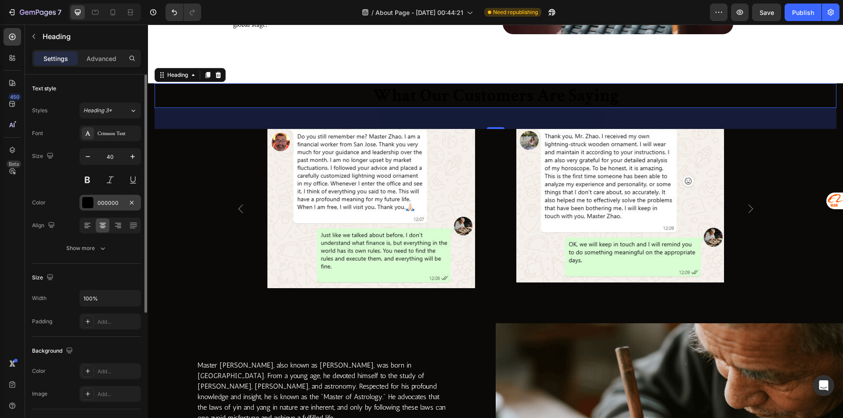
click at [107, 196] on div "000000" at bounding box center [109, 203] width 61 height 16
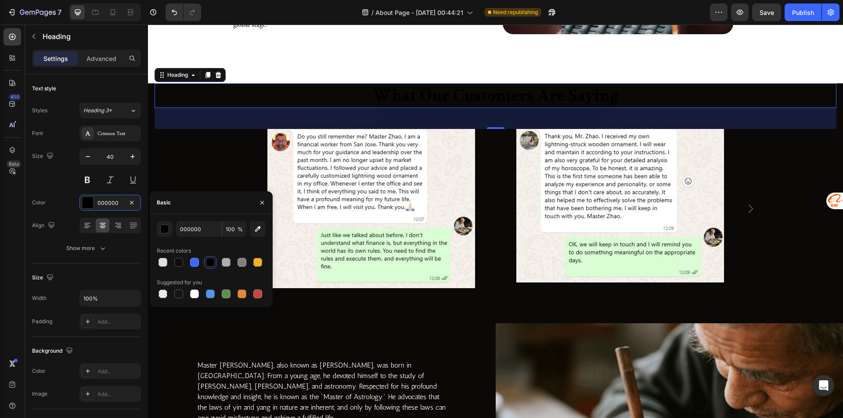
click at [234, 118] on div "48" at bounding box center [496, 118] width 682 height 21
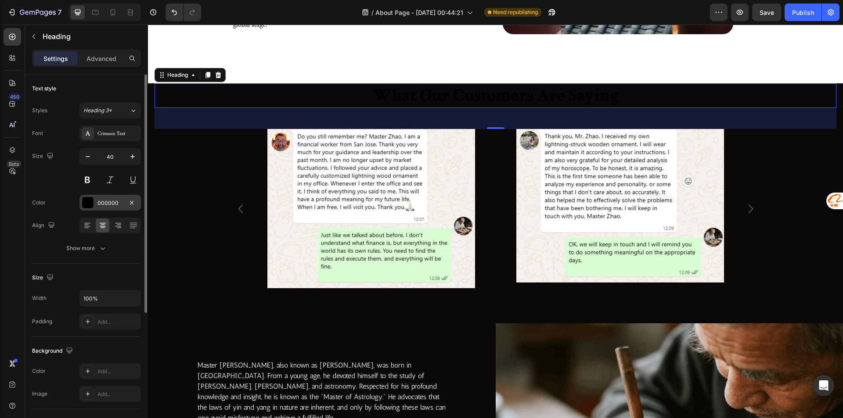
click at [97, 204] on div "000000" at bounding box center [109, 203] width 61 height 16
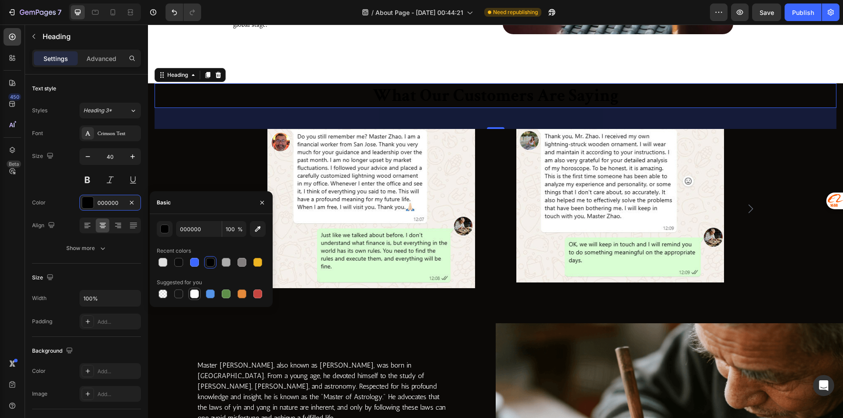
click at [196, 292] on div at bounding box center [194, 294] width 9 height 9
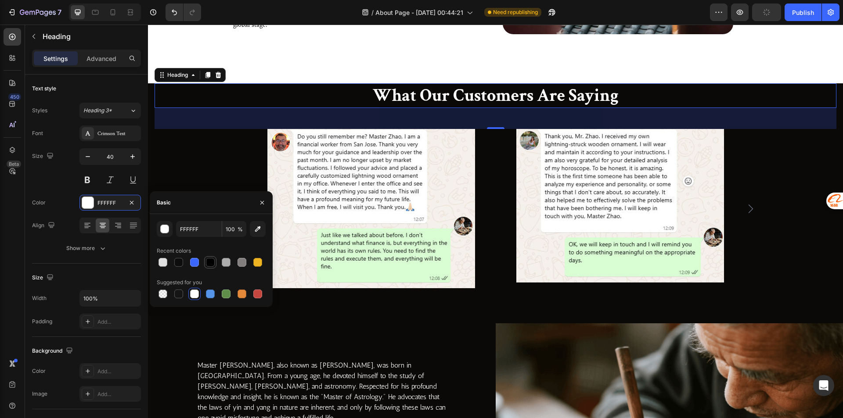
click at [209, 264] on div at bounding box center [210, 262] width 9 height 9
type input "000000"
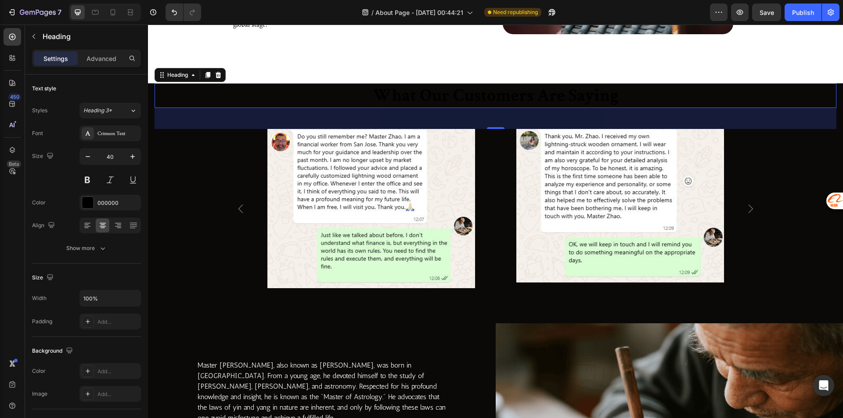
click at [223, 109] on div "48" at bounding box center [496, 118] width 682 height 21
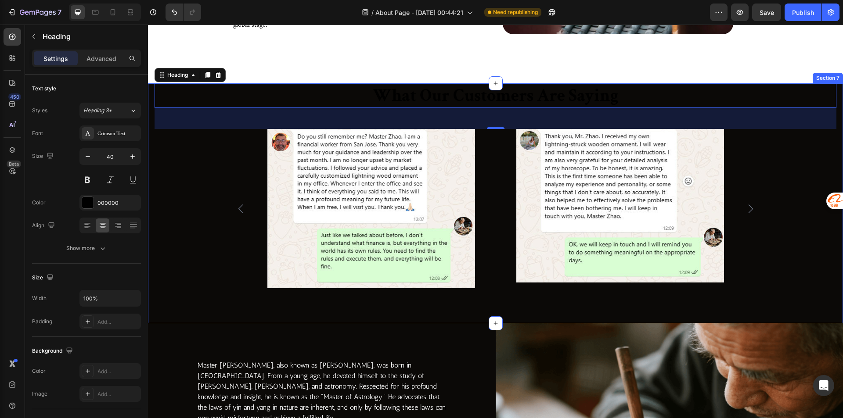
click at [814, 159] on div "What Our Customers Are Saying Heading 48 Image Row Image Row Image Row Carousel…" at bounding box center [496, 185] width 682 height 205
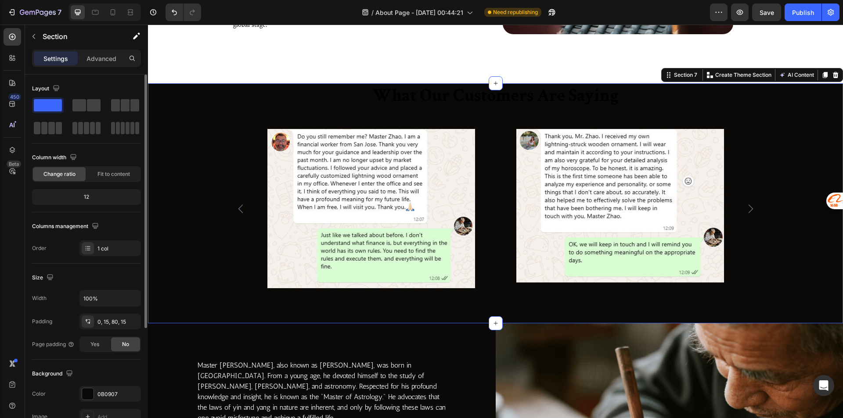
scroll to position [88, 0]
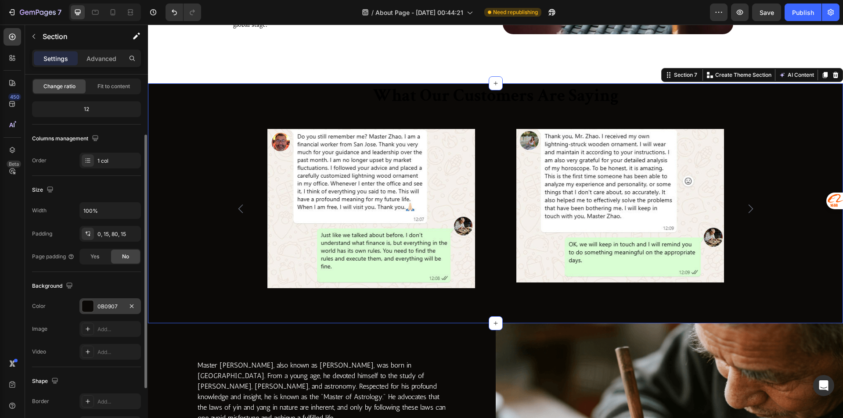
click at [98, 302] on div "0B0907" at bounding box center [109, 307] width 61 height 16
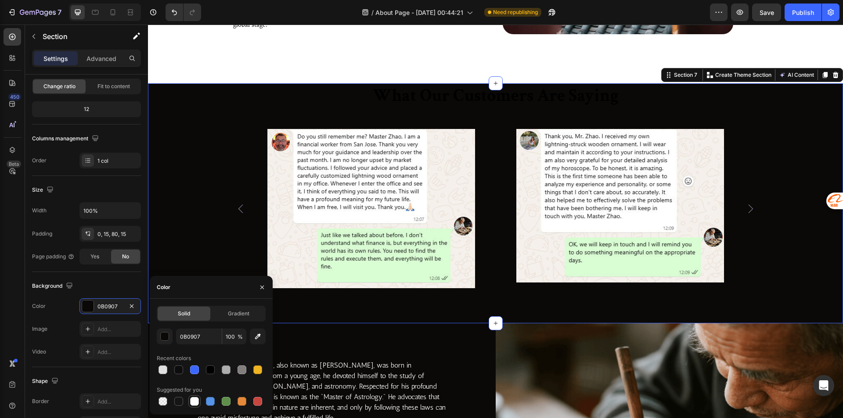
click at [197, 396] on div at bounding box center [194, 402] width 12 height 12
type input "FFFFFF"
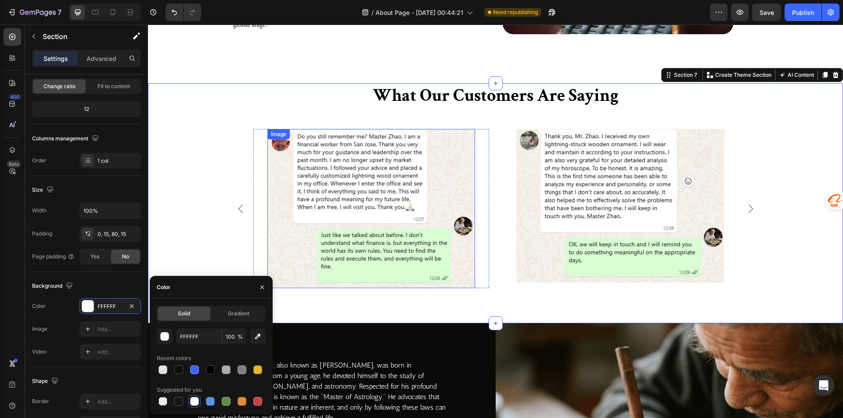
click at [303, 162] on img at bounding box center [371, 209] width 208 height 160
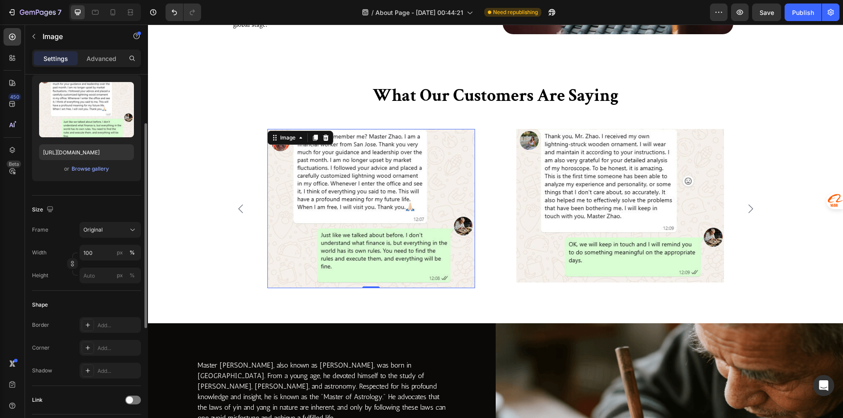
click at [107, 339] on div "Border Add... Corner Add... Shadow Add..." at bounding box center [86, 347] width 109 height 61
click at [107, 342] on div "Add..." at bounding box center [109, 348] width 61 height 16
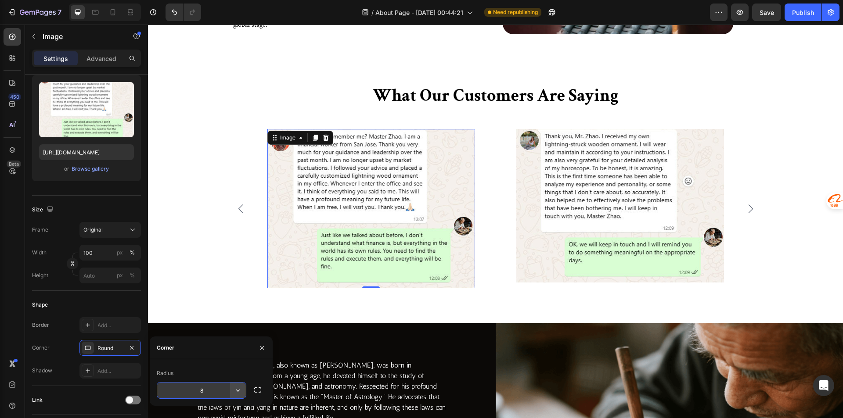
click at [237, 392] on icon "button" at bounding box center [238, 390] width 9 height 9
click at [250, 350] on div "Corner" at bounding box center [211, 348] width 123 height 23
click at [233, 388] on button "button" at bounding box center [238, 391] width 16 height 16
click at [199, 387] on input "8" at bounding box center [201, 391] width 89 height 16
type input "24"
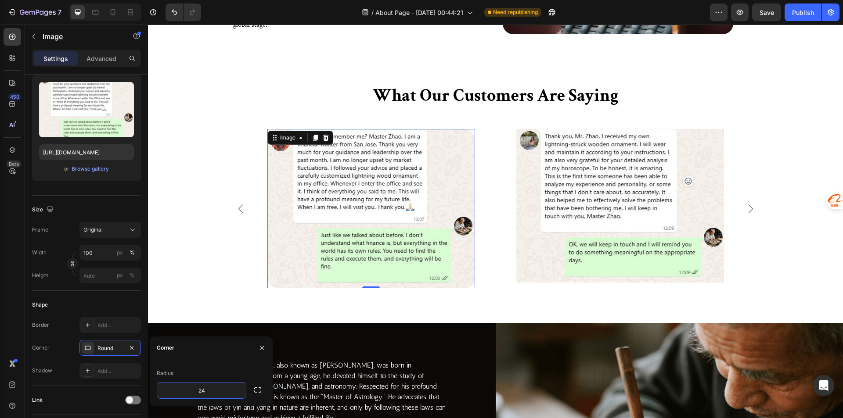
click at [313, 255] on img at bounding box center [371, 209] width 208 height 160
click at [272, 287] on img at bounding box center [371, 209] width 208 height 160
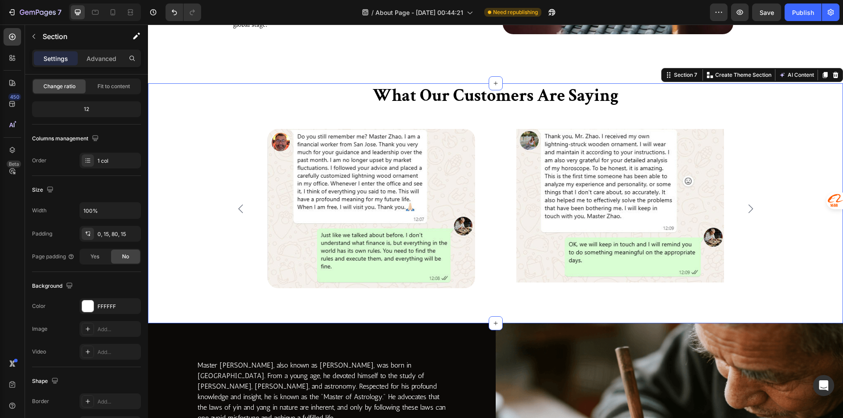
click at [238, 292] on div "What Our Customers Are Saying Heading Image Row Image Row Image Row Carousel Ro…" at bounding box center [495, 203] width 695 height 241
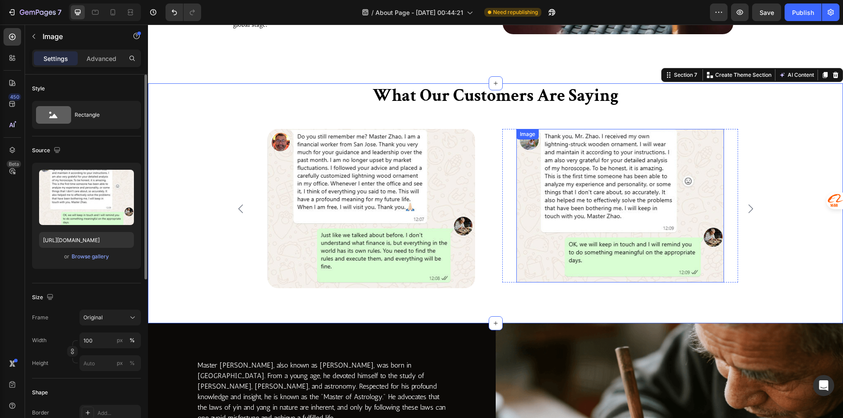
click at [611, 218] on img at bounding box center [620, 206] width 208 height 154
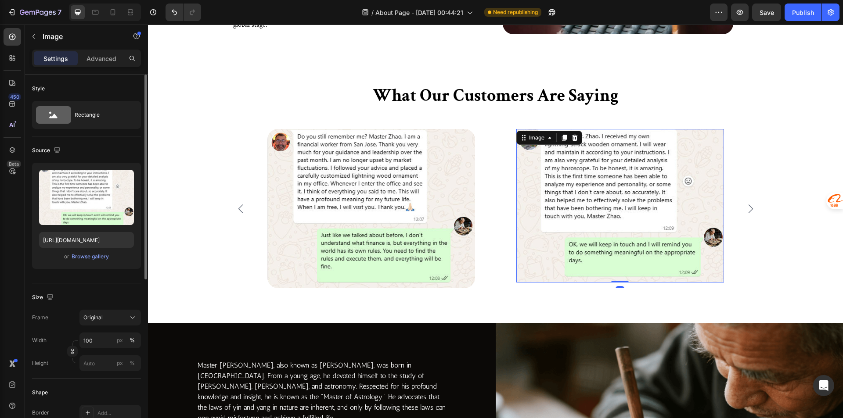
scroll to position [88, 0]
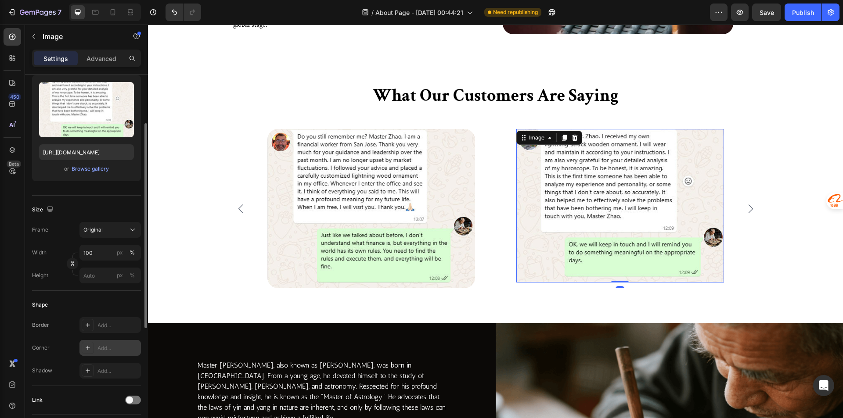
click at [105, 349] on div "Add..." at bounding box center [117, 349] width 41 height 8
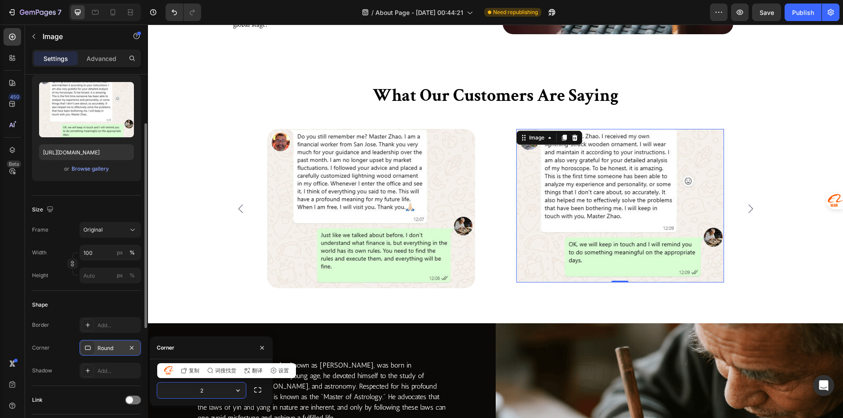
type input "24"
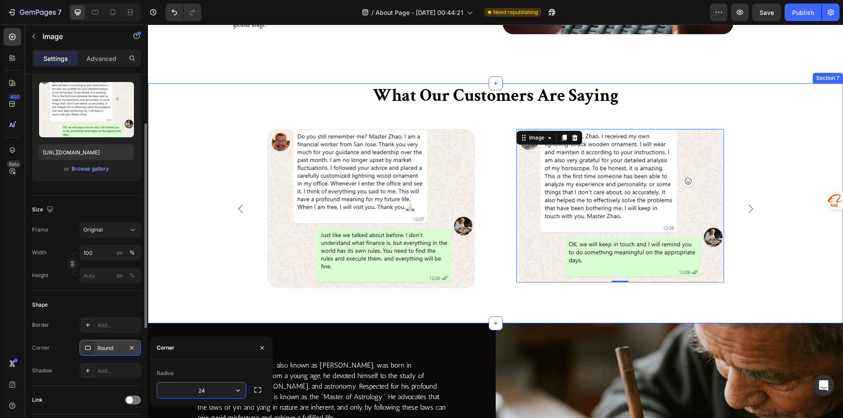
click at [225, 281] on div "What Our Customers Are Saying Heading Image Row Image 0 Row Image Row Carousel …" at bounding box center [496, 185] width 682 height 205
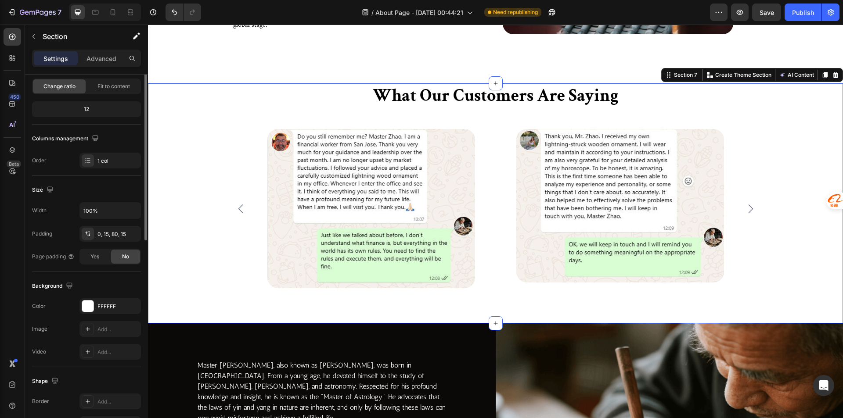
scroll to position [0, 0]
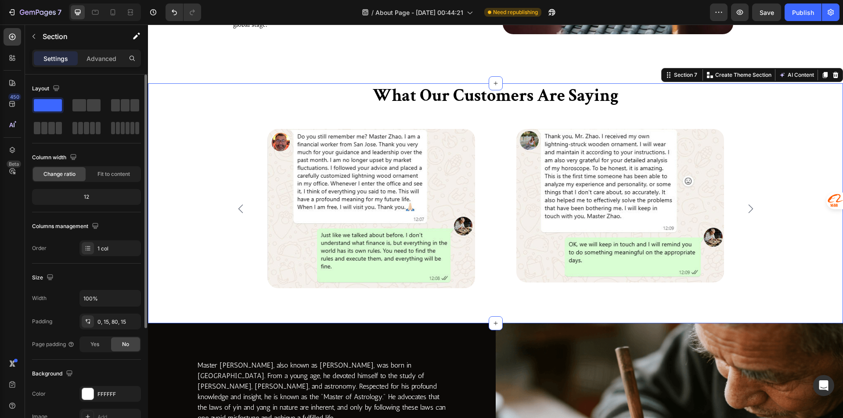
click at [508, 83] on h2 "What Our Customers Are Saying" at bounding box center [496, 95] width 682 height 25
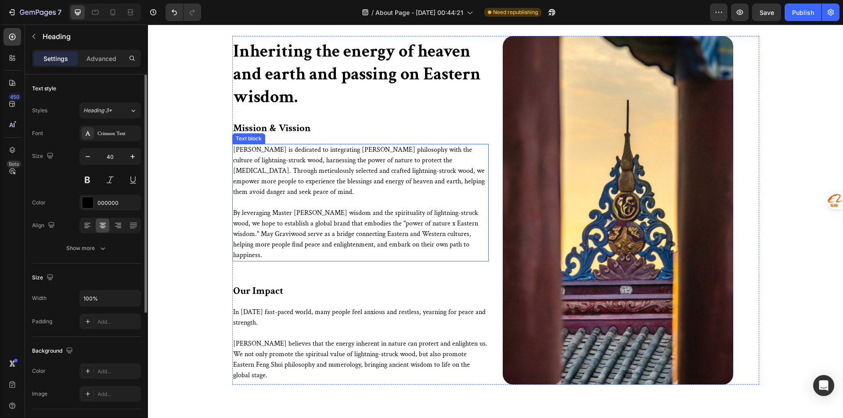
scroll to position [1317, 0]
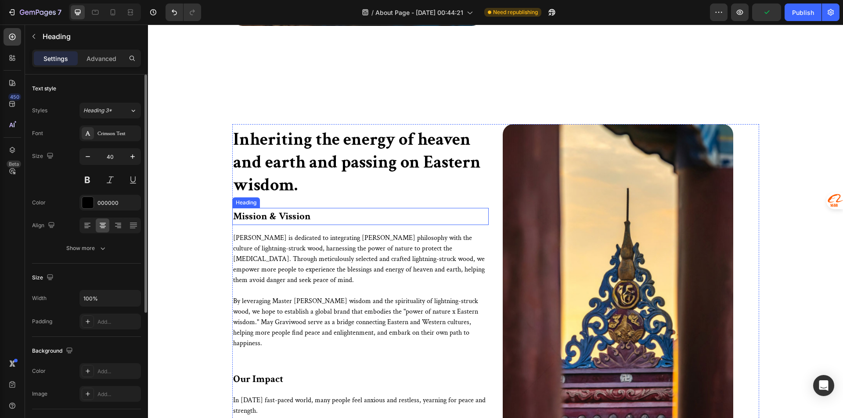
click at [295, 224] on p "Mission & Vission" at bounding box center [360, 216] width 255 height 15
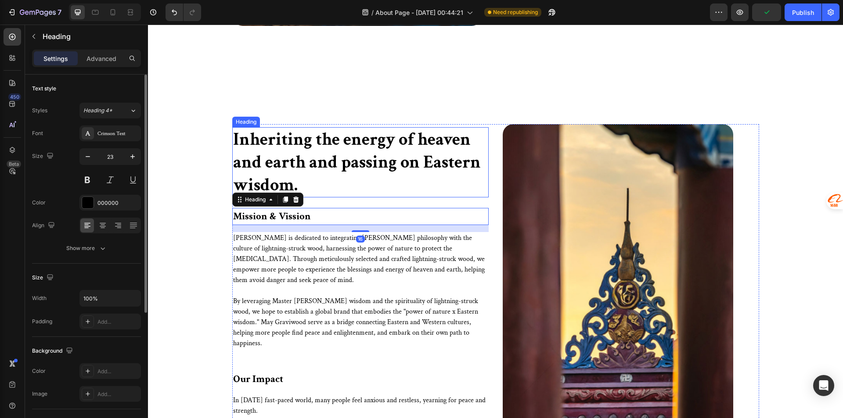
click at [320, 167] on h2 "Inheriting the energy of heaven and earth and passing on Eastern wisdom." at bounding box center [360, 162] width 256 height 70
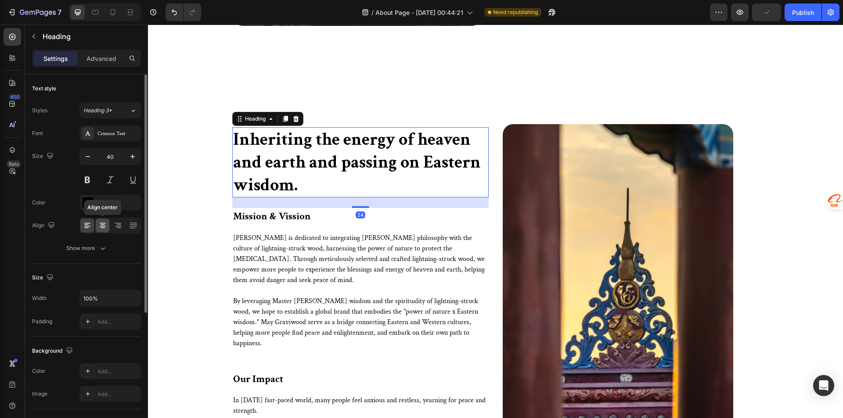
click at [103, 227] on icon at bounding box center [103, 226] width 6 height 1
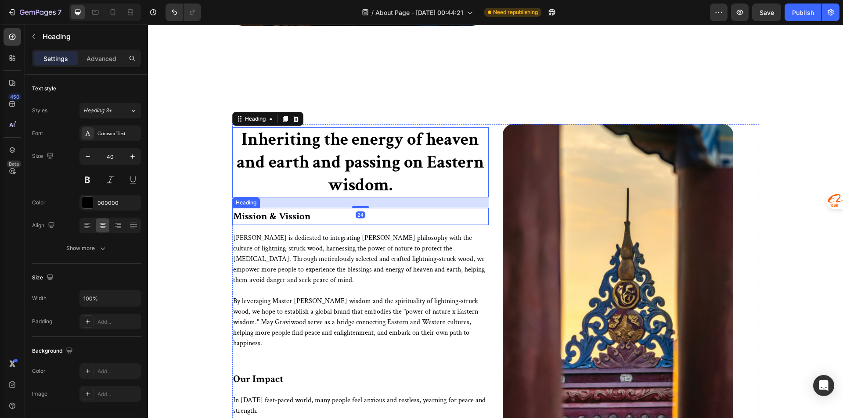
click at [316, 224] on p "Mission & Vission" at bounding box center [360, 216] width 255 height 15
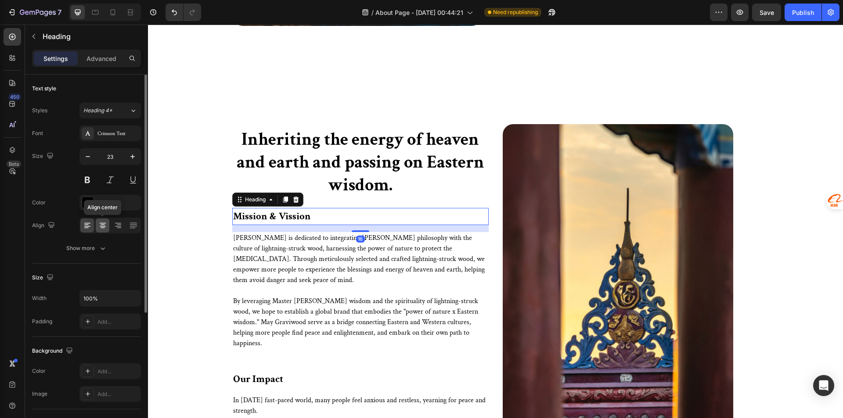
click at [101, 223] on icon at bounding box center [103, 223] width 6 height 1
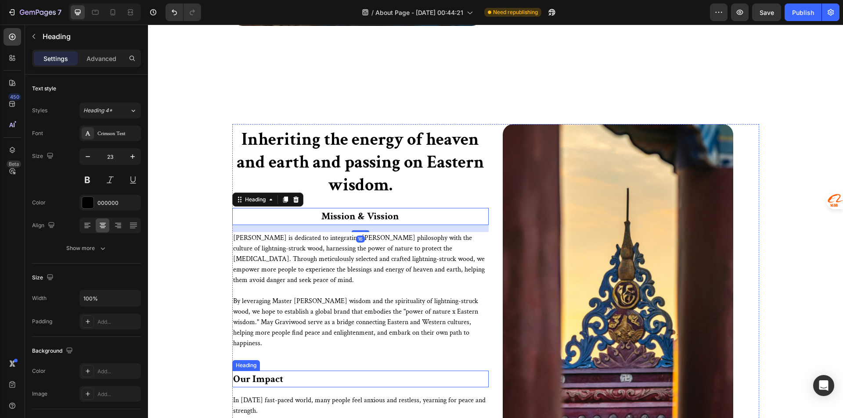
click at [263, 381] on p "Our Impact" at bounding box center [360, 379] width 255 height 15
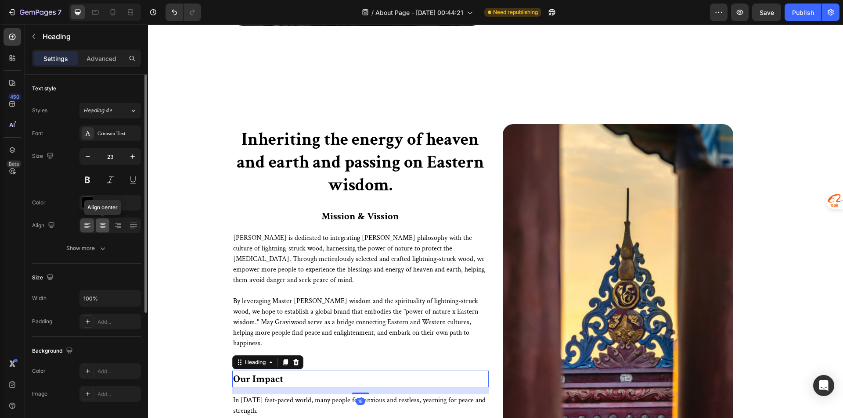
drag, startPoint x: 105, startPoint y: 227, endPoint x: 173, endPoint y: 224, distance: 68.1
click at [105, 227] on icon at bounding box center [103, 226] width 6 height 1
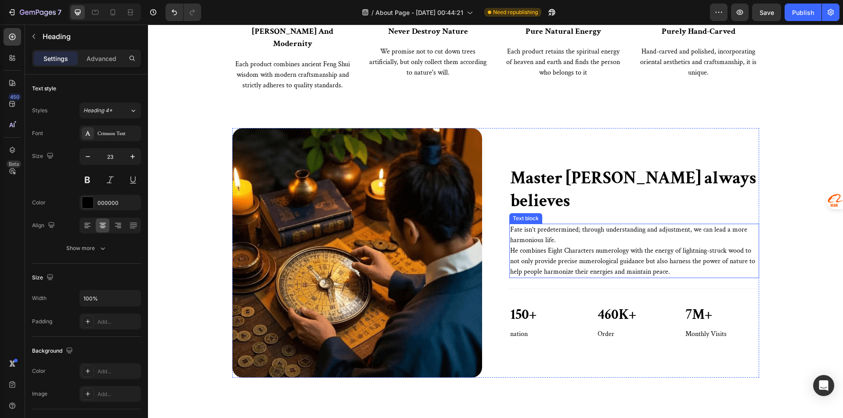
scroll to position [922, 0]
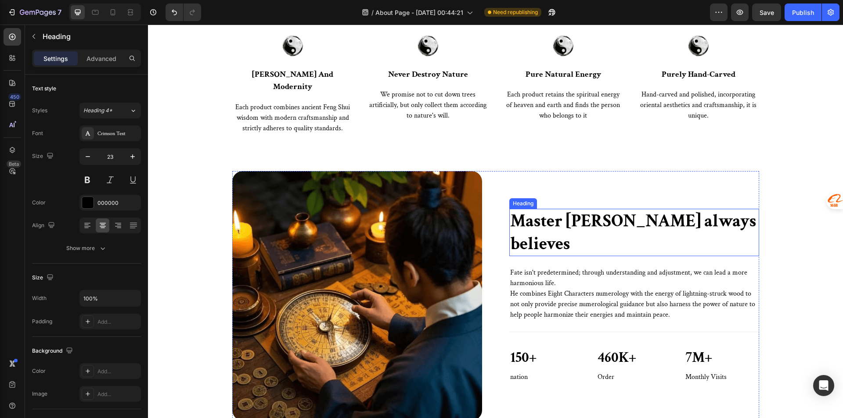
click at [648, 237] on h2 "Master Zhao always believes" at bounding box center [634, 232] width 250 height 47
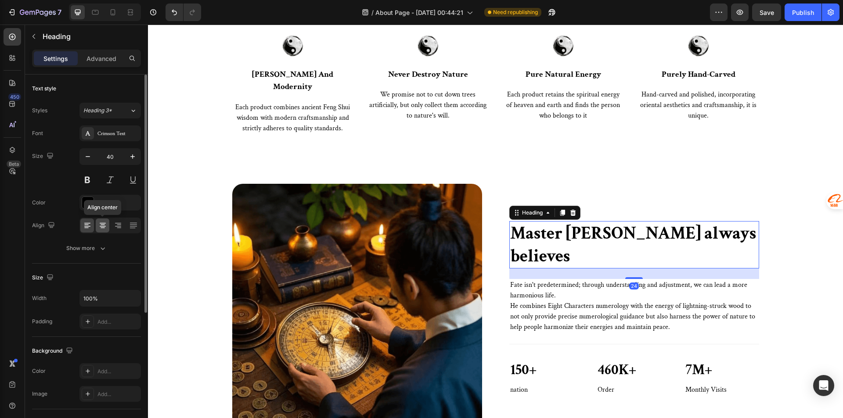
click at [104, 225] on icon at bounding box center [103, 225] width 4 height 1
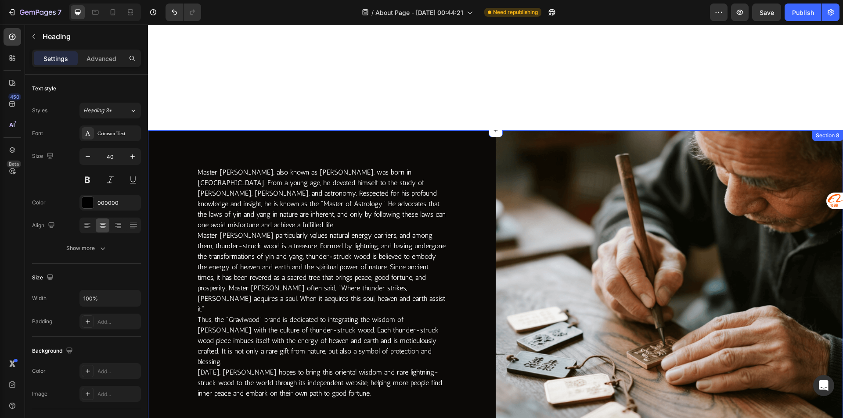
scroll to position [1932, 0]
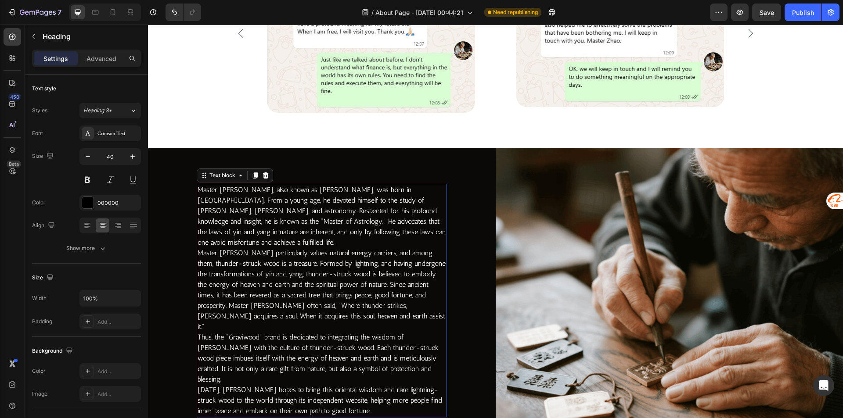
click at [256, 234] on p "Master Zhao, also known as Fazheng, was born in Changbai Mountain. From a young…" at bounding box center [322, 216] width 249 height 63
click at [101, 203] on div "FFFFFF" at bounding box center [109, 203] width 25 height 8
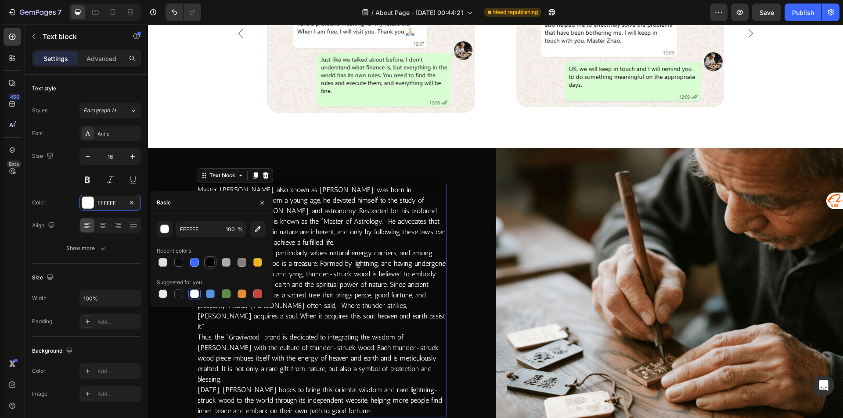
click at [214, 262] on div at bounding box center [210, 262] width 9 height 9
type input "000000"
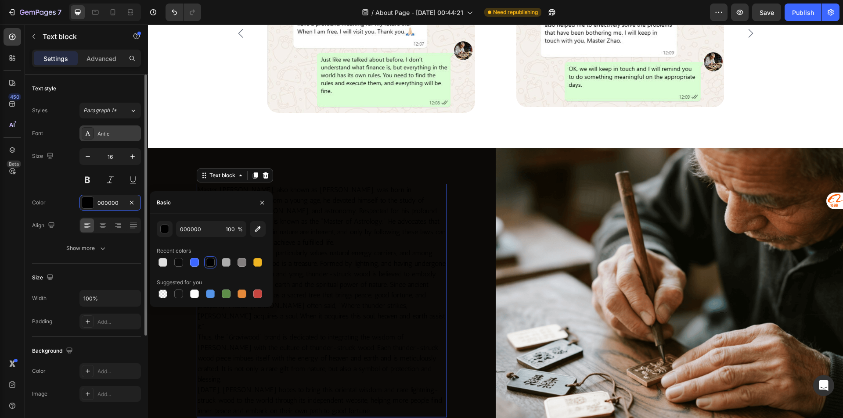
click at [110, 133] on div "Antic" at bounding box center [117, 134] width 41 height 8
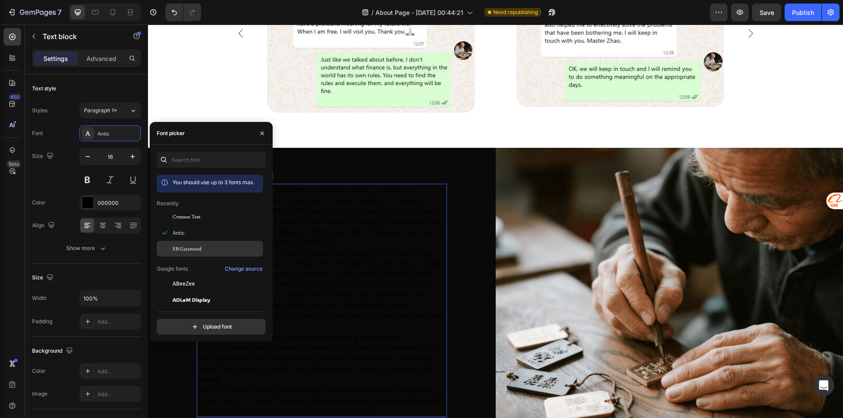
click at [203, 246] on div "EB Garamond" at bounding box center [217, 249] width 89 height 8
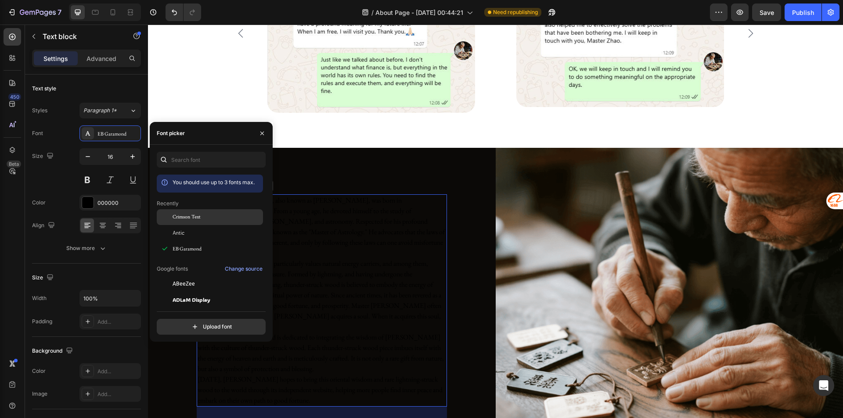
click at [216, 212] on div "Crimson Text" at bounding box center [210, 217] width 106 height 16
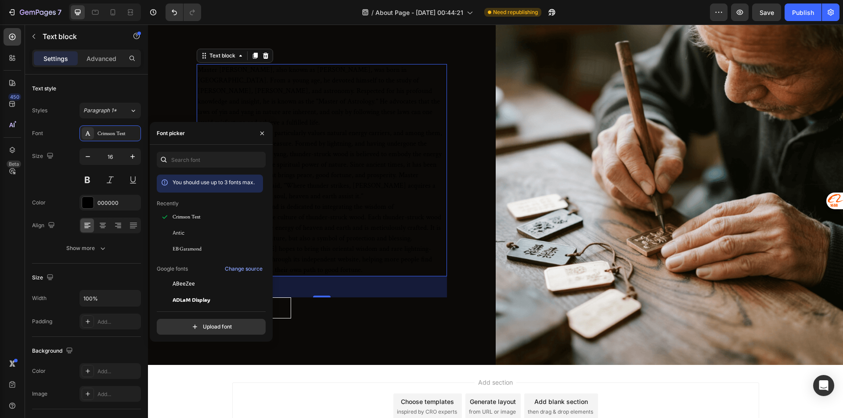
scroll to position [2064, 0]
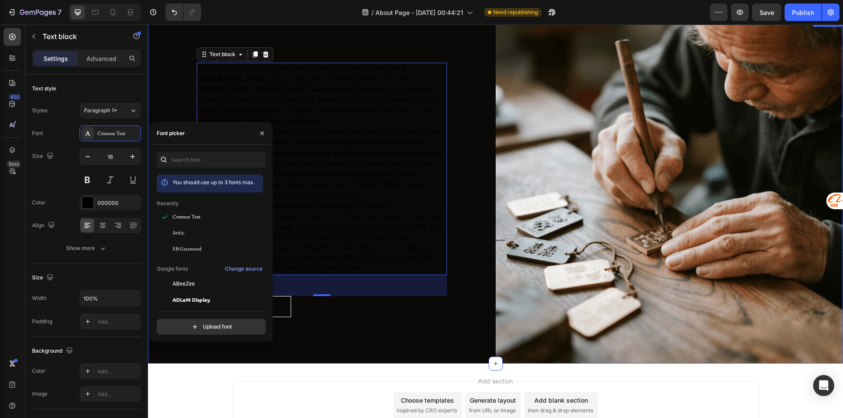
drag, startPoint x: 338, startPoint y: 324, endPoint x: 318, endPoint y: 317, distance: 21.0
click at [338, 324] on div "Master Zhao, also known as Fazheng, was born in Changbai Mountain. From a young…" at bounding box center [322, 190] width 348 height 348
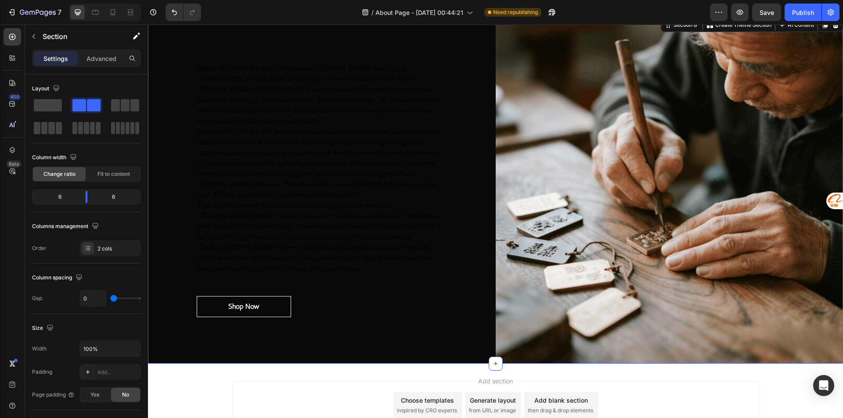
click at [186, 217] on div "Master Zhao, also known as Fazheng, was born in Changbai Mountain. From a young…" at bounding box center [322, 190] width 348 height 348
click at [215, 298] on link "Shop Now" at bounding box center [244, 306] width 94 height 21
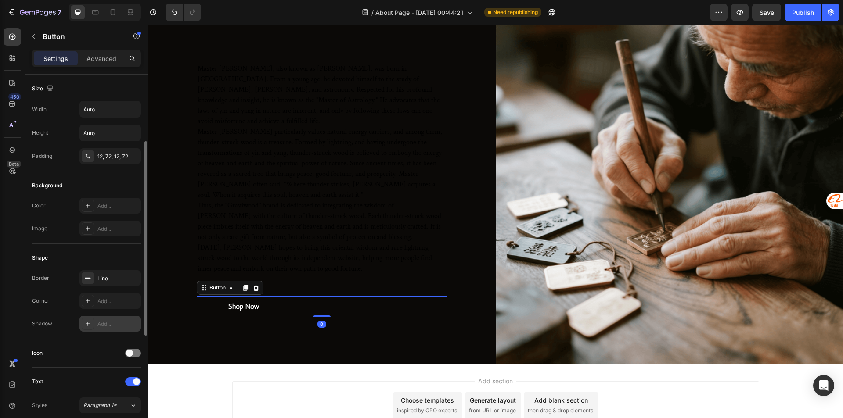
scroll to position [88, 0]
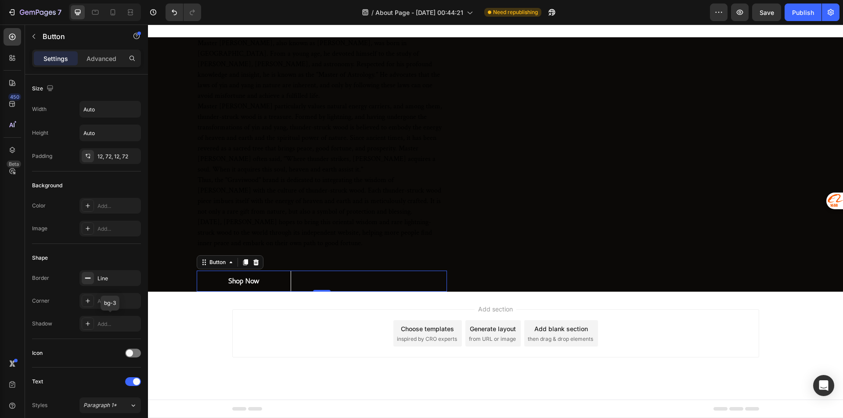
scroll to position [176, 0]
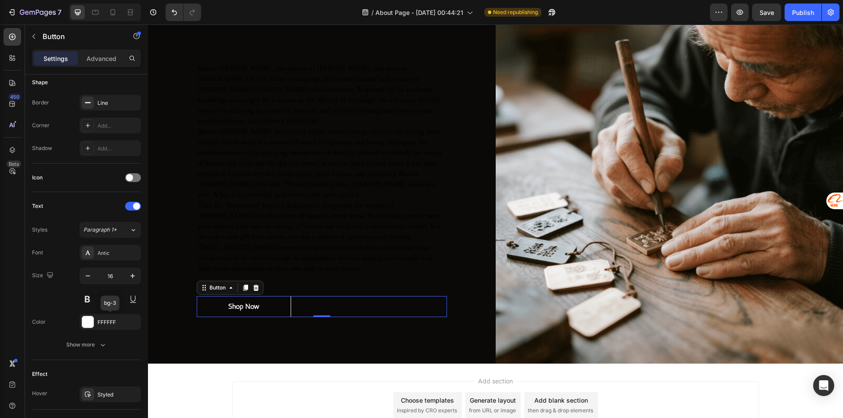
click at [105, 321] on div "FFFFFF" at bounding box center [117, 323] width 41 height 8
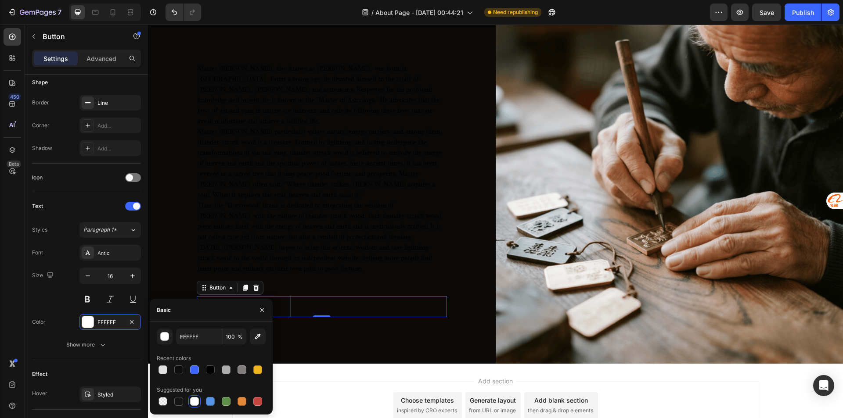
click at [211, 371] on div at bounding box center [210, 370] width 9 height 9
type input "000000"
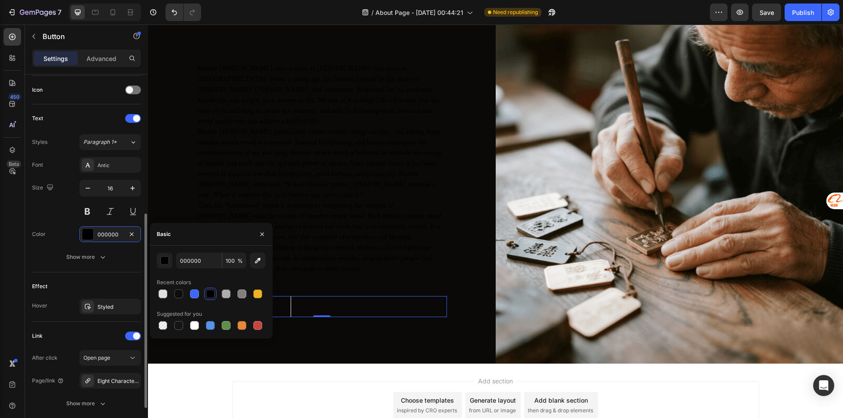
scroll to position [329, 0]
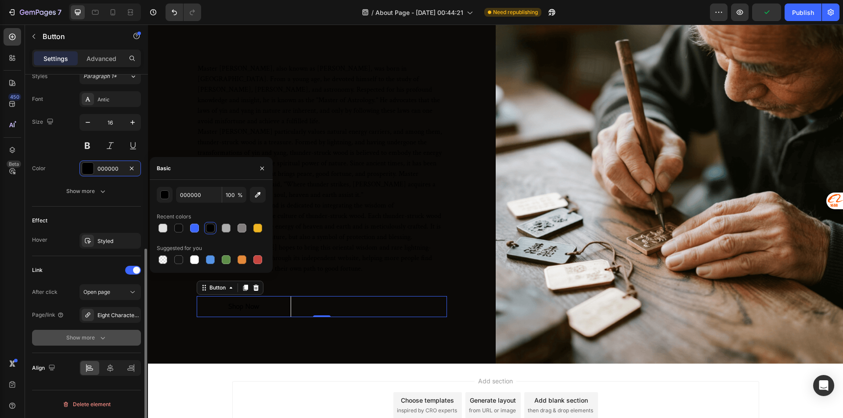
click at [103, 336] on icon "button" at bounding box center [102, 338] width 9 height 9
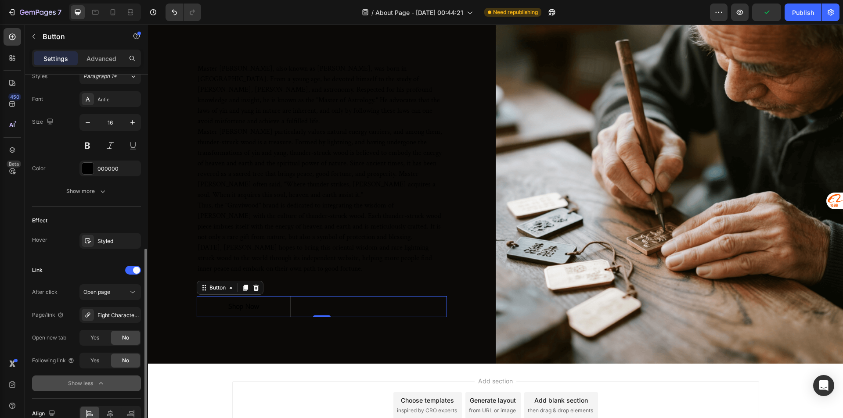
scroll to position [375, 0]
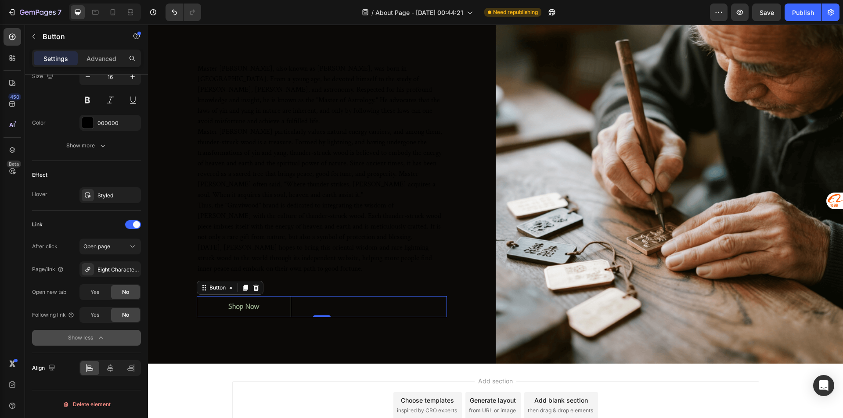
click at [274, 299] on link "Shop Now" at bounding box center [244, 306] width 94 height 21
click at [306, 296] on div "Shop Now Button 0" at bounding box center [322, 306] width 250 height 21
click at [269, 296] on link "Shop Now" at bounding box center [244, 306] width 94 height 21
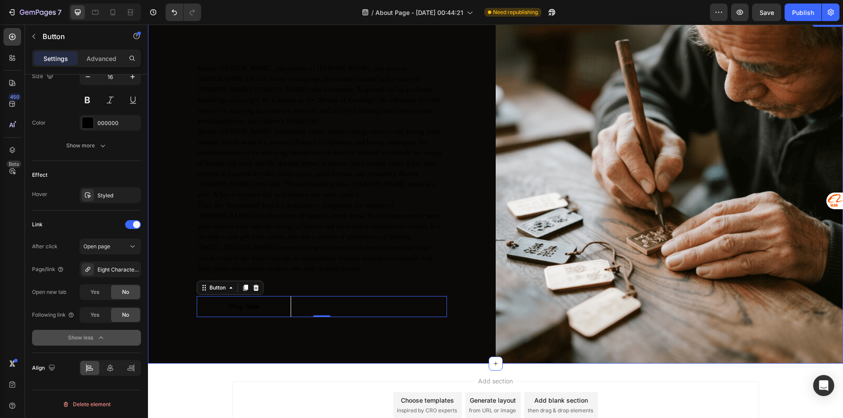
click at [177, 202] on div "Master Zhao, also known as Fazheng, was born in Changbai Mountain. From a young…" at bounding box center [322, 190] width 348 height 348
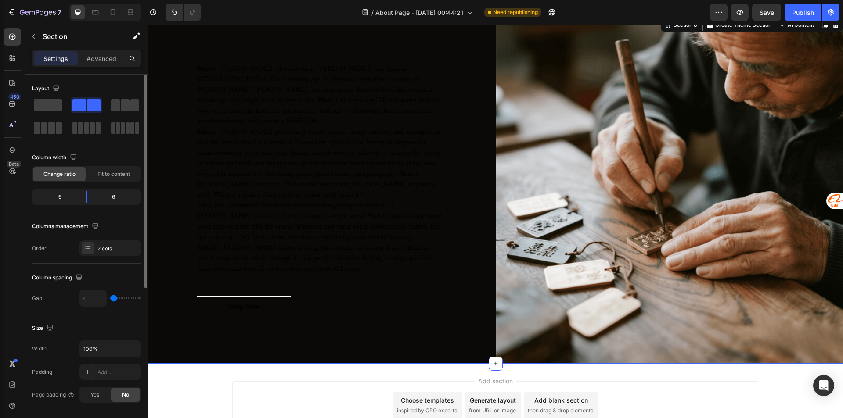
scroll to position [220, 0]
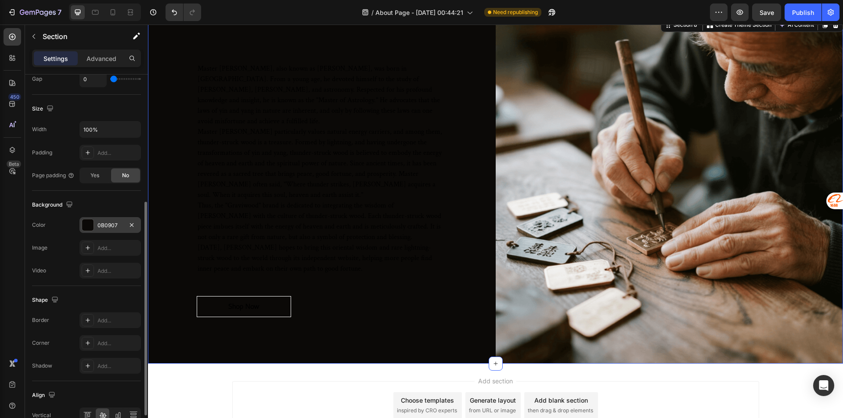
click at [98, 228] on div "0B0907" at bounding box center [109, 226] width 25 height 8
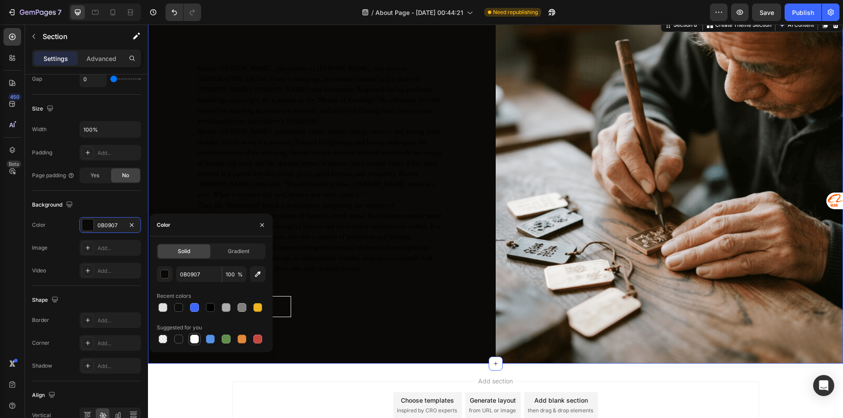
click at [197, 337] on div at bounding box center [194, 339] width 9 height 9
type input "FFFFFF"
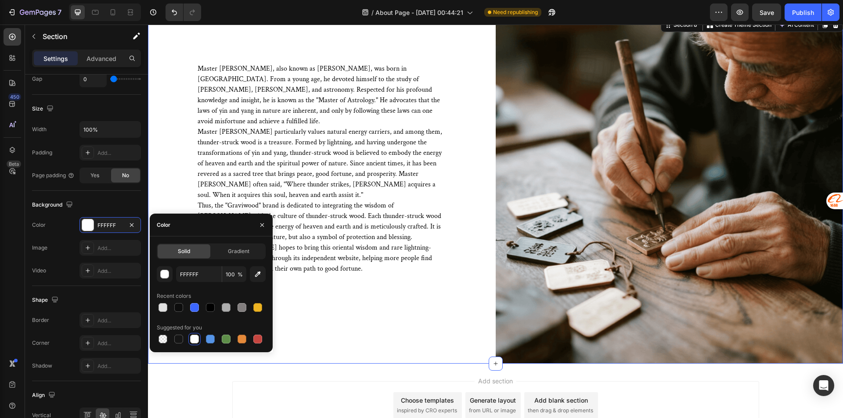
click at [355, 317] on div "Master Zhao, also known as Fazheng, was born in Changbai Mountain. From a young…" at bounding box center [322, 190] width 348 height 348
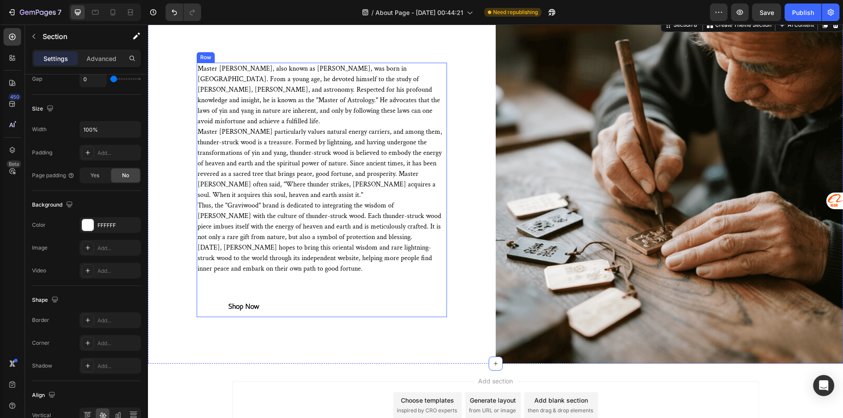
click at [319, 202] on p "Thus, the "Graviwood" brand is dedicated to integrating the wisdom of Feng Shui…" at bounding box center [322, 222] width 249 height 42
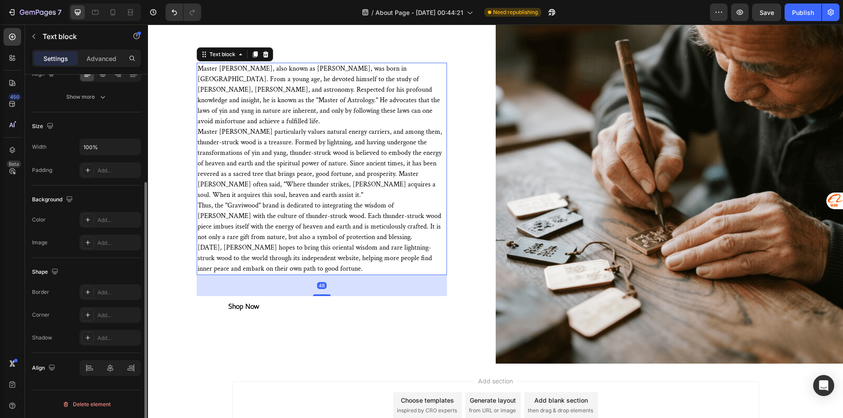
scroll to position [0, 0]
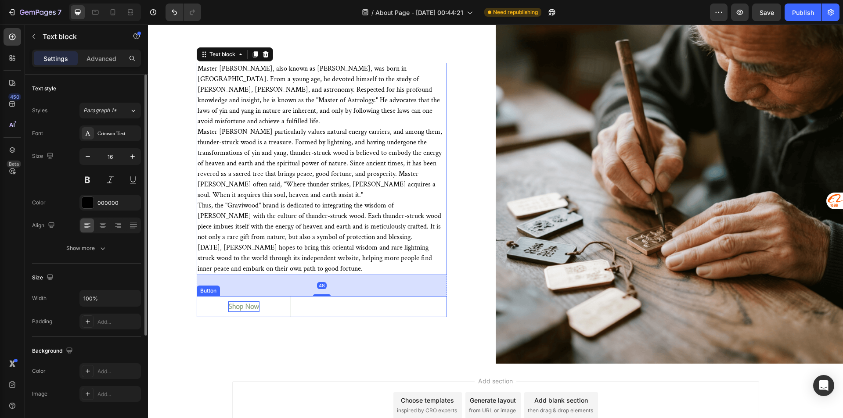
click at [241, 302] on div "Shop Now" at bounding box center [243, 307] width 31 height 11
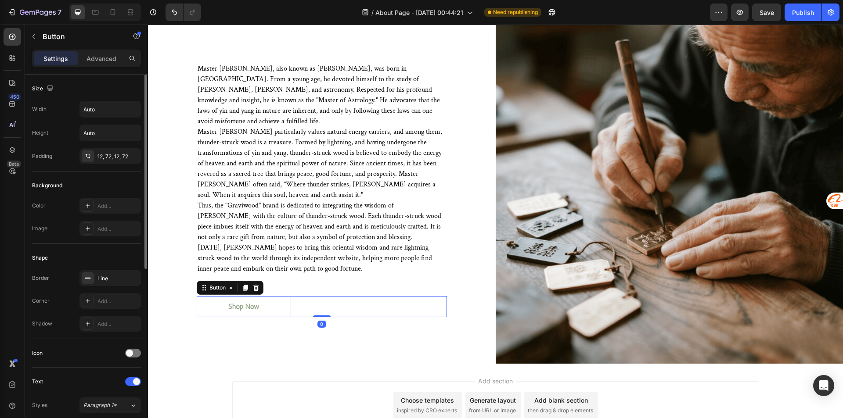
click at [213, 297] on link "Shop Now" at bounding box center [244, 306] width 94 height 21
click at [198, 296] on link "Shop Now" at bounding box center [244, 306] width 94 height 21
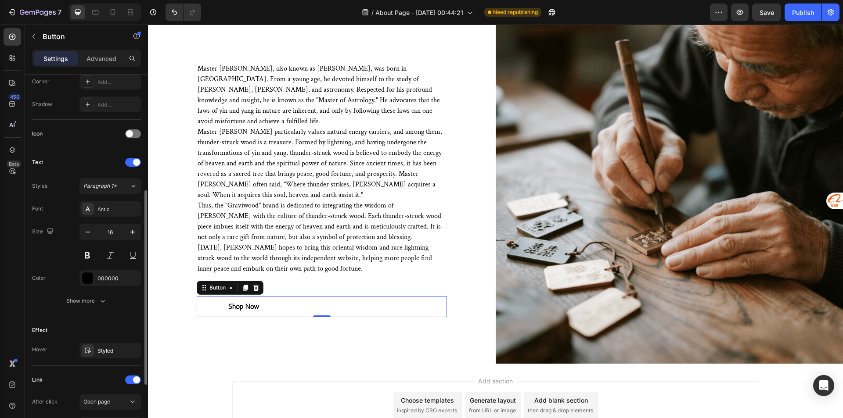
scroll to position [263, 0]
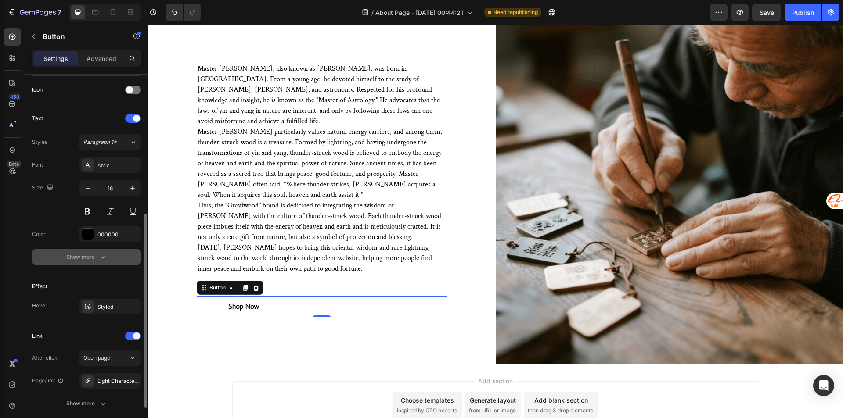
click at [93, 259] on div "Show more" at bounding box center [86, 257] width 41 height 9
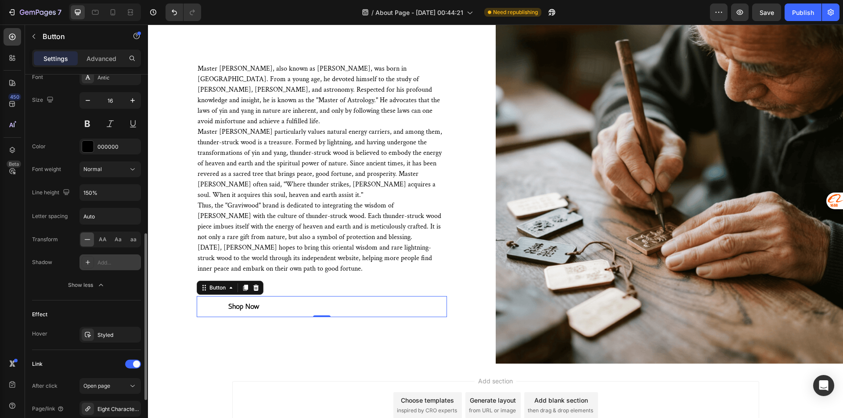
scroll to position [445, 0]
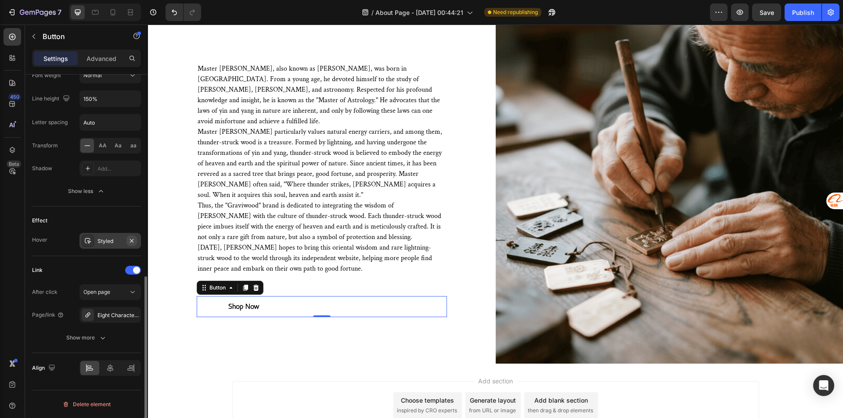
click at [131, 245] on button "button" at bounding box center [131, 241] width 11 height 11
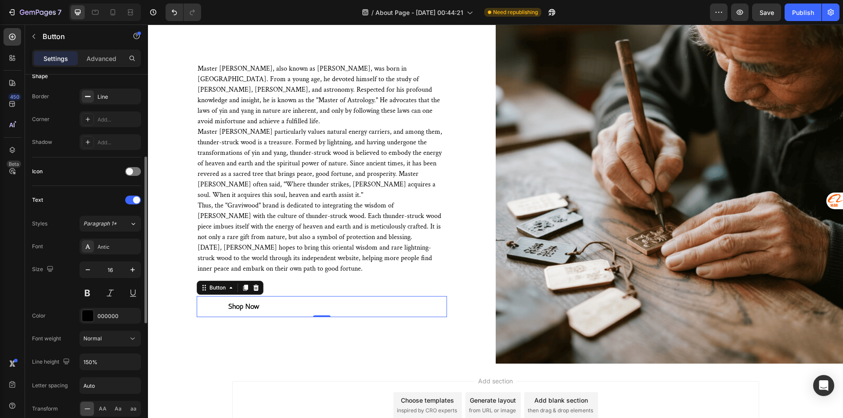
scroll to position [0, 0]
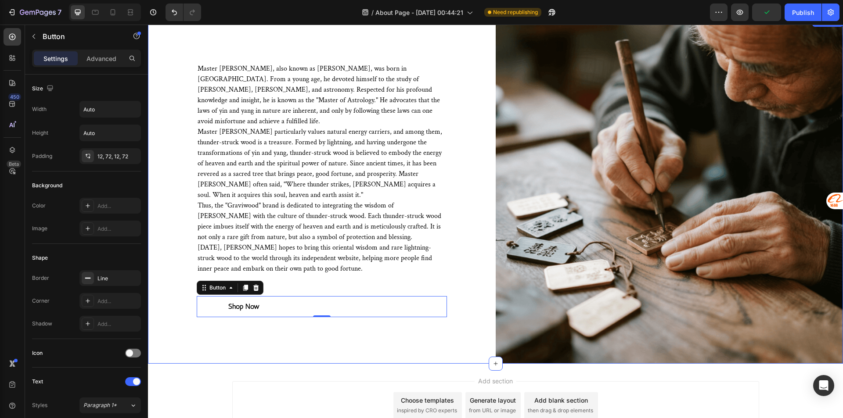
click at [239, 326] on div "Master Zhao, also known as Fazheng, was born in Changbai Mountain. From a young…" at bounding box center [322, 190] width 348 height 348
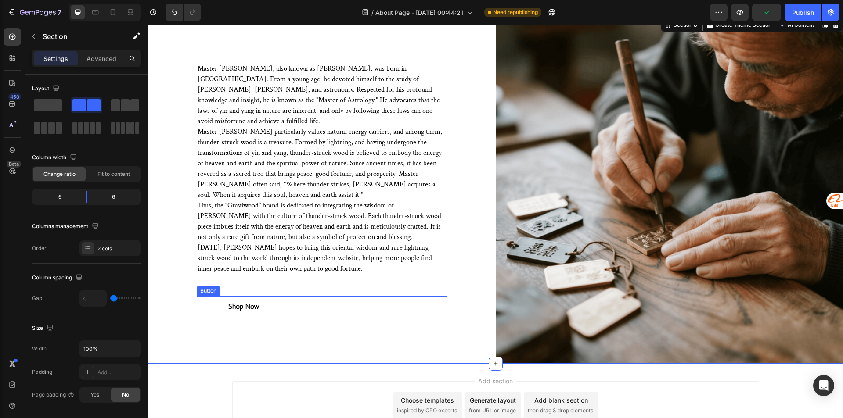
click at [219, 296] on link "Shop Now" at bounding box center [244, 306] width 94 height 21
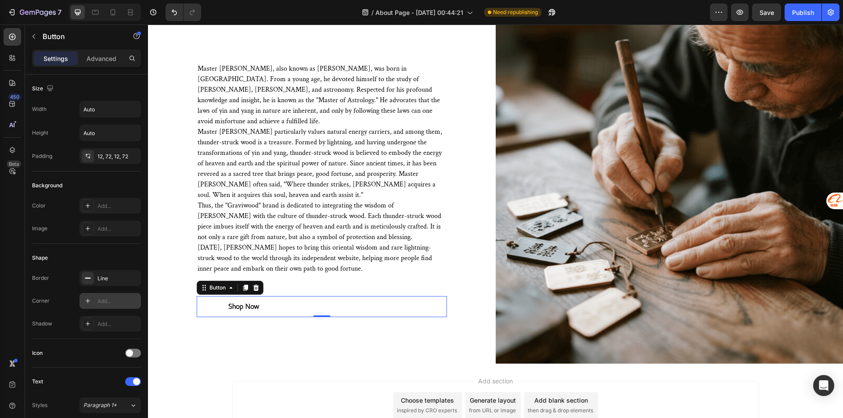
click at [112, 300] on div "Add..." at bounding box center [117, 302] width 41 height 8
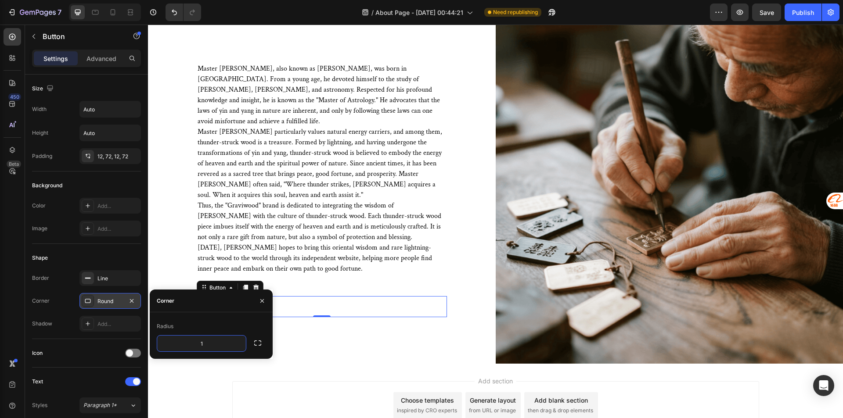
type input "16"
click at [359, 324] on div "Master Zhao, also known as Fazheng, was born in Changbai Mountain. From a young…" at bounding box center [322, 190] width 348 height 348
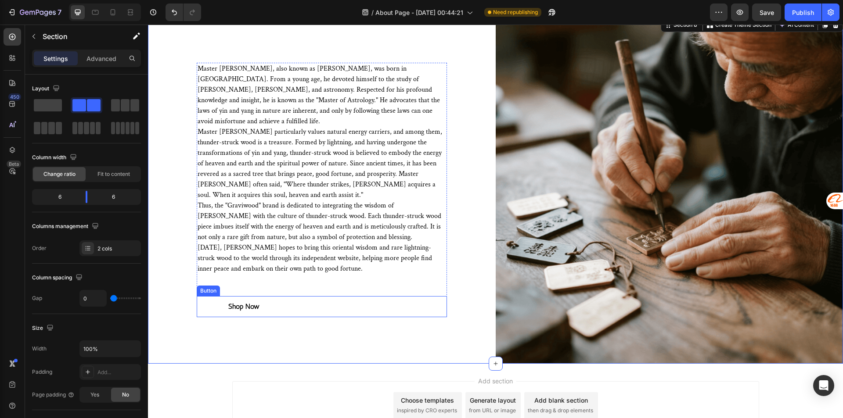
click at [209, 296] on link "Shop Now" at bounding box center [244, 306] width 94 height 21
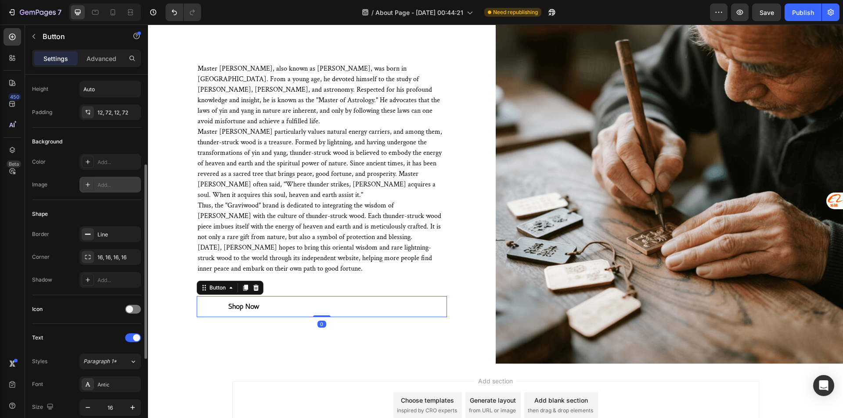
scroll to position [88, 0]
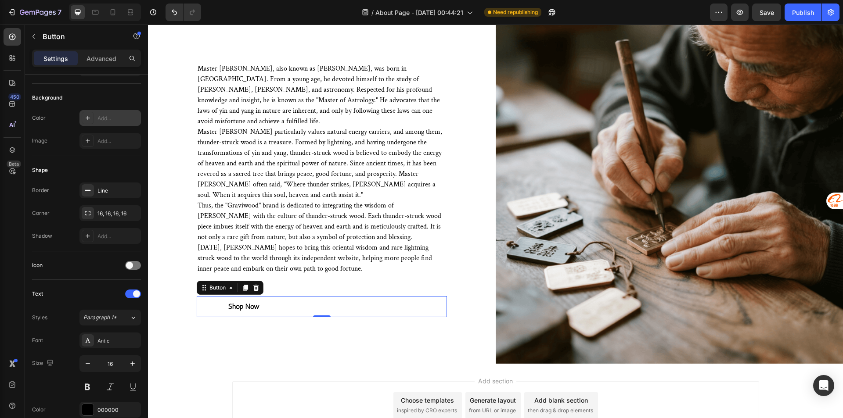
click at [108, 118] on div "Add..." at bounding box center [117, 119] width 41 height 8
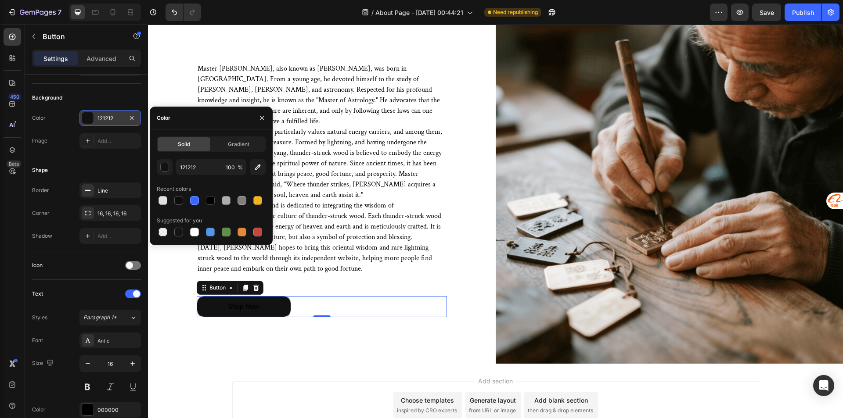
click at [265, 200] on div at bounding box center [211, 201] width 109 height 12
click at [261, 199] on div at bounding box center [257, 200] width 9 height 9
type input "EEB422"
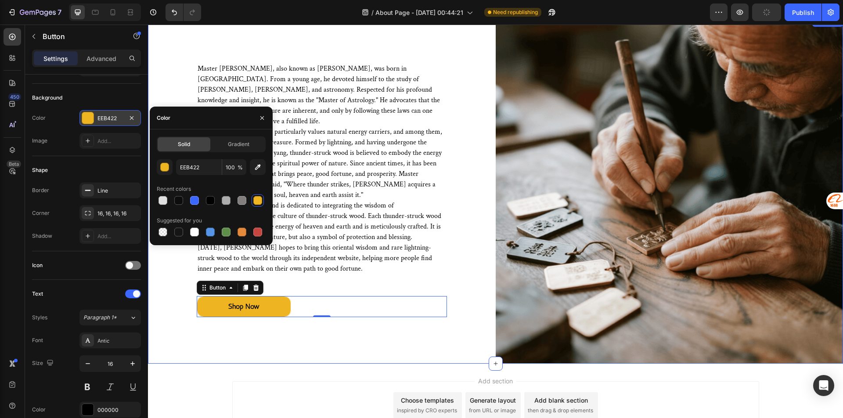
click at [237, 320] on div "Master Zhao, also known as Fazheng, was born in Changbai Mountain. From a young…" at bounding box center [322, 190] width 348 height 348
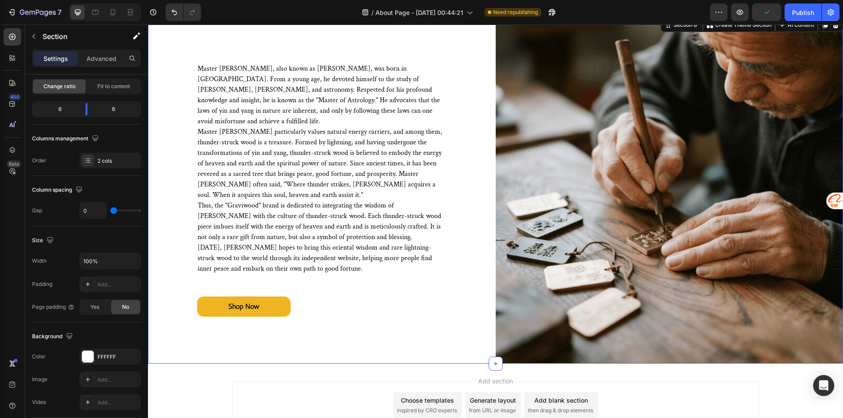
scroll to position [0, 0]
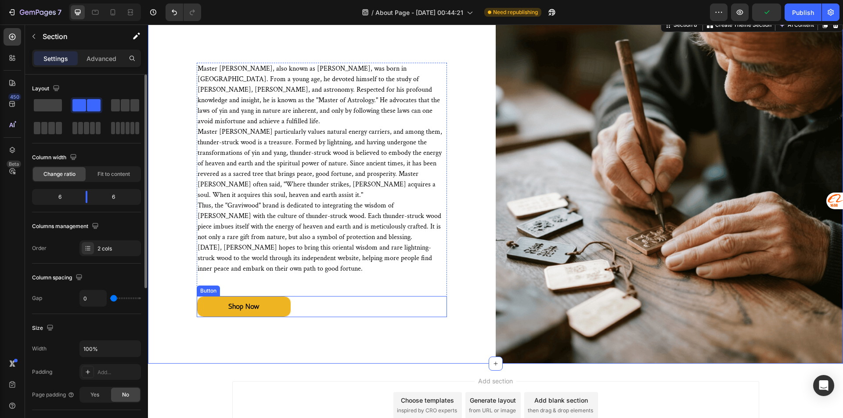
click at [209, 296] on link "Shop Now" at bounding box center [244, 306] width 94 height 21
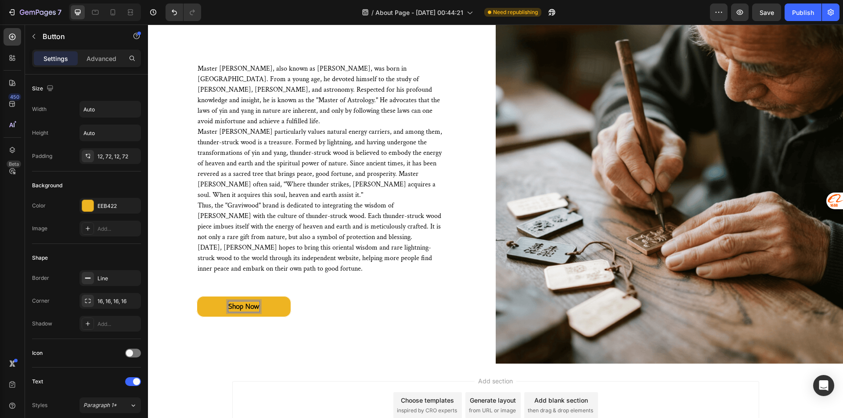
click at [231, 302] on div "Shop Now" at bounding box center [243, 307] width 31 height 11
click at [247, 302] on p "Shop Now" at bounding box center [243, 307] width 31 height 11
click at [233, 313] on div "Master Zhao, also known as Fazheng, was born in Changbai Mountain. From a young…" at bounding box center [322, 190] width 348 height 348
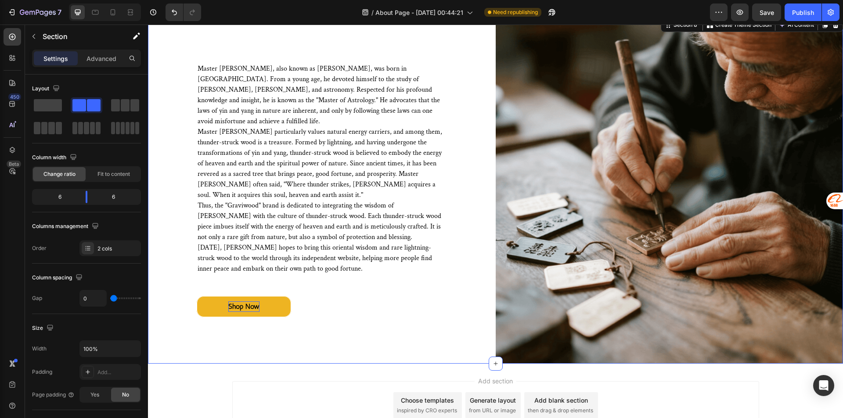
click at [239, 302] on p "Shop Now" at bounding box center [243, 307] width 31 height 11
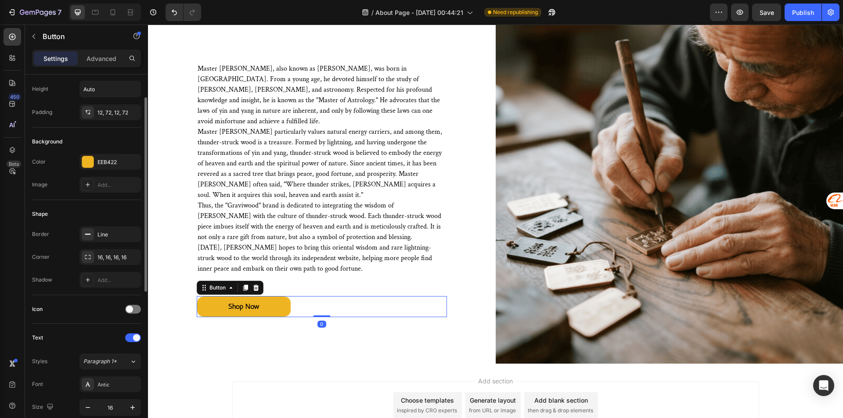
scroll to position [132, 0]
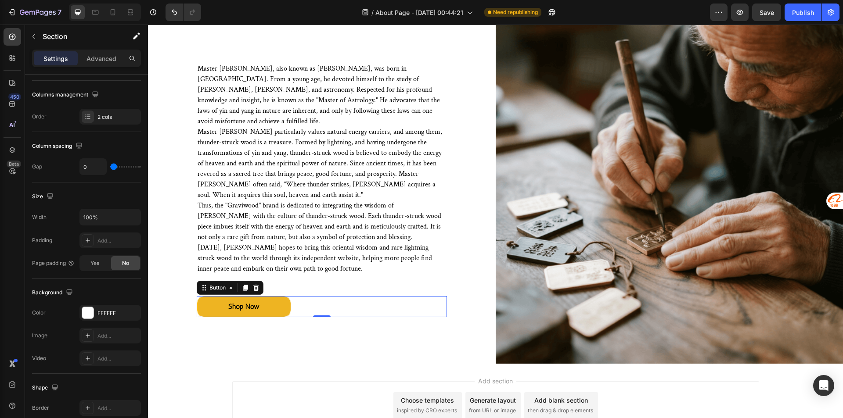
click at [213, 342] on div "Master Zhao, also known as Fazheng, was born in Changbai Mountain. From a young…" at bounding box center [322, 190] width 348 height 348
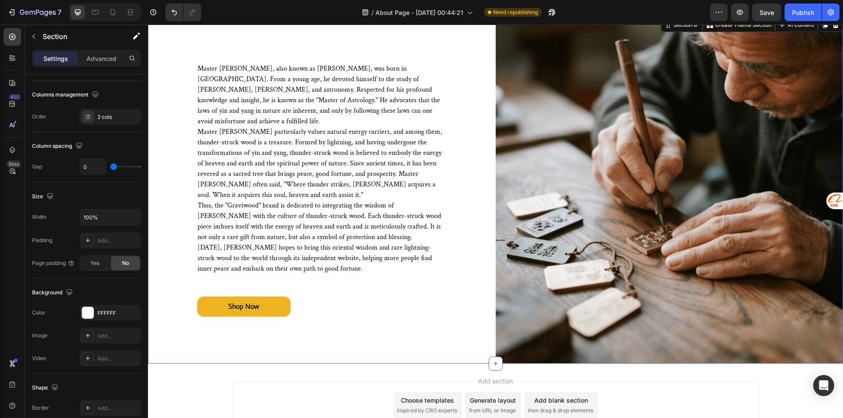
scroll to position [0, 0]
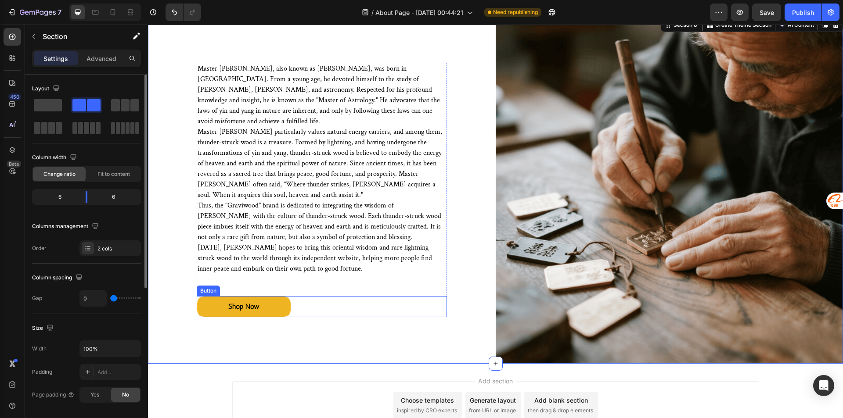
click at [265, 296] on link "Shop Now" at bounding box center [244, 306] width 94 height 21
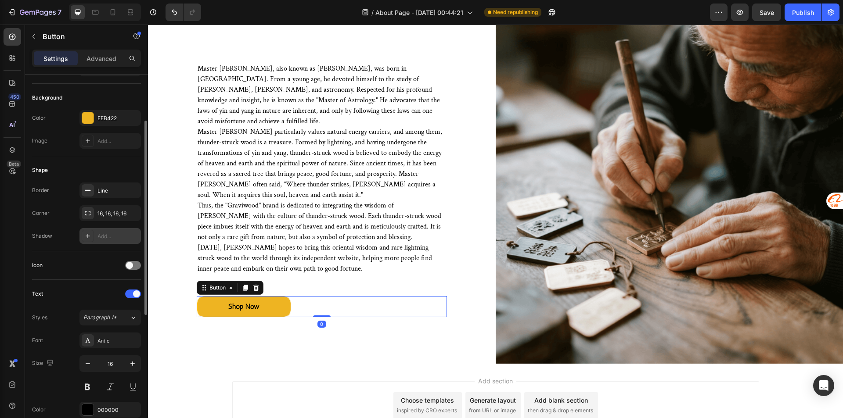
scroll to position [132, 0]
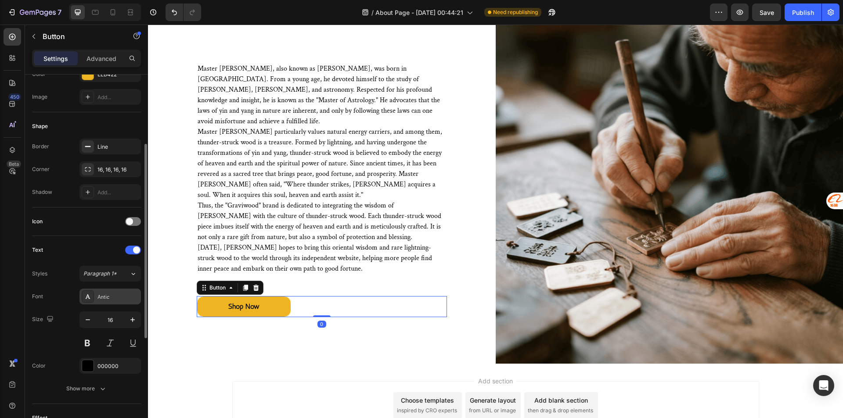
click at [108, 295] on div "Antic" at bounding box center [117, 297] width 41 height 8
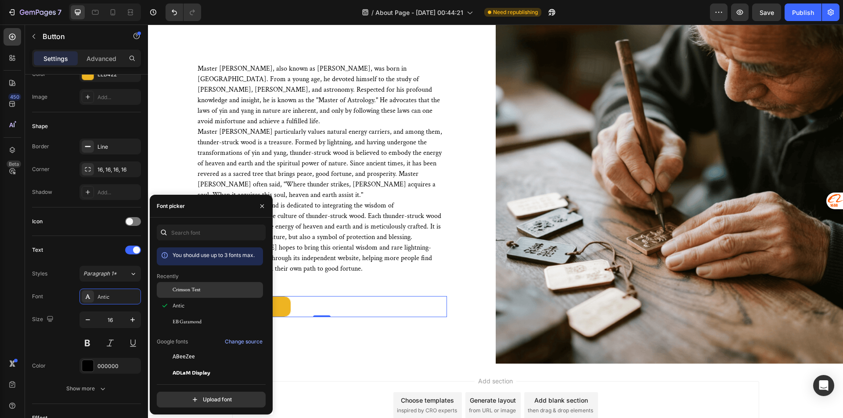
click at [191, 292] on span "Crimson Text" at bounding box center [187, 290] width 28 height 8
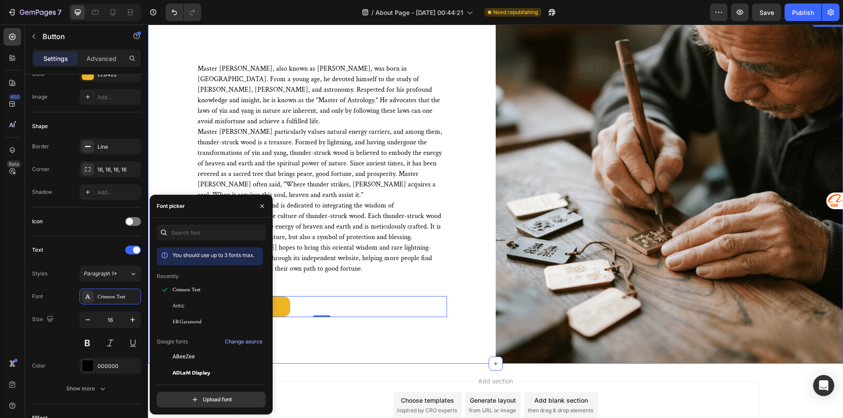
click at [352, 344] on div "Master Zhao, also known as Fazheng, was born in Changbai Mountain. From a young…" at bounding box center [322, 190] width 348 height 348
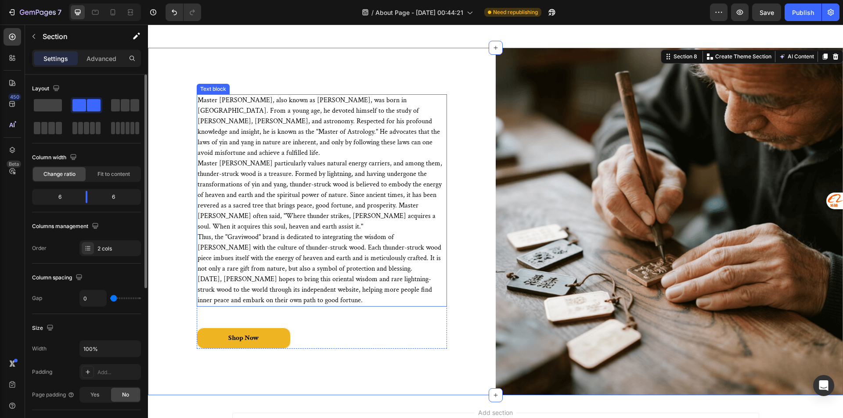
scroll to position [2020, 0]
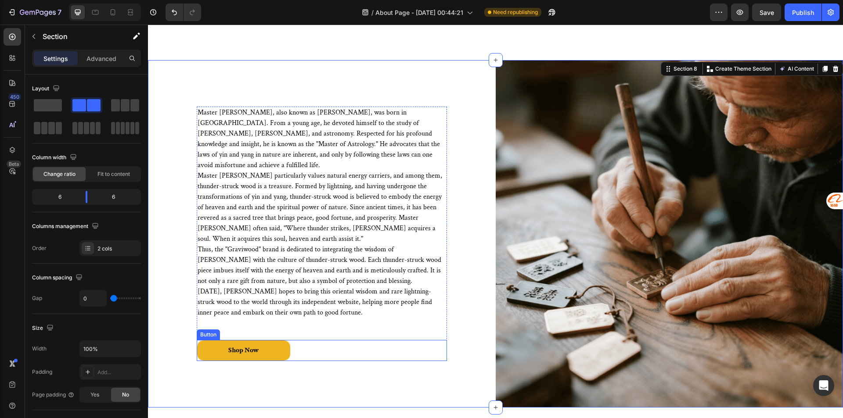
click at [256, 340] on link "Shop Now" at bounding box center [244, 350] width 94 height 21
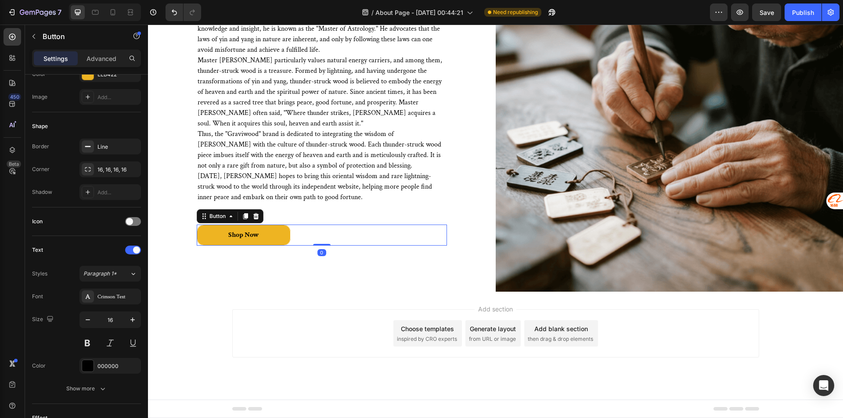
scroll to position [329, 0]
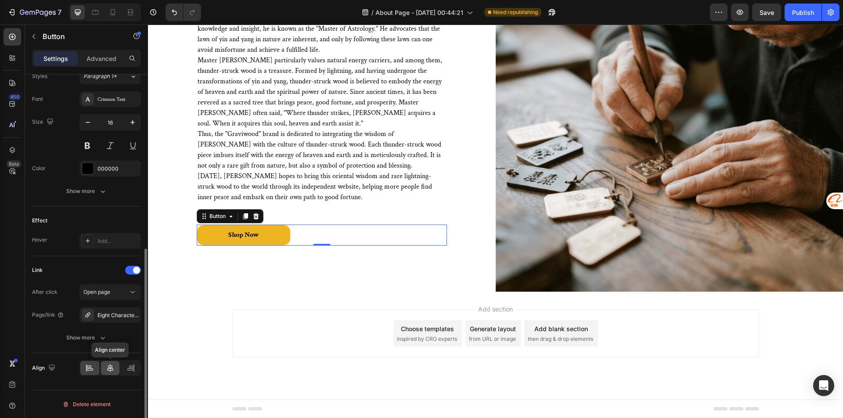
click at [106, 371] on icon at bounding box center [110, 368] width 9 height 9
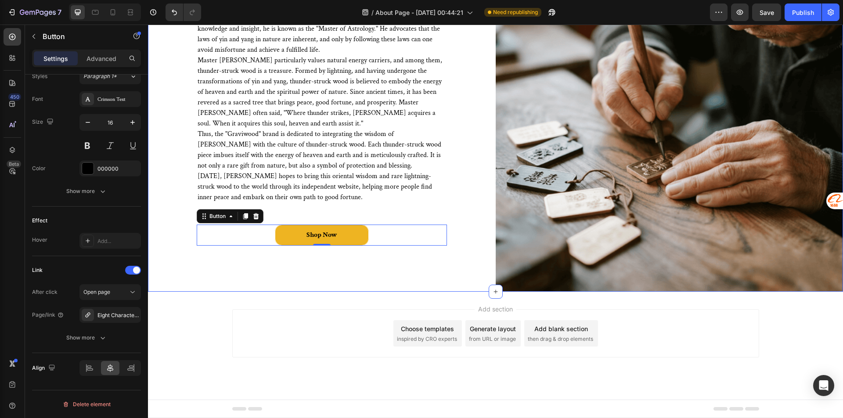
click at [446, 292] on div "Master Zhao, also known as Fazheng, was born in Changbai Mountain. From a young…" at bounding box center [322, 119] width 348 height 348
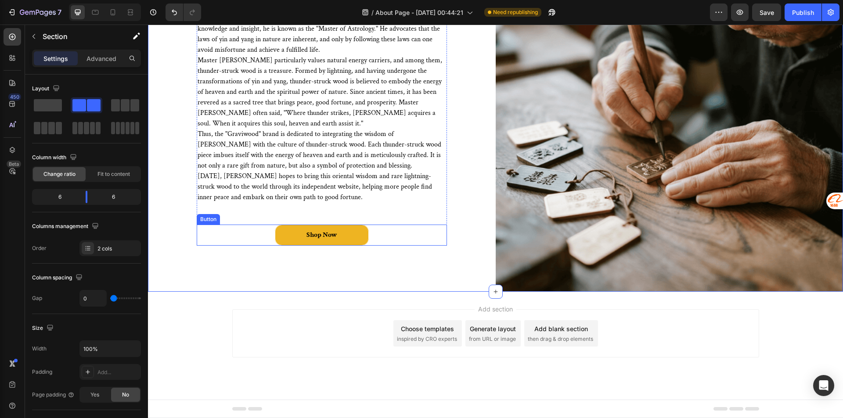
click at [291, 246] on link "Shop Now" at bounding box center [322, 235] width 94 height 21
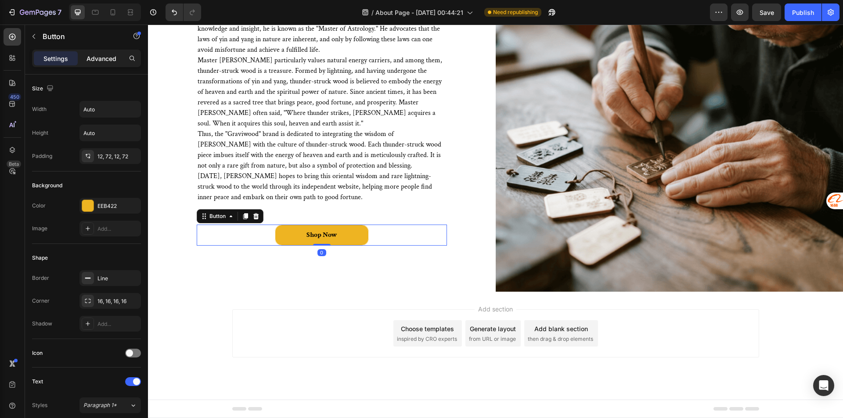
click at [112, 61] on p "Advanced" at bounding box center [101, 58] width 30 height 9
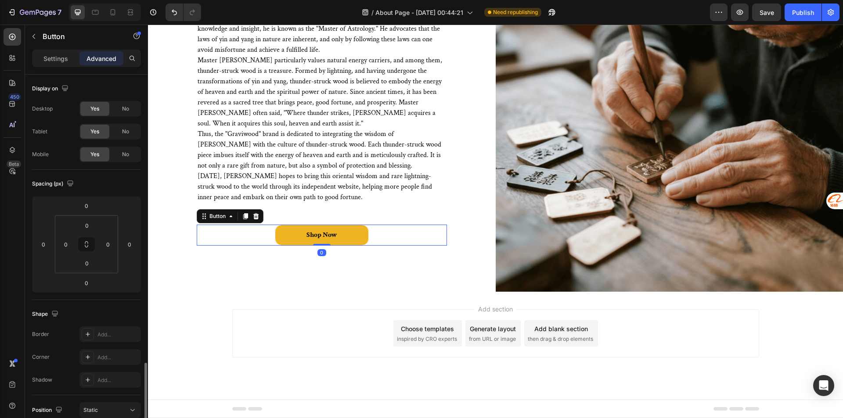
scroll to position [176, 0]
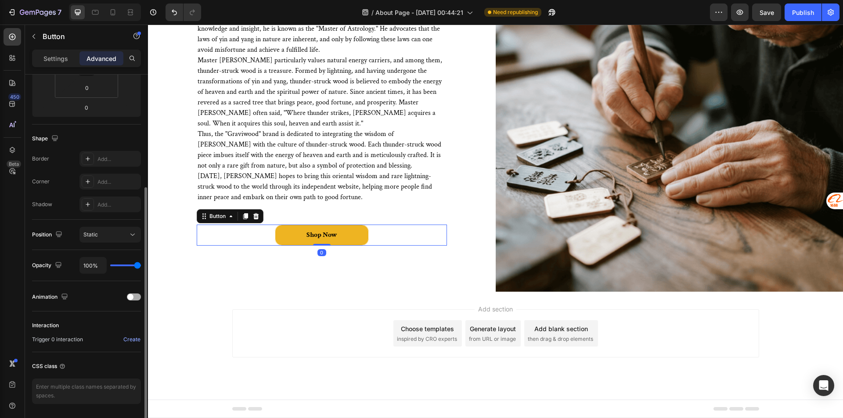
click at [122, 297] on div "Animation" at bounding box center [86, 297] width 109 height 14
click at [128, 296] on span at bounding box center [130, 297] width 6 height 6
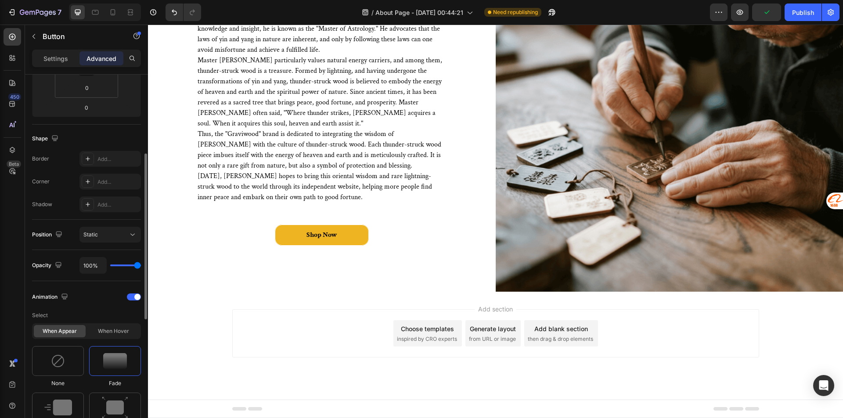
drag, startPoint x: 66, startPoint y: 361, endPoint x: 92, endPoint y: 339, distance: 34.2
click at [67, 361] on div at bounding box center [58, 361] width 52 height 30
click at [100, 334] on div "When hover" at bounding box center [113, 331] width 52 height 12
click at [98, 361] on div at bounding box center [115, 361] width 52 height 30
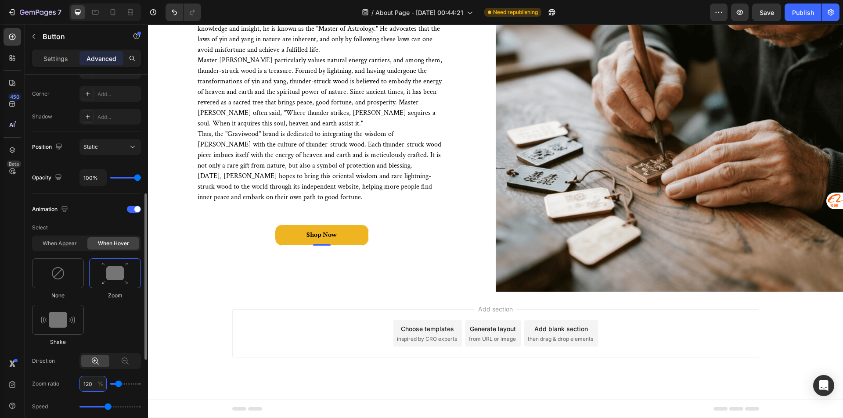
click at [94, 380] on input "120" at bounding box center [92, 384] width 27 height 16
type input "1"
type input "100"
type input "110"
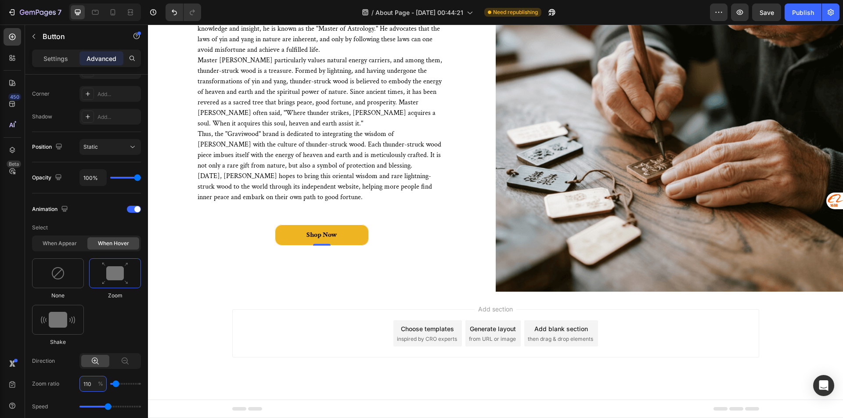
type input "110"
click at [262, 246] on div "Shop Now Button 0" at bounding box center [322, 235] width 250 height 21
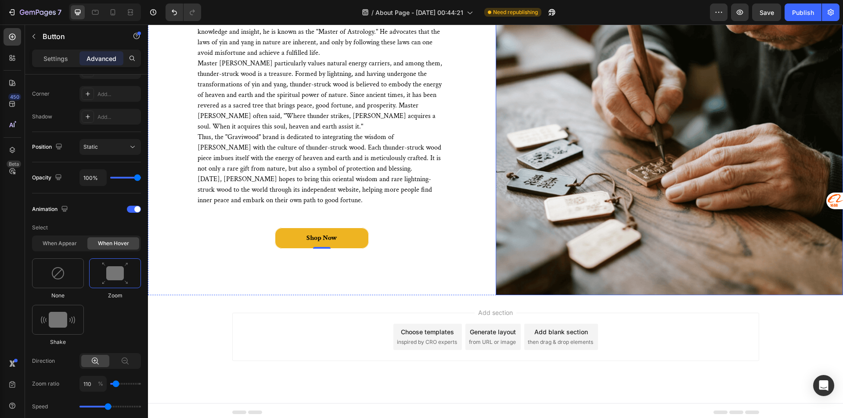
click at [614, 202] on img at bounding box center [670, 122] width 348 height 348
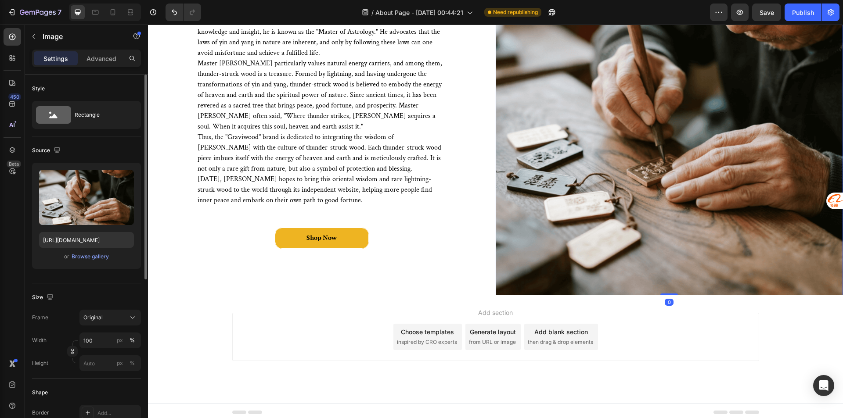
scroll to position [132, 0]
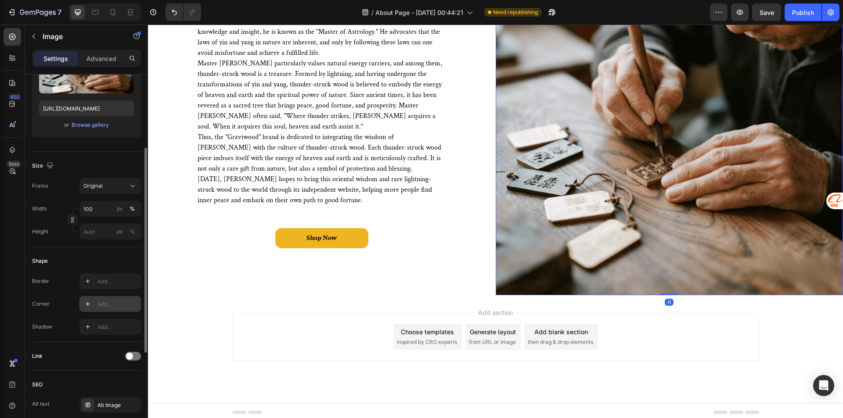
click at [106, 301] on div "Add..." at bounding box center [117, 305] width 41 height 8
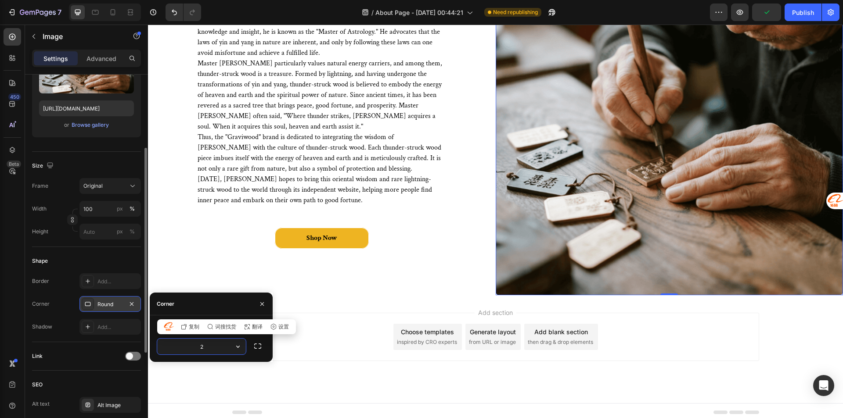
type input "24"
click at [395, 263] on div "Master Zhao, also known as Fazheng, was born in Changbai Mountain. From a young…" at bounding box center [322, 122] width 348 height 348
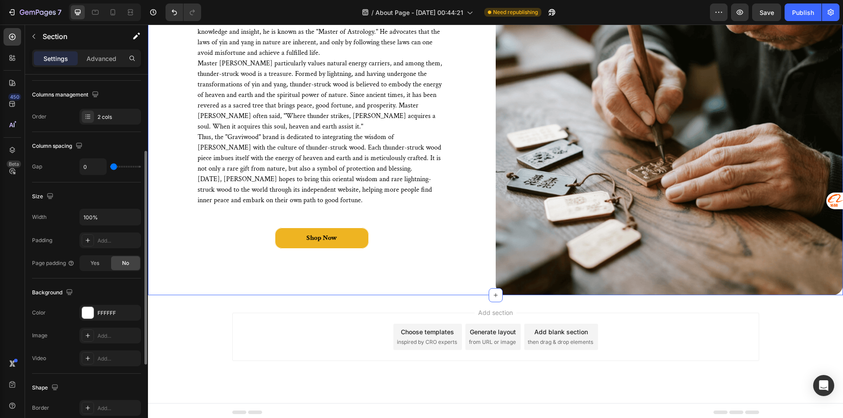
scroll to position [0, 0]
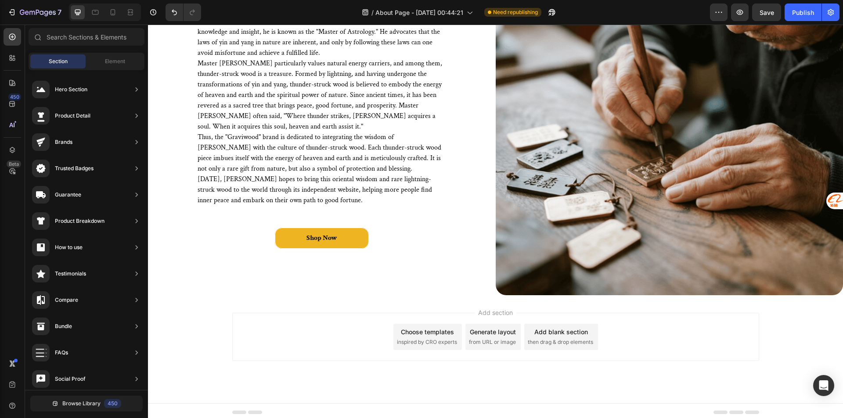
click at [353, 325] on div "Add section Choose templates inspired by CRO experts Generate layout from URL o…" at bounding box center [495, 337] width 527 height 48
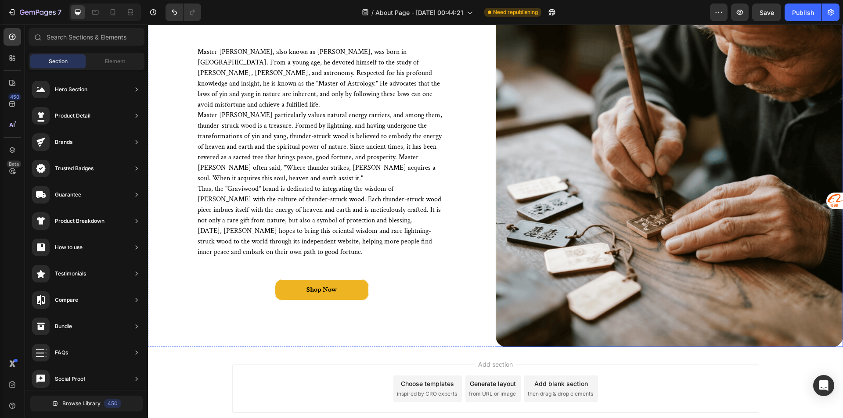
scroll to position [2132, 0]
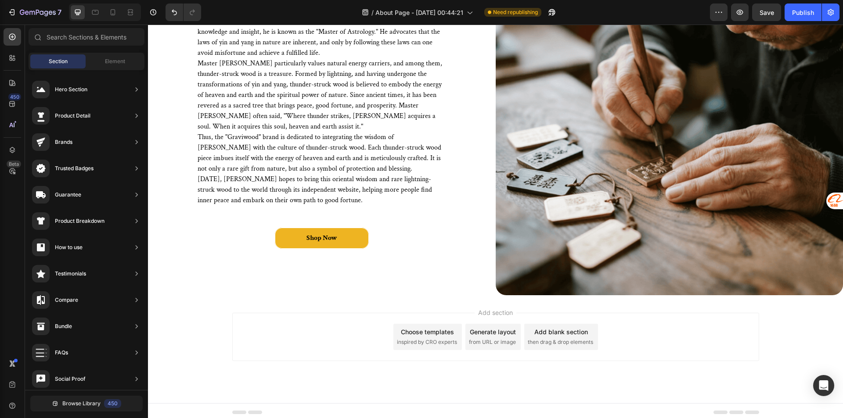
click at [342, 319] on div "Add section Choose templates inspired by CRO experts Generate layout from URL o…" at bounding box center [495, 337] width 527 height 48
click at [436, 295] on div "Add section Choose templates inspired by CRO experts Generate layout from URL o…" at bounding box center [495, 349] width 695 height 108
click at [400, 281] on div "Master Zhao, also known as Fazheng, was born in Changbai Mountain. From a young…" at bounding box center [322, 122] width 348 height 348
click at [323, 300] on div "Add section Choose templates inspired by CRO experts Generate layout from URL o…" at bounding box center [495, 349] width 695 height 108
click at [353, 297] on div "Add section Choose templates inspired by CRO experts Generate layout from URL o…" at bounding box center [495, 349] width 695 height 108
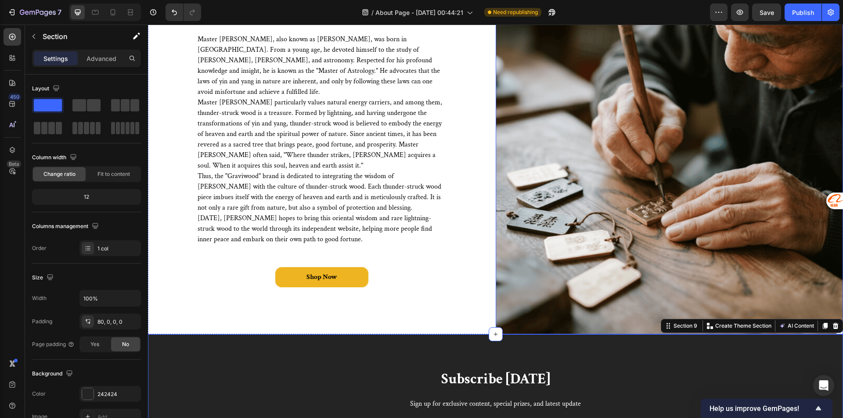
scroll to position [1866, 0]
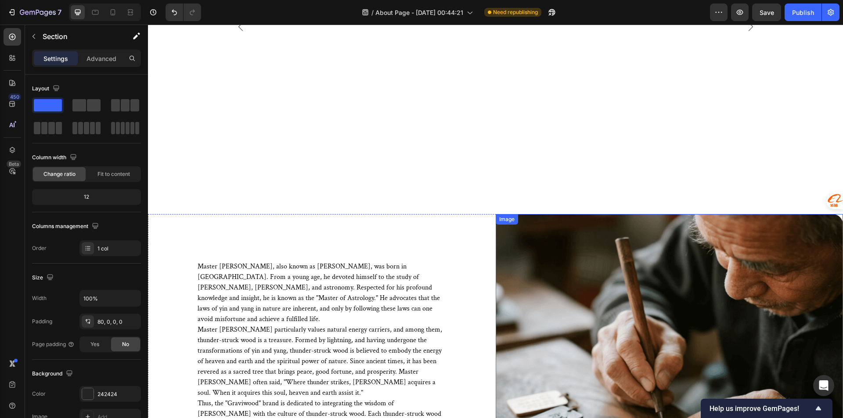
click at [601, 272] on img at bounding box center [670, 388] width 348 height 348
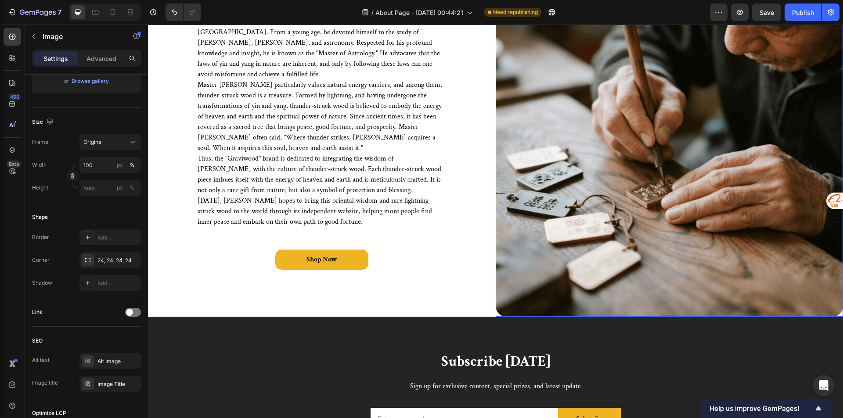
scroll to position [2129, 0]
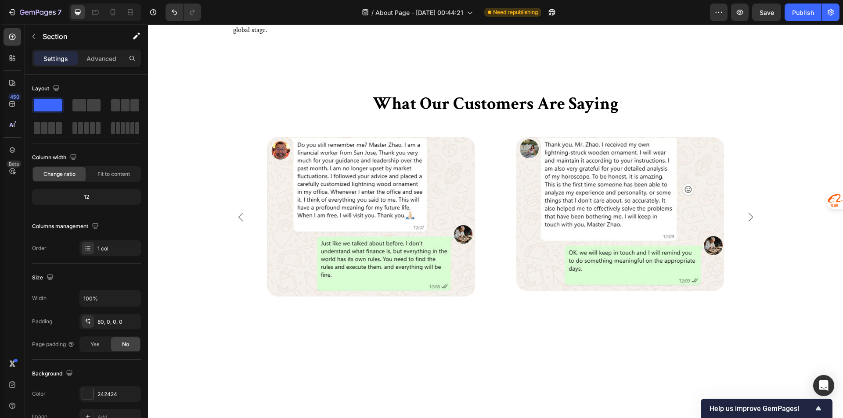
scroll to position [1630, 0]
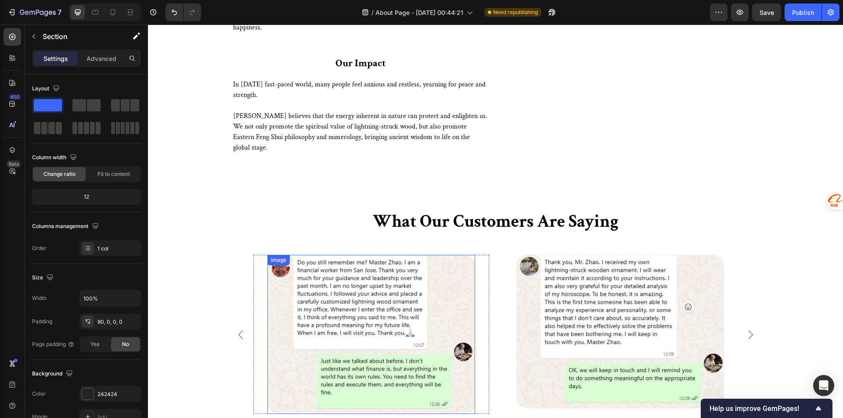
click at [416, 330] on img at bounding box center [371, 335] width 208 height 160
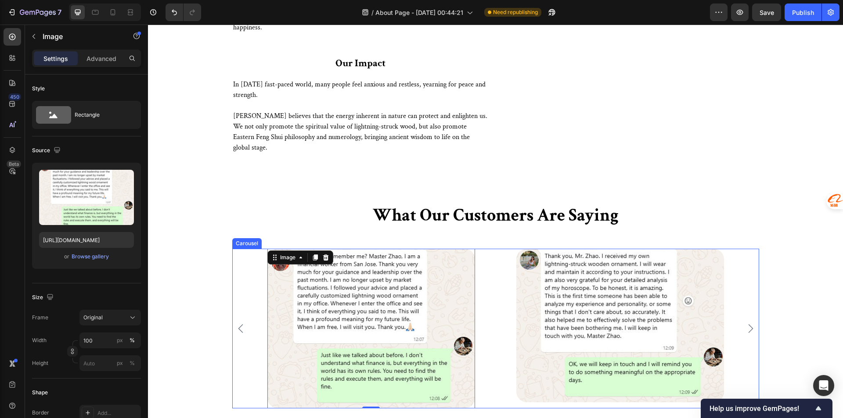
click at [235, 334] on icon "Carousel Back Arrow" at bounding box center [240, 329] width 11 height 11
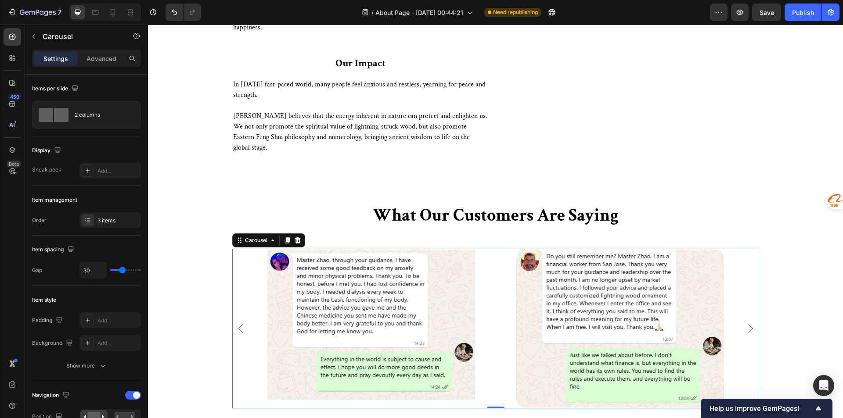
click at [235, 334] on icon "Carousel Back Arrow" at bounding box center [240, 329] width 11 height 11
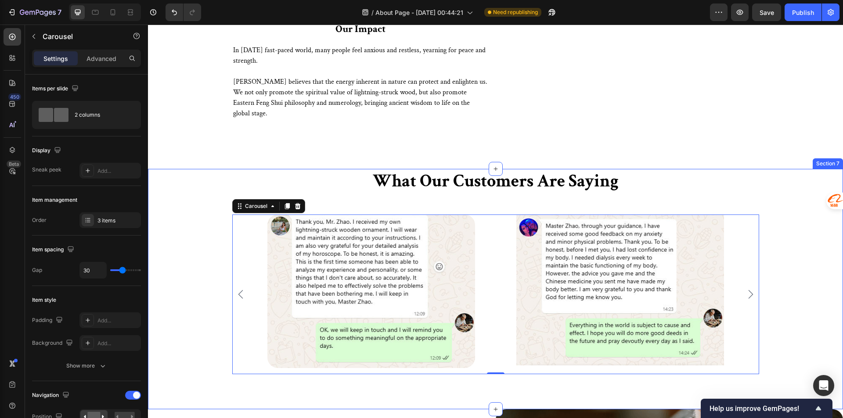
scroll to position [1718, 0]
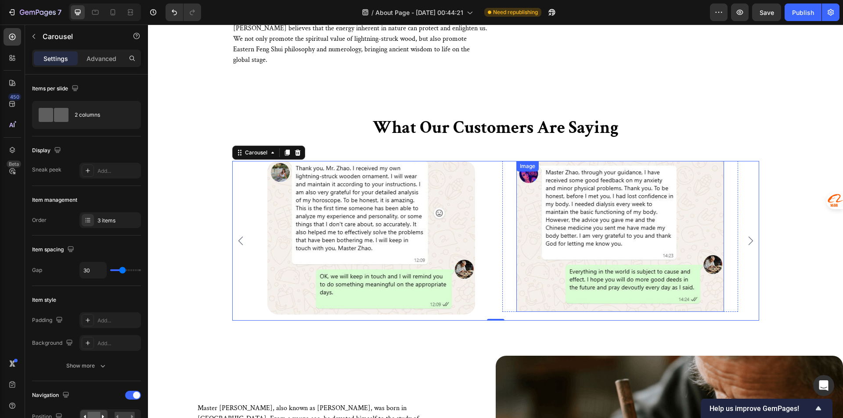
click at [521, 239] on img at bounding box center [620, 236] width 208 height 151
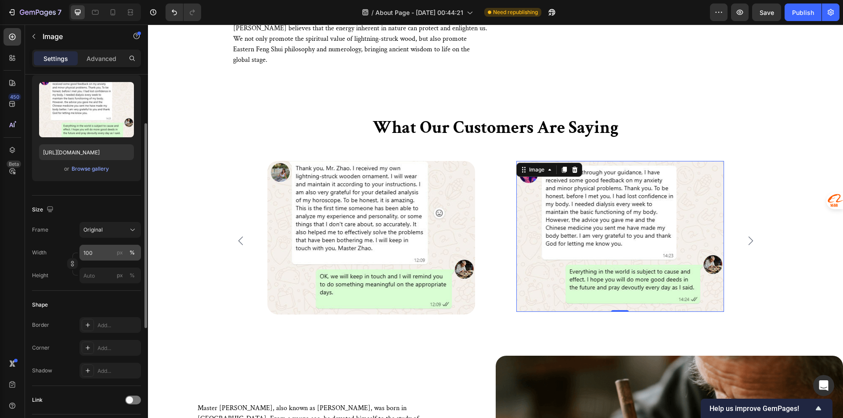
scroll to position [132, 0]
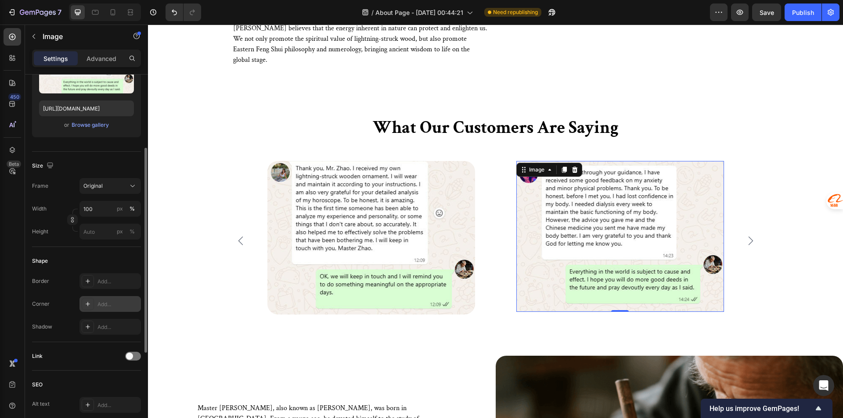
click at [101, 309] on div "Add..." at bounding box center [109, 304] width 61 height 16
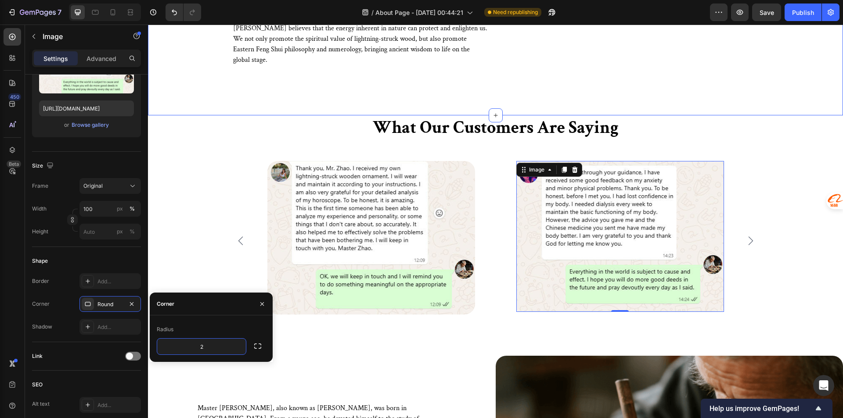
type input "24"
click at [719, 339] on div "What Our Customers Are Saying Heading Image Row Image Row Image 0 Row Carousel …" at bounding box center [495, 235] width 695 height 241
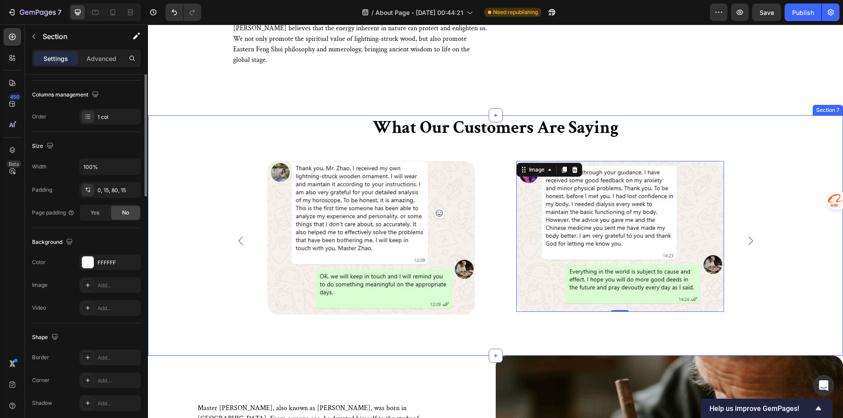
scroll to position [0, 0]
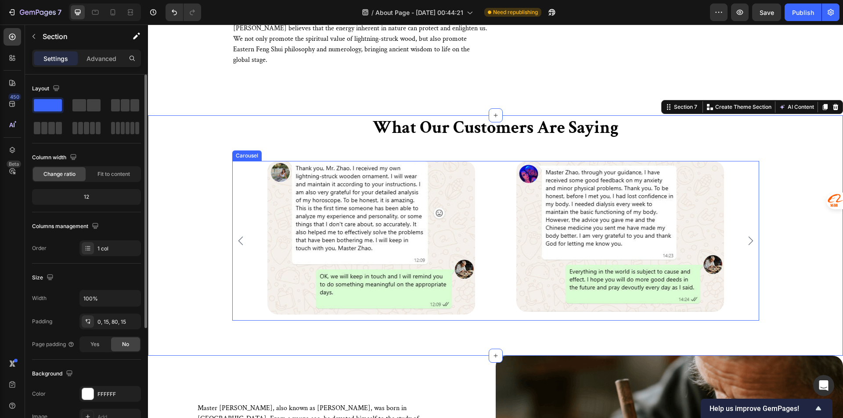
click at [746, 246] on icon "Carousel Next Arrow" at bounding box center [751, 241] width 11 height 11
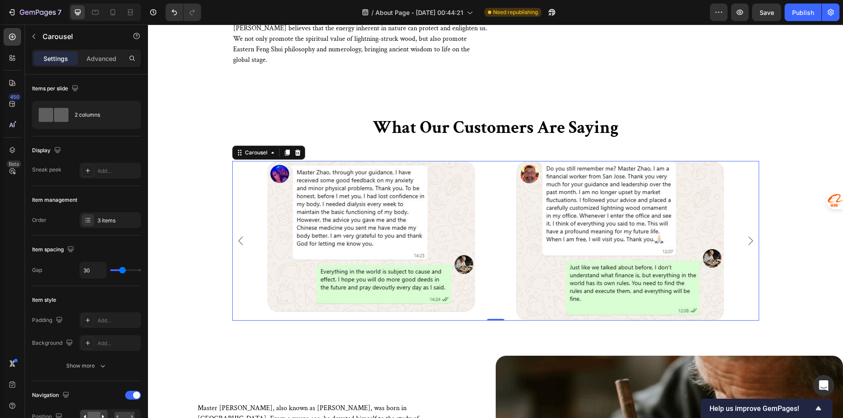
click at [753, 245] on button "Carousel Next Arrow" at bounding box center [751, 241] width 14 height 14
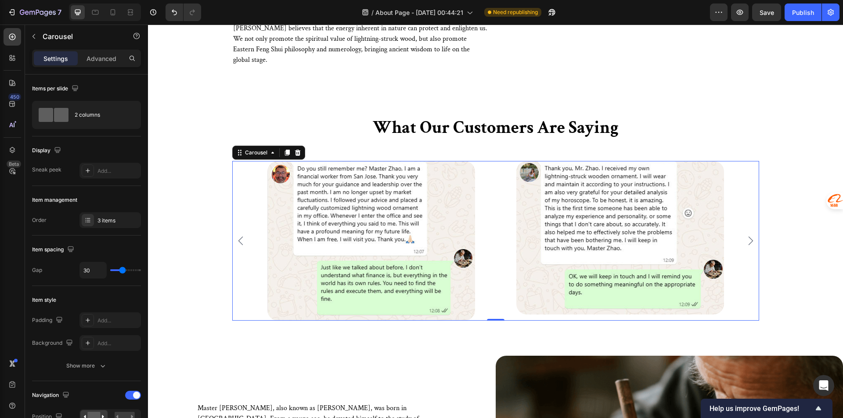
click at [753, 245] on button "Carousel Next Arrow" at bounding box center [751, 241] width 14 height 14
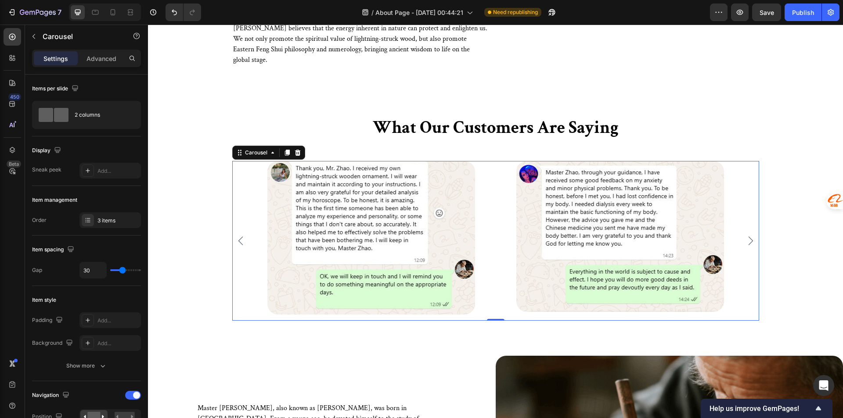
click at [753, 245] on button "Carousel Next Arrow" at bounding box center [751, 241] width 14 height 14
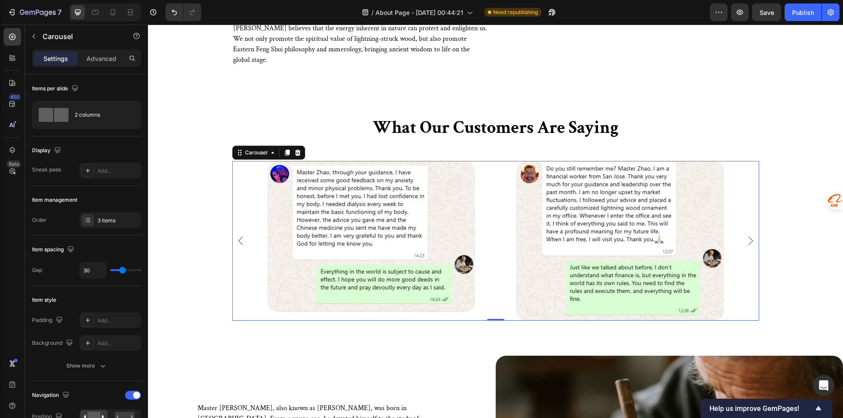
click at [753, 245] on button "Carousel Next Arrow" at bounding box center [751, 241] width 14 height 14
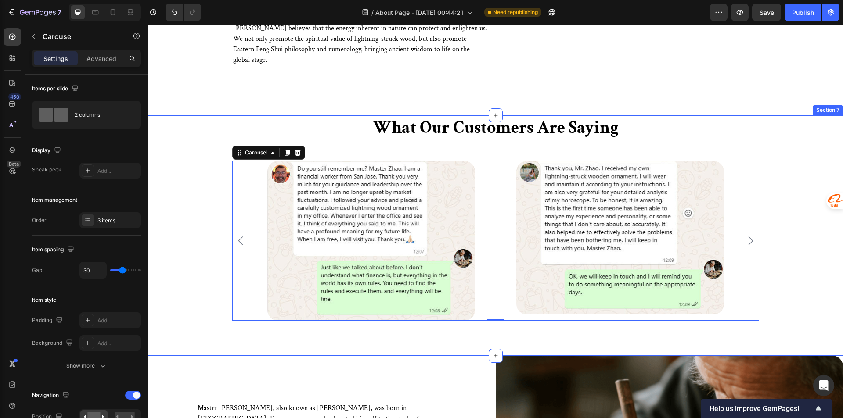
click at [776, 243] on div "What Our Customers Are Saying Heading Image Row Image Row Image Row Carousel 0 …" at bounding box center [496, 217] width 682 height 205
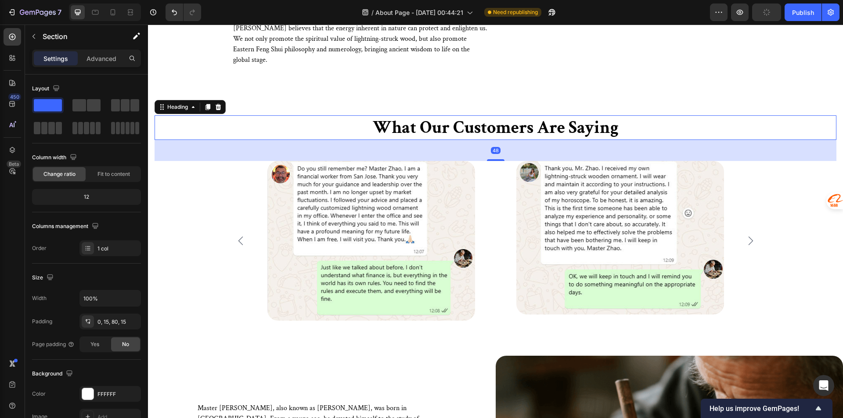
click at [448, 131] on h2 "What Our Customers Are Saying" at bounding box center [496, 127] width 682 height 25
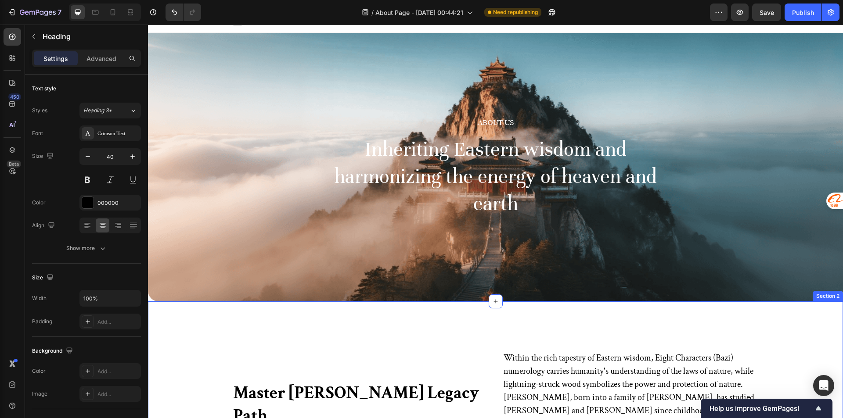
scroll to position [6, 0]
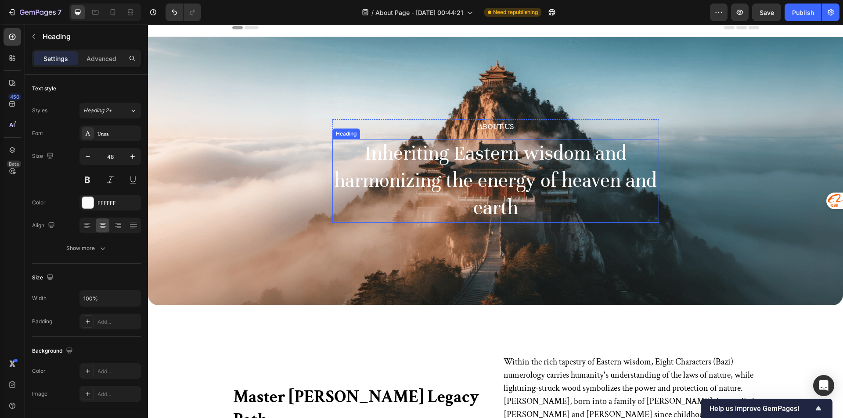
click at [445, 184] on h2 "Inheriting Eastern wisdom and harmonizing the energy of heaven and earth" at bounding box center [495, 181] width 327 height 84
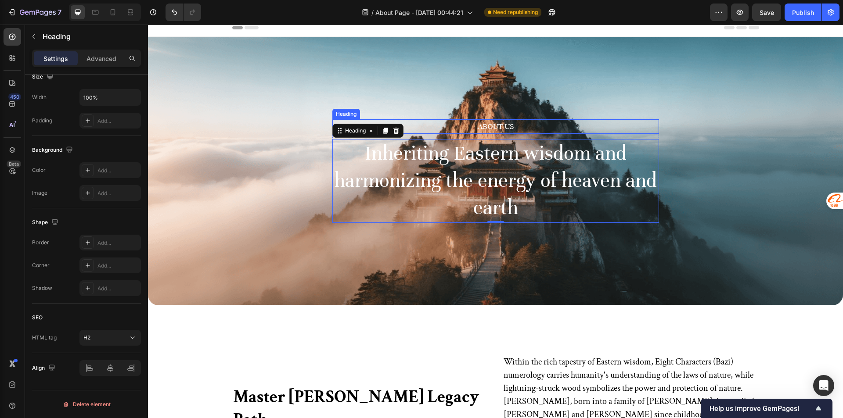
click at [495, 127] on p "About Us" at bounding box center [495, 126] width 325 height 13
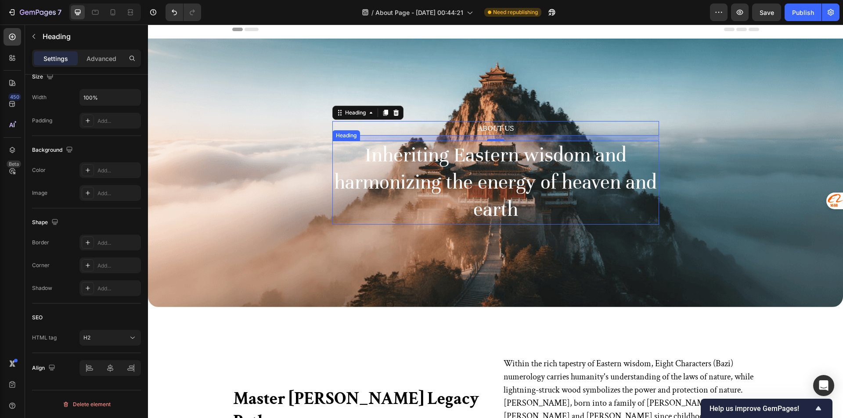
scroll to position [0, 0]
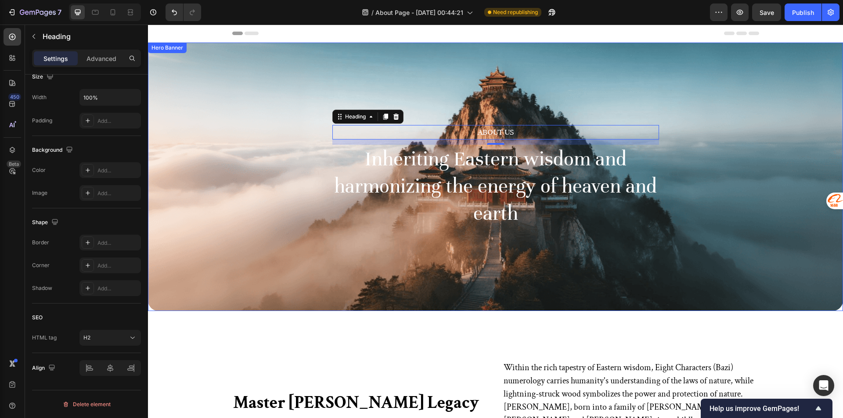
click at [561, 263] on div "About Us Heading 12 Inheriting Eastern wisdom and harmonizing the energy of hea…" at bounding box center [495, 177] width 695 height 269
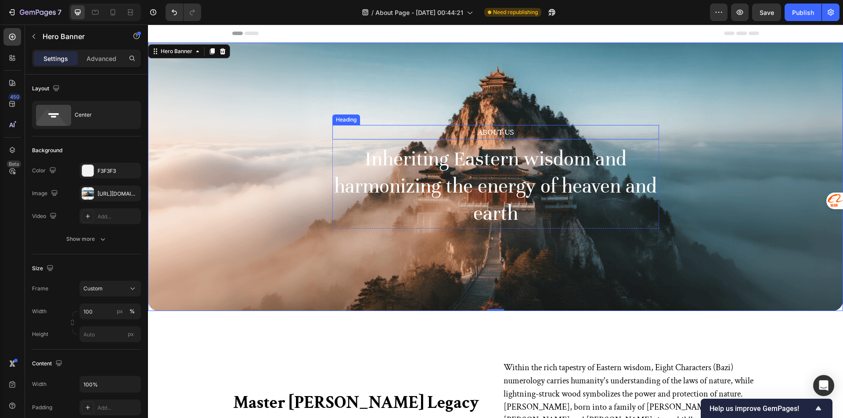
click at [504, 133] on p "About Us" at bounding box center [495, 132] width 325 height 13
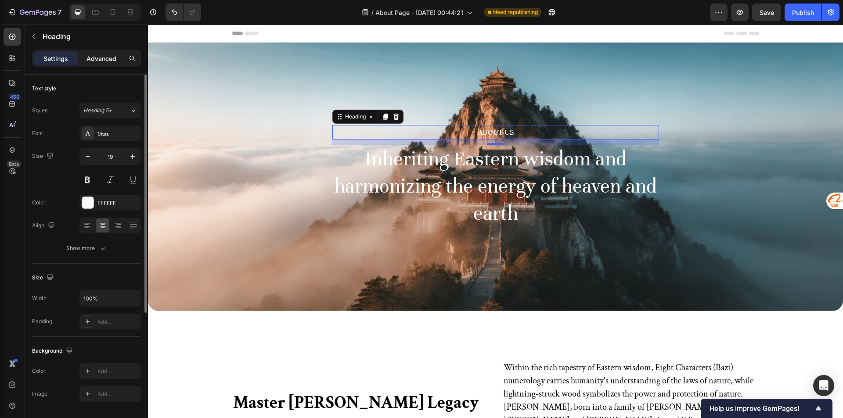
click at [94, 59] on p "Advanced" at bounding box center [101, 58] width 30 height 9
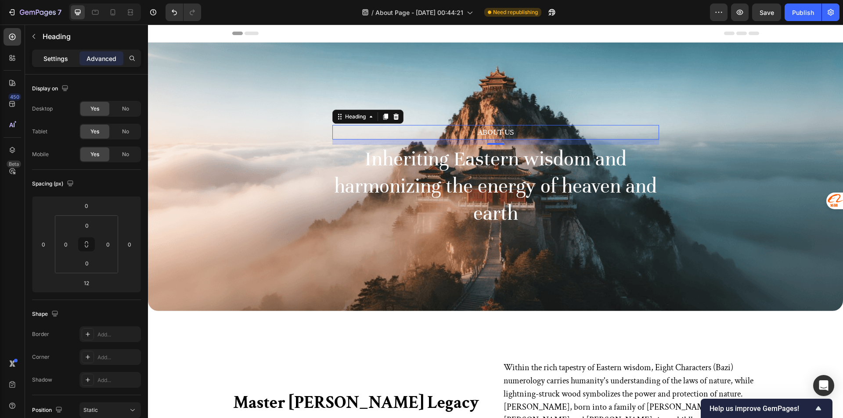
click at [51, 59] on p "Settings" at bounding box center [55, 58] width 25 height 9
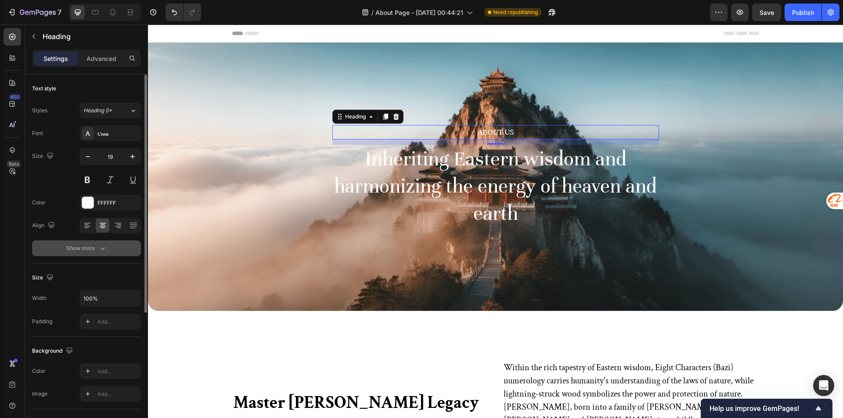
click at [87, 248] on div "Show more" at bounding box center [86, 248] width 41 height 9
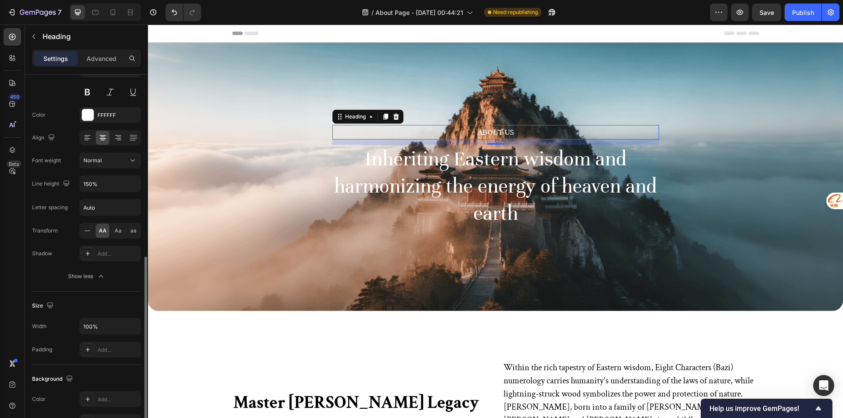
scroll to position [176, 0]
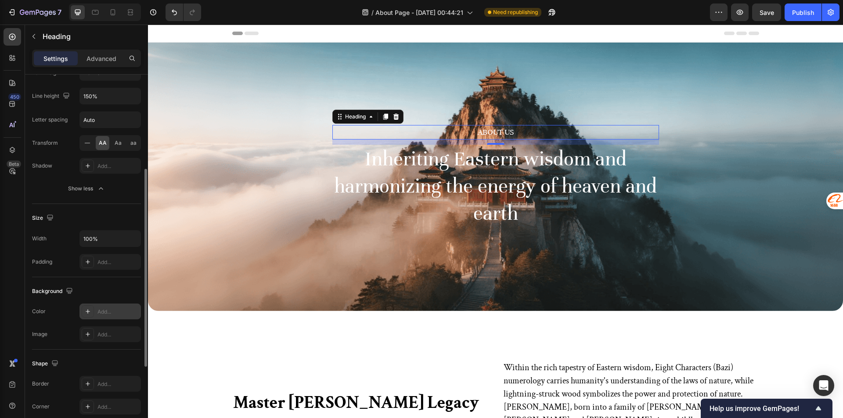
click at [106, 311] on div "Add..." at bounding box center [117, 312] width 41 height 8
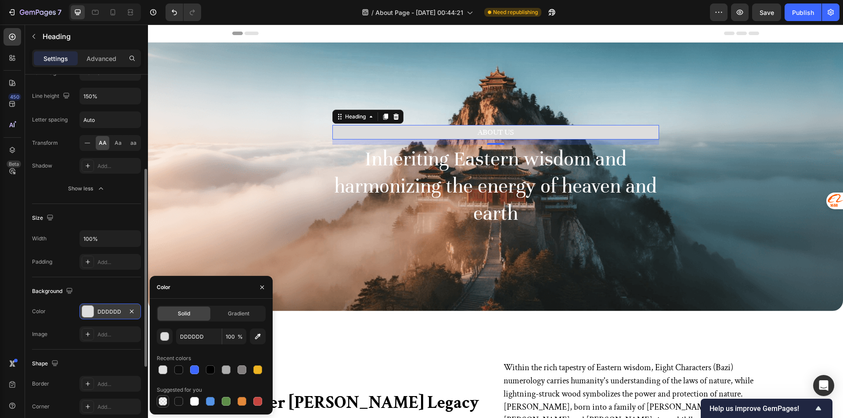
click at [160, 402] on div at bounding box center [163, 401] width 9 height 9
type input "000000"
type input "0"
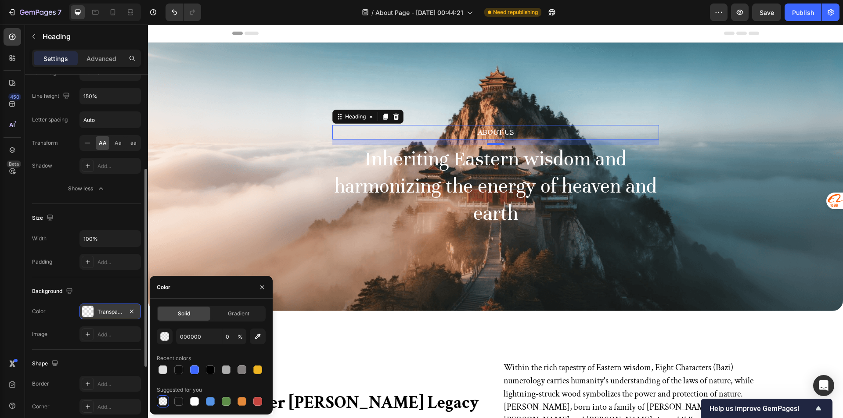
click at [160, 402] on div at bounding box center [163, 401] width 9 height 9
click at [162, 372] on div at bounding box center [163, 370] width 9 height 9
type input "E0E0E0"
type input "100"
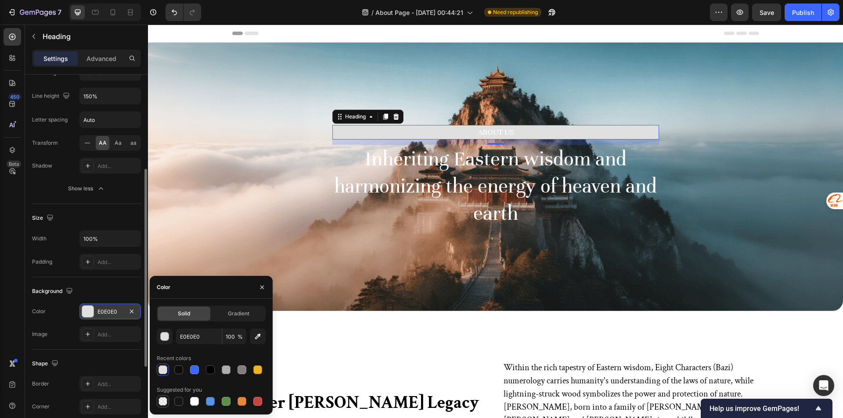
click at [162, 402] on div at bounding box center [163, 401] width 9 height 9
type input "000000"
type input "0"
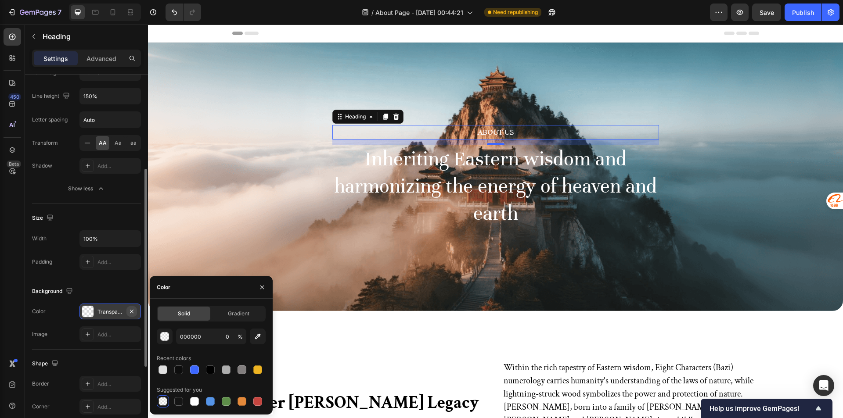
click at [134, 314] on icon "button" at bounding box center [131, 311] width 7 height 7
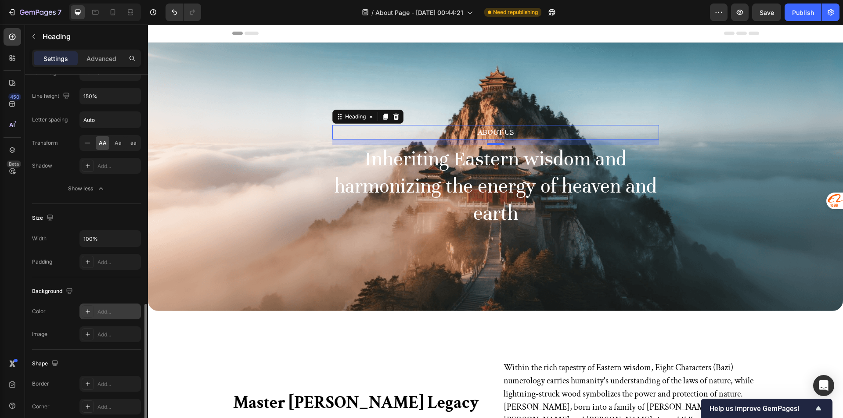
scroll to position [263, 0]
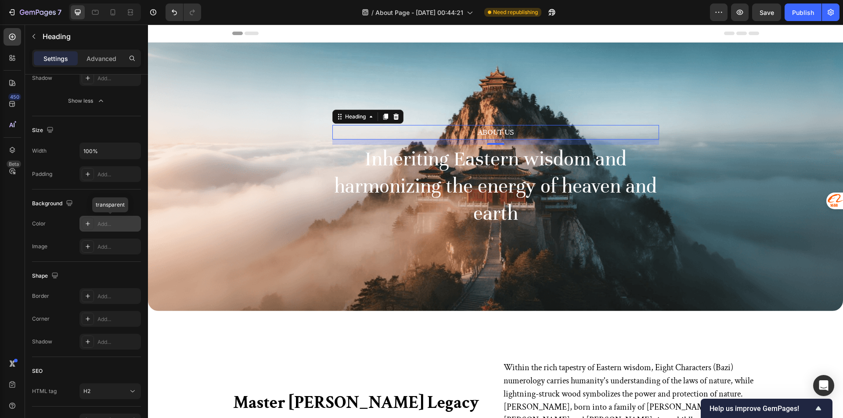
click at [96, 229] on div "Add..." at bounding box center [109, 224] width 61 height 16
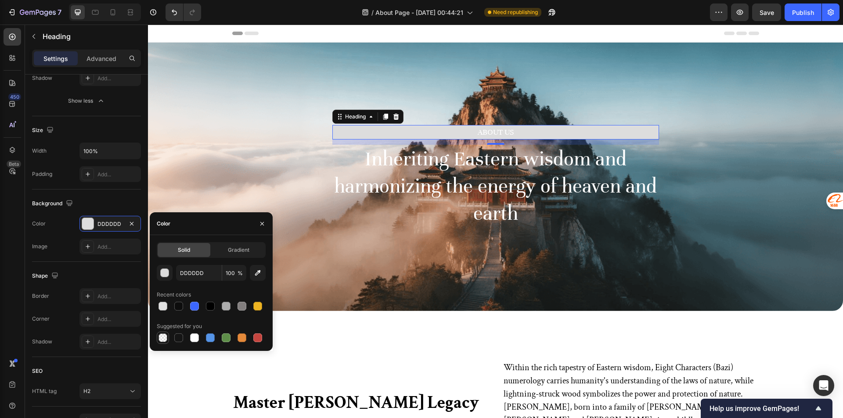
click at [160, 341] on div at bounding box center [163, 338] width 9 height 9
type input "000000"
type input "0"
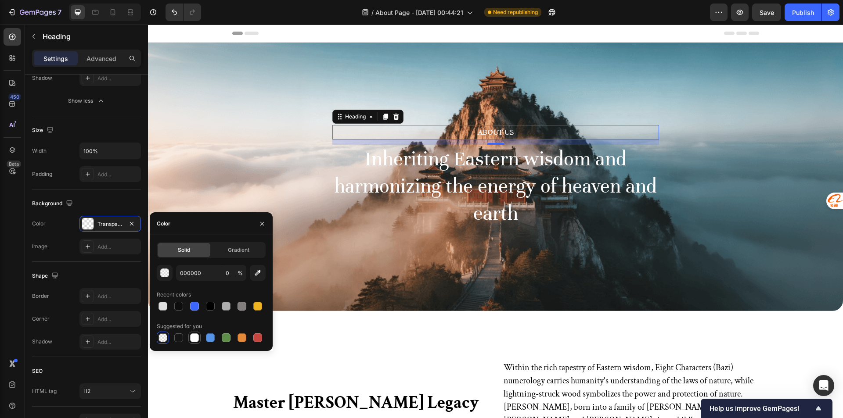
click at [196, 336] on div at bounding box center [194, 338] width 9 height 9
type input "FFFFFF"
type input "100"
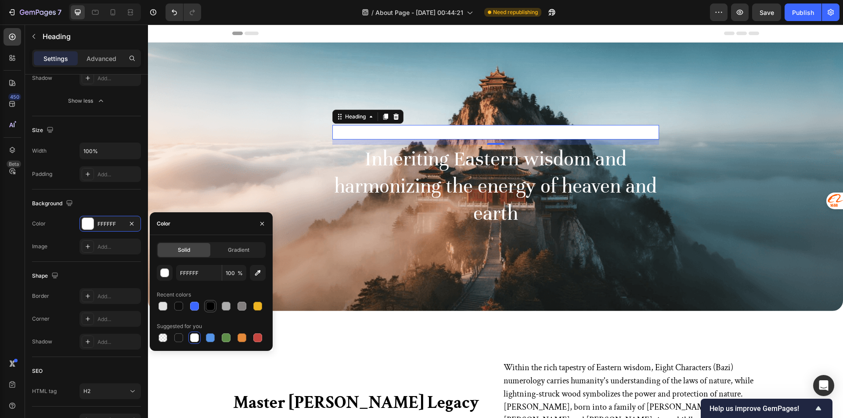
click at [207, 309] on div at bounding box center [210, 306] width 9 height 9
type input "000000"
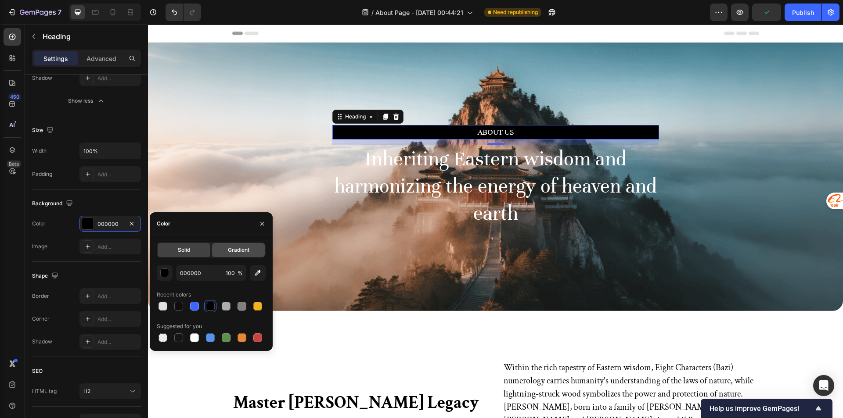
click at [240, 253] on span "Gradient" at bounding box center [239, 250] width 22 height 8
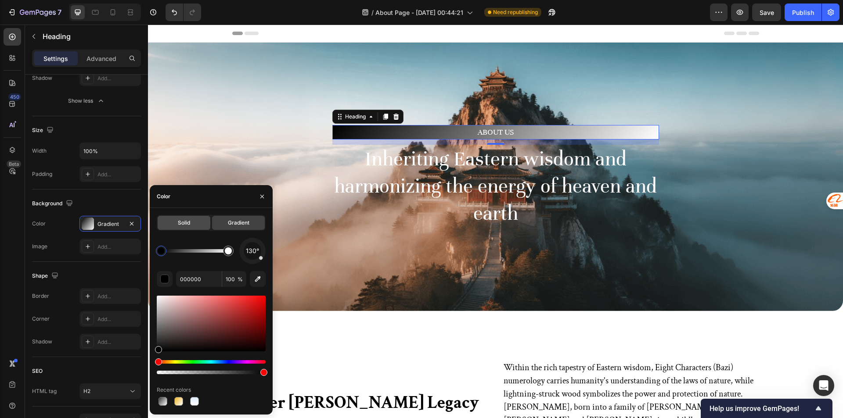
click at [198, 225] on div "Solid" at bounding box center [184, 223] width 53 height 14
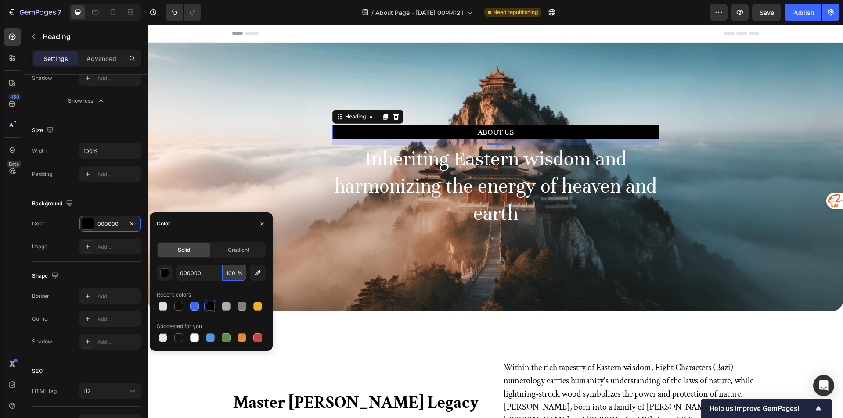
click at [230, 268] on input "100" at bounding box center [234, 273] width 24 height 16
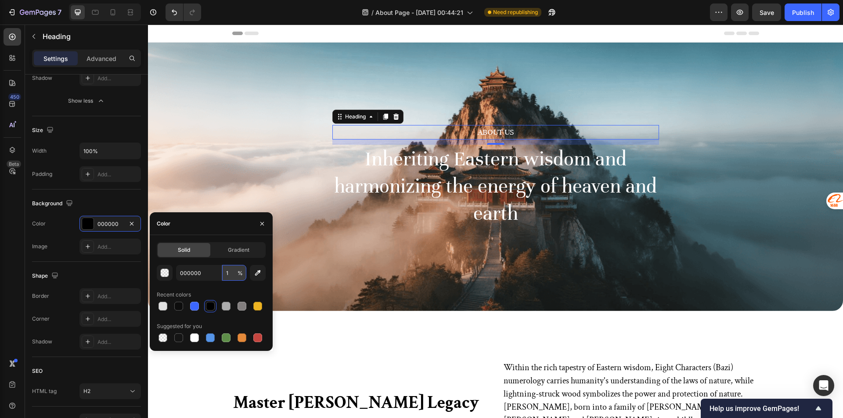
type input "10"
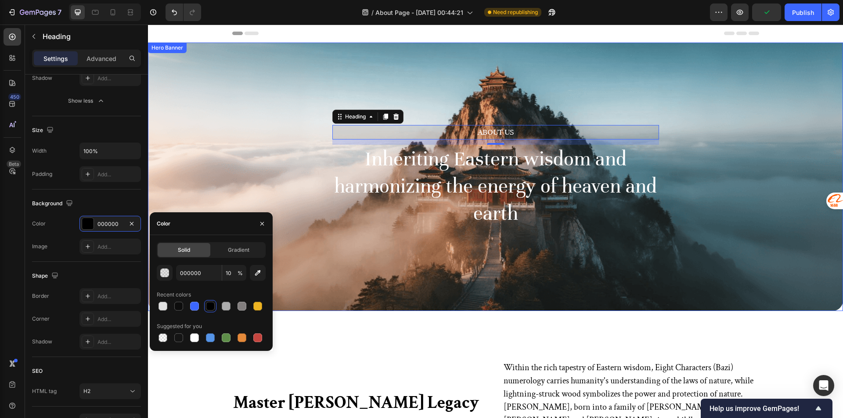
click at [677, 243] on div "About Us Heading 12 Inheriting Eastern wisdom and harmonizing the energy of hea…" at bounding box center [495, 177] width 695 height 269
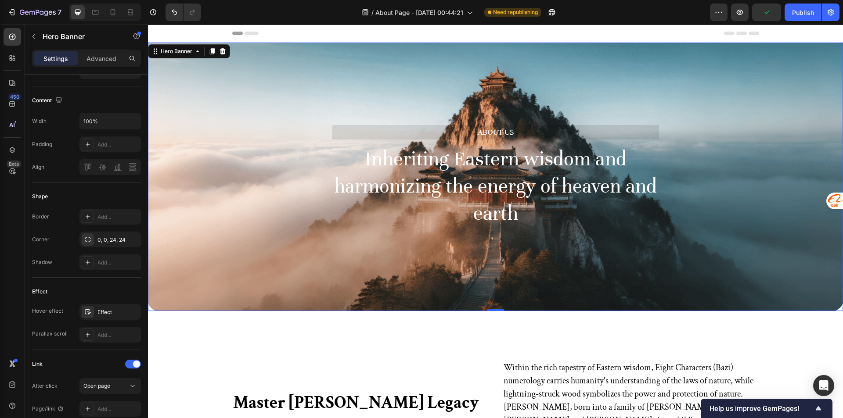
scroll to position [0, 0]
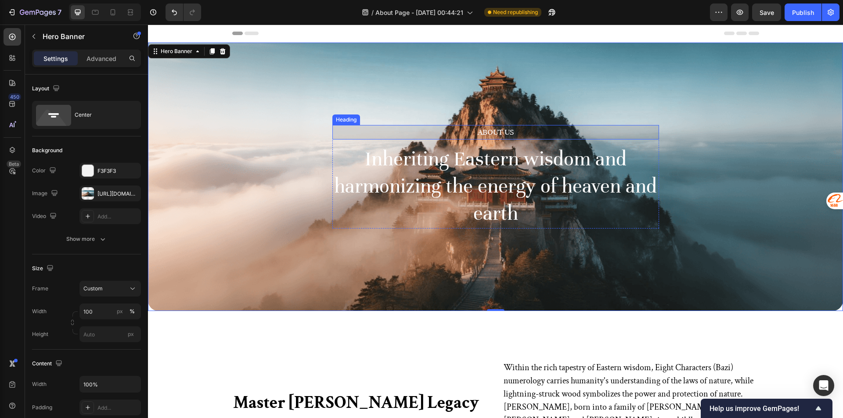
click at [454, 134] on p "About Us" at bounding box center [495, 132] width 325 height 13
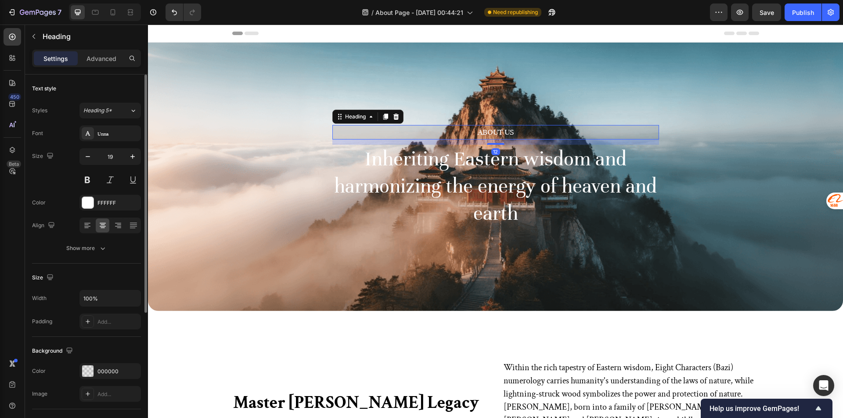
scroll to position [88, 0]
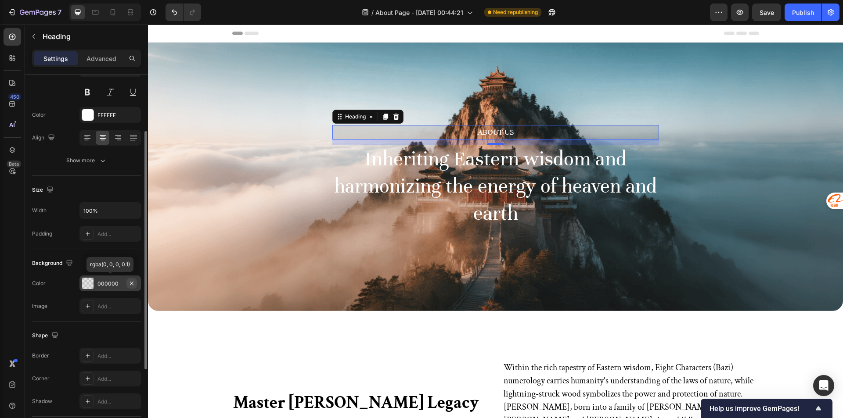
click at [132, 282] on icon "button" at bounding box center [131, 283] width 7 height 7
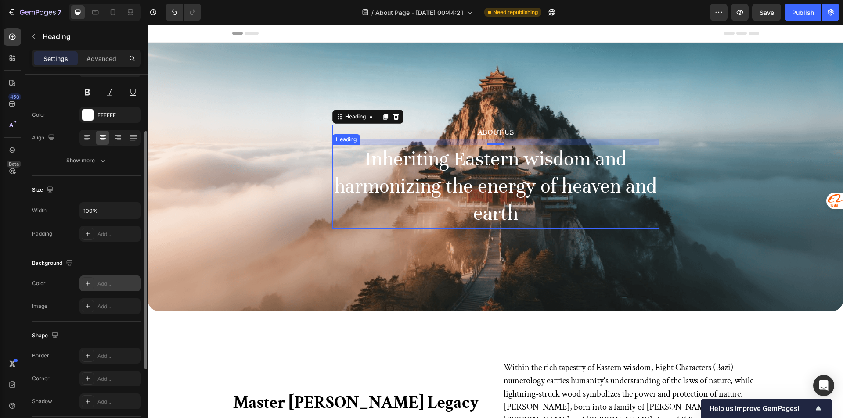
click at [391, 234] on div "About Us Heading 12 Inheriting Eastern wisdom and harmonizing the energy of hea…" at bounding box center [495, 177] width 695 height 269
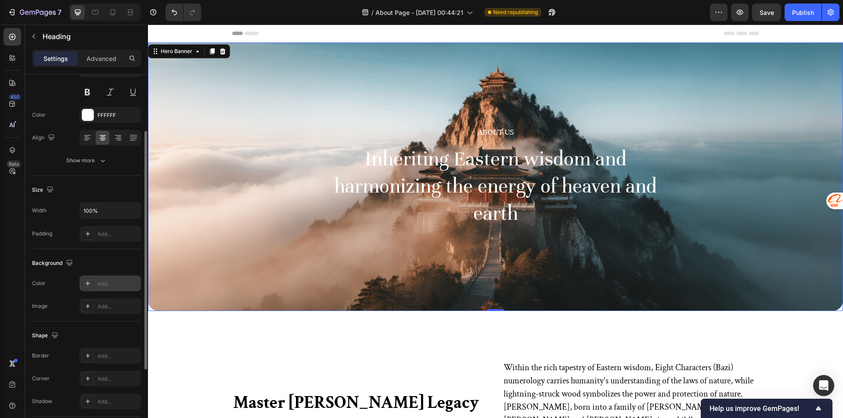
scroll to position [0, 0]
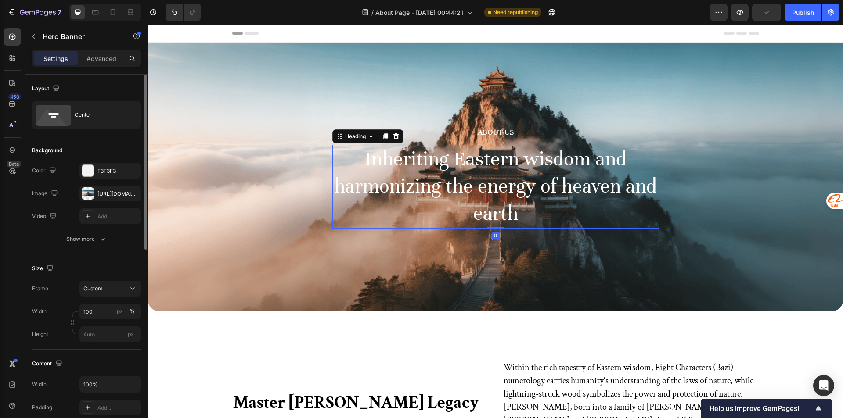
click at [465, 202] on h2 "Inheriting Eastern wisdom and harmonizing the energy of heaven and earth" at bounding box center [495, 187] width 327 height 84
click at [452, 267] on div "About Us Heading Inheriting Eastern wisdom and harmonizing the energy of heaven…" at bounding box center [495, 177] width 695 height 269
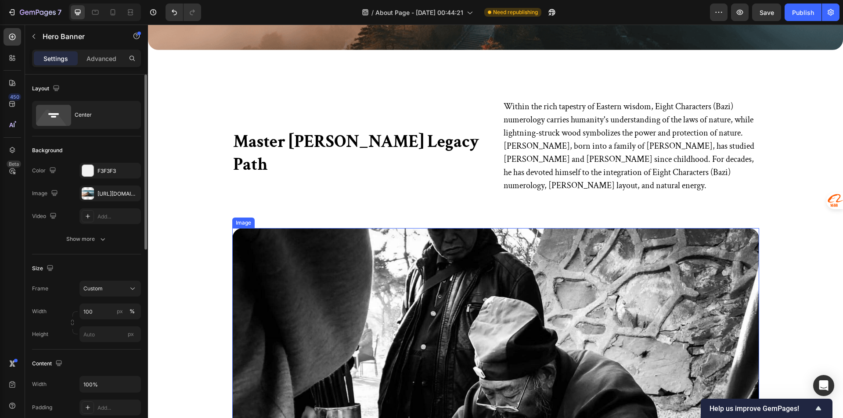
scroll to position [44, 0]
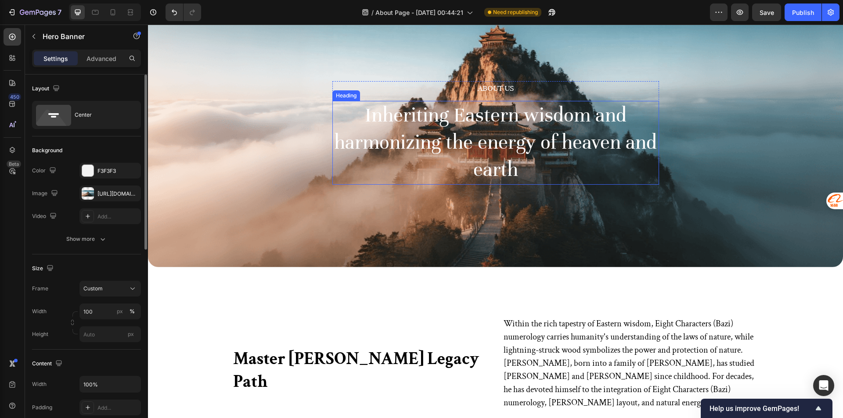
click at [501, 131] on h2 "Inheriting Eastern wisdom and harmonizing the energy of heaven and earth" at bounding box center [495, 143] width 327 height 84
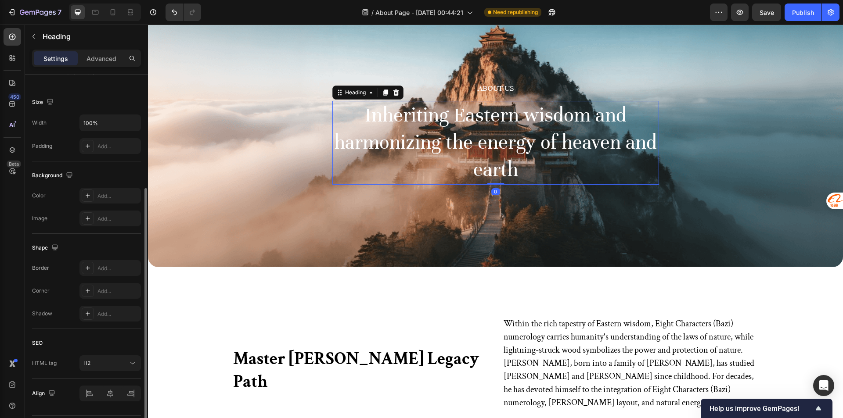
scroll to position [0, 0]
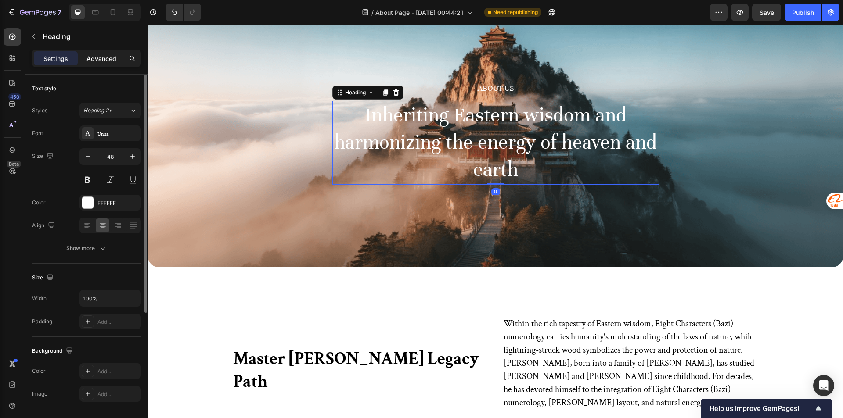
click at [104, 65] on div "Advanced" at bounding box center [101, 58] width 44 height 14
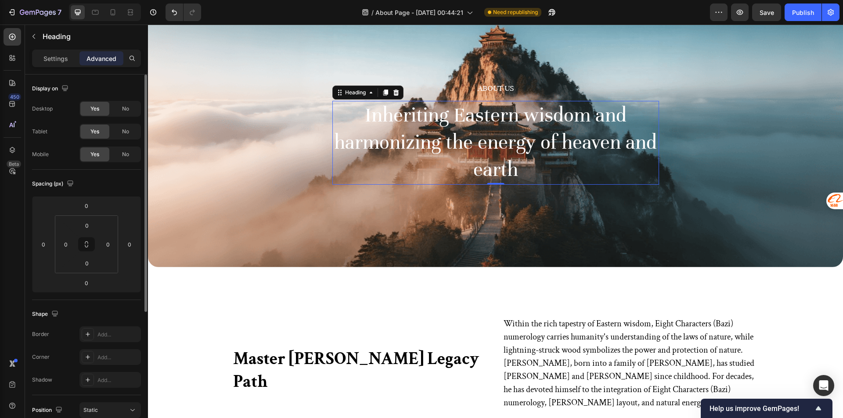
scroll to position [204, 0]
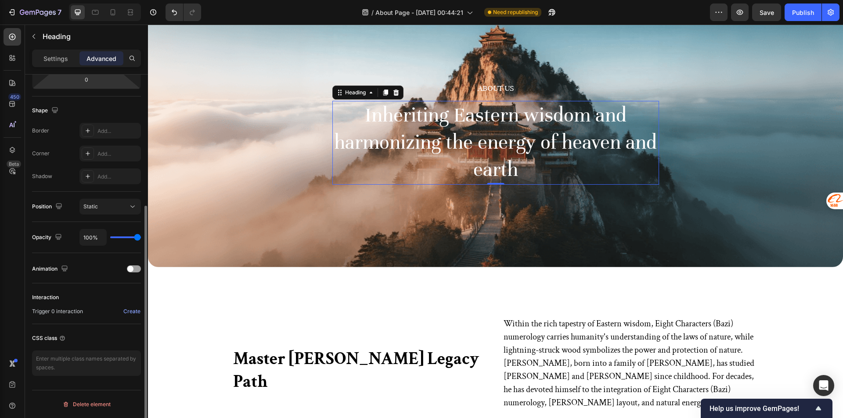
click at [67, 65] on div "Settings Advanced" at bounding box center [86, 59] width 109 height 18
click at [66, 58] on p "Settings" at bounding box center [55, 58] width 25 height 9
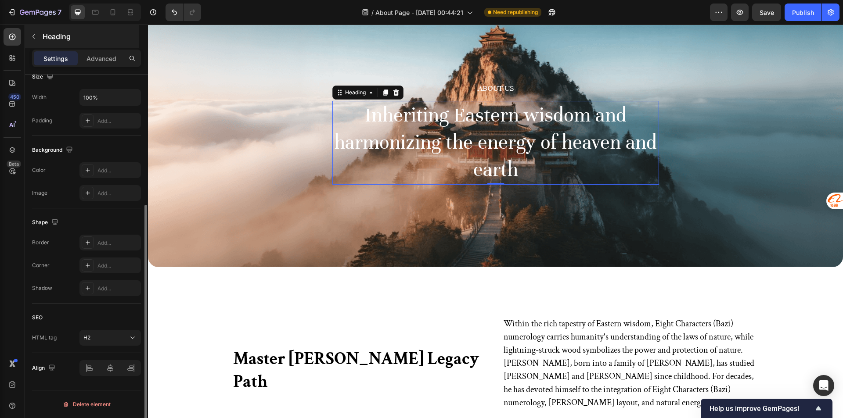
scroll to position [201, 0]
click at [40, 37] on button "button" at bounding box center [34, 36] width 14 height 14
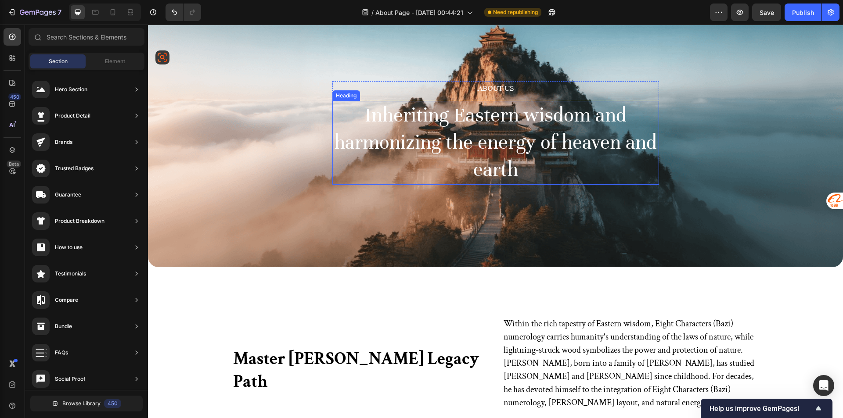
click at [346, 145] on h2 "Inheriting Eastern wisdom and harmonizing the energy of heaven and earth" at bounding box center [495, 143] width 327 height 84
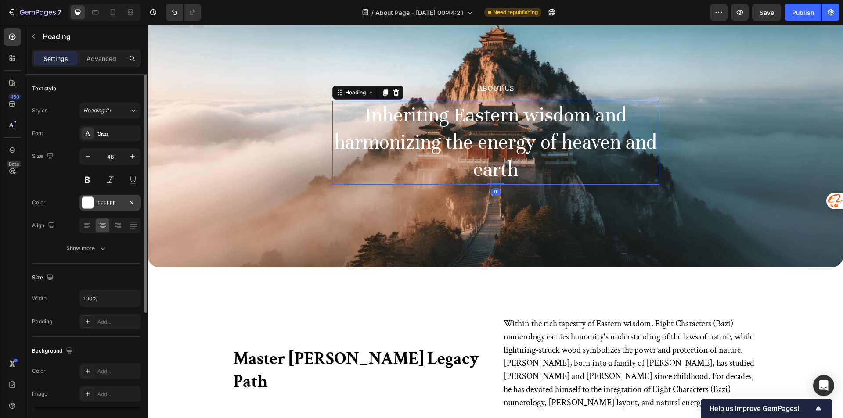
click at [91, 205] on div at bounding box center [87, 202] width 11 height 11
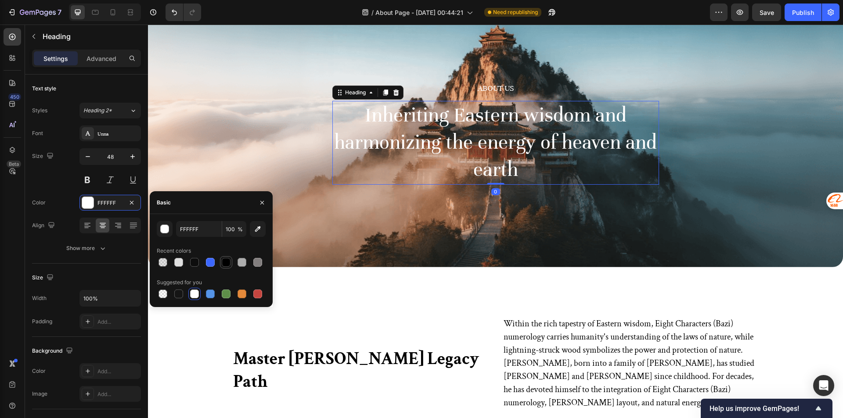
click at [226, 266] on div at bounding box center [226, 262] width 9 height 9
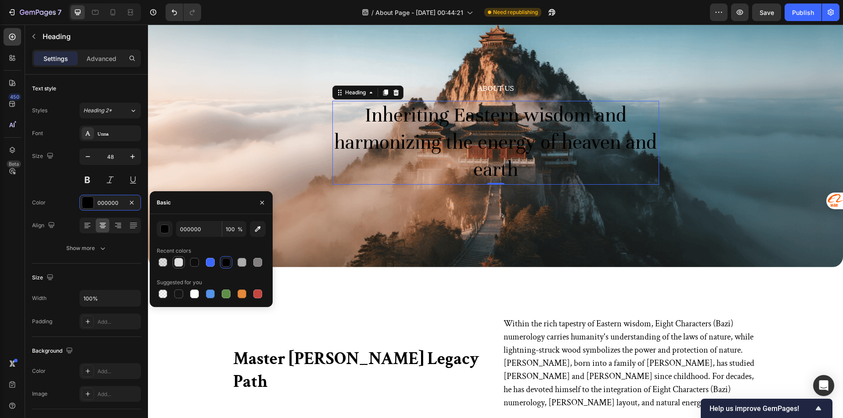
click at [179, 259] on div at bounding box center [178, 262] width 9 height 9
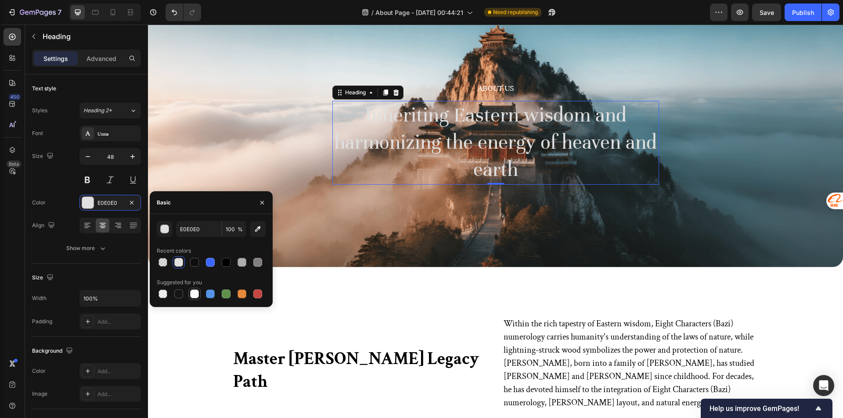
click at [198, 294] on div at bounding box center [194, 294] width 9 height 9
type input "FFFFFF"
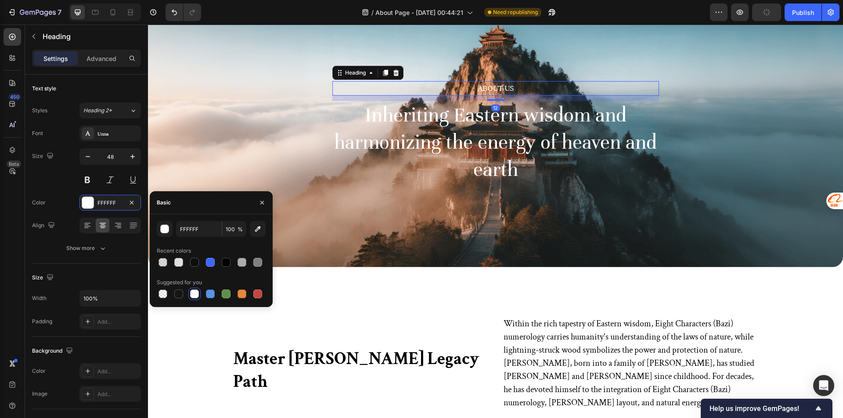
click at [501, 89] on p "About Us" at bounding box center [495, 88] width 325 height 13
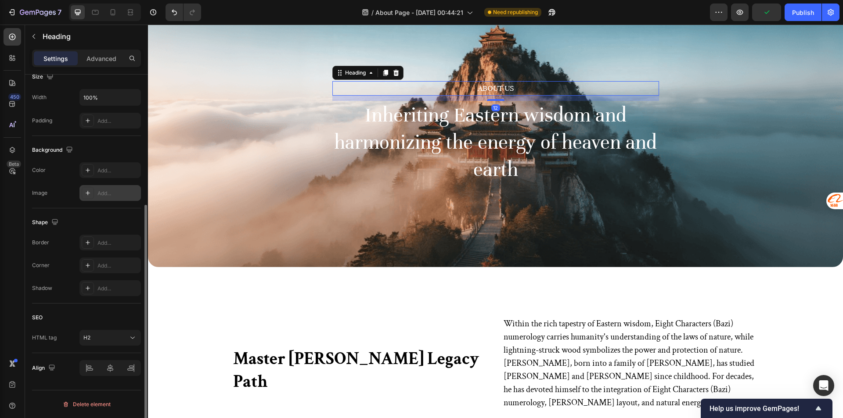
scroll to position [113, 0]
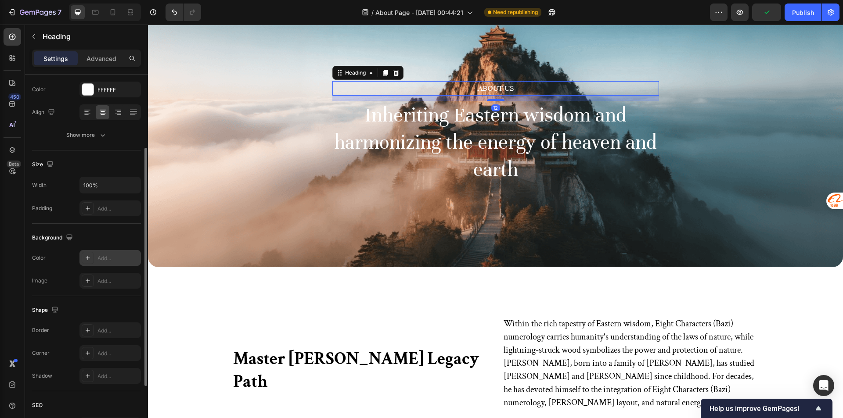
click at [93, 260] on div at bounding box center [88, 258] width 12 height 12
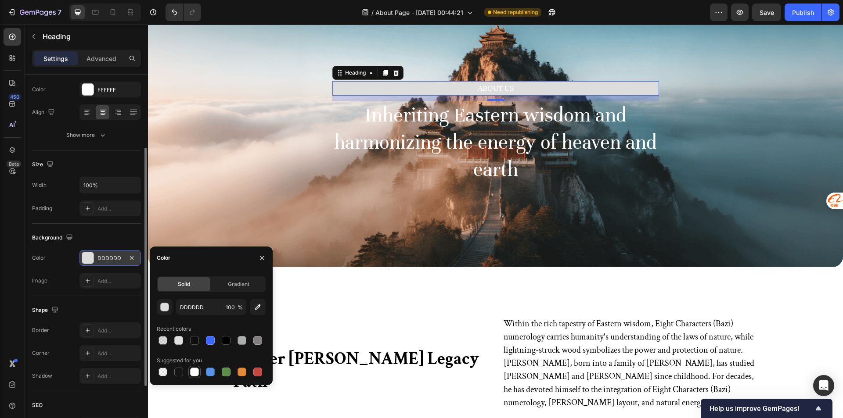
click at [198, 371] on div at bounding box center [194, 372] width 9 height 9
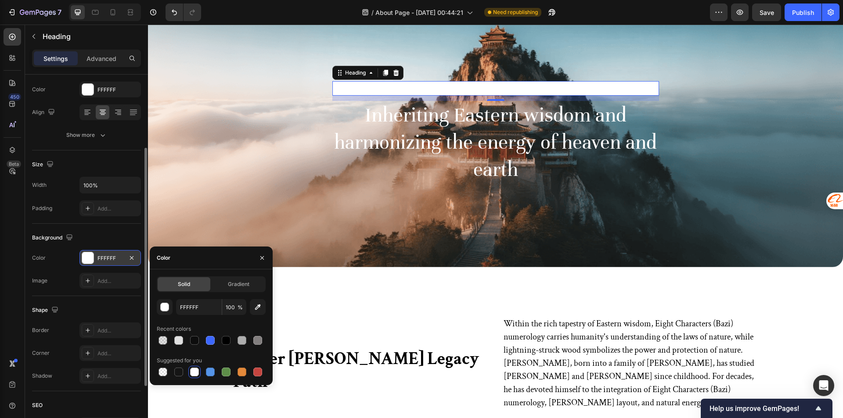
click at [197, 368] on div at bounding box center [194, 372] width 9 height 9
click at [169, 376] on div at bounding box center [211, 372] width 109 height 12
click at [163, 372] on div at bounding box center [163, 372] width 9 height 9
type input "000000"
type input "0"
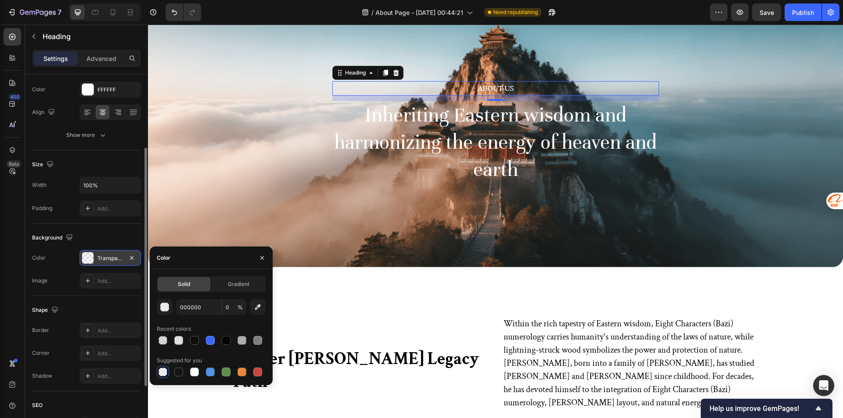
click at [497, 82] on h2 "About Us" at bounding box center [495, 88] width 327 height 14
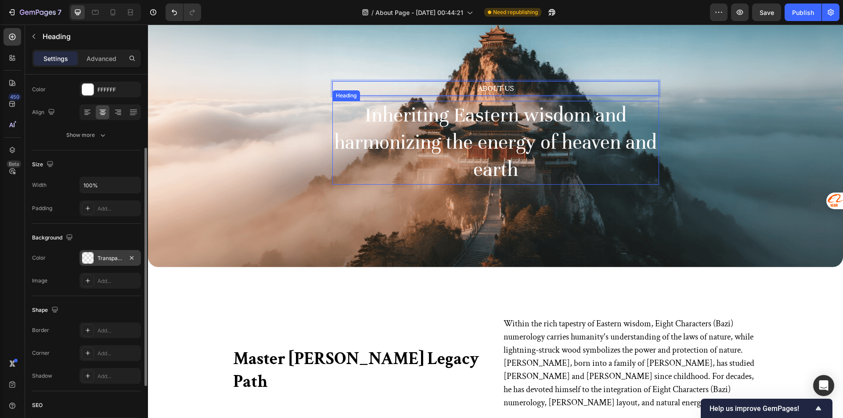
click at [393, 199] on div "About Us Heading 12 Inheriting Eastern wisdom and harmonizing the energy of hea…" at bounding box center [495, 133] width 695 height 269
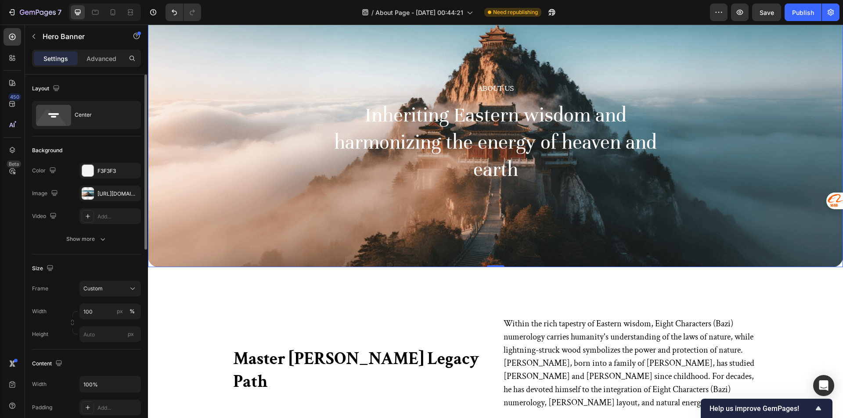
click at [476, 81] on div "About Us Heading Inheriting Eastern wisdom and harmonizing the energy of heaven…" at bounding box center [495, 133] width 695 height 269
click at [476, 83] on p "About Us" at bounding box center [495, 88] width 325 height 13
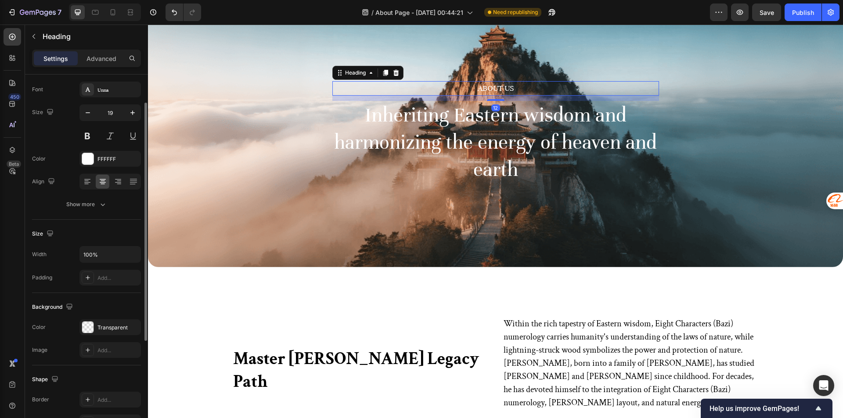
scroll to position [132, 0]
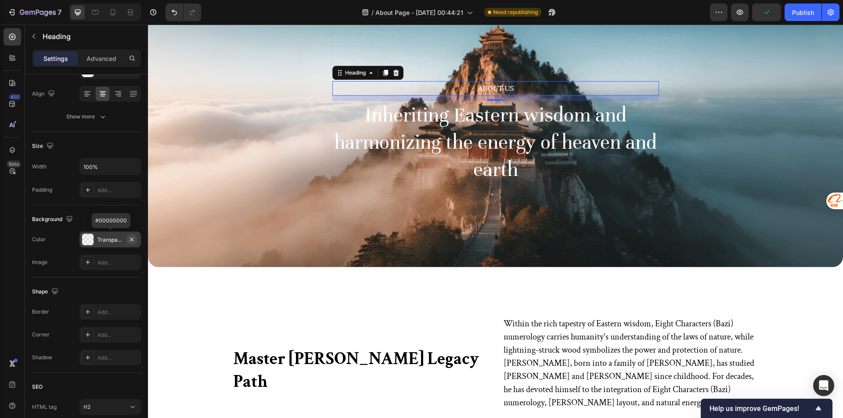
click at [130, 238] on icon "button" at bounding box center [131, 239] width 7 height 7
click at [91, 338] on icon at bounding box center [87, 334] width 7 height 7
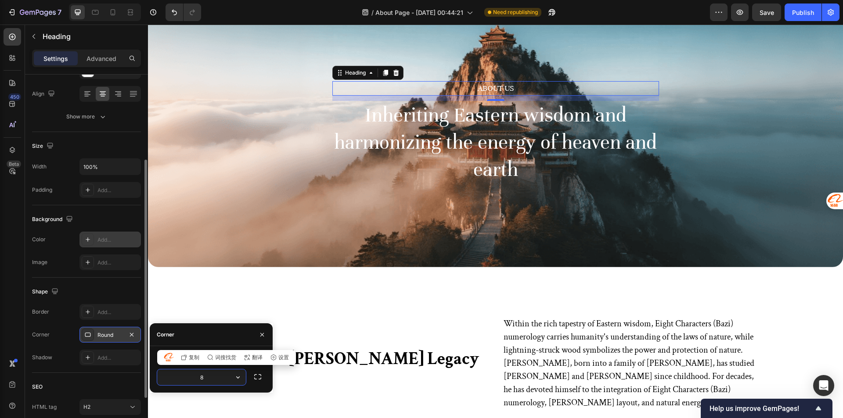
click at [132, 340] on div at bounding box center [131, 335] width 11 height 11
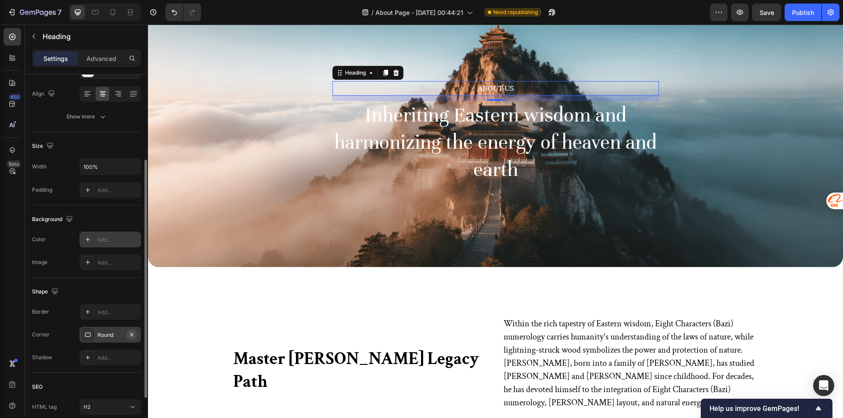
click at [136, 335] on button "button" at bounding box center [131, 335] width 11 height 11
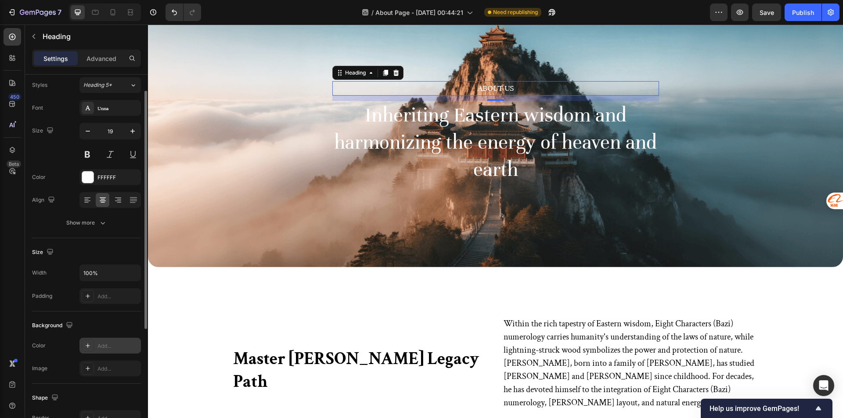
scroll to position [0, 0]
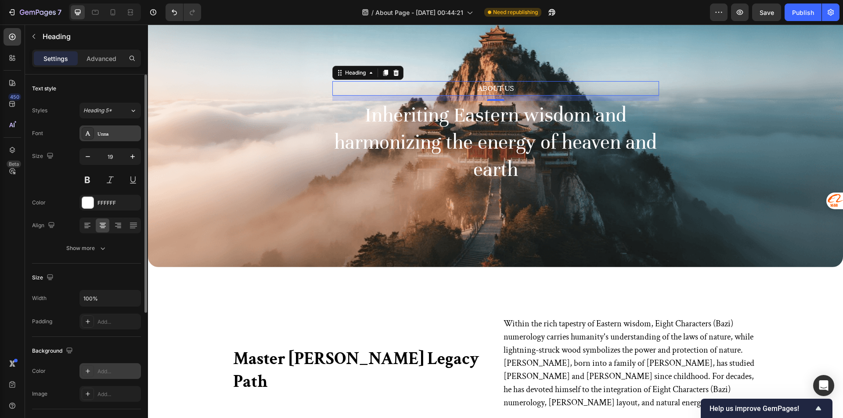
click at [104, 139] on div "Unna" at bounding box center [109, 134] width 61 height 16
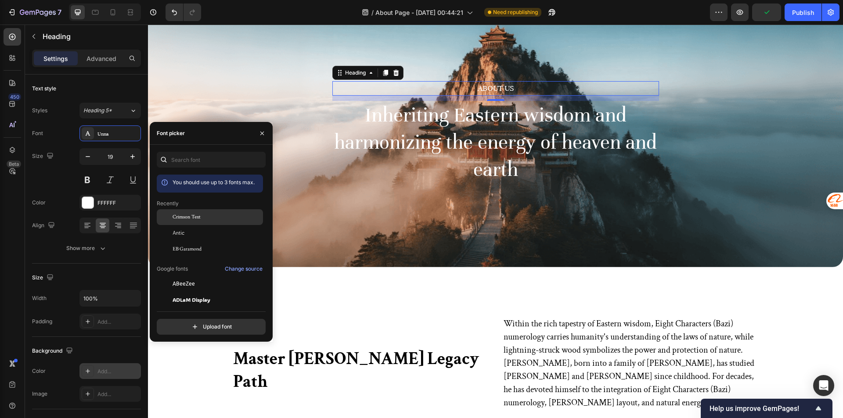
click at [206, 212] on div "Crimson Text" at bounding box center [210, 217] width 106 height 16
click at [531, 138] on h2 "Inheriting Eastern wisdom and harmonizing the energy of heaven and earth" at bounding box center [495, 143] width 327 height 84
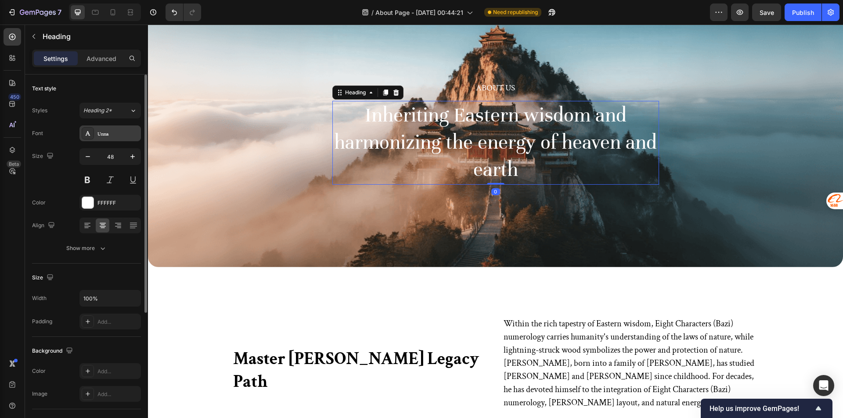
click at [114, 130] on div "Unna" at bounding box center [117, 134] width 41 height 8
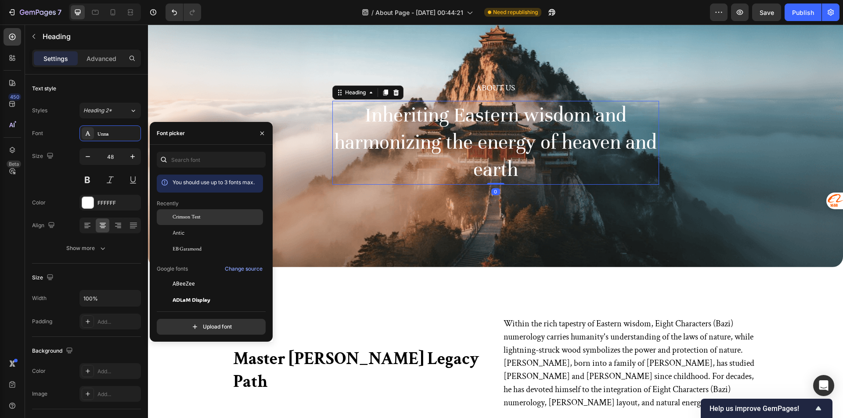
click at [212, 217] on div "Crimson Text" at bounding box center [217, 217] width 89 height 8
click at [432, 218] on div "About Us Heading Inheriting Eastern wisdom and harmonizing the energy of heaven…" at bounding box center [495, 133] width 695 height 269
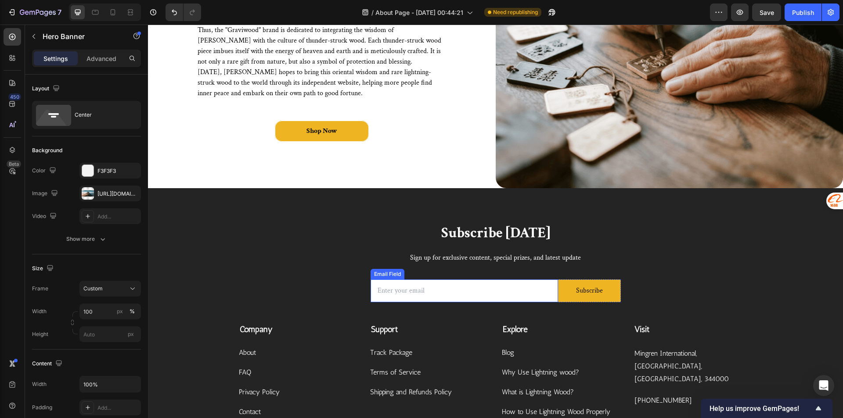
scroll to position [2107, 0]
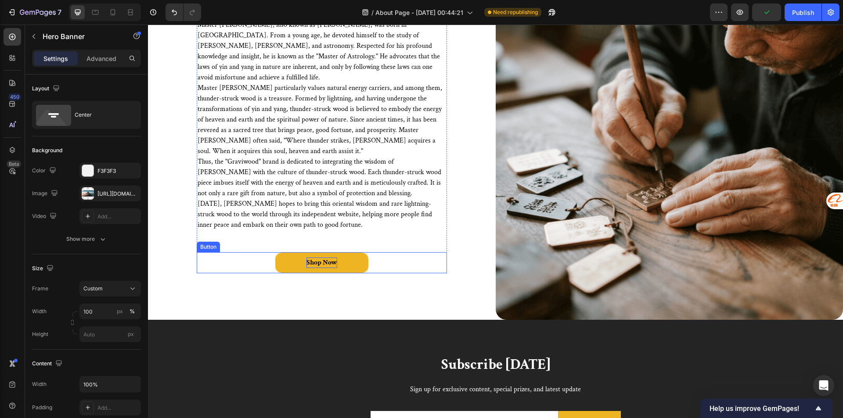
click at [330, 258] on div "Shop Now" at bounding box center [321, 263] width 31 height 11
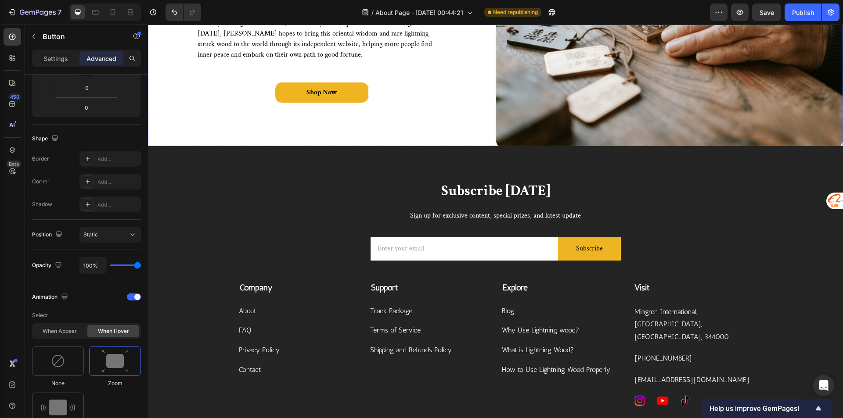
scroll to position [2283, 0]
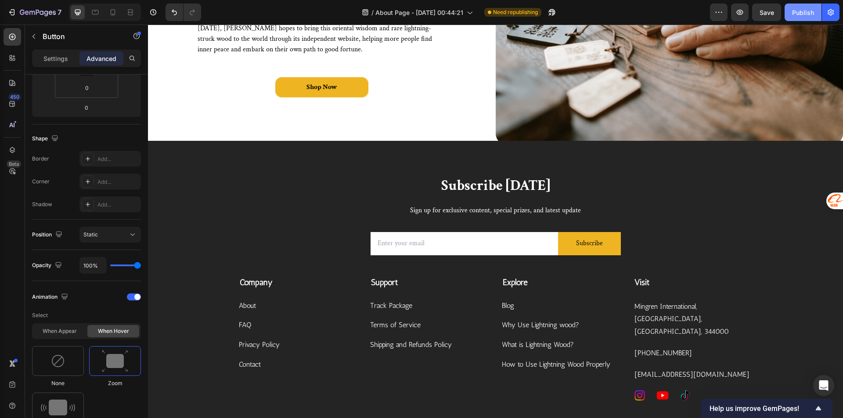
click at [810, 15] on div "Publish" at bounding box center [803, 12] width 22 height 9
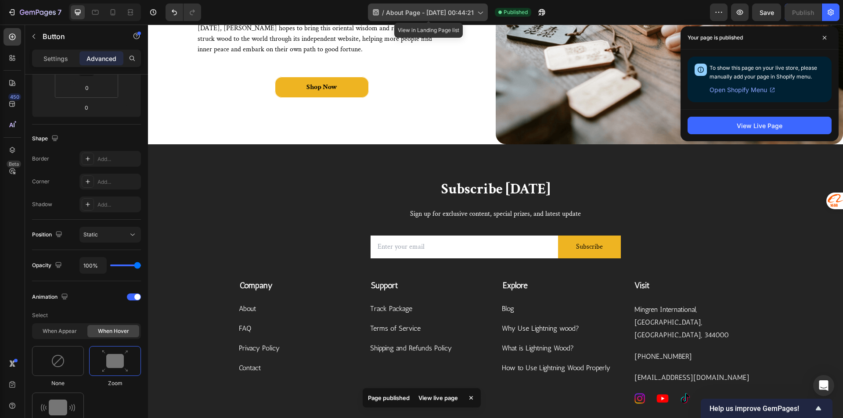
click at [397, 17] on div "/ About Page - Aug 27, 00:44:21" at bounding box center [428, 13] width 120 height 18
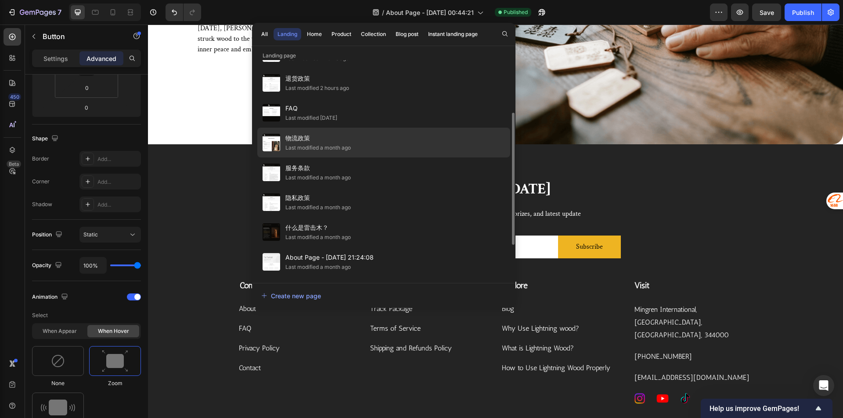
scroll to position [132, 0]
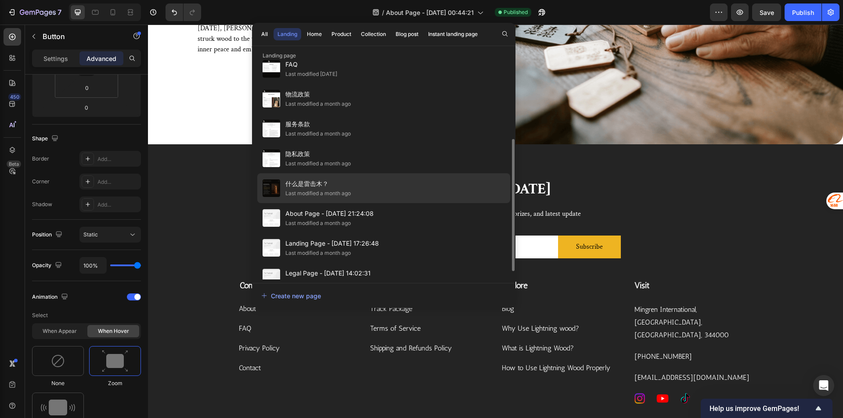
click at [333, 181] on span "什么是雷击木？" at bounding box center [317, 184] width 65 height 11
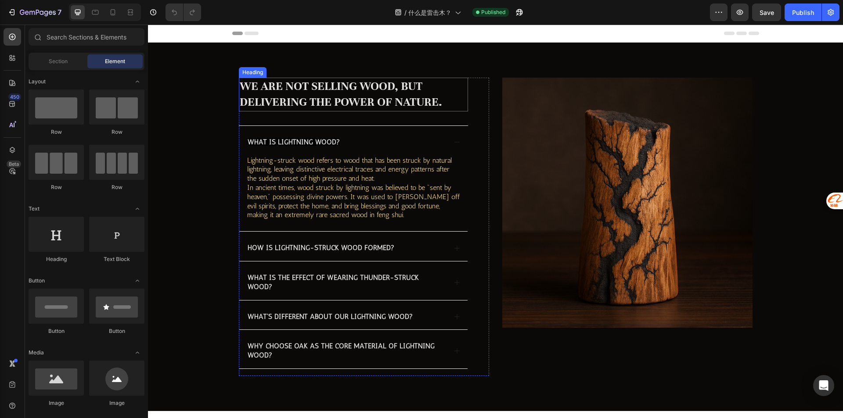
click at [283, 88] on h2 "We are not selling wood, but delivering the power of nature." at bounding box center [353, 95] width 229 height 34
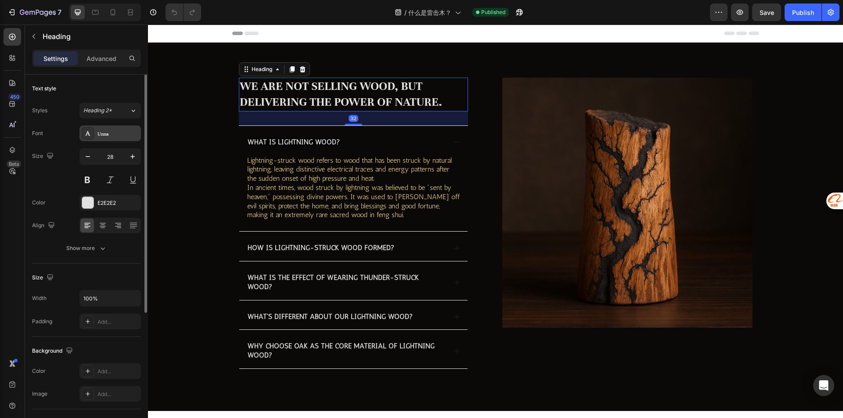
click at [96, 129] on div "Unna" at bounding box center [109, 134] width 61 height 16
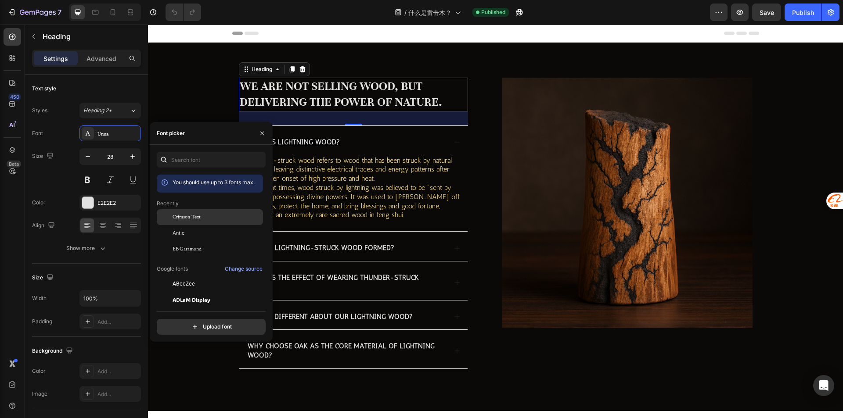
click at [194, 214] on span "Crimson Text" at bounding box center [187, 217] width 28 height 8
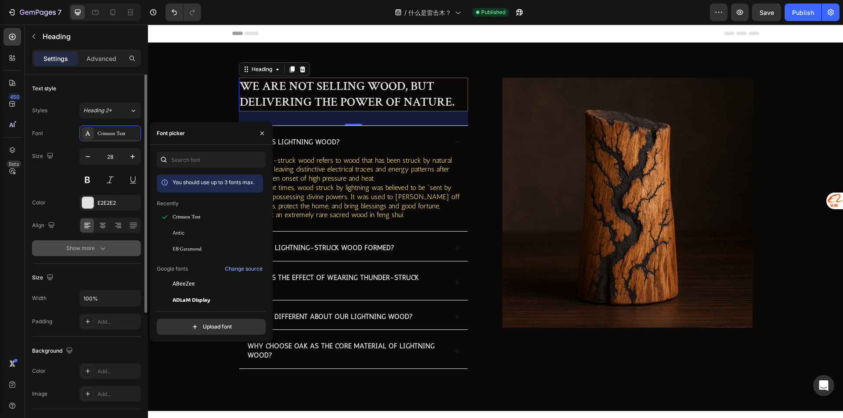
click at [96, 256] on button "Show more" at bounding box center [86, 249] width 109 height 16
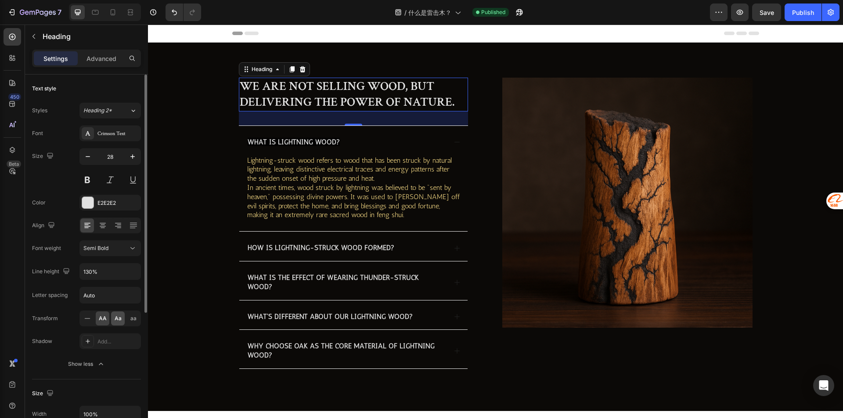
click at [117, 314] on div "Aa" at bounding box center [118, 319] width 14 height 14
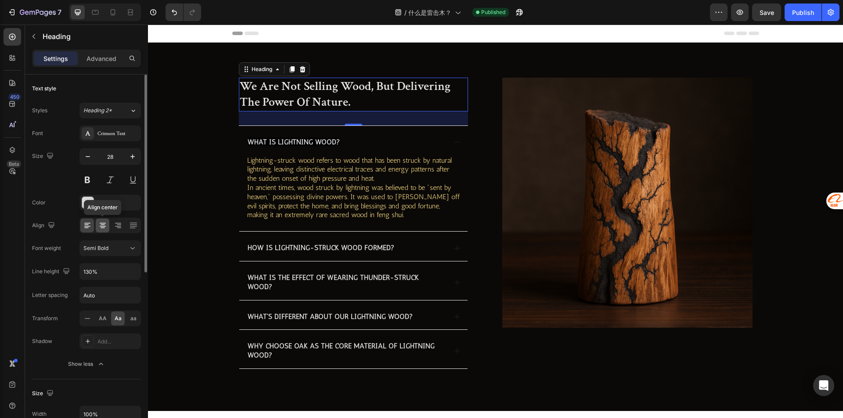
click at [108, 221] on div at bounding box center [103, 226] width 14 height 14
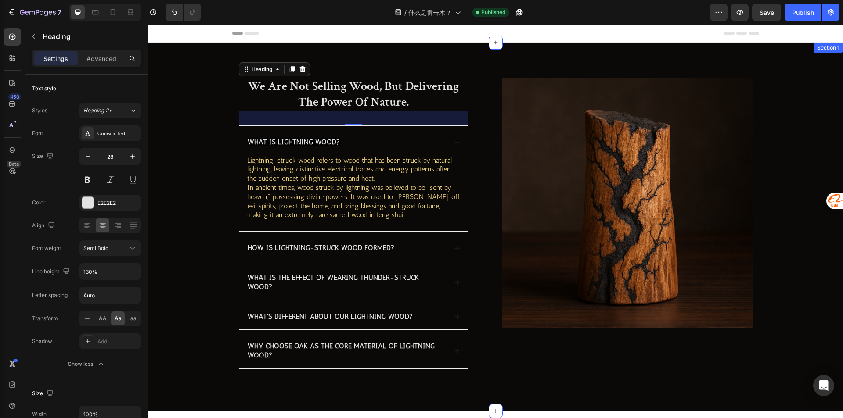
click at [193, 142] on div "we are not selling wood, but delivering the power of nature. Heading 32 What is…" at bounding box center [495, 234] width 677 height 313
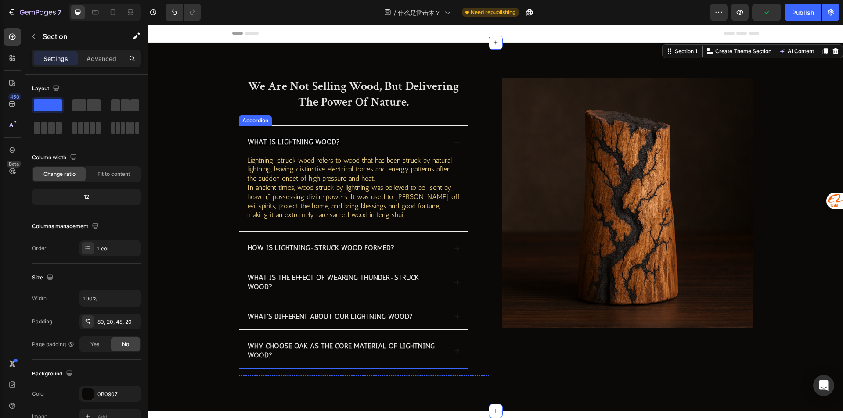
click at [322, 143] on span "What is lightning wood?" at bounding box center [294, 142] width 92 height 8
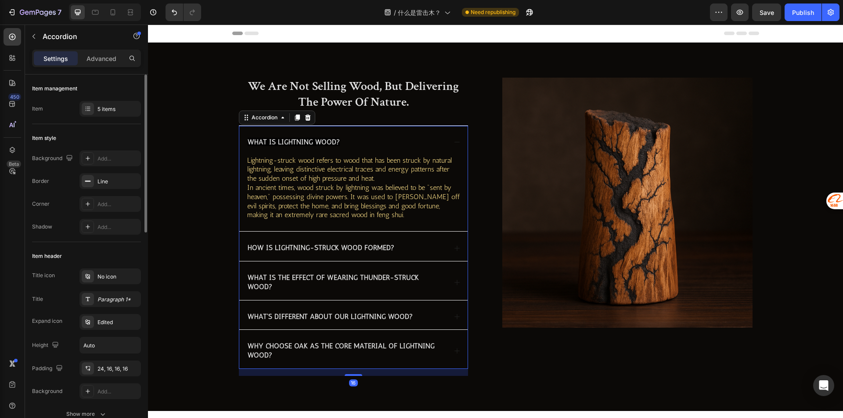
scroll to position [132, 0]
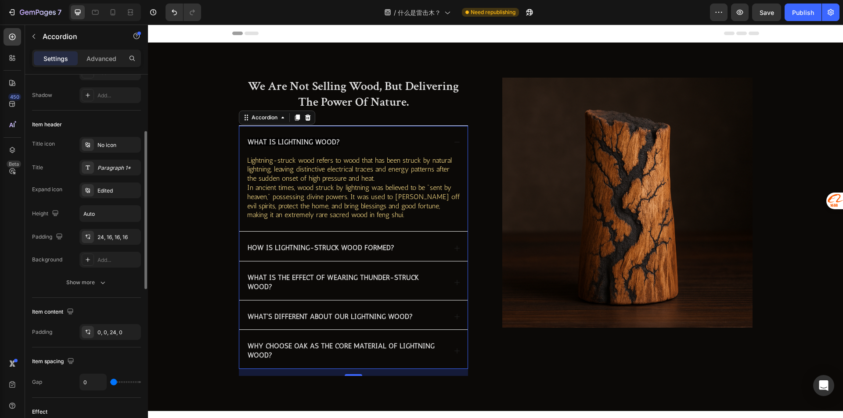
click at [103, 291] on div "Item header Title icon No icon Title Paragraph 1* Expand icon Edited Height Aut…" at bounding box center [86, 204] width 109 height 187
click at [109, 279] on button "Show more" at bounding box center [86, 283] width 109 height 16
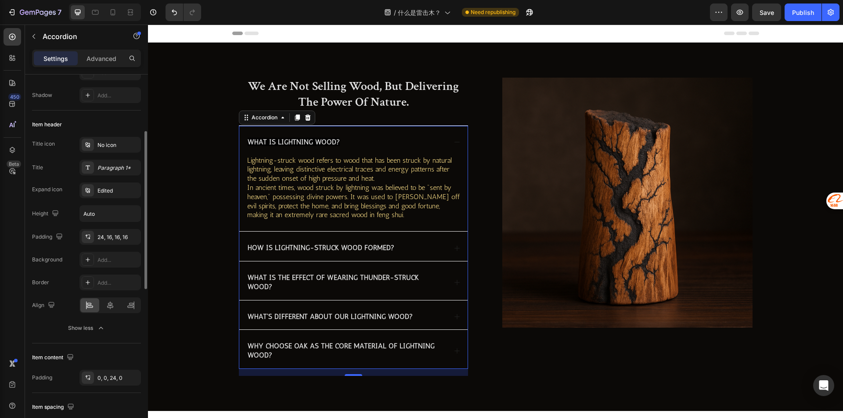
scroll to position [220, 0]
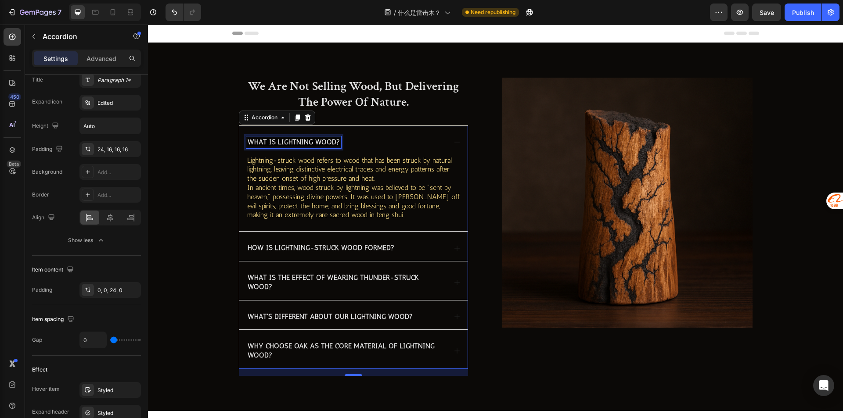
click at [314, 139] on span "What is lightning wood?" at bounding box center [294, 142] width 92 height 8
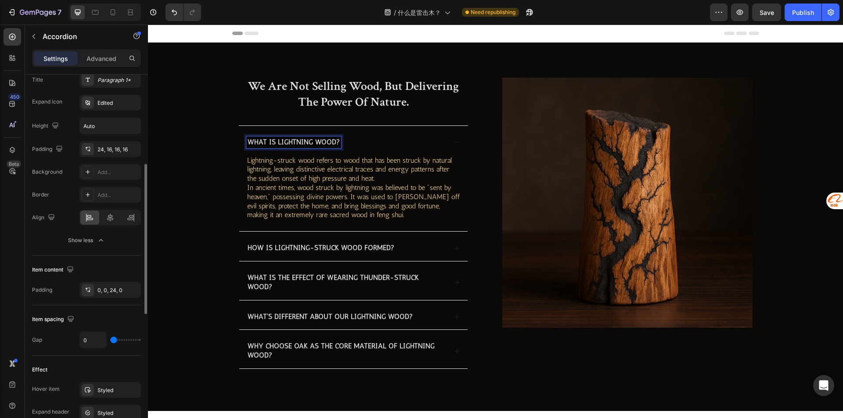
click at [115, 210] on div at bounding box center [109, 218] width 61 height 16
click at [113, 213] on div at bounding box center [110, 218] width 19 height 14
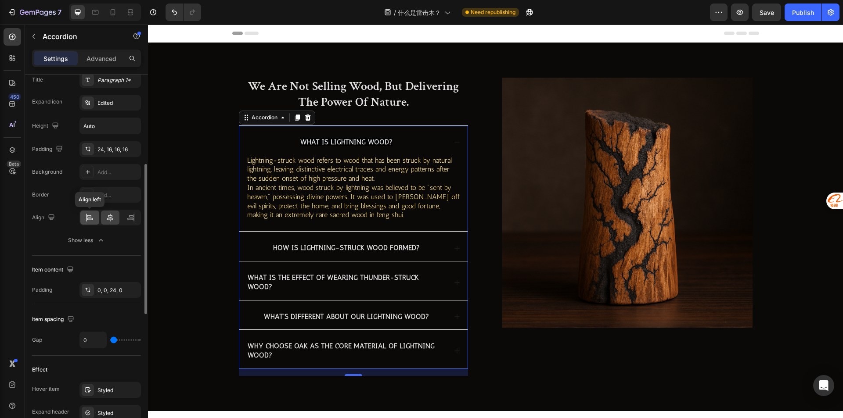
click at [93, 215] on icon at bounding box center [89, 217] width 9 height 9
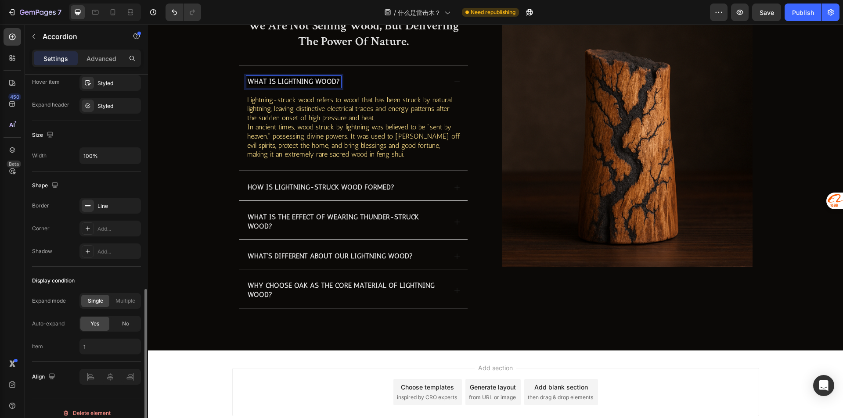
scroll to position [0, 0]
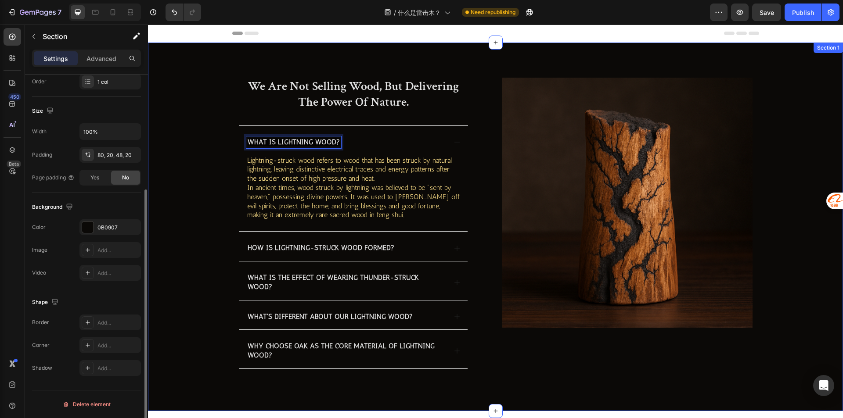
click at [233, 175] on div "we are not selling wood, but delivering the power of nature. Heading What is li…" at bounding box center [495, 234] width 677 height 313
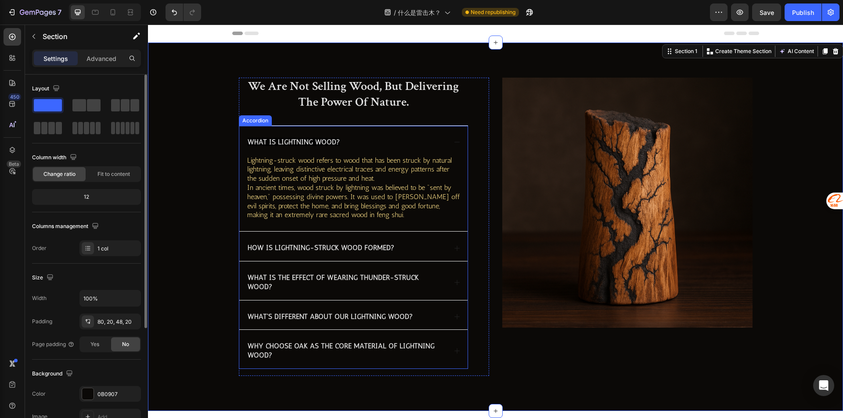
click at [275, 138] on p "What is lightning wood?" at bounding box center [294, 142] width 92 height 9
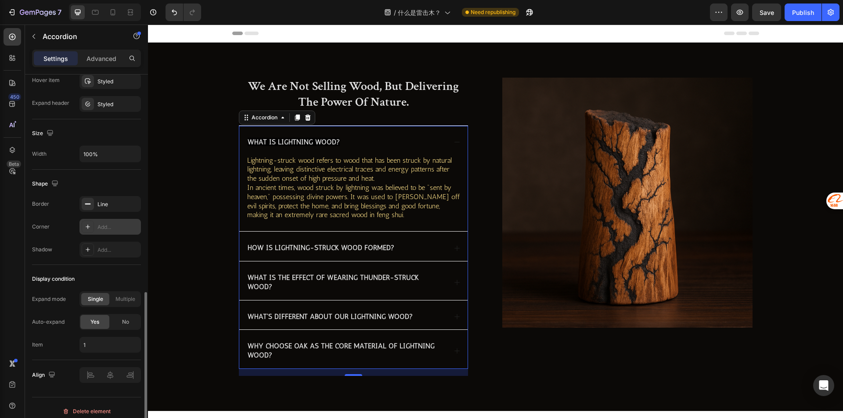
scroll to position [490, 0]
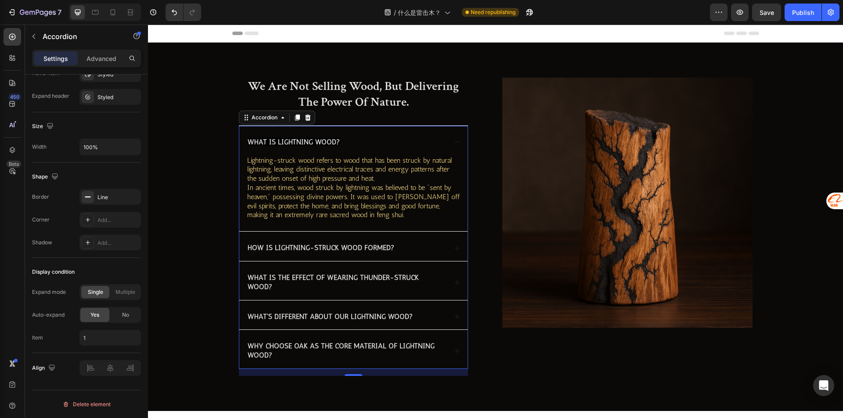
click at [306, 137] on div "What is lightning wood?" at bounding box center [293, 143] width 95 height 12
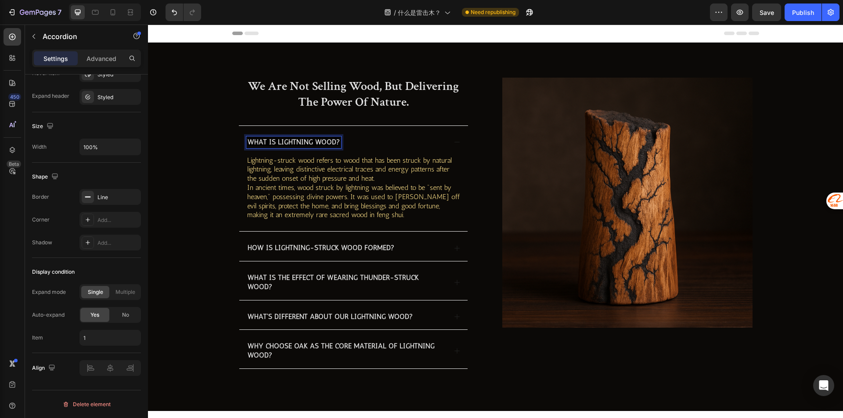
click at [343, 142] on div "What is lightning wood?" at bounding box center [346, 143] width 200 height 12
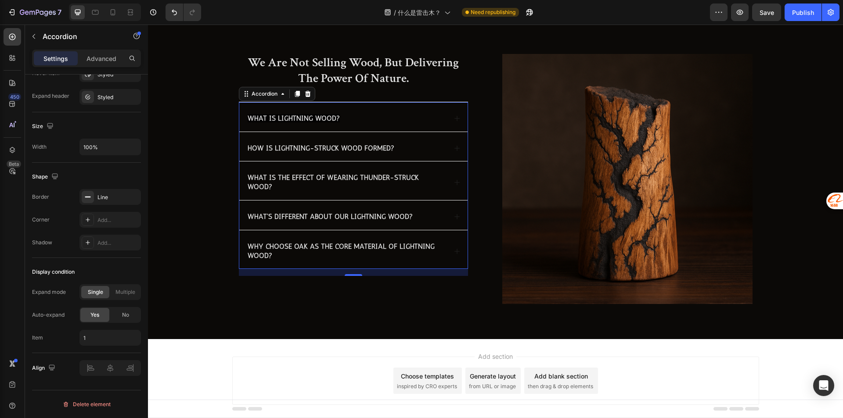
scroll to position [53, 0]
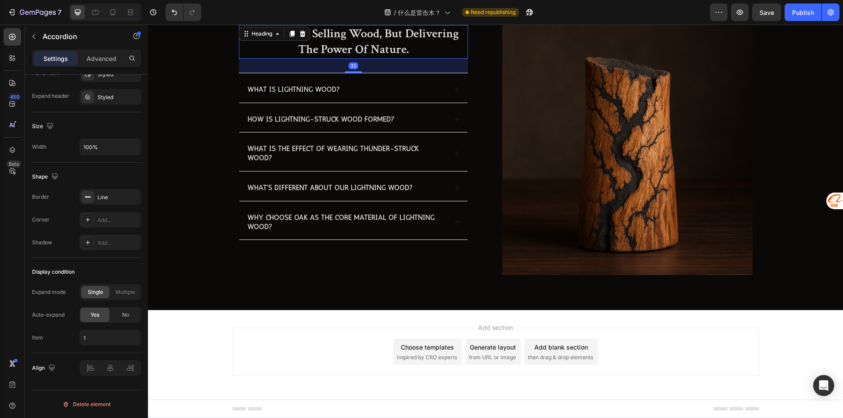
click at [362, 47] on h2 "we are not selling wood, but delivering the power of nature." at bounding box center [353, 42] width 229 height 34
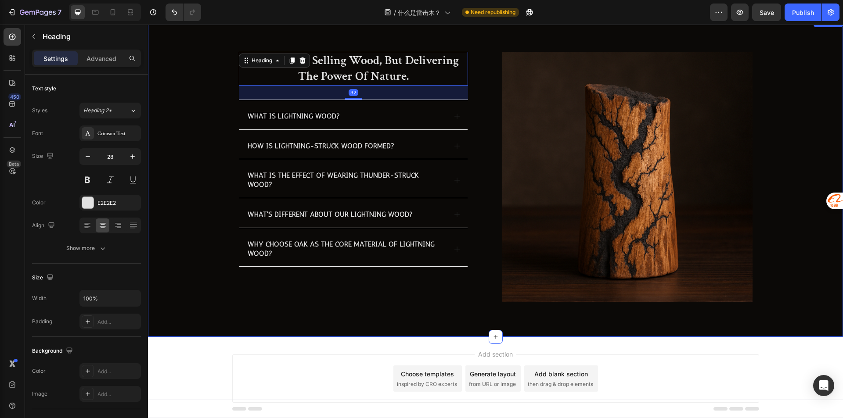
scroll to position [0, 0]
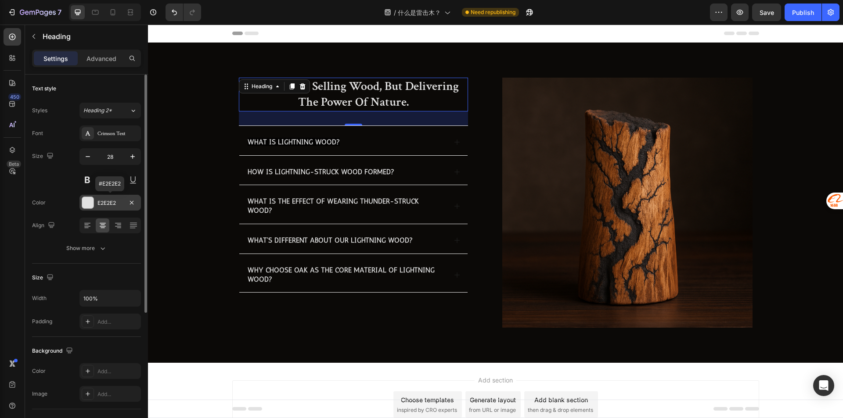
click at [108, 198] on div "E2E2E2" at bounding box center [109, 203] width 61 height 16
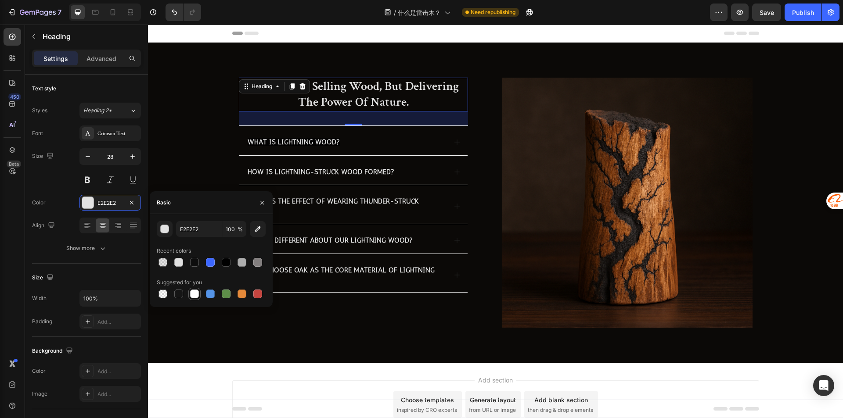
click at [197, 295] on div at bounding box center [194, 294] width 9 height 9
type input "FFFFFF"
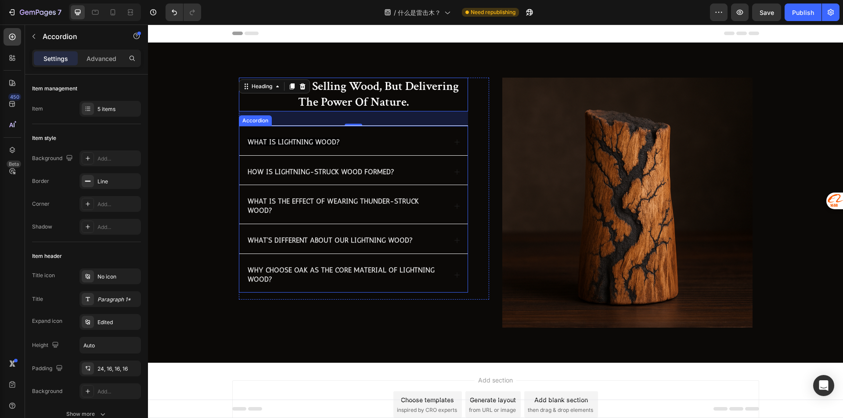
click at [358, 136] on div "What is lightning wood?" at bounding box center [353, 140] width 228 height 29
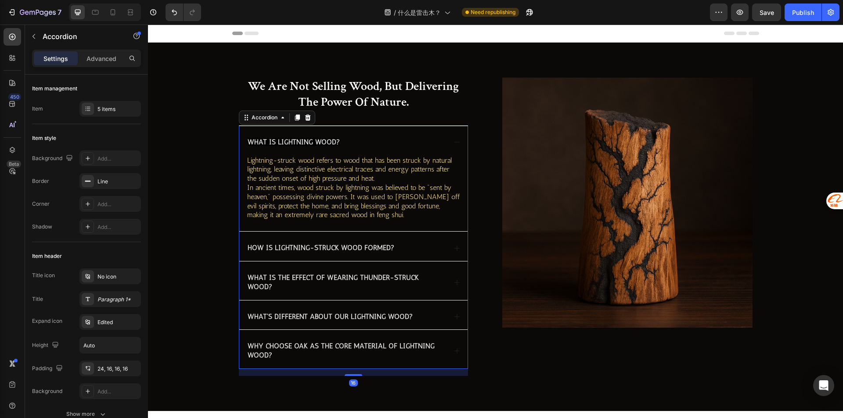
drag, startPoint x: 346, startPoint y: 137, endPoint x: 353, endPoint y: 116, distance: 21.8
click at [346, 137] on div "What is lightning wood?" at bounding box center [346, 143] width 200 height 12
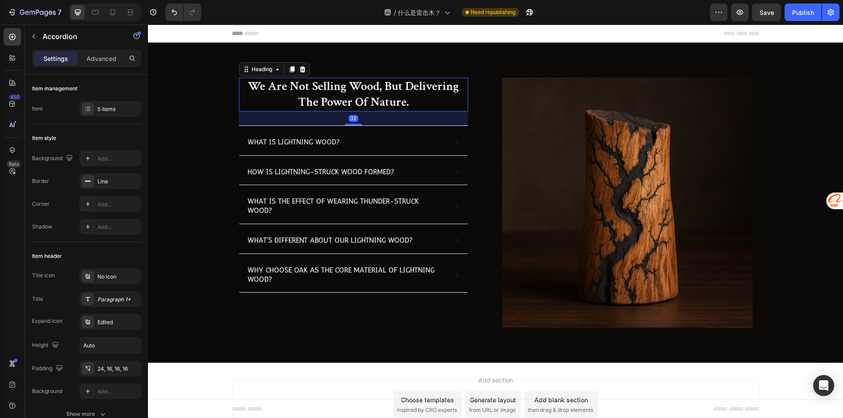
click at [360, 96] on h2 "we are not selling wood, but delivering the power of nature." at bounding box center [353, 95] width 229 height 34
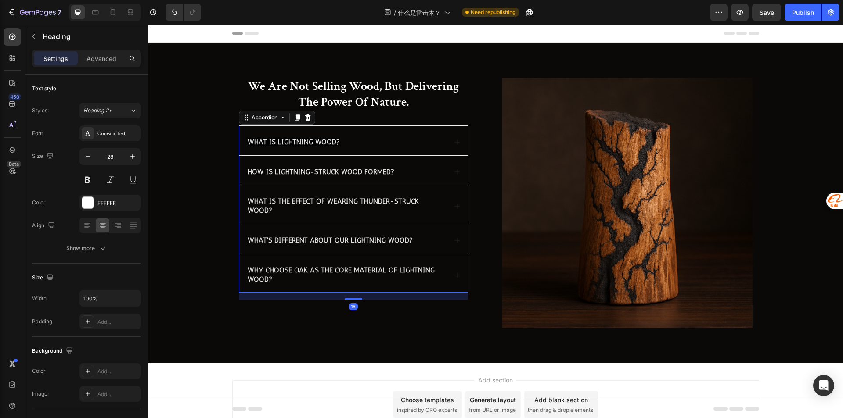
click at [333, 144] on span "What is lightning wood?" at bounding box center [294, 142] width 92 height 8
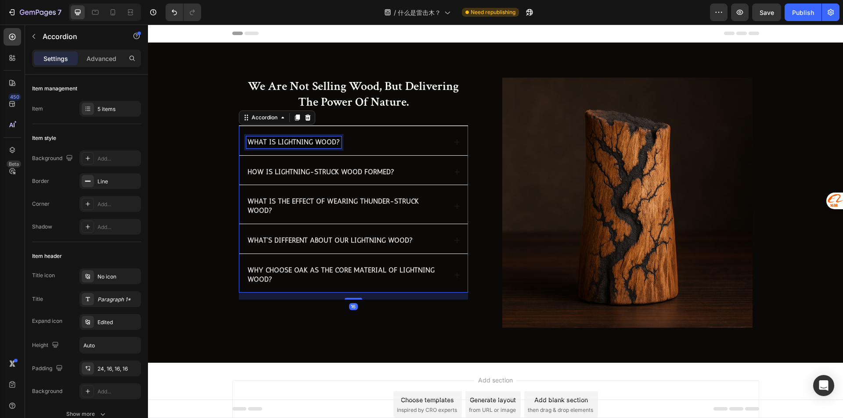
click at [319, 137] on div "What is lightning wood?" at bounding box center [293, 143] width 95 height 12
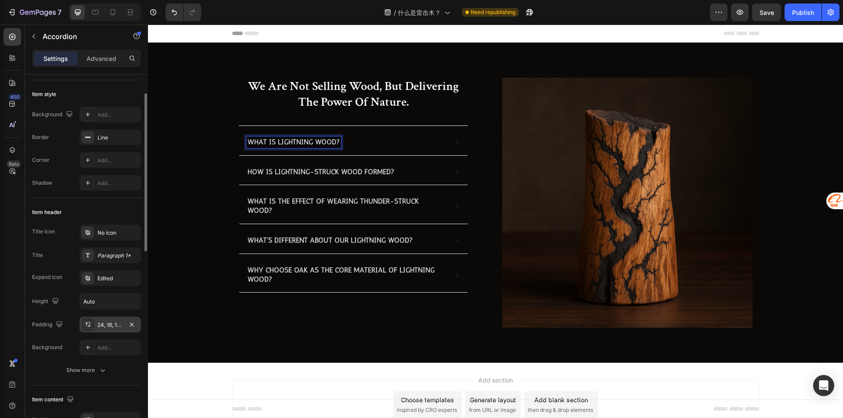
scroll to position [88, 0]
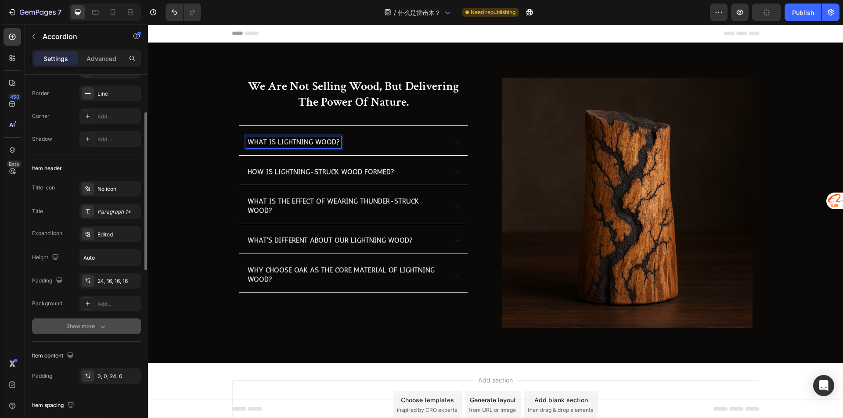
click at [96, 321] on button "Show more" at bounding box center [86, 327] width 109 height 16
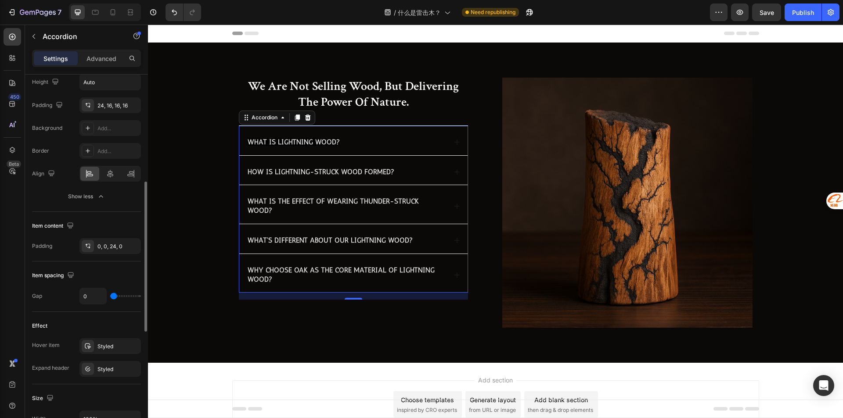
scroll to position [395, 0]
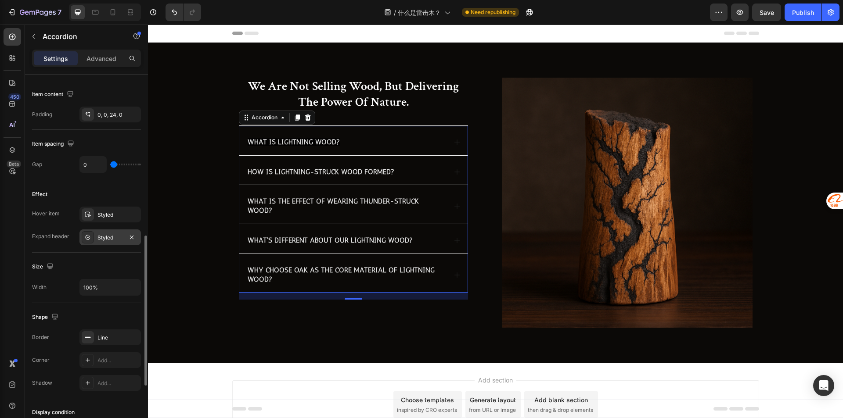
click at [108, 235] on div "Styled" at bounding box center [109, 238] width 25 height 8
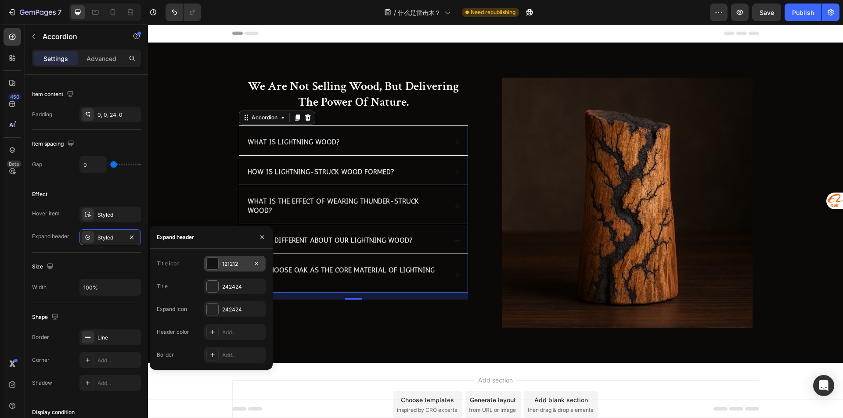
click at [237, 267] on div "121212" at bounding box center [234, 264] width 25 height 8
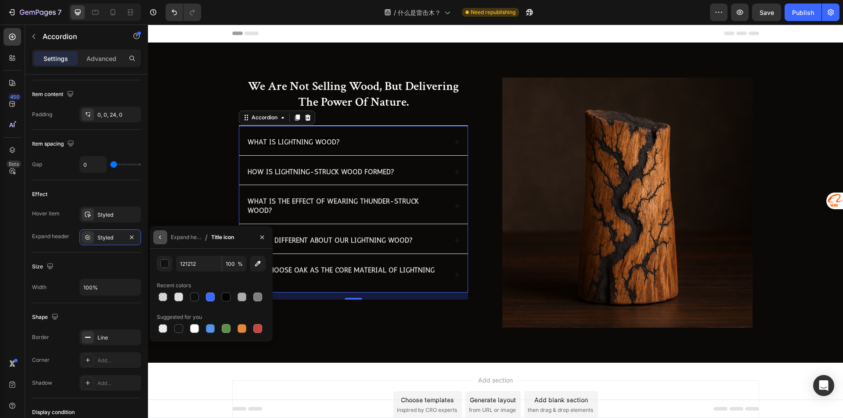
click at [158, 235] on icon "button" at bounding box center [160, 237] width 7 height 7
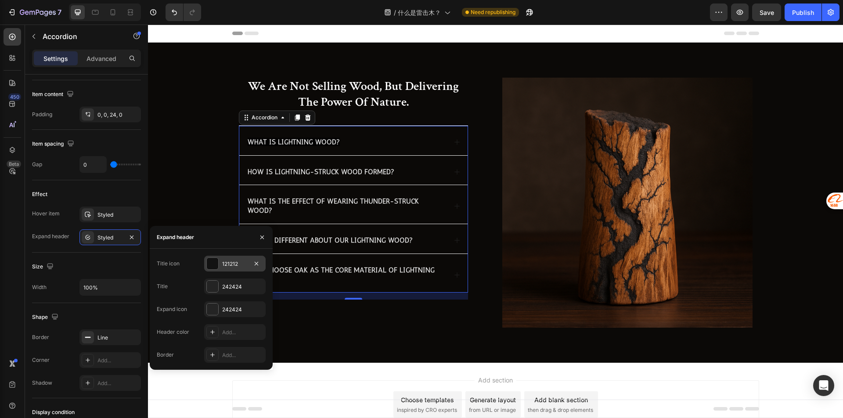
click at [241, 257] on div "121212" at bounding box center [234, 264] width 61 height 16
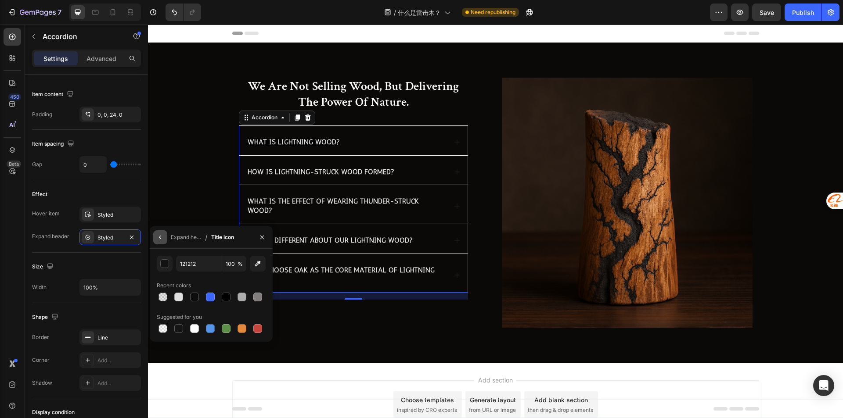
click at [157, 244] on button "button" at bounding box center [160, 238] width 14 height 14
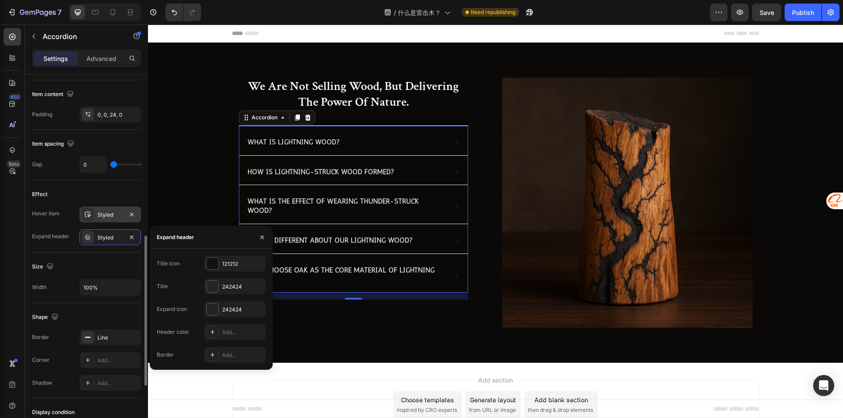
click at [108, 214] on div "Styled" at bounding box center [109, 215] width 25 height 8
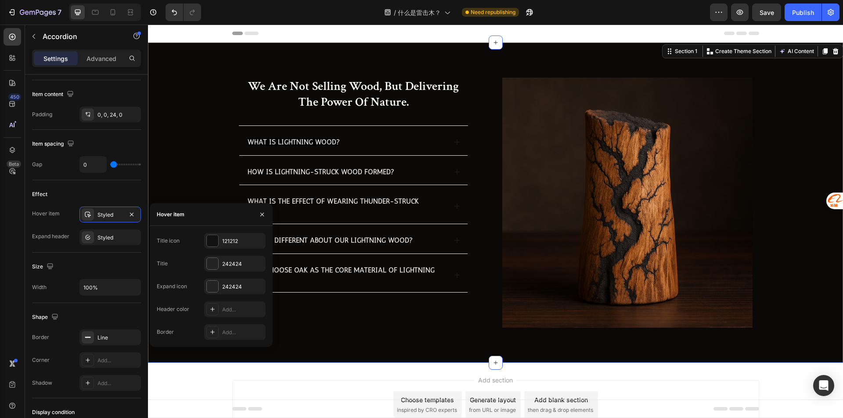
click at [166, 155] on div "we are not selling wood, but delivering the power of nature. Heading What is li…" at bounding box center [495, 210] width 677 height 264
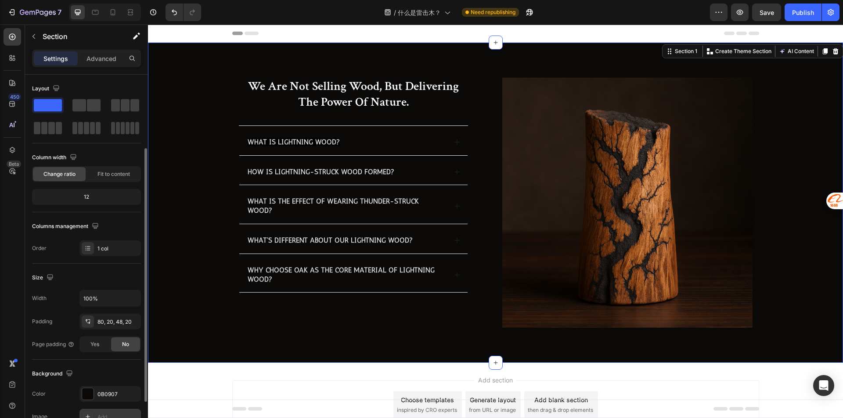
scroll to position [167, 0]
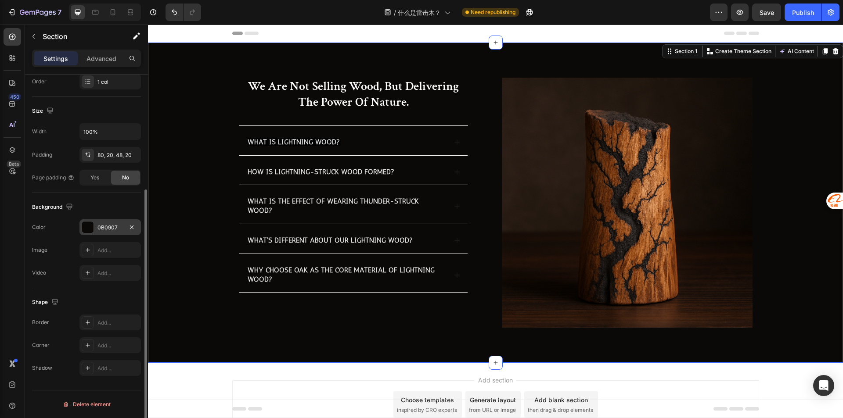
click at [103, 234] on div "0B0907" at bounding box center [109, 228] width 61 height 16
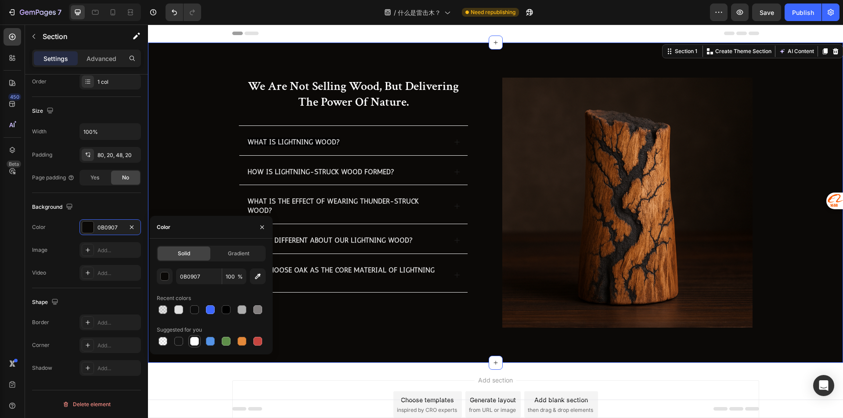
click at [190, 337] on div at bounding box center [194, 341] width 11 height 11
type input "FFFFFF"
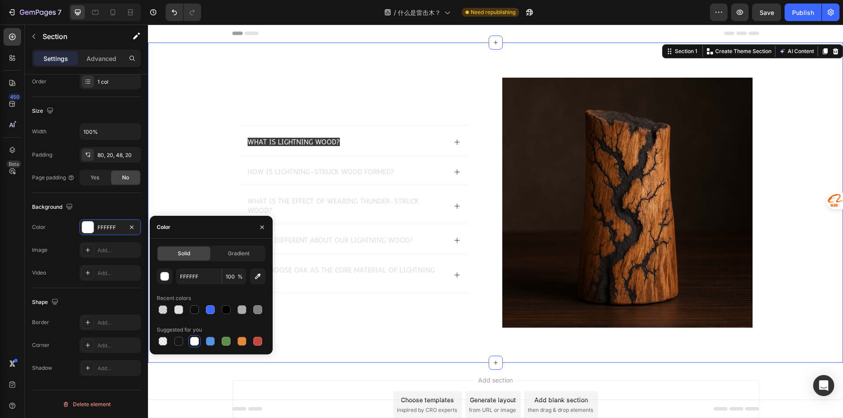
click at [209, 163] on div "we are not selling wood, but delivering the power of nature. Heading What is li…" at bounding box center [495, 210] width 677 height 264
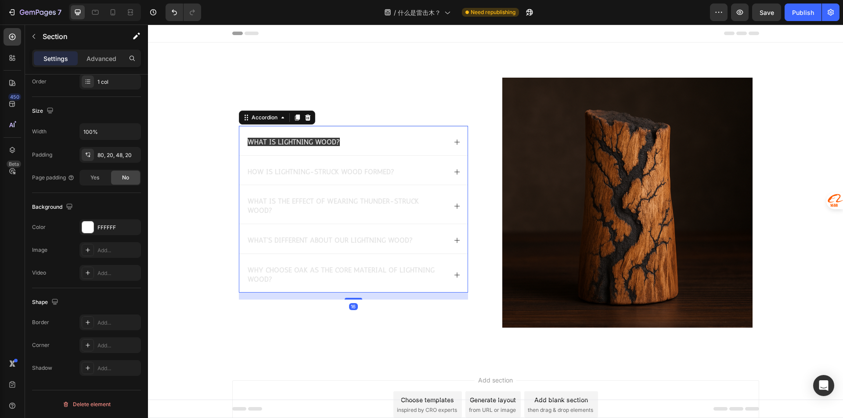
click at [359, 140] on div "What is lightning wood?" at bounding box center [346, 143] width 200 height 12
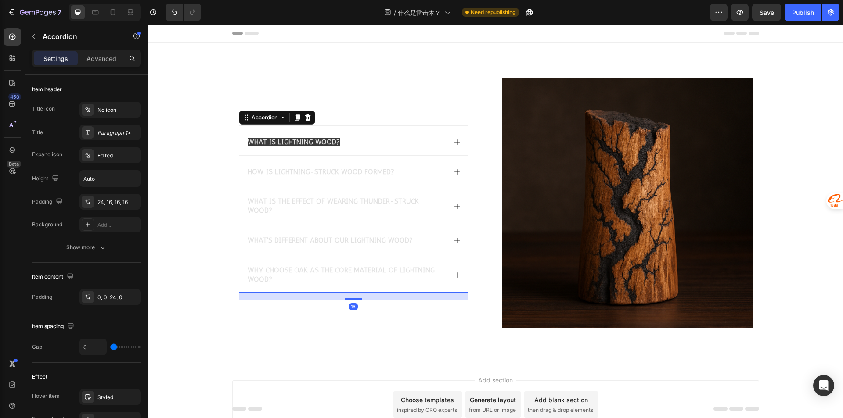
scroll to position [0, 0]
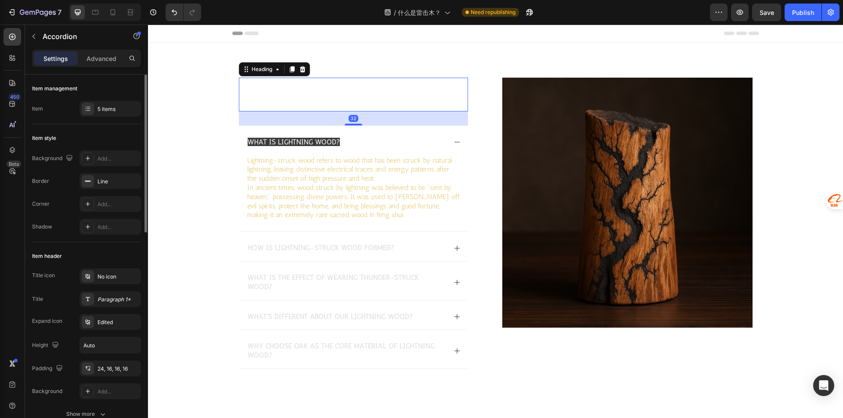
click at [362, 101] on h2 "we are not selling wood, but delivering the power of nature." at bounding box center [353, 95] width 229 height 34
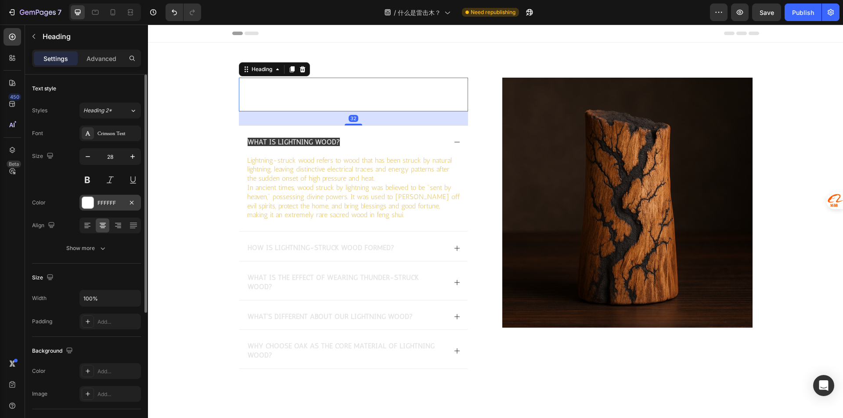
click at [98, 209] on div "FFFFFF" at bounding box center [109, 203] width 61 height 16
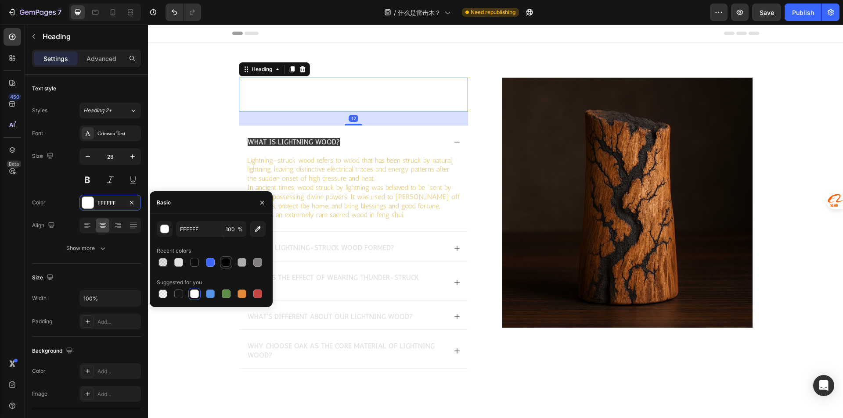
click at [225, 267] on div at bounding box center [226, 262] width 9 height 9
type input "000000"
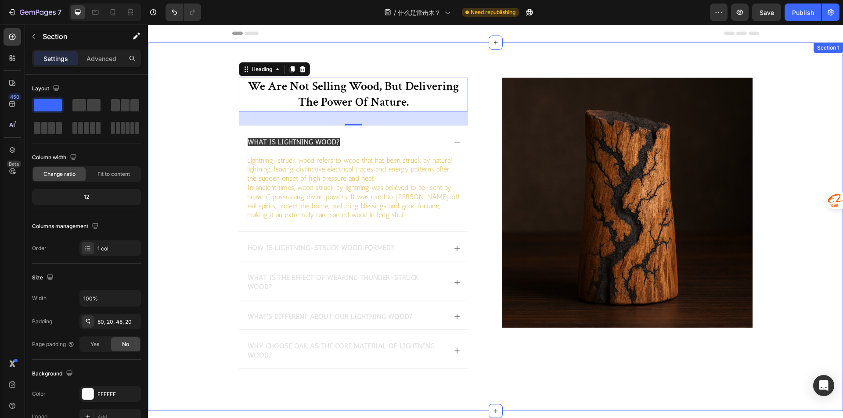
click at [195, 137] on div "we are not selling wood, but delivering the power of nature. Heading 32 What is…" at bounding box center [495, 234] width 677 height 313
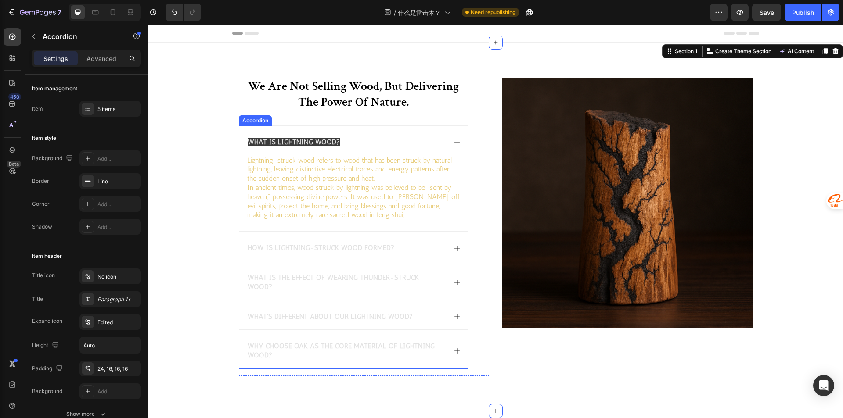
click at [349, 149] on div "What is lightning wood?" at bounding box center [353, 140] width 228 height 29
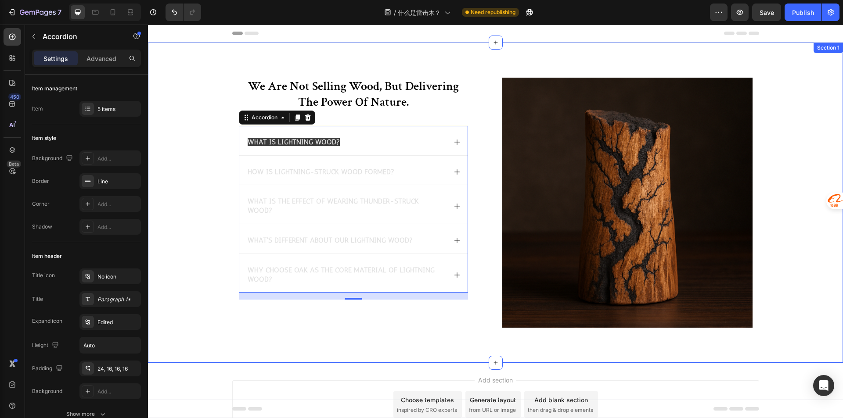
click at [180, 134] on div "we are not selling wood, but delivering the power of nature. Heading What is li…" at bounding box center [495, 210] width 677 height 264
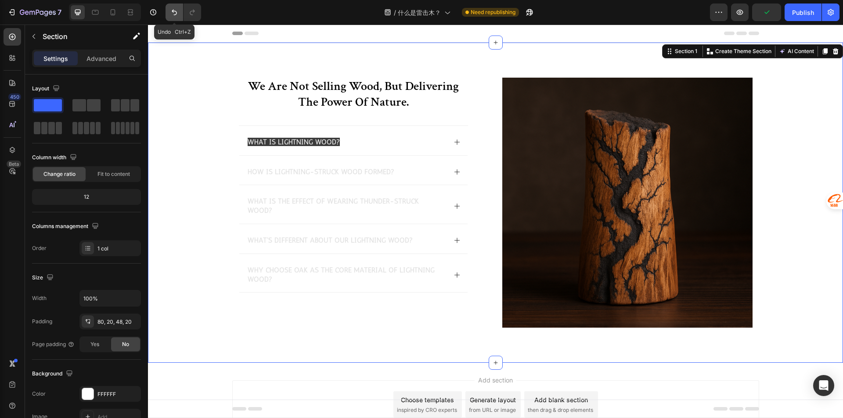
click at [173, 19] on button "Undo/Redo" at bounding box center [175, 13] width 18 height 18
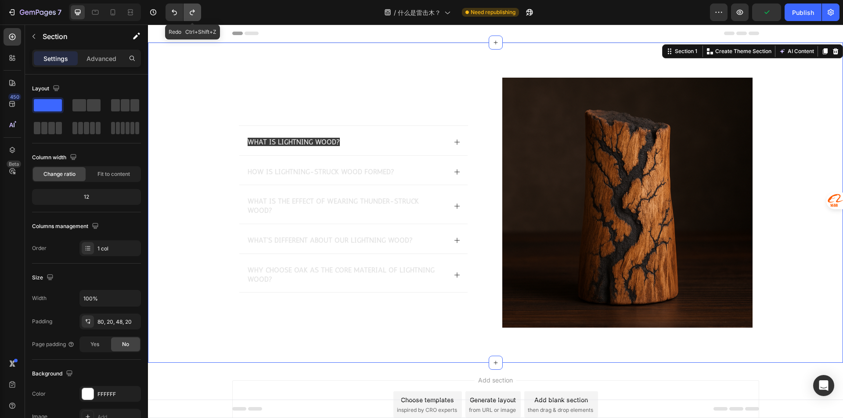
click at [192, 19] on button "Undo/Redo" at bounding box center [193, 13] width 18 height 18
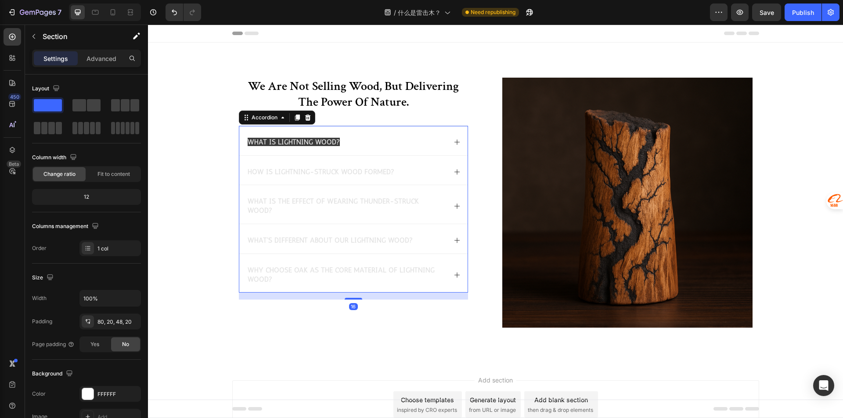
click at [328, 144] on span "What is lightning wood?" at bounding box center [294, 142] width 92 height 8
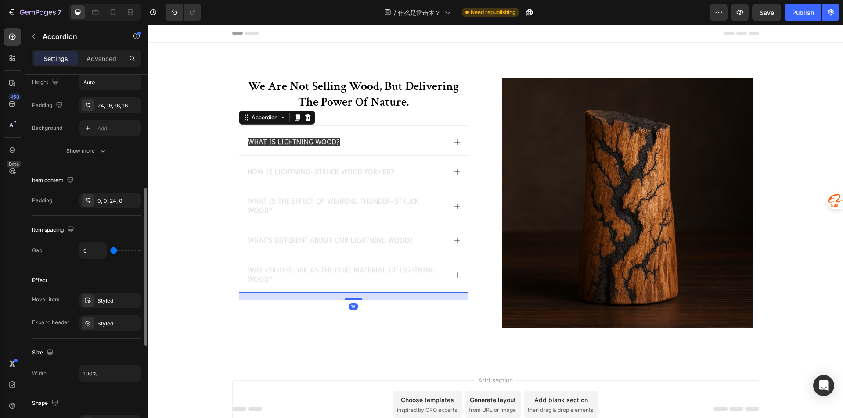
scroll to position [483, 0]
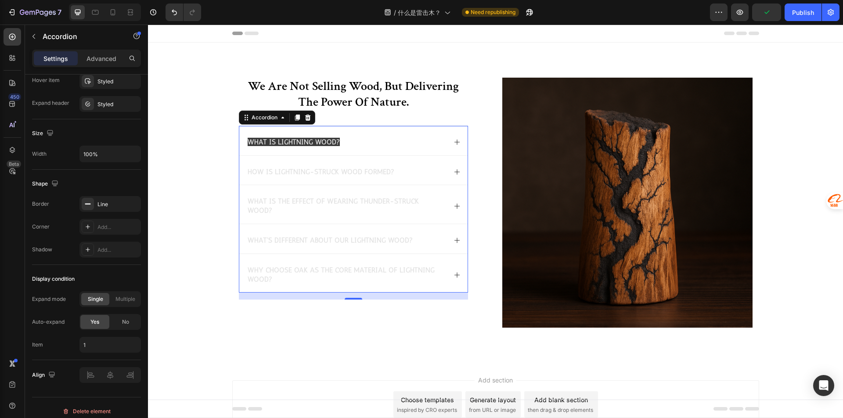
click at [356, 137] on div "What is lightning wood?" at bounding box center [346, 143] width 200 height 12
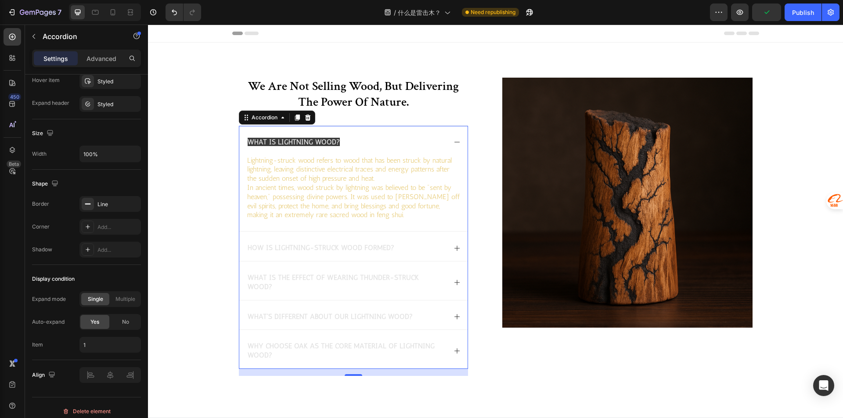
click at [336, 143] on div "What is lightning wood?" at bounding box center [346, 143] width 200 height 12
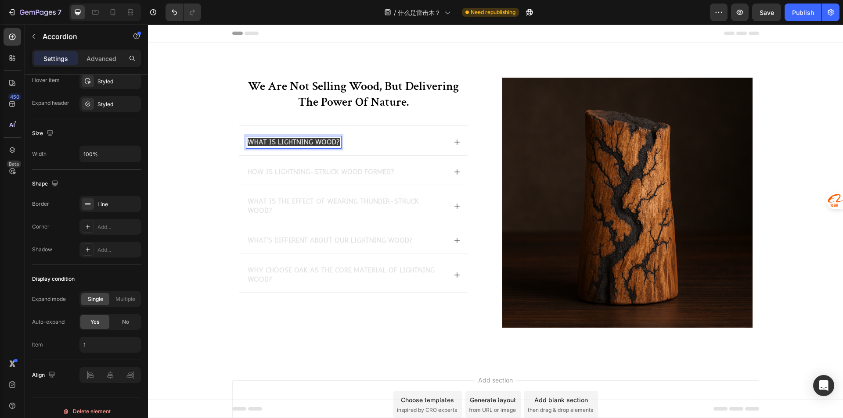
click at [309, 145] on span "What is lightning wood?" at bounding box center [294, 142] width 92 height 8
click at [315, 158] on div "How is lightning-struck wood formed?" at bounding box center [353, 170] width 228 height 29
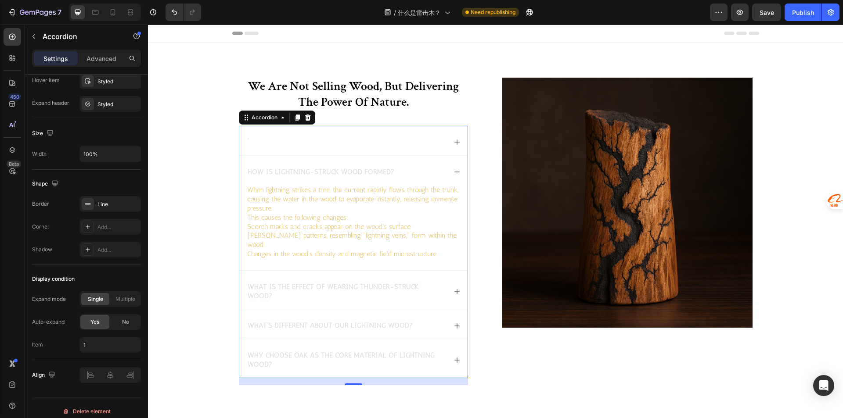
click at [246, 149] on div at bounding box center [353, 140] width 228 height 29
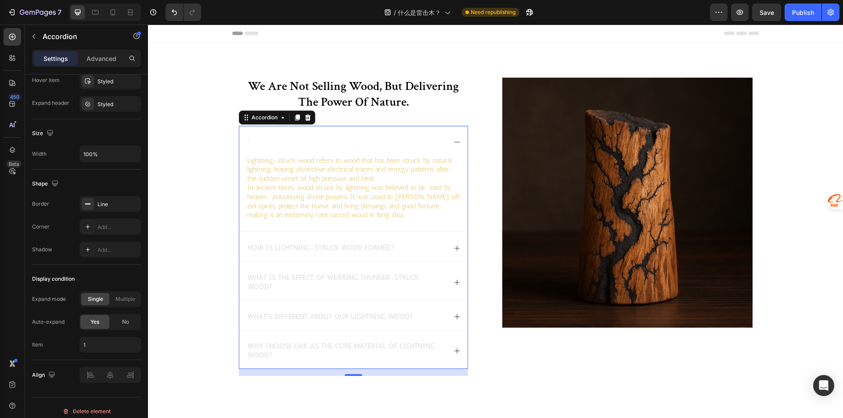
click at [246, 144] on div "Rich Text Editor. Editing area: main" at bounding box center [247, 143] width 3 height 12
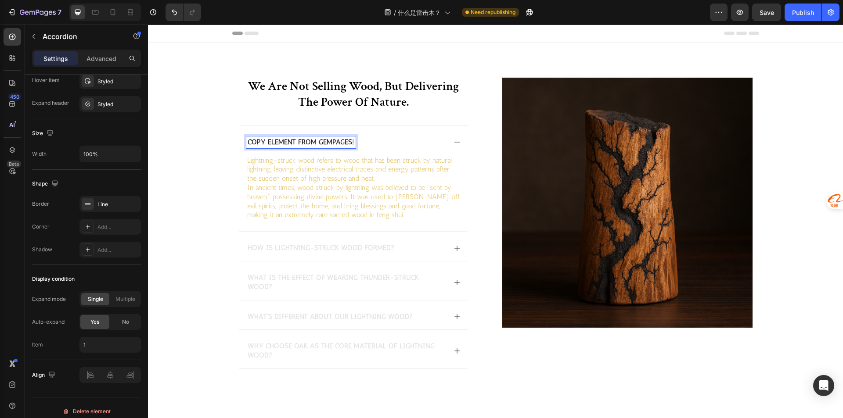
click at [233, 149] on div "we are not selling wood, but delivering the power of nature. Heading Copy eleme…" at bounding box center [495, 234] width 677 height 313
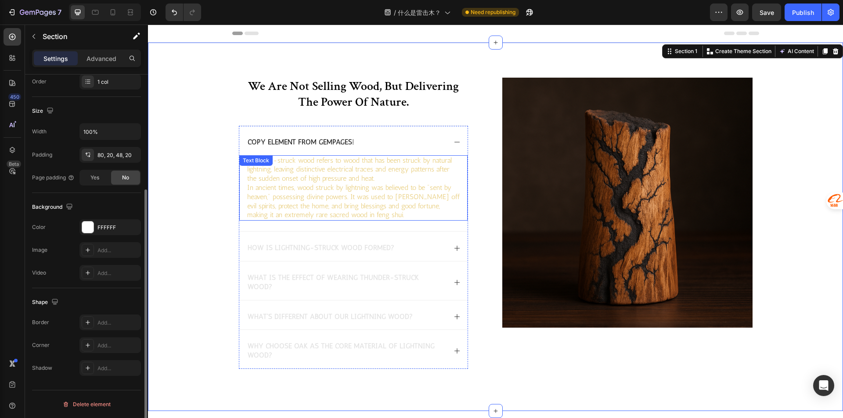
scroll to position [0, 0]
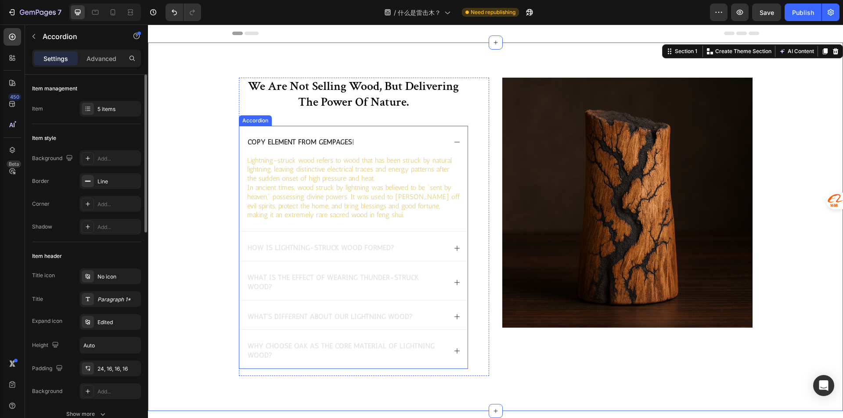
click at [262, 258] on div "How is lightning-struck wood formed?" at bounding box center [353, 246] width 228 height 29
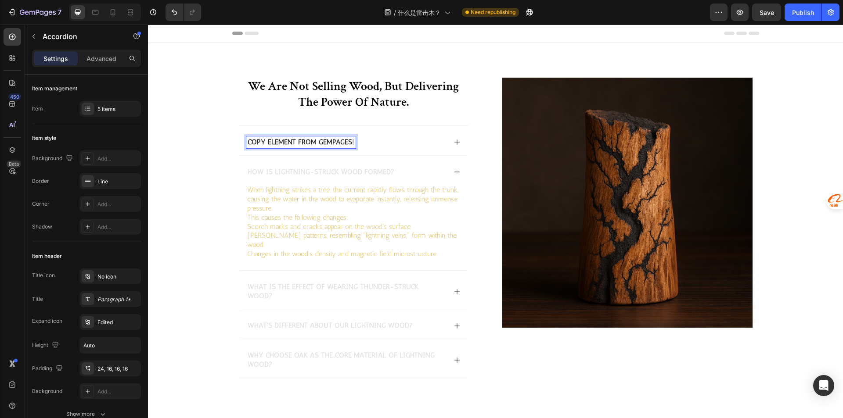
click at [285, 166] on div "How is lightning-struck wood formed?" at bounding box center [320, 172] width 149 height 12
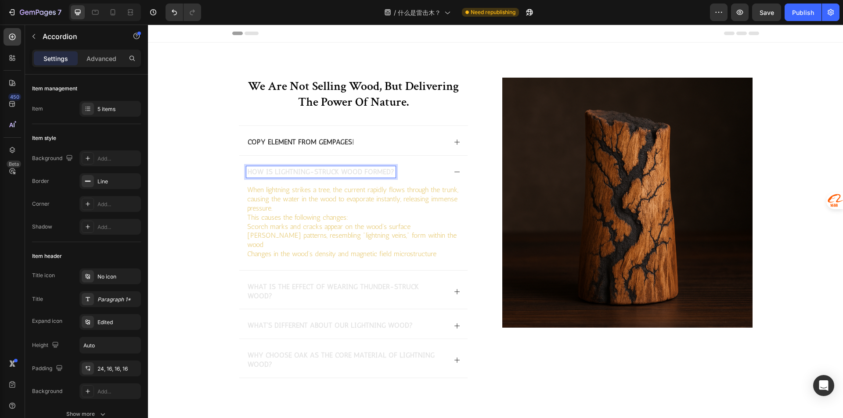
click at [285, 171] on span "How is lightning-struck wood formed?" at bounding box center [321, 172] width 147 height 8
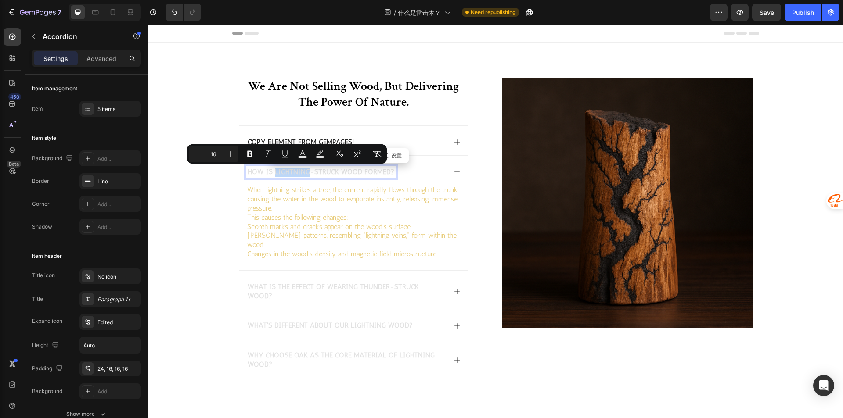
click at [286, 171] on span "How is lightning-struck wood formed?" at bounding box center [321, 172] width 147 height 8
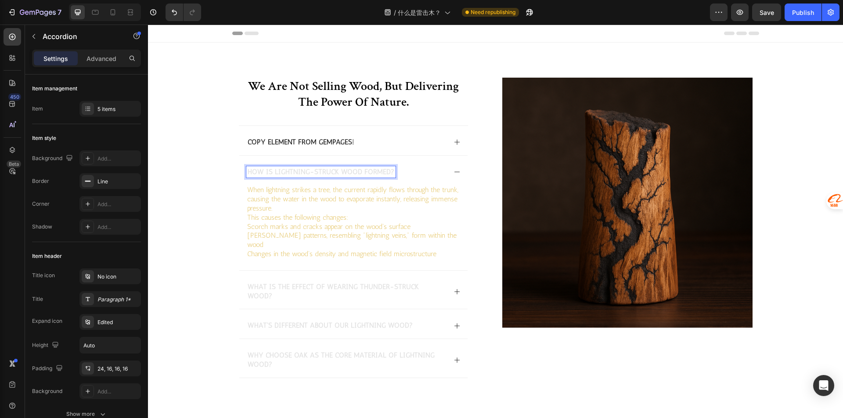
click at [286, 171] on span "How is lightning-struck wood formed?" at bounding box center [321, 172] width 147 height 8
click at [294, 144] on p "Copy element from Gempages!" at bounding box center [301, 142] width 107 height 9
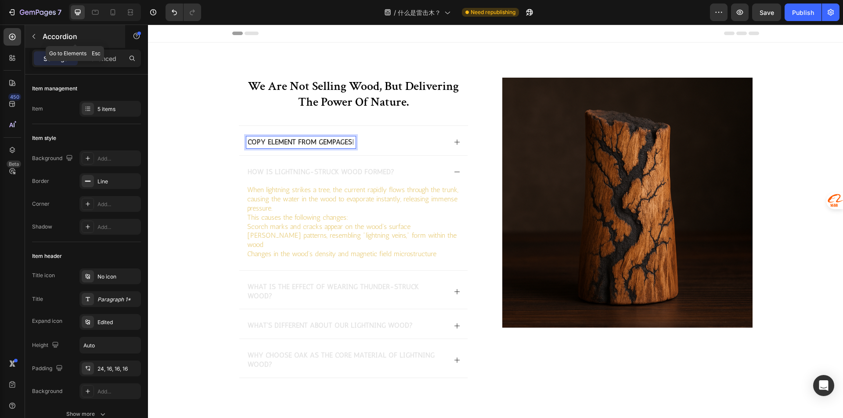
click at [56, 37] on p "Accordion" at bounding box center [80, 36] width 75 height 11
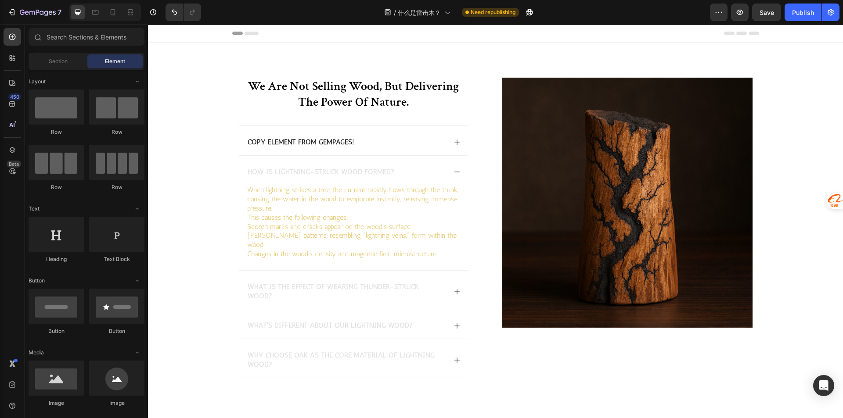
click at [64, 69] on div "Section Element" at bounding box center [87, 62] width 116 height 18
click at [265, 137] on div "Copy element from Gempages!" at bounding box center [300, 143] width 109 height 12
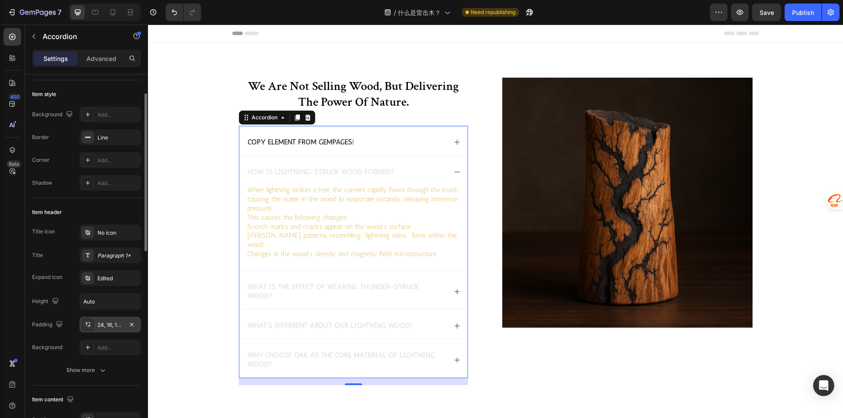
scroll to position [132, 0]
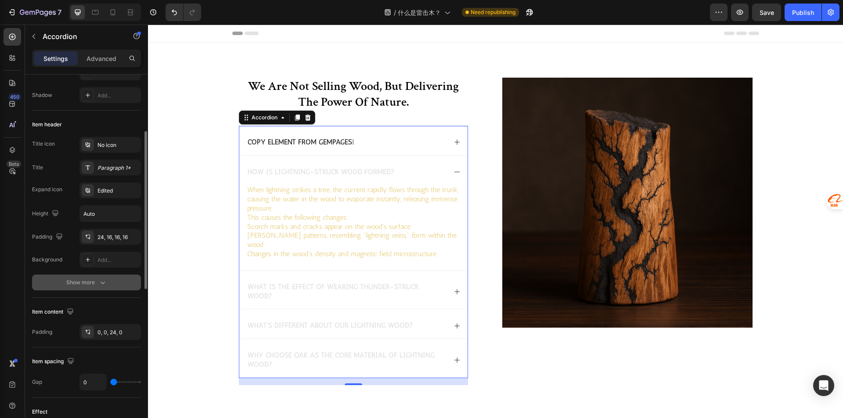
click at [94, 284] on div "Show more" at bounding box center [86, 282] width 41 height 9
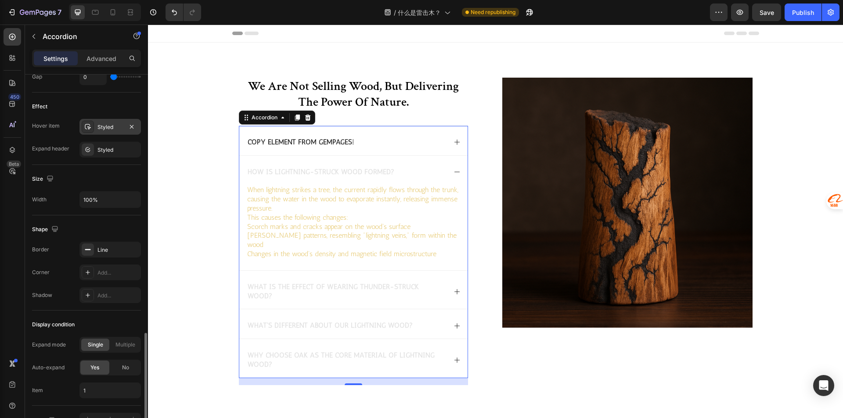
scroll to position [527, 0]
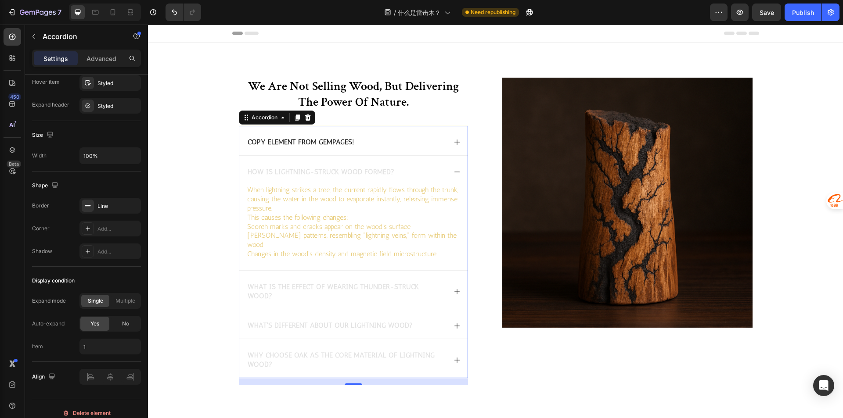
click at [447, 144] on div "Copy element from Gempages!" at bounding box center [353, 140] width 228 height 29
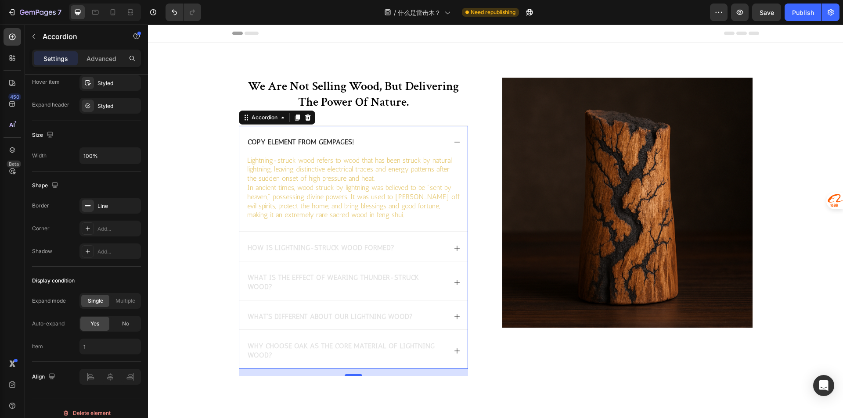
click at [454, 143] on icon at bounding box center [457, 142] width 7 height 7
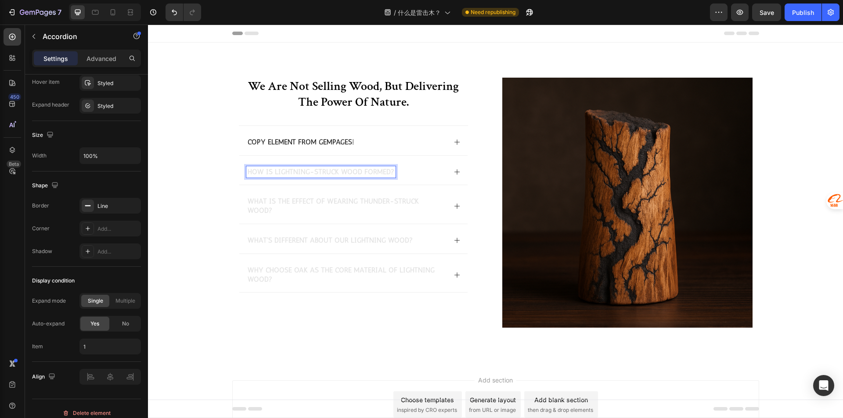
click at [407, 175] on div "How is lightning-struck wood formed?" at bounding box center [346, 172] width 200 height 12
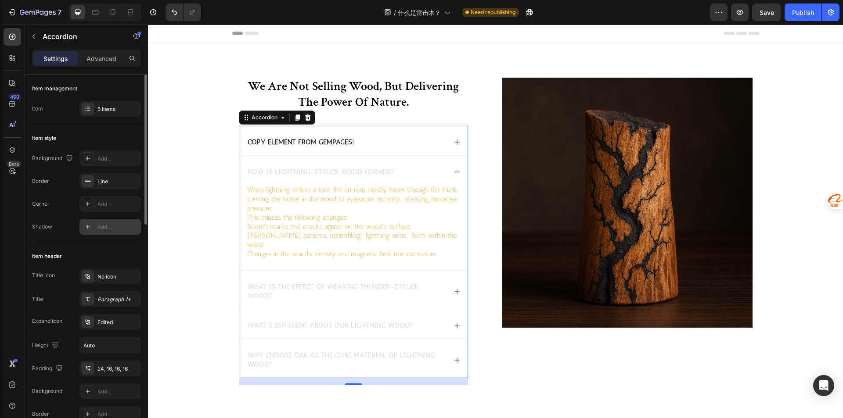
scroll to position [44, 0]
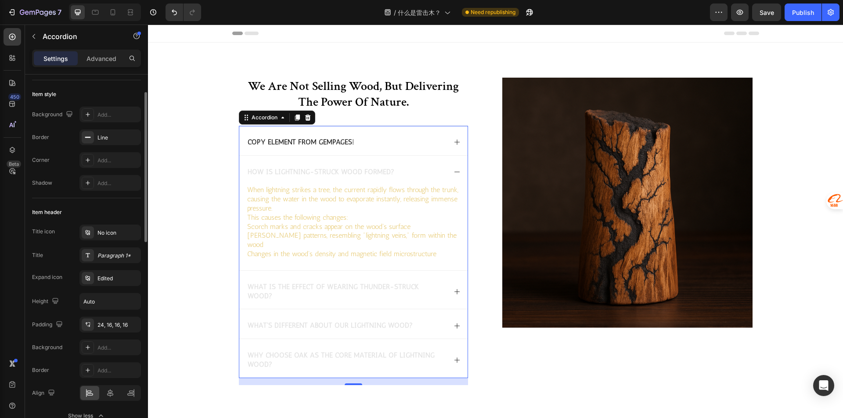
click at [97, 50] on div "Settings Advanced" at bounding box center [86, 59] width 109 height 18
click at [105, 274] on div "Edited" at bounding box center [109, 278] width 61 height 16
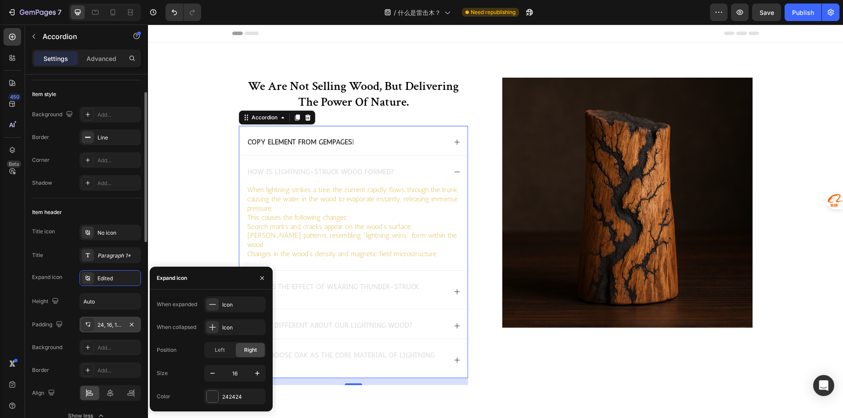
click at [101, 328] on div "24, 16, 16, 16" at bounding box center [109, 325] width 25 height 8
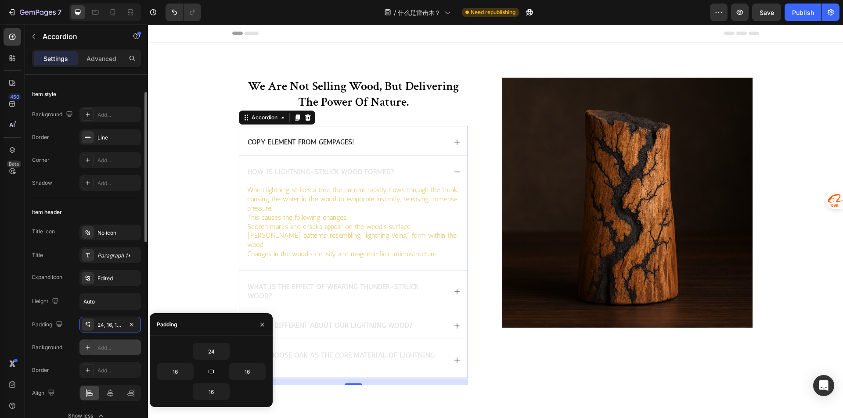
click at [104, 352] on div "Add..." at bounding box center [117, 348] width 41 height 8
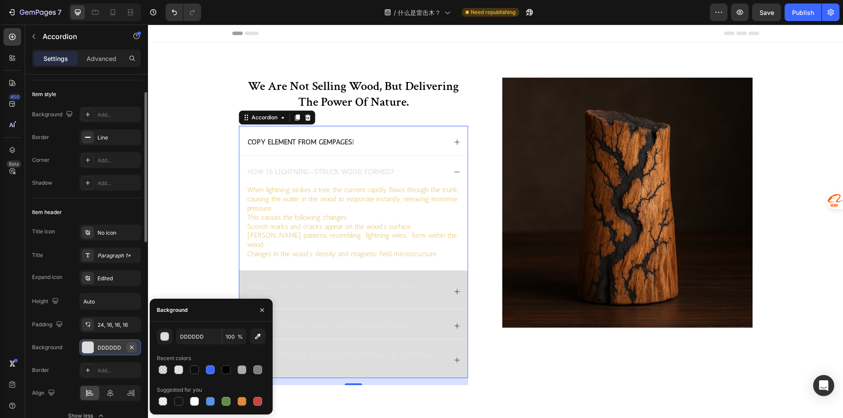
click at [131, 346] on icon "button" at bounding box center [131, 347] width 7 height 7
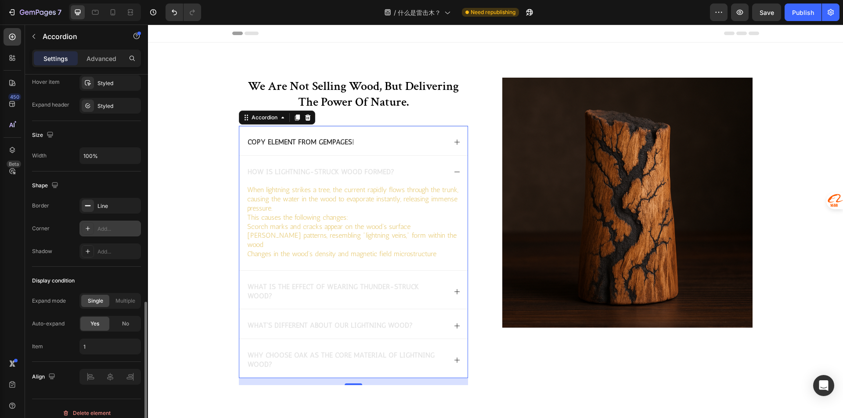
scroll to position [536, 0]
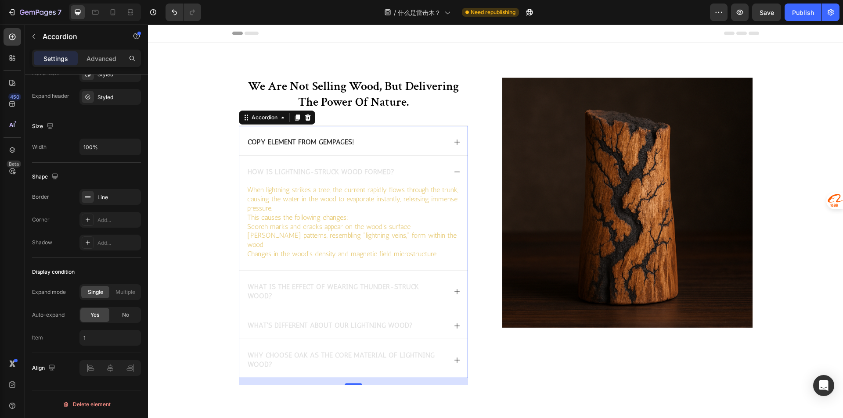
click at [104, 51] on div "Settings Advanced" at bounding box center [86, 59] width 109 height 18
click at [110, 55] on p "Advanced" at bounding box center [101, 58] width 30 height 9
type input "100%"
type input "100"
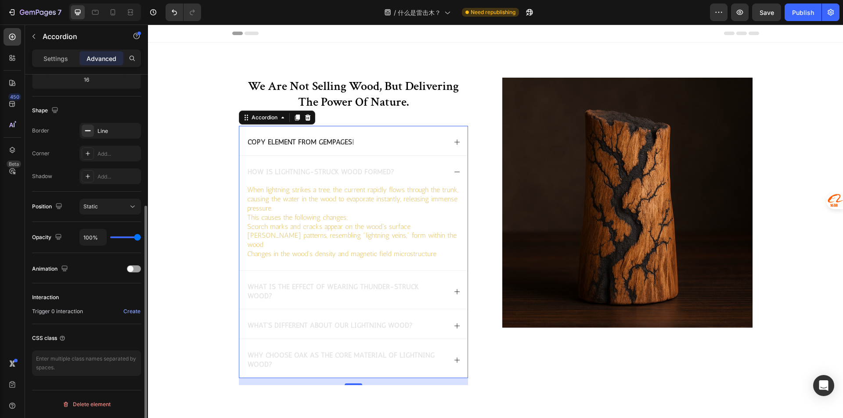
scroll to position [204, 0]
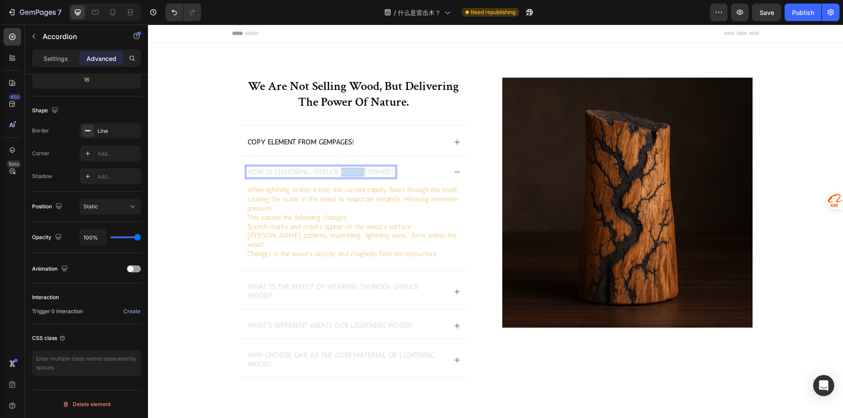
click at [350, 171] on span "How is lightning-struck wood formed?" at bounding box center [321, 172] width 147 height 8
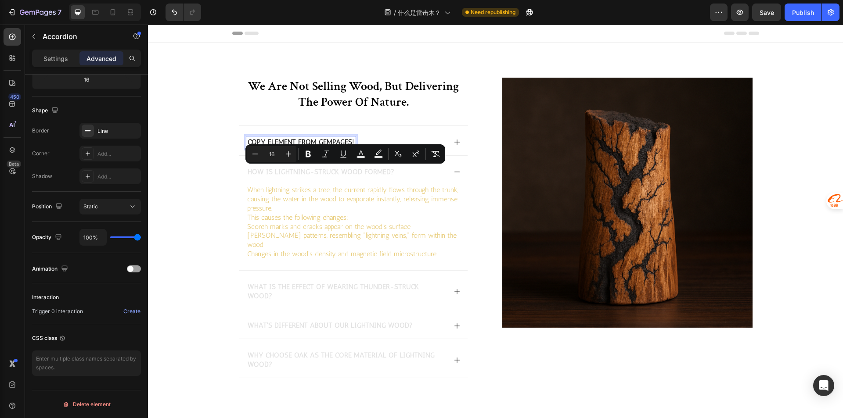
click at [313, 139] on p "Copy element from Gempages!" at bounding box center [301, 142] width 107 height 9
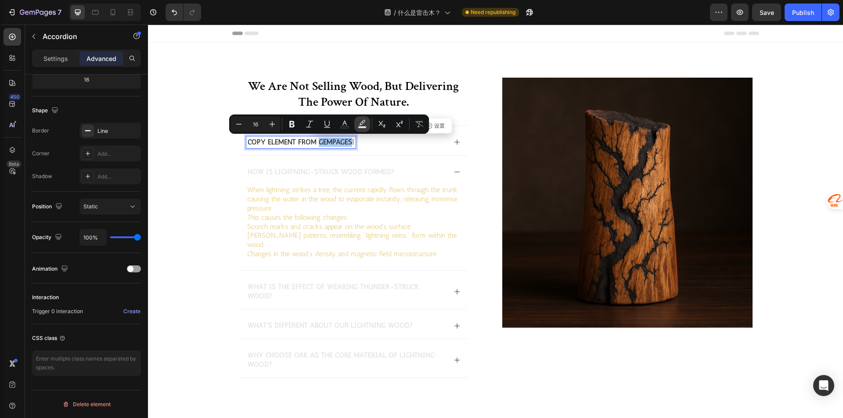
click at [360, 123] on icon "Editor contextual toolbar" at bounding box center [362, 124] width 9 height 9
type input "000000"
type input "77"
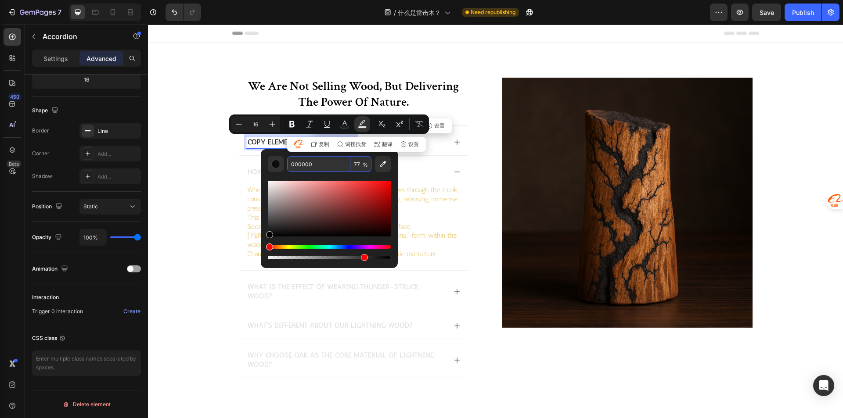
click at [331, 162] on input "000000" at bounding box center [318, 164] width 63 height 16
click at [287, 141] on div " 复制  词搜找货  翻译  设置 仅本次访问隐藏 在当前网站禁用 功能开关" at bounding box center [356, 144] width 139 height 15
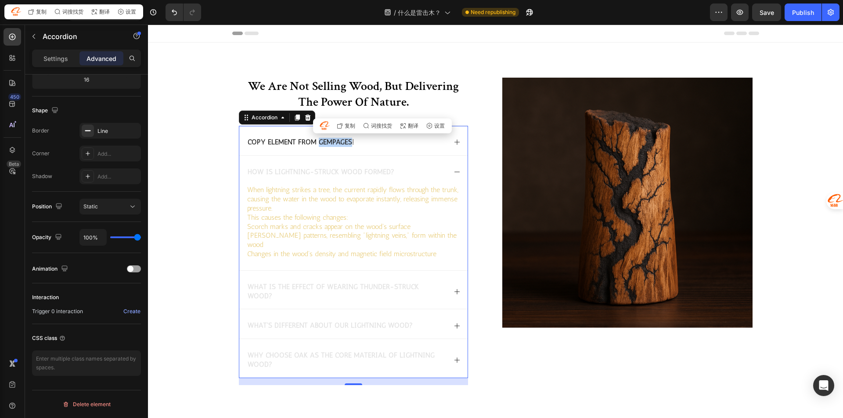
click at [314, 159] on div "How is lightning-struck wood formed?" at bounding box center [353, 170] width 228 height 29
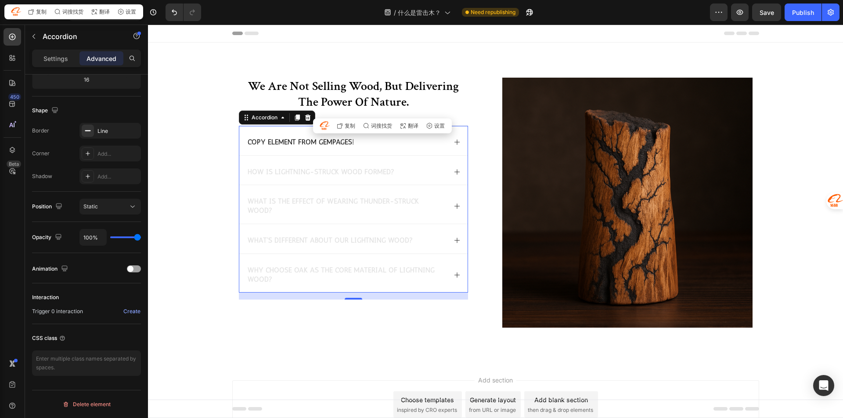
click at [310, 145] on p "Copy element from Gempages!" at bounding box center [301, 142] width 107 height 9
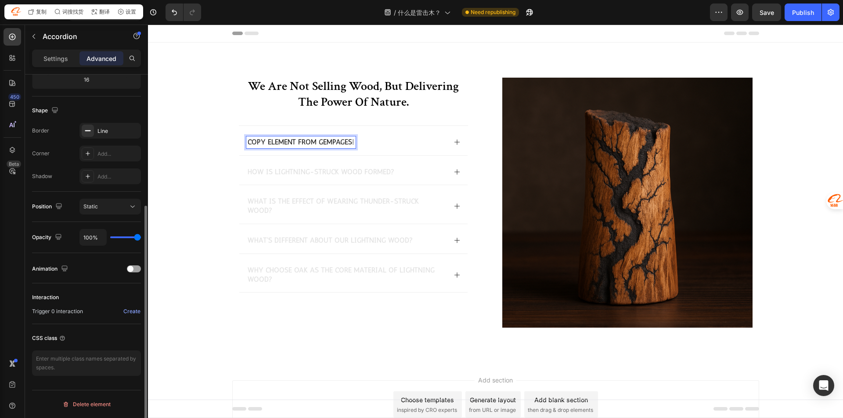
scroll to position [0, 0]
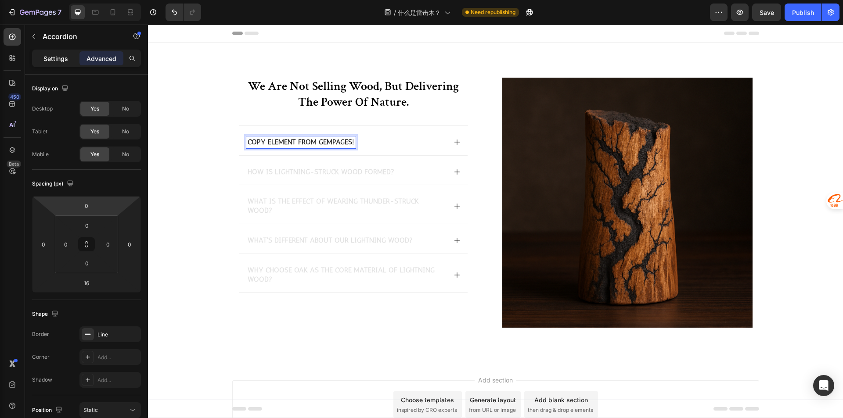
click at [46, 52] on div "Settings" at bounding box center [56, 58] width 44 height 14
type input "0"
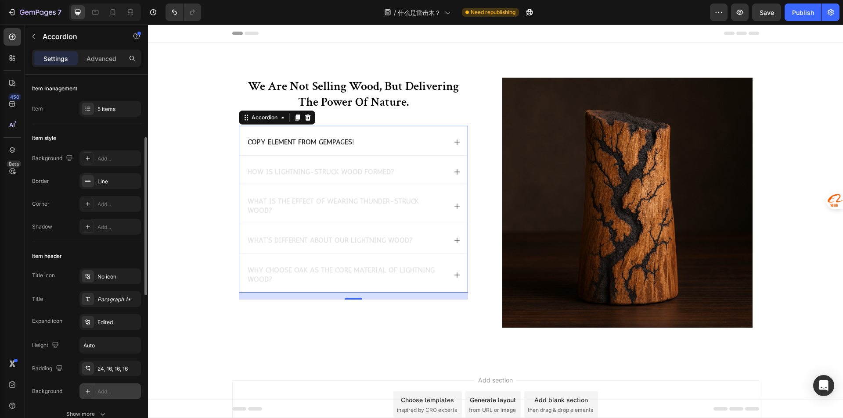
scroll to position [44, 0]
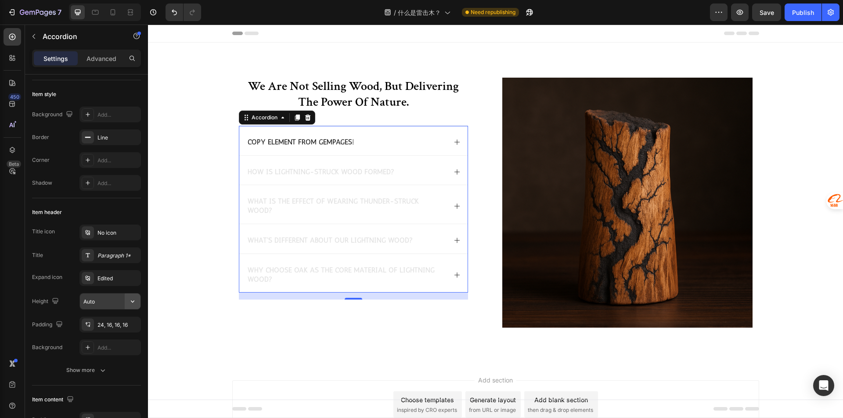
click at [129, 302] on icon "button" at bounding box center [132, 301] width 9 height 9
